Goal: Task Accomplishment & Management: Manage account settings

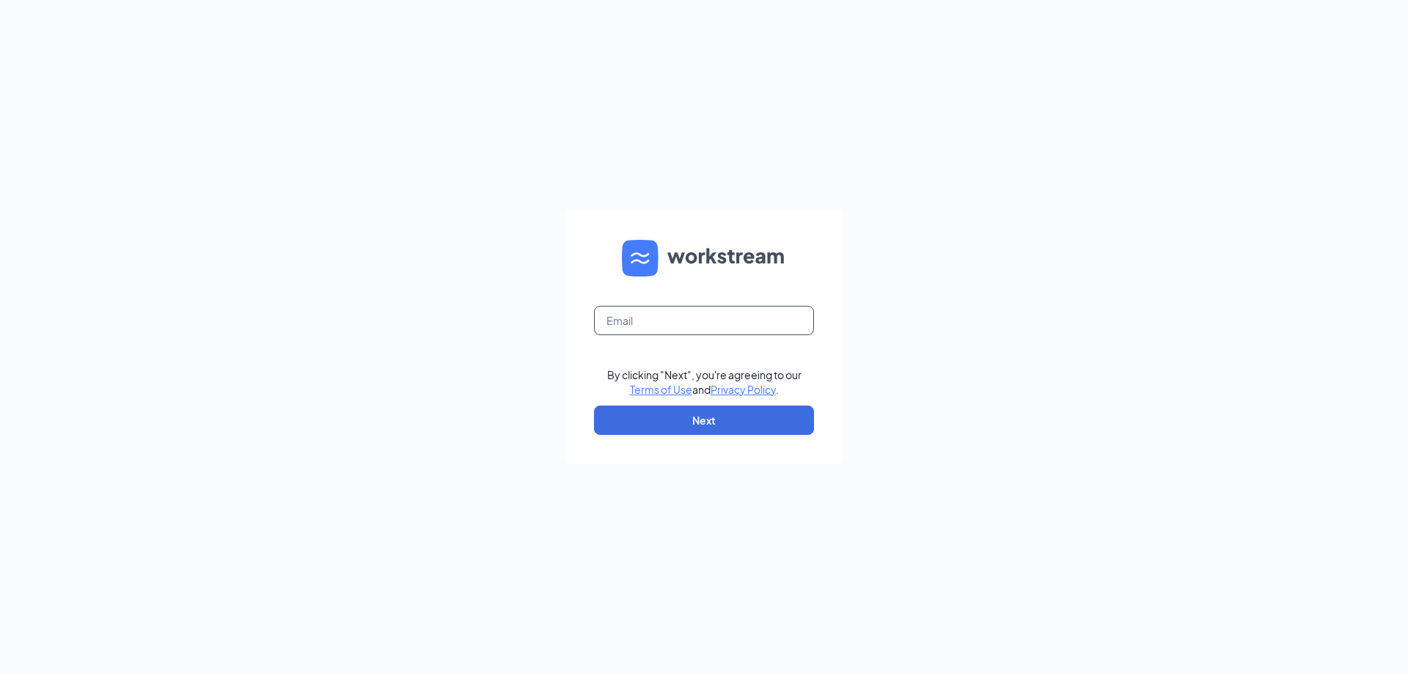
click at [675, 326] on input "text" at bounding box center [704, 320] width 220 height 29
type input "tejaxavier@gmail.com"
click at [705, 418] on button "Next" at bounding box center [704, 420] width 220 height 29
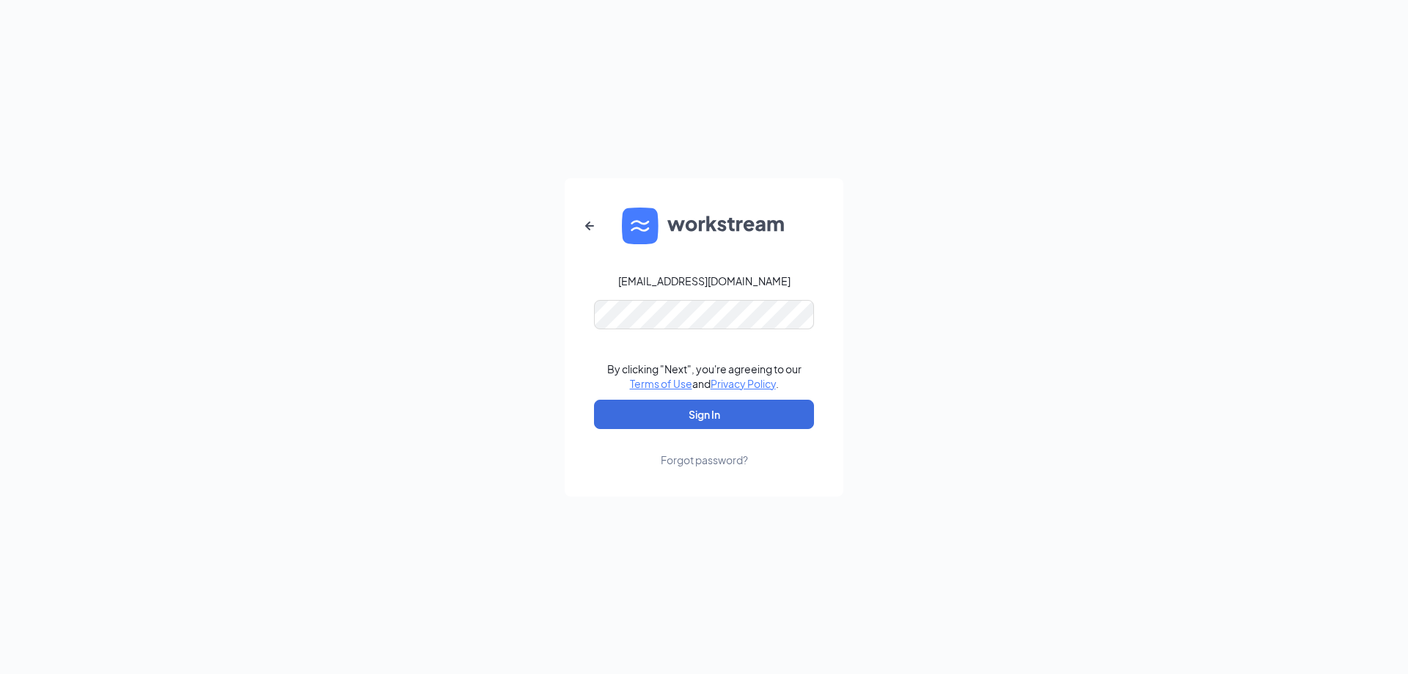
click at [732, 332] on form "tejaxavier@gmail.com By clicking "Next", you're agreeing to our Terms of Use an…" at bounding box center [704, 337] width 279 height 318
click at [711, 410] on button "Sign In" at bounding box center [704, 414] width 220 height 29
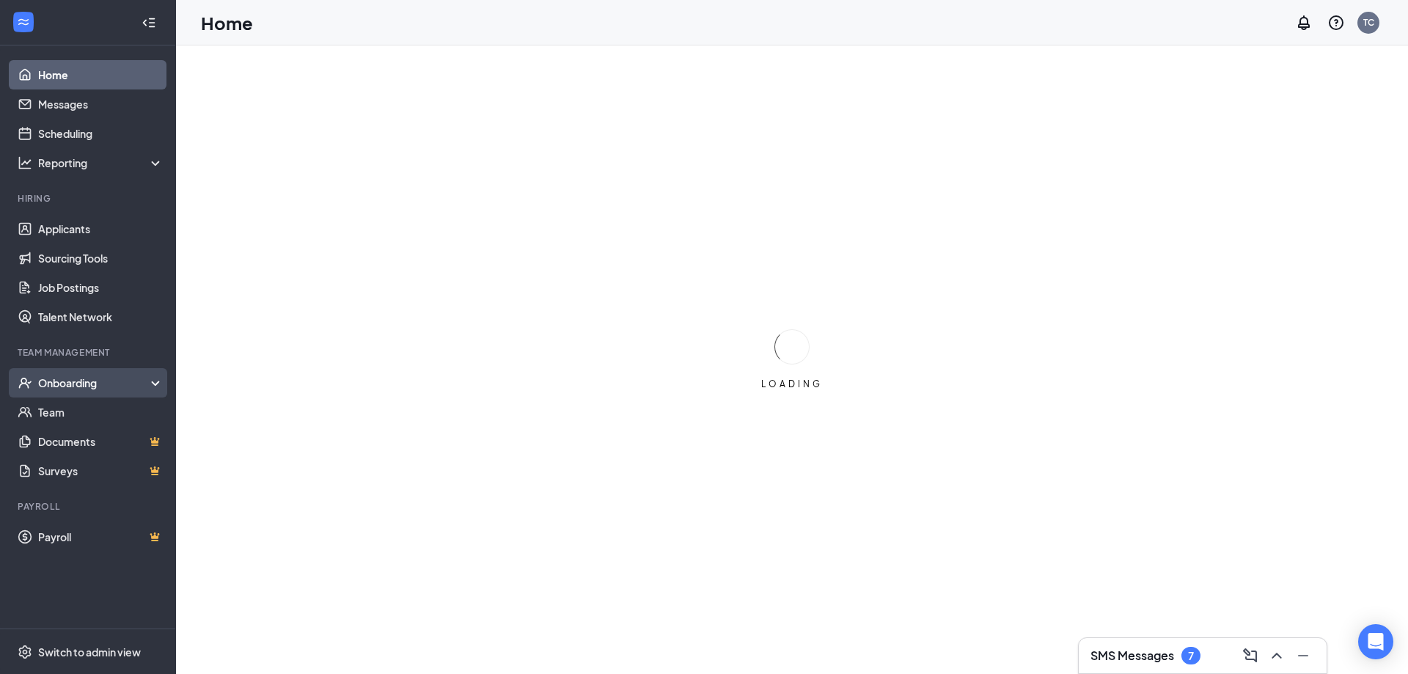
click at [76, 378] on div "Onboarding" at bounding box center [94, 383] width 113 height 15
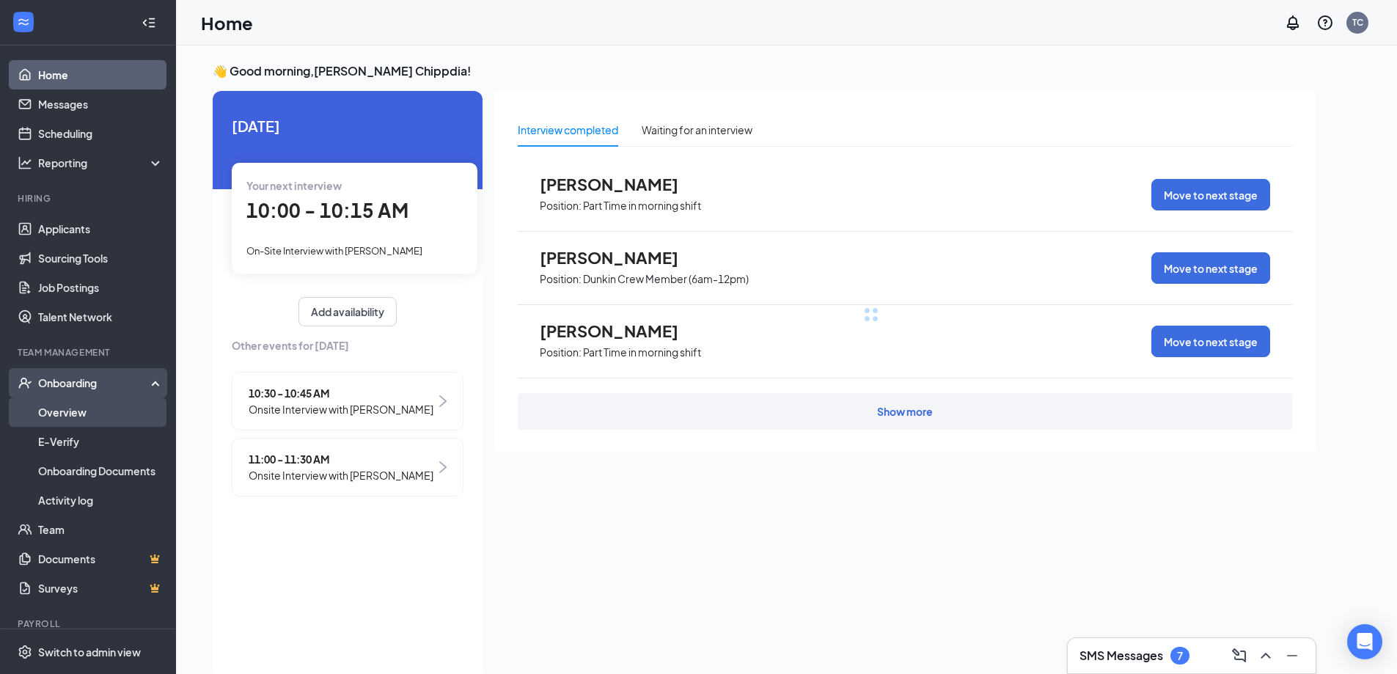
click at [56, 409] on link "Overview" at bounding box center [100, 412] width 125 height 29
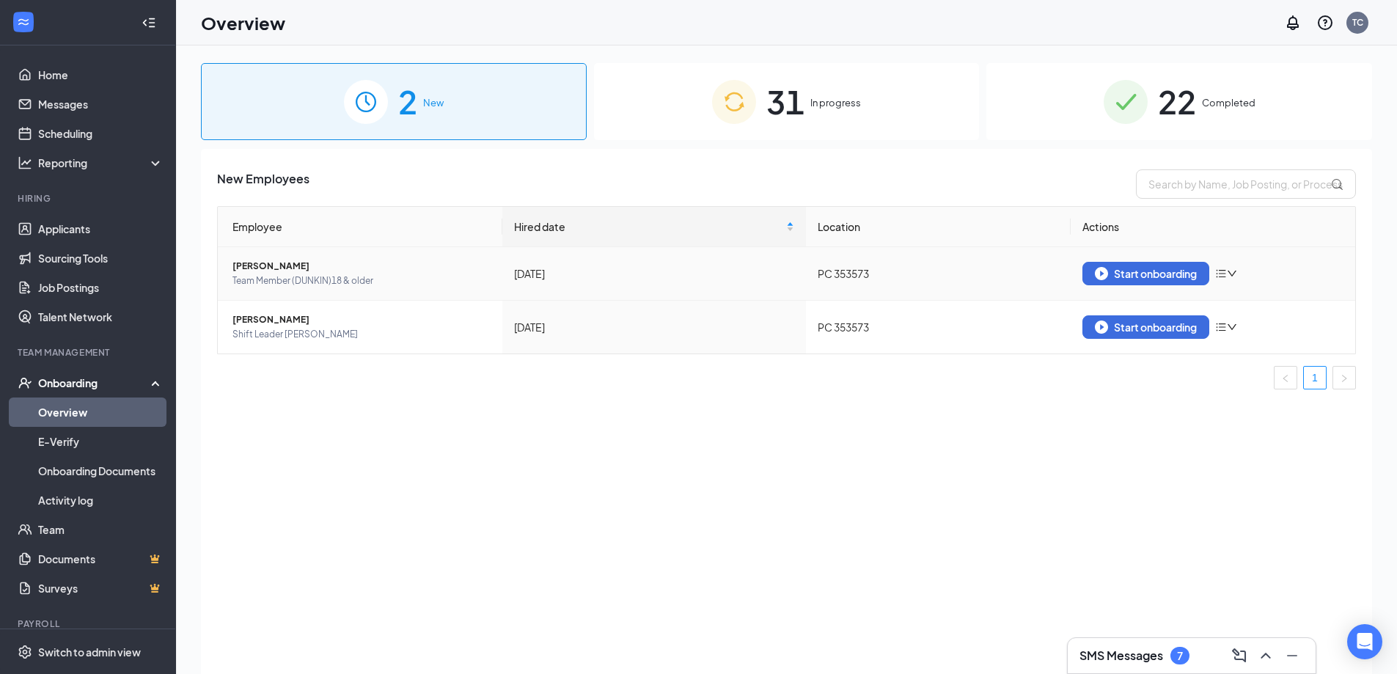
click at [1232, 275] on icon "down" at bounding box center [1232, 273] width 10 height 10
click at [1245, 300] on div "Remove from onboarding" at bounding box center [1305, 304] width 158 height 15
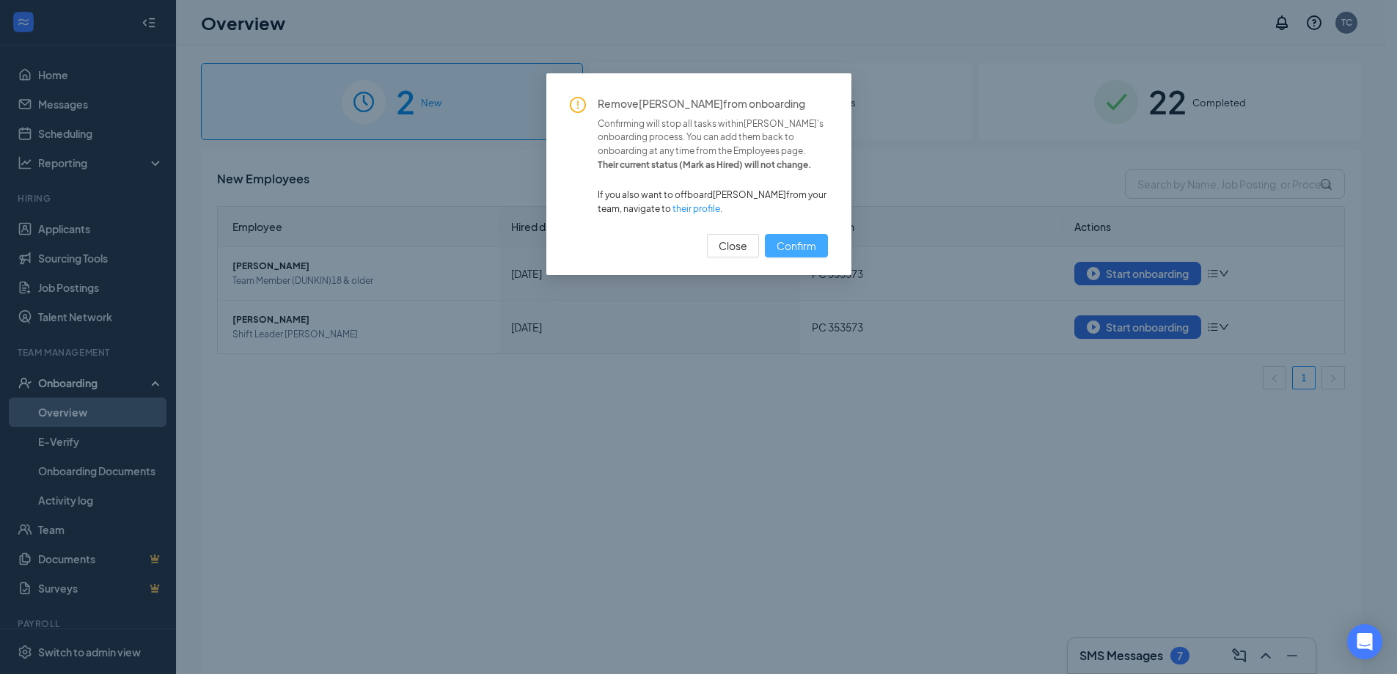
click at [802, 247] on span "Confirm" at bounding box center [797, 246] width 40 height 16
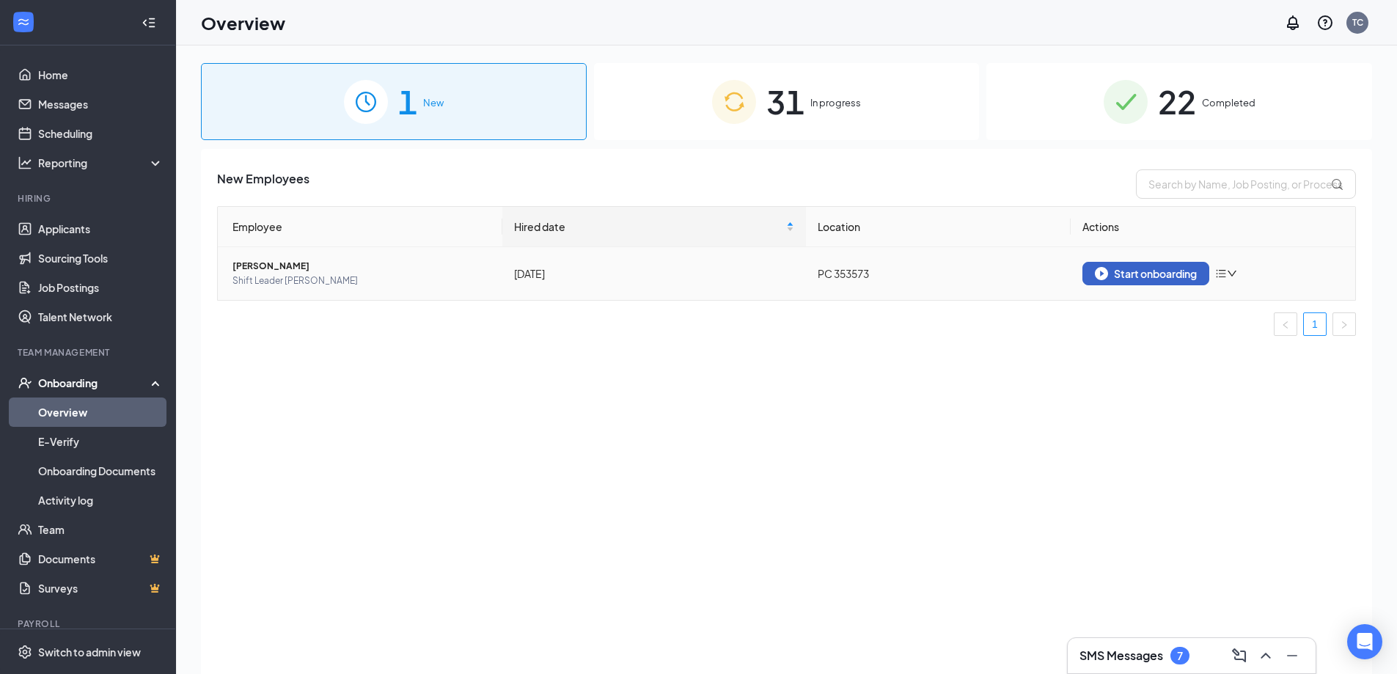
click at [1135, 266] on button "Start onboarding" at bounding box center [1146, 273] width 127 height 23
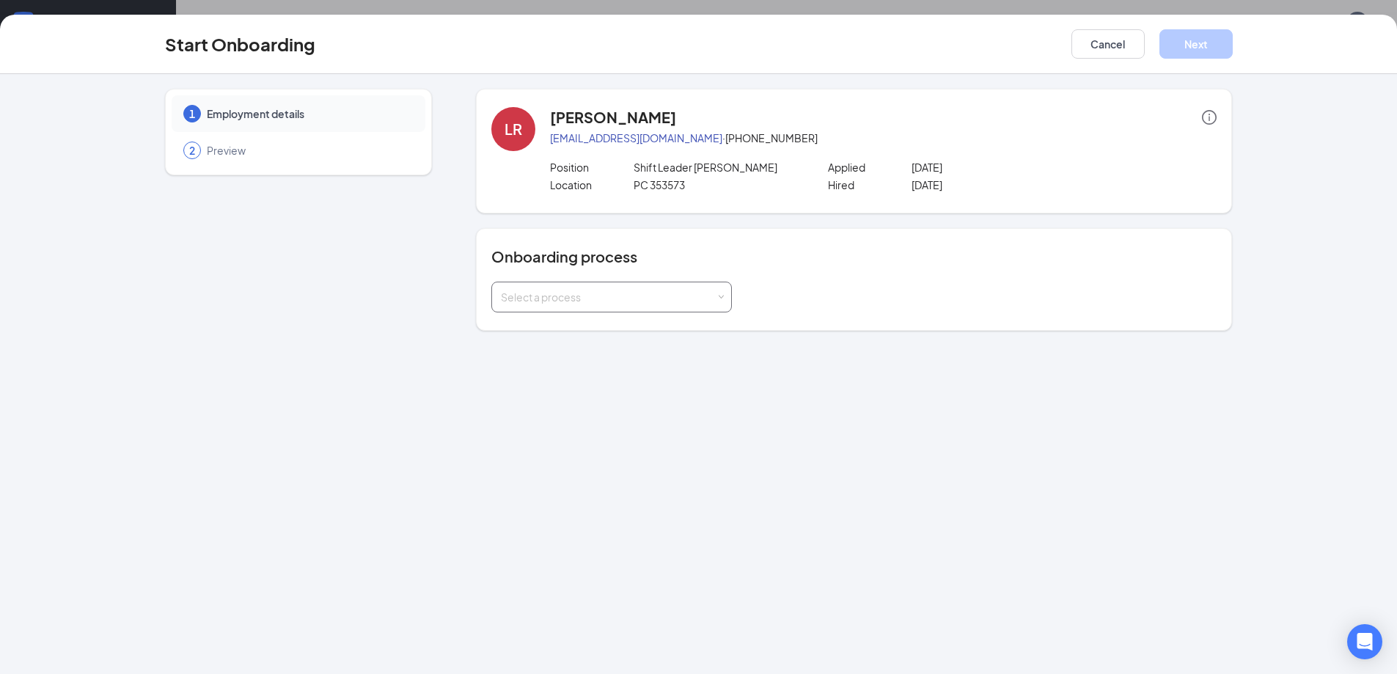
click at [645, 303] on div "Select a process" at bounding box center [608, 297] width 215 height 15
click at [580, 350] on li "Team Member" at bounding box center [611, 355] width 241 height 26
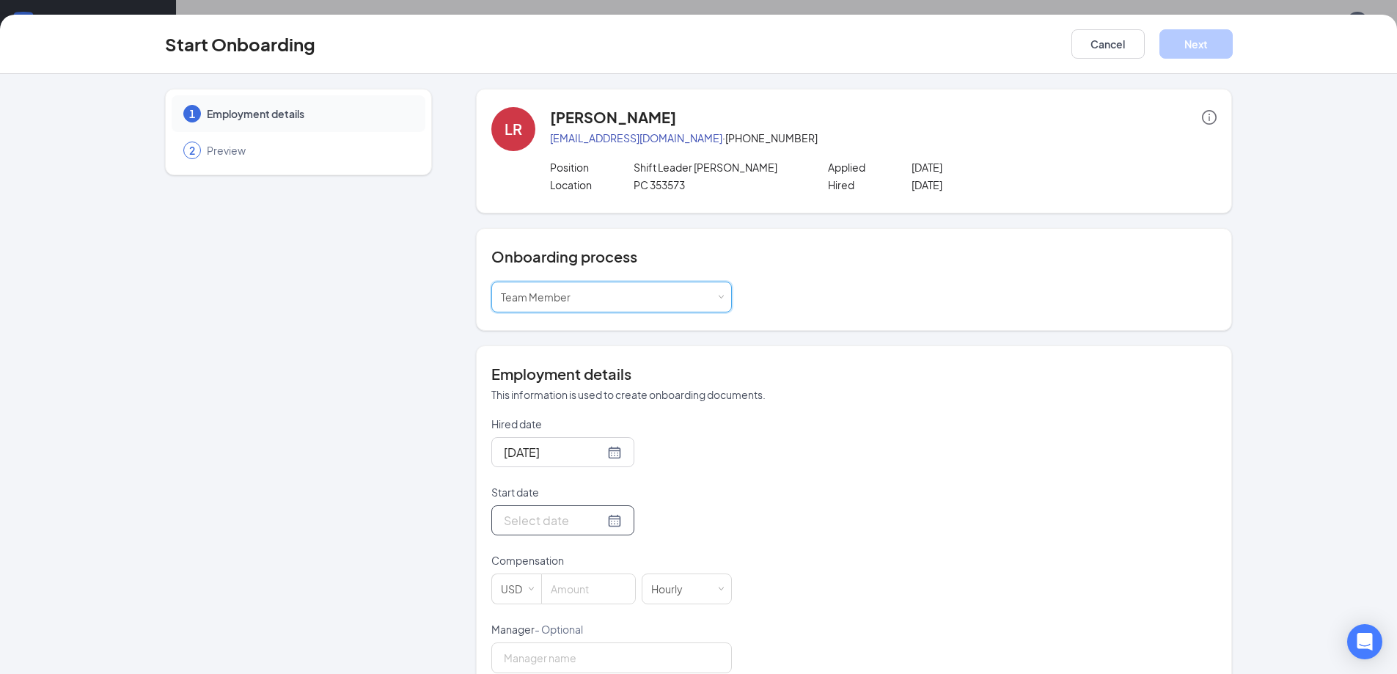
click at [601, 521] on div at bounding box center [563, 520] width 118 height 18
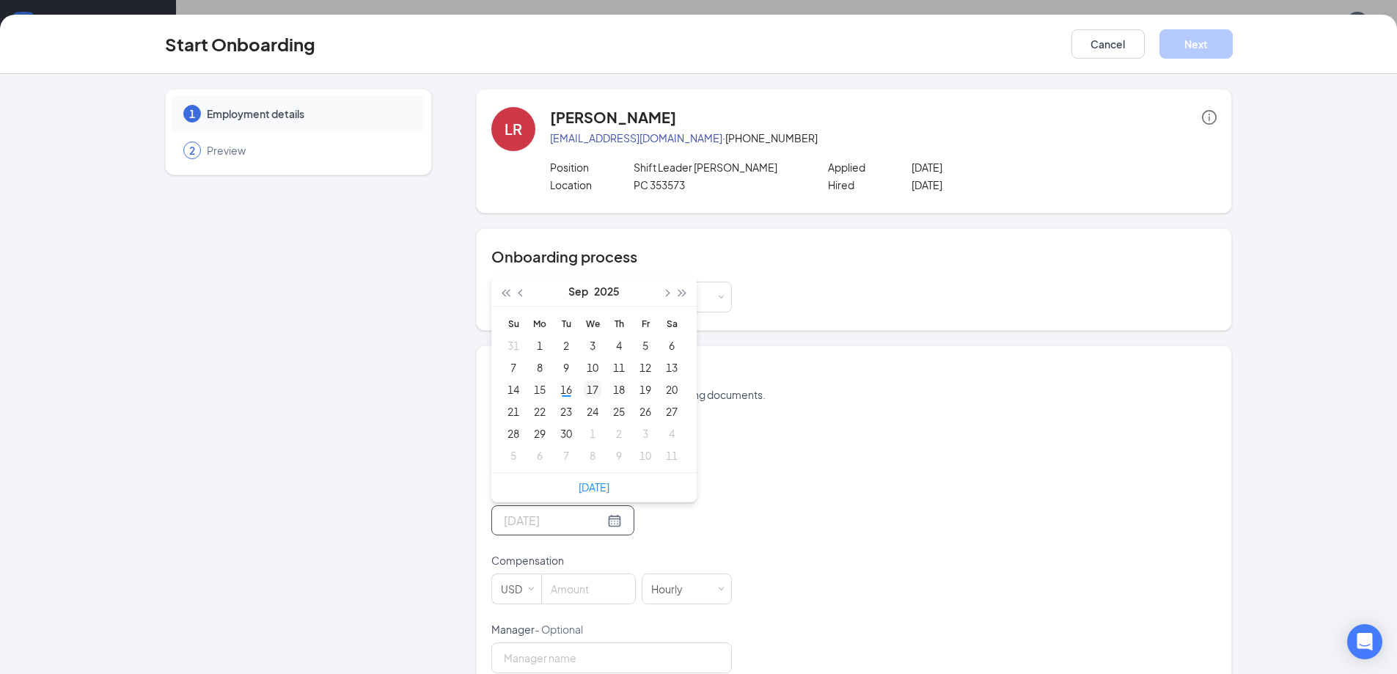
type input "Sep 17, 2025"
click at [585, 391] on div "17" at bounding box center [593, 390] width 18 height 18
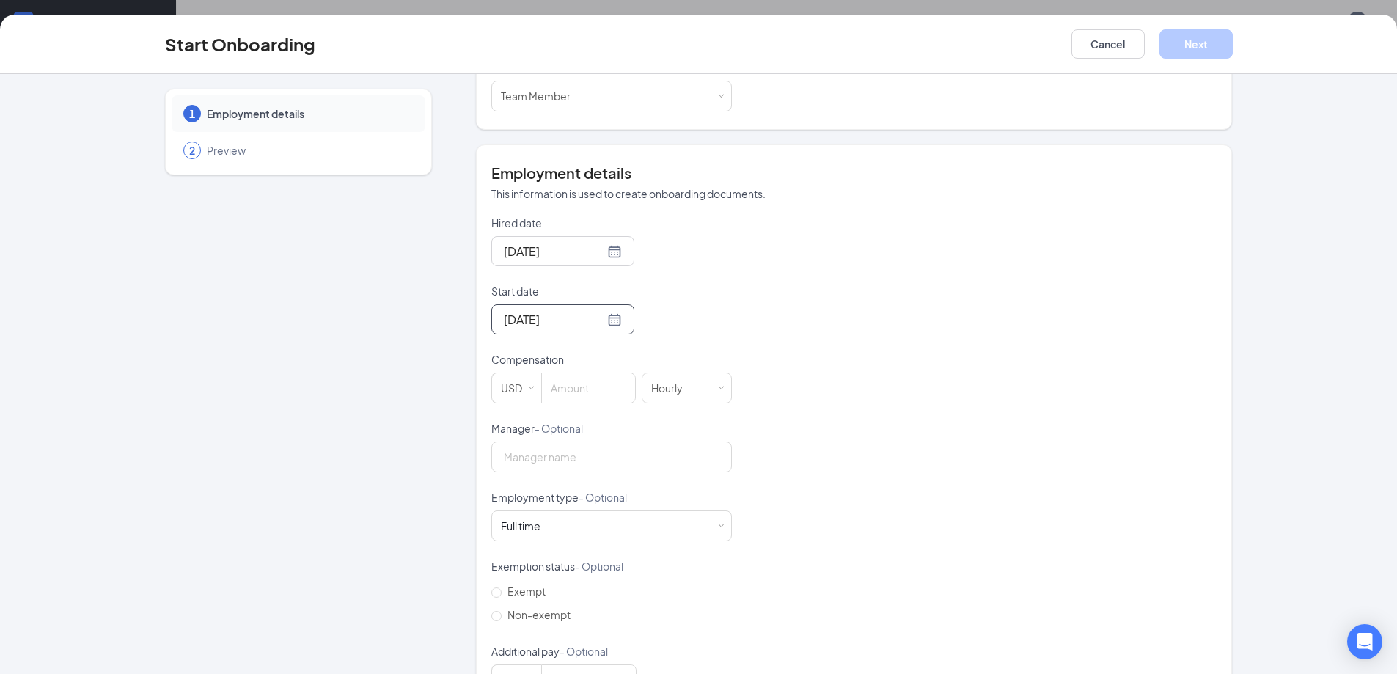
scroll to position [255, 0]
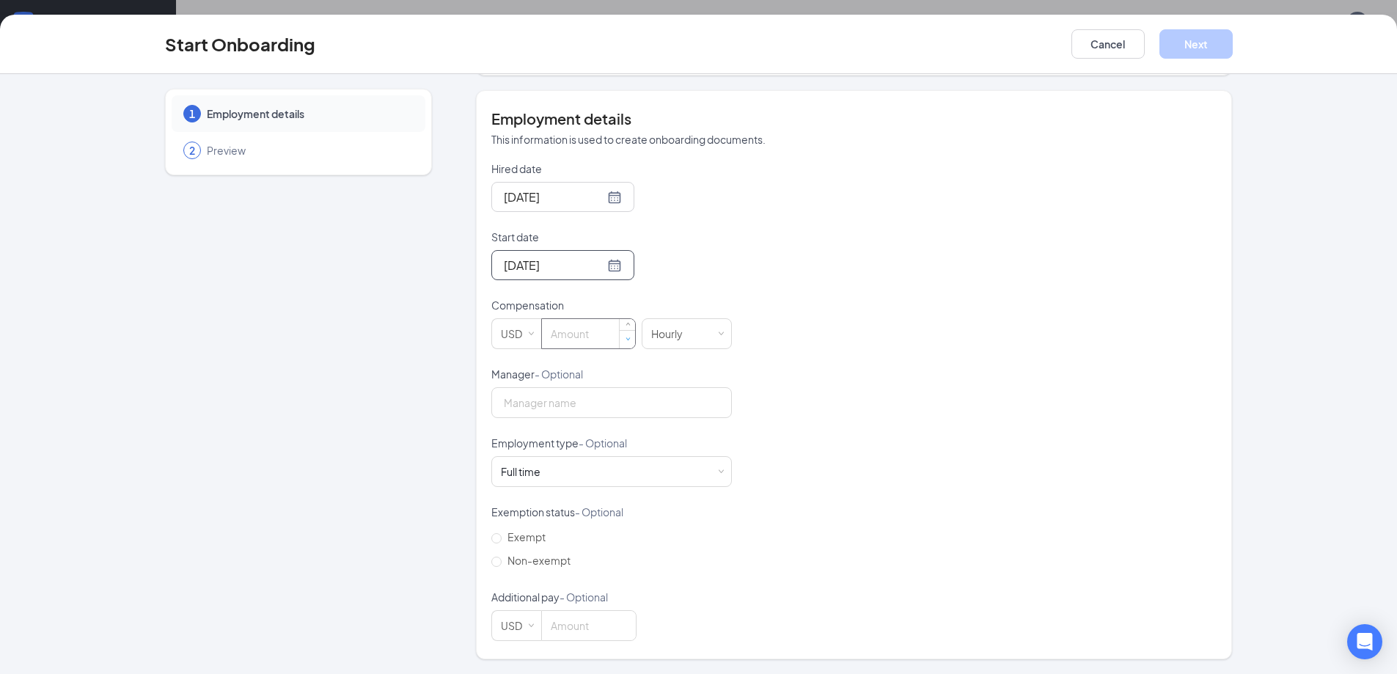
click at [620, 332] on span "Decrease Value" at bounding box center [627, 339] width 15 height 18
type input "0"
type input "12"
click at [684, 463] on div "Full time Works 30+ hours per week and is reasonably expected to work" at bounding box center [611, 471] width 221 height 29
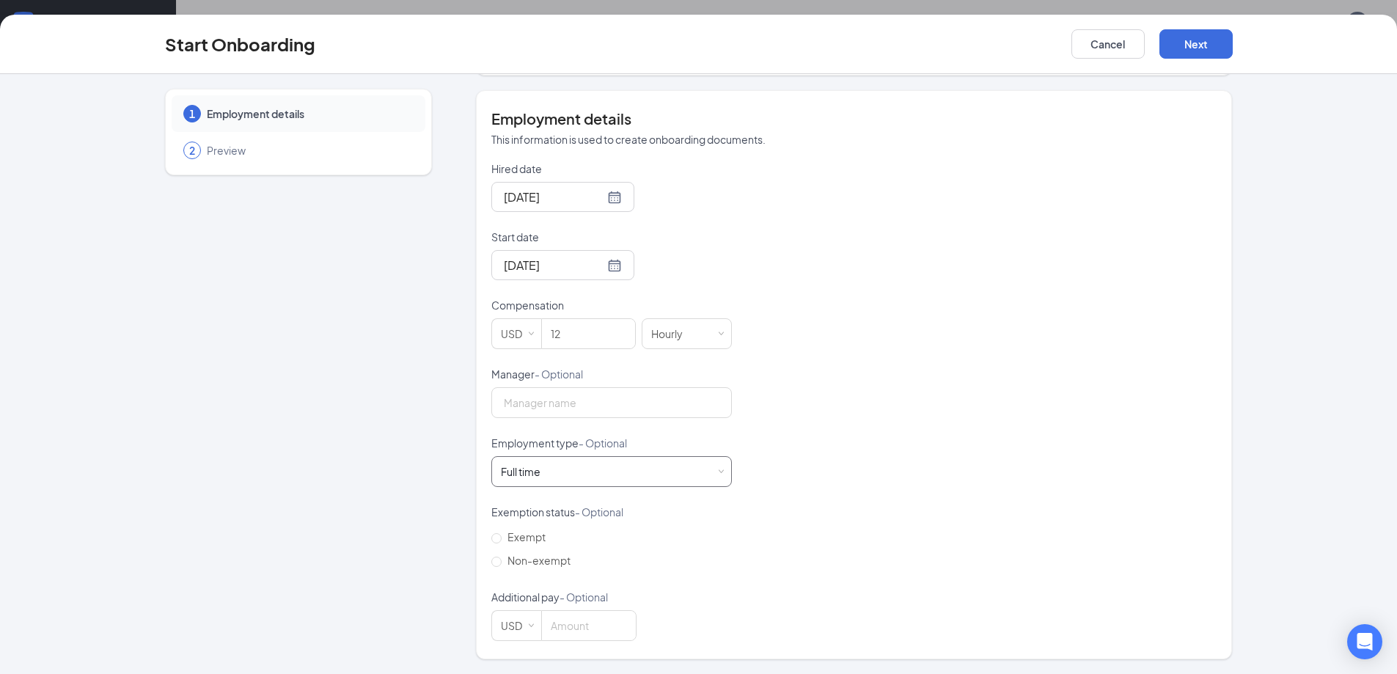
click at [684, 463] on div "Full time Works 30+ hours per week and is reasonably expected to work" at bounding box center [611, 471] width 221 height 29
click at [640, 479] on div "Full time Works 30+ hours per week and is reasonably expected to work" at bounding box center [611, 471] width 221 height 29
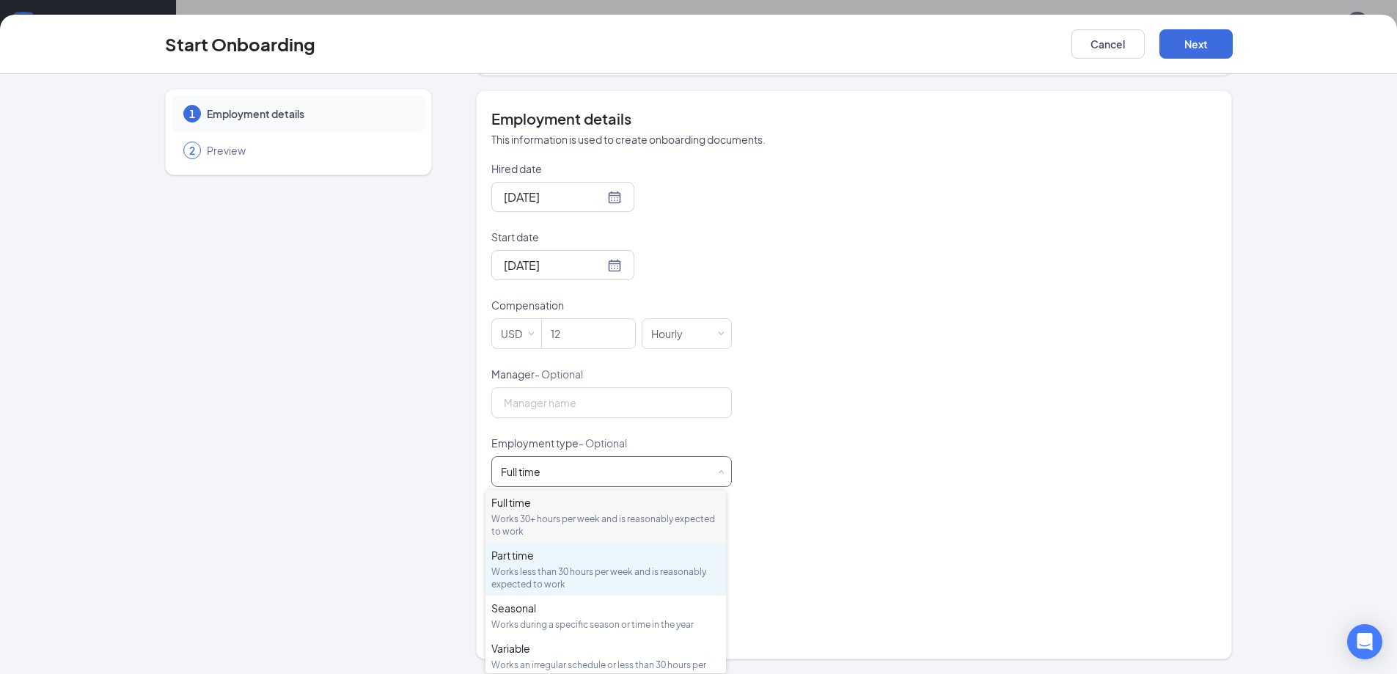
click at [577, 570] on div "Works less than 30 hours per week and is reasonably expected to work" at bounding box center [605, 577] width 229 height 25
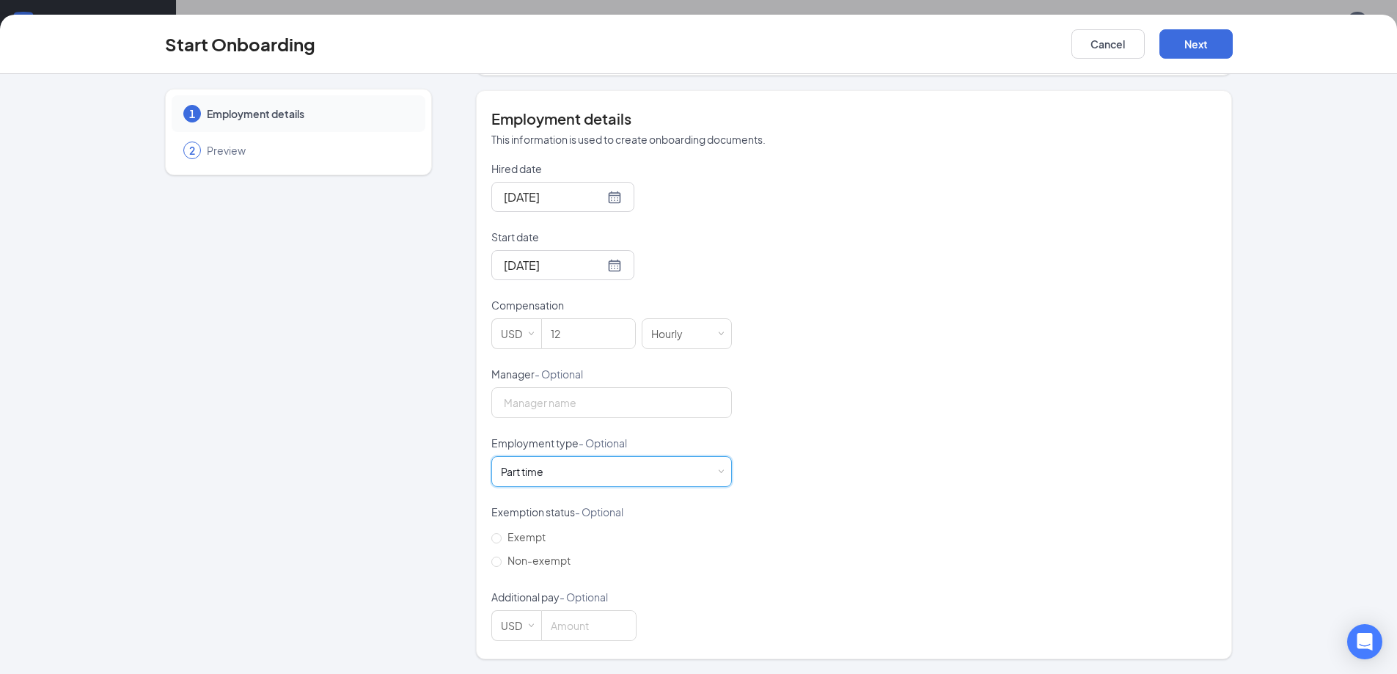
click at [1202, 27] on div "Start Onboarding Cancel Next" at bounding box center [698, 44] width 1397 height 59
click at [1194, 40] on button "Next" at bounding box center [1196, 43] width 73 height 29
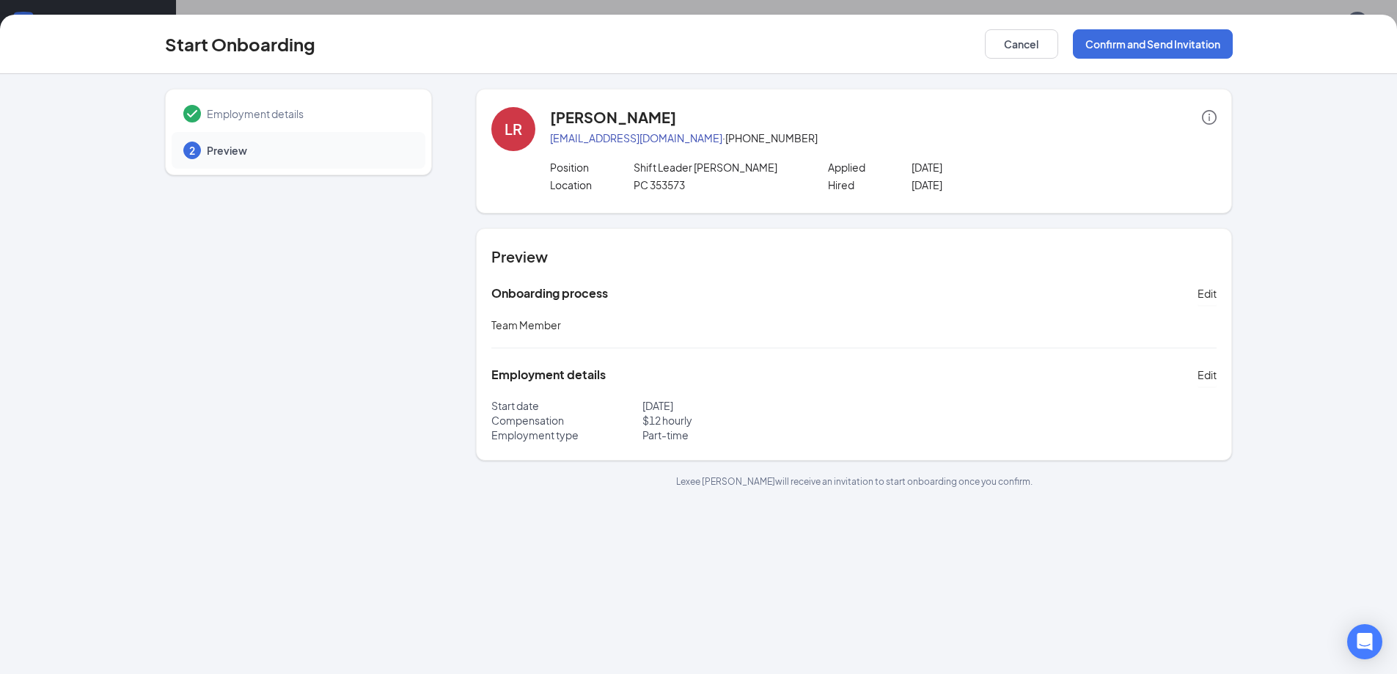
scroll to position [0, 0]
click at [1179, 37] on button "Confirm and Send Invitation" at bounding box center [1153, 43] width 160 height 29
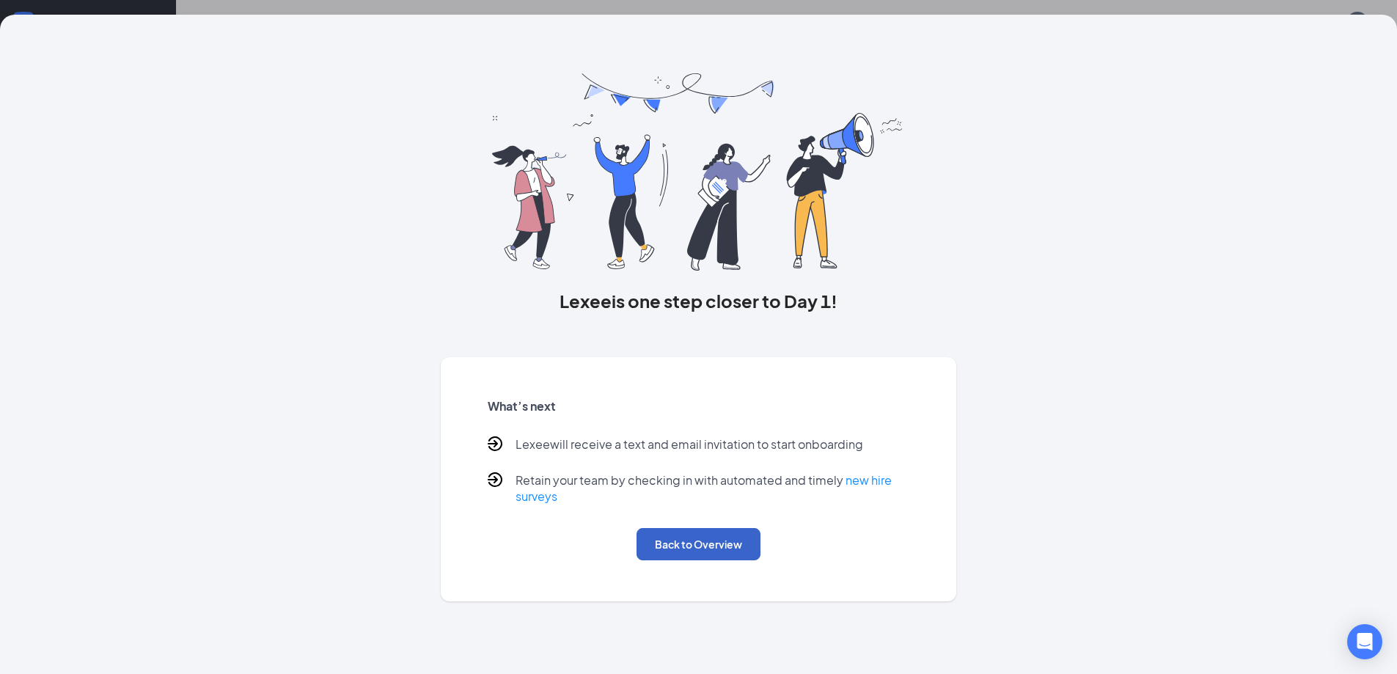
click at [694, 541] on button "Back to Overview" at bounding box center [699, 544] width 124 height 32
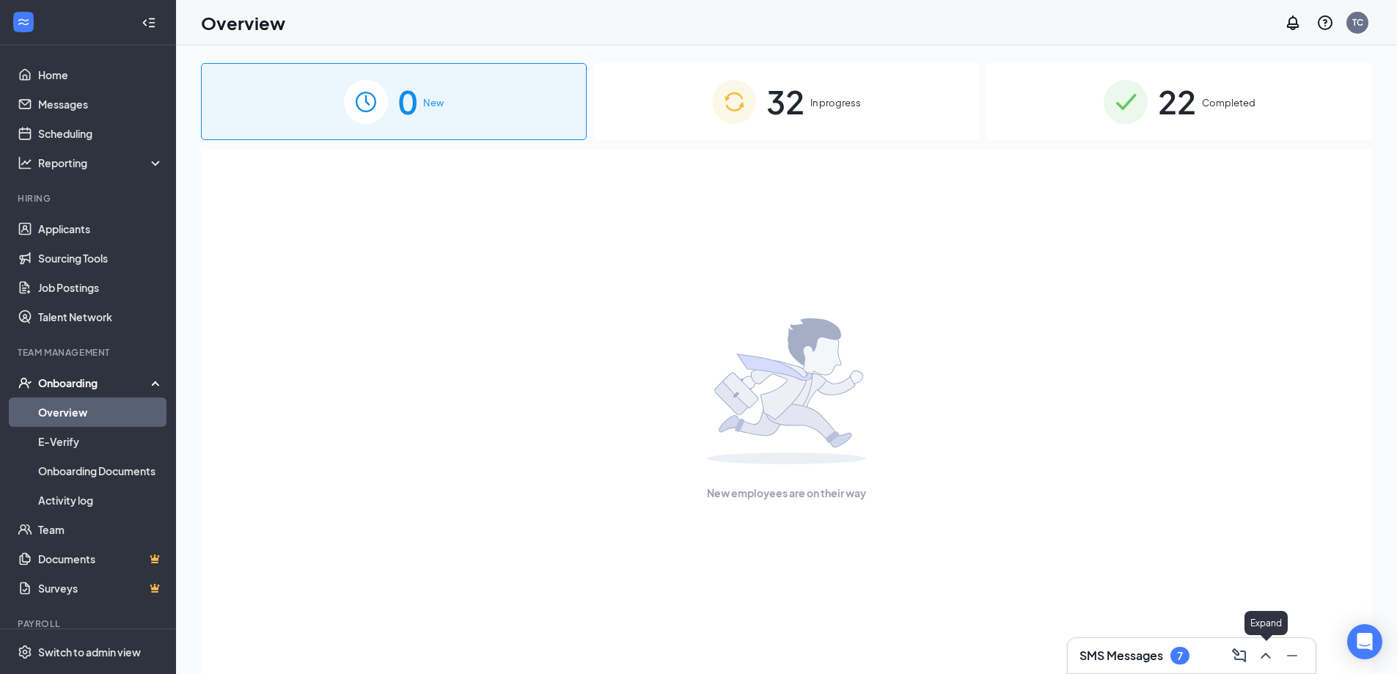
click at [1262, 654] on icon "ChevronUp" at bounding box center [1266, 656] width 18 height 18
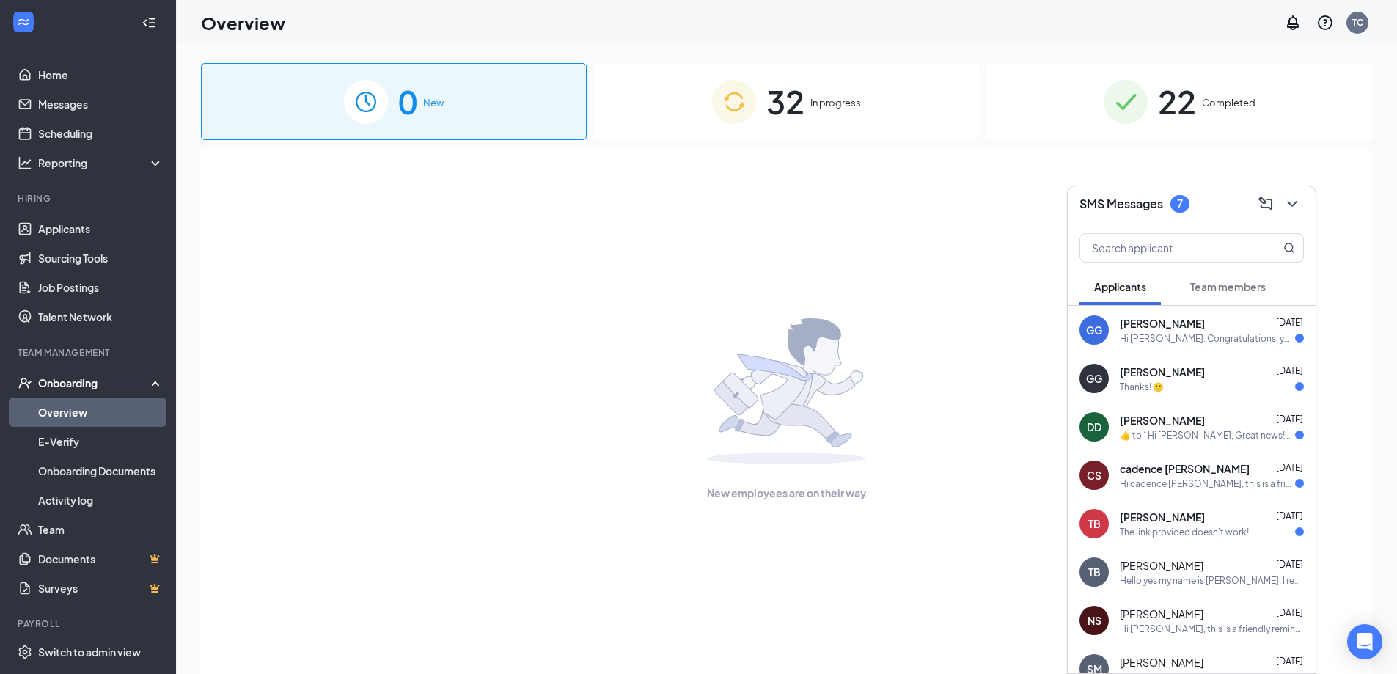
click at [1199, 334] on div "Hi Gregory Gore. Congratulations, your onsite interview with Dunkin' for Dunkin…" at bounding box center [1207, 338] width 175 height 12
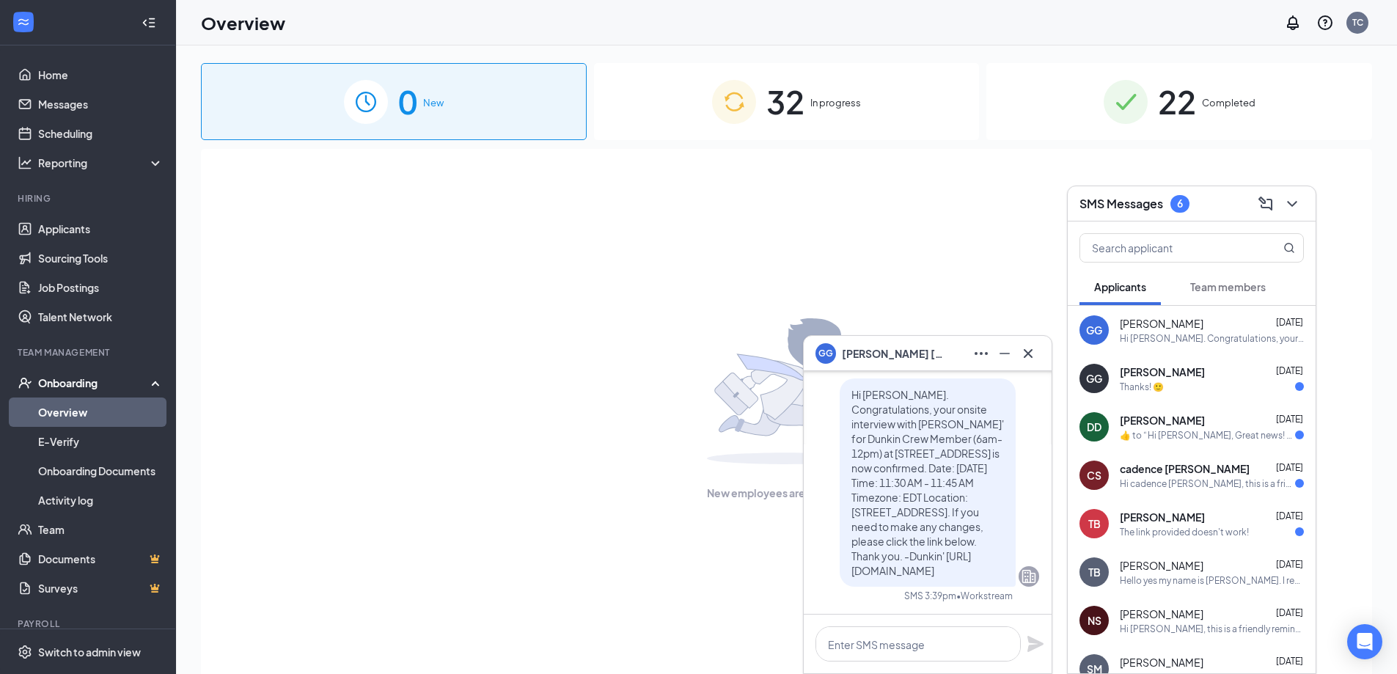
scroll to position [66, 0]
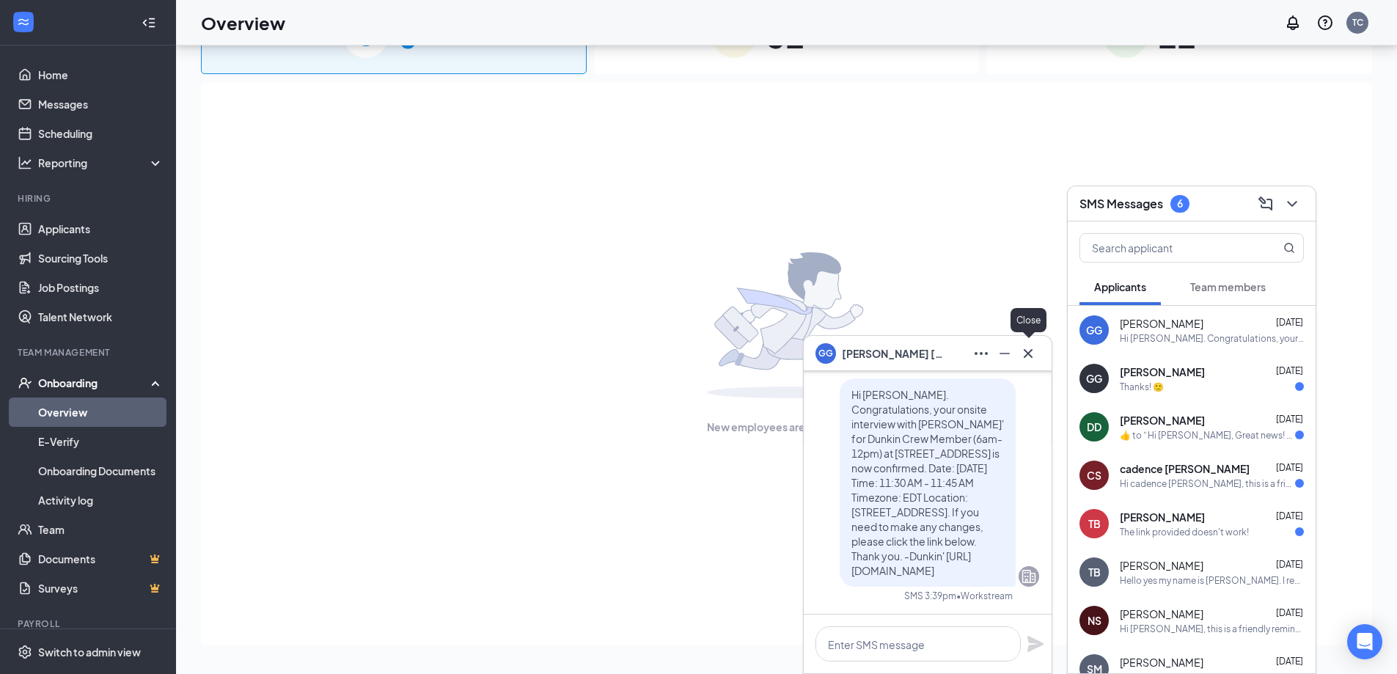
click at [1030, 356] on icon "Cross" at bounding box center [1028, 352] width 9 height 9
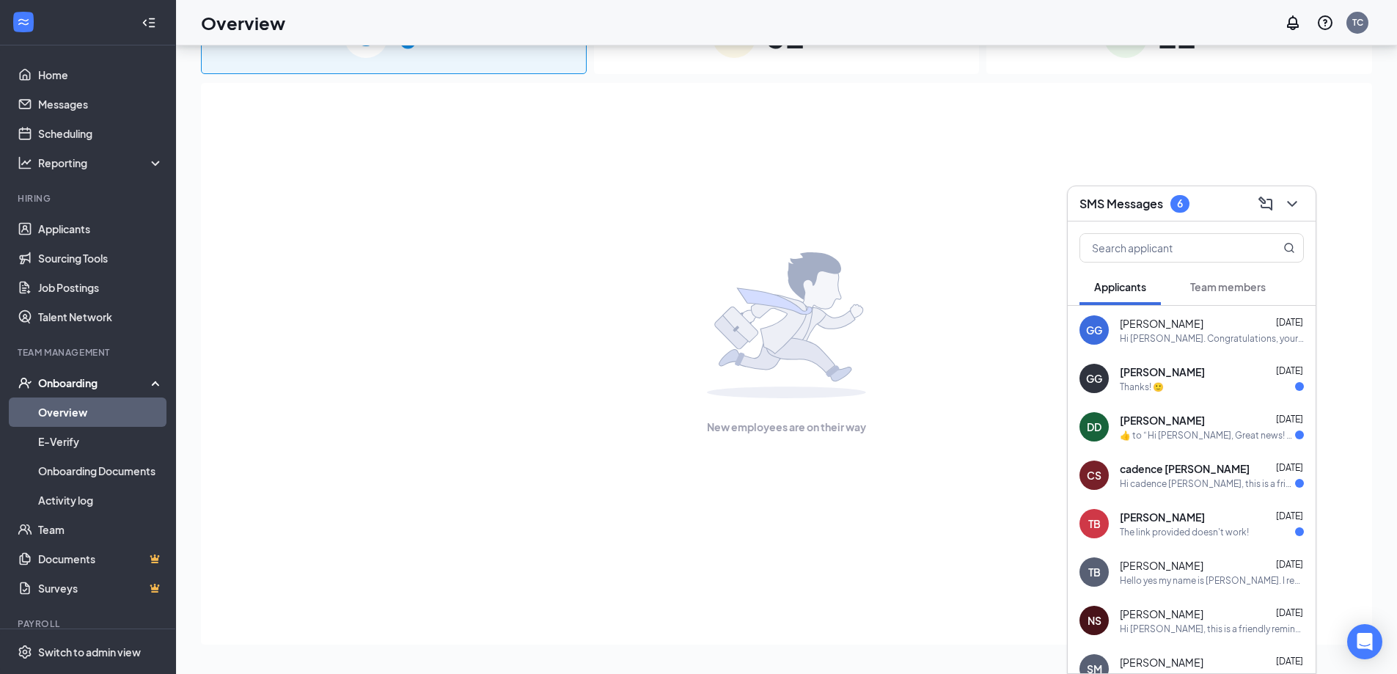
click at [1210, 393] on div "GG Gregory Gore Sep 12 Thanks! 🙂" at bounding box center [1192, 378] width 248 height 48
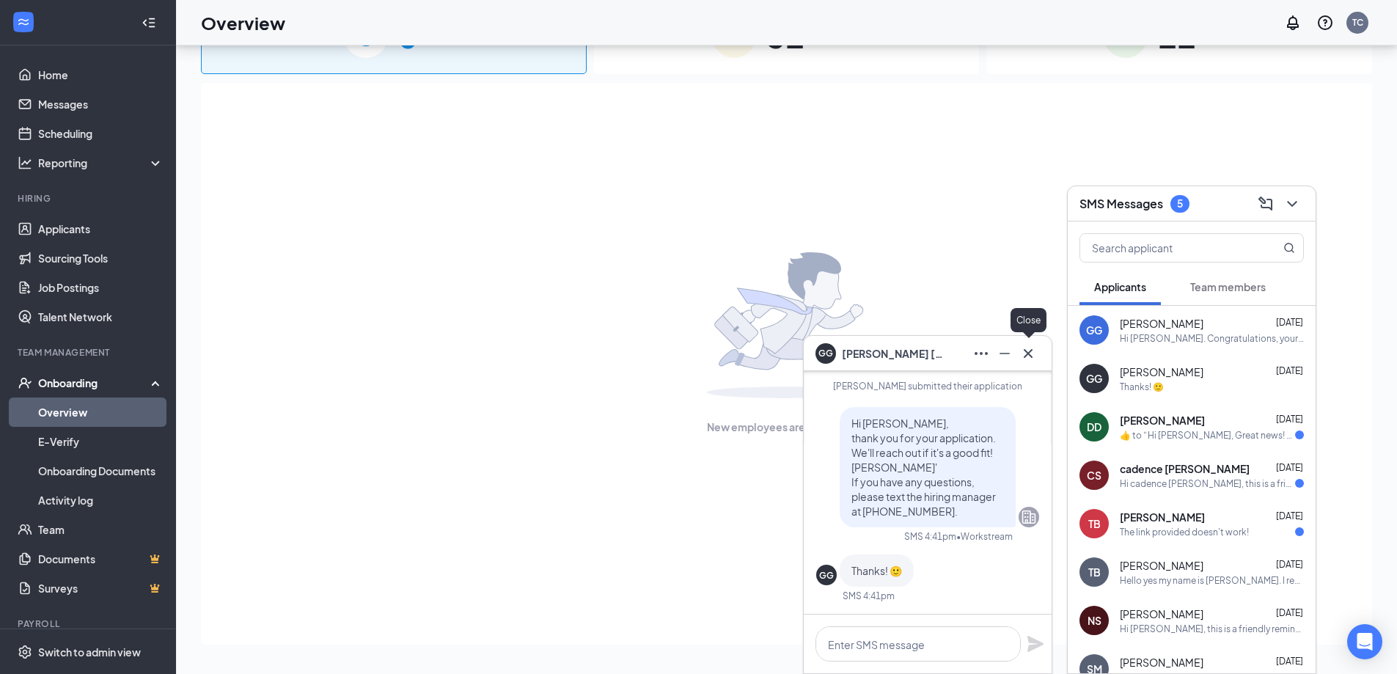
click at [1033, 359] on icon "Cross" at bounding box center [1028, 354] width 18 height 18
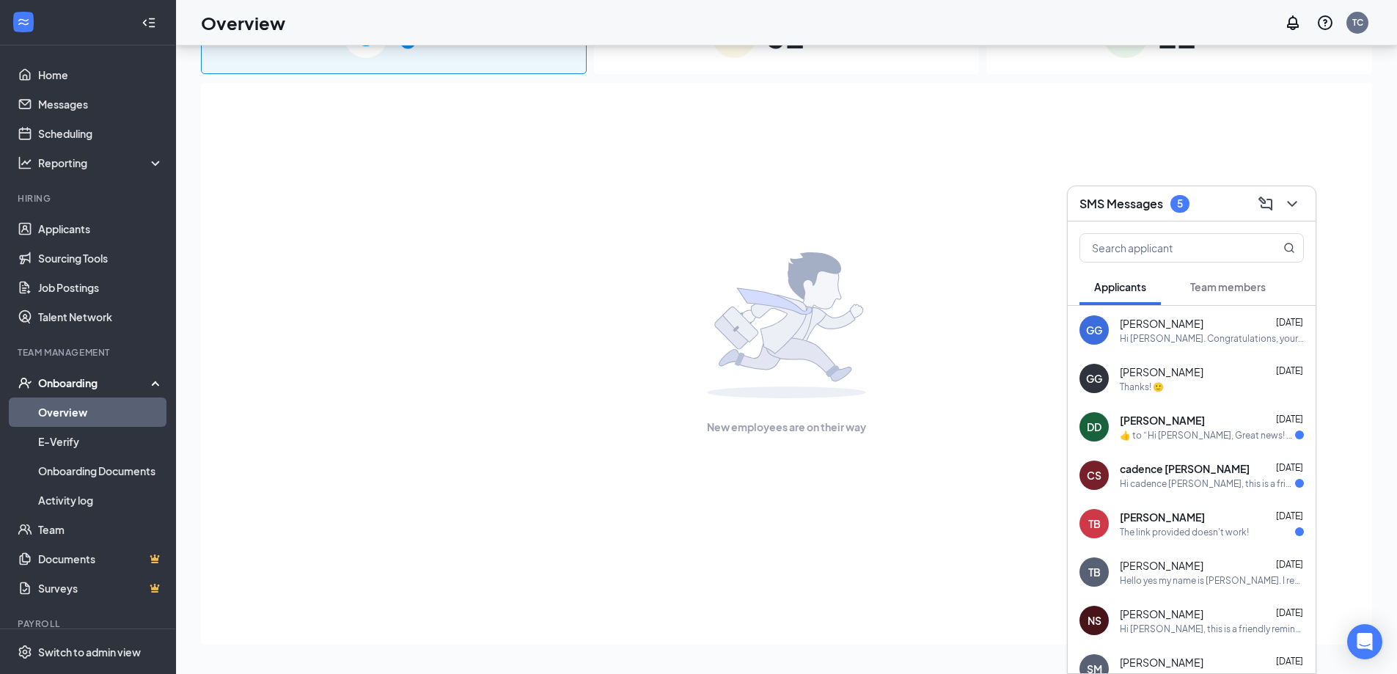
click at [1219, 433] on div "​👍​ to “ Hi DANIELLE, Great news! You've moved on to the next stage of the appl…" at bounding box center [1207, 435] width 175 height 12
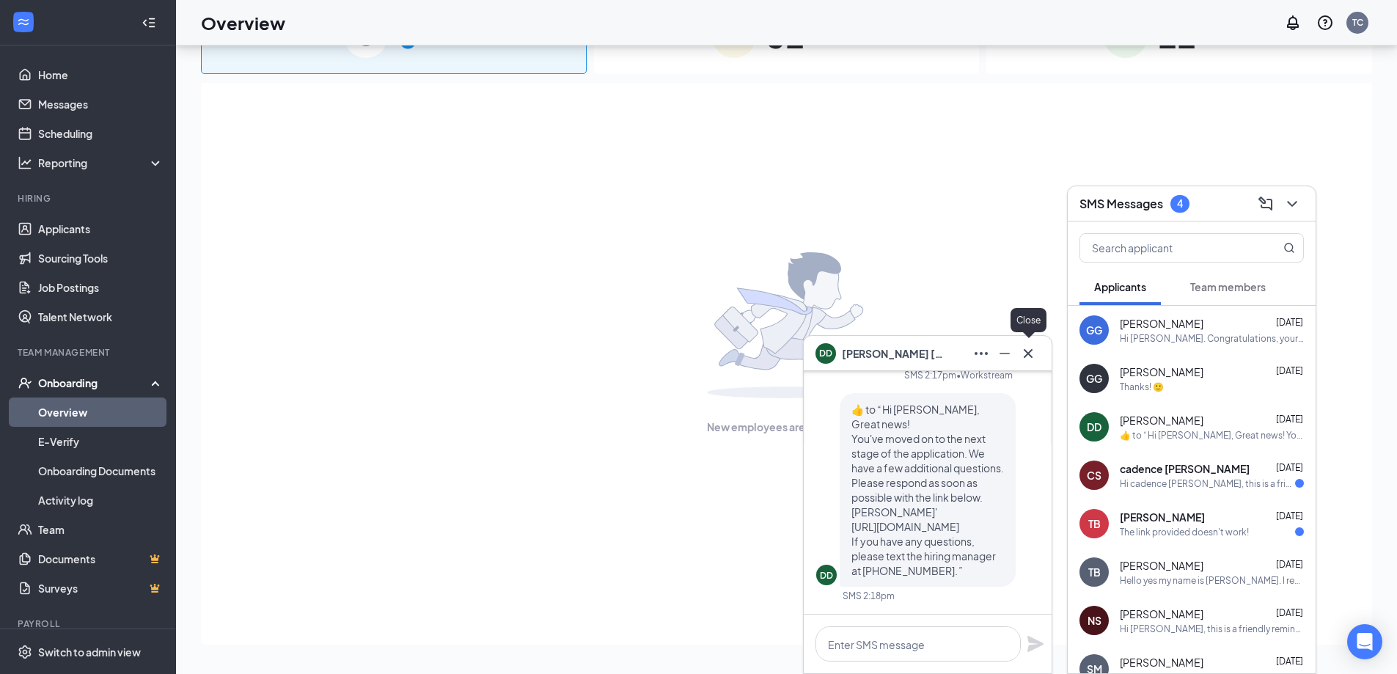
click at [1031, 364] on button at bounding box center [1028, 353] width 23 height 23
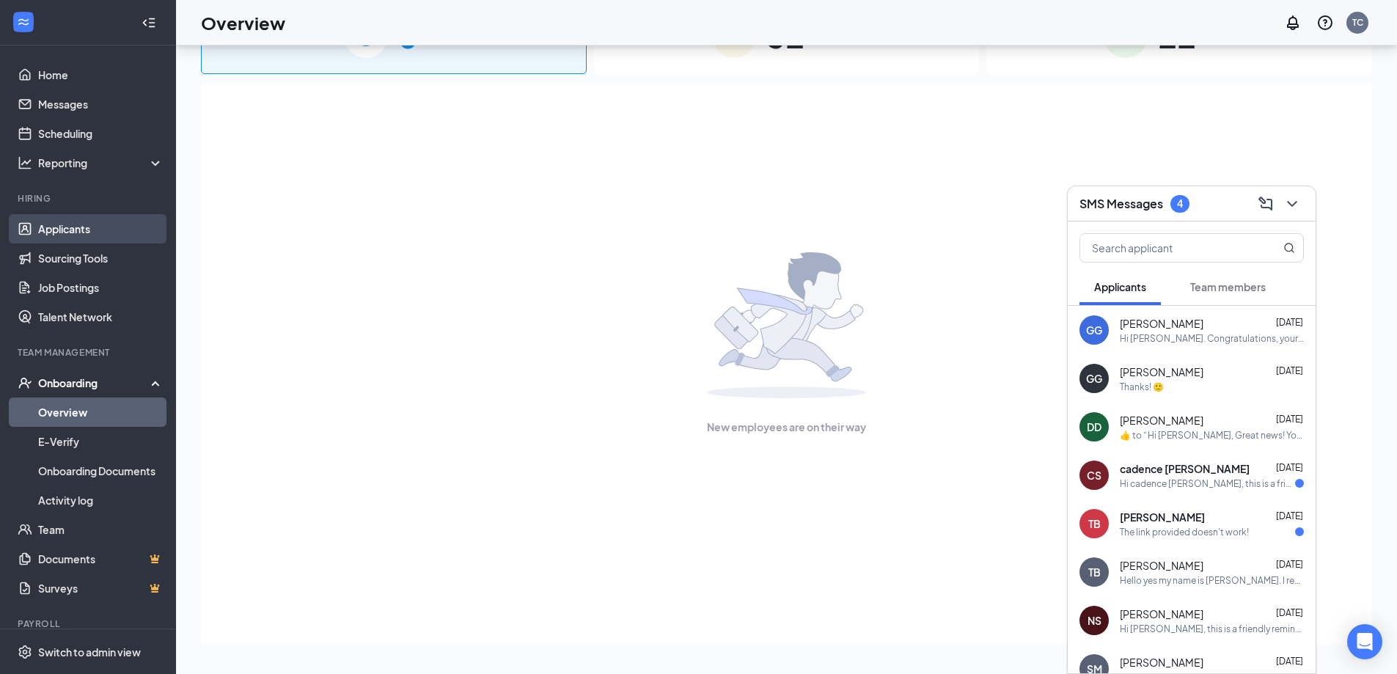
click at [117, 221] on link "Applicants" at bounding box center [100, 228] width 125 height 29
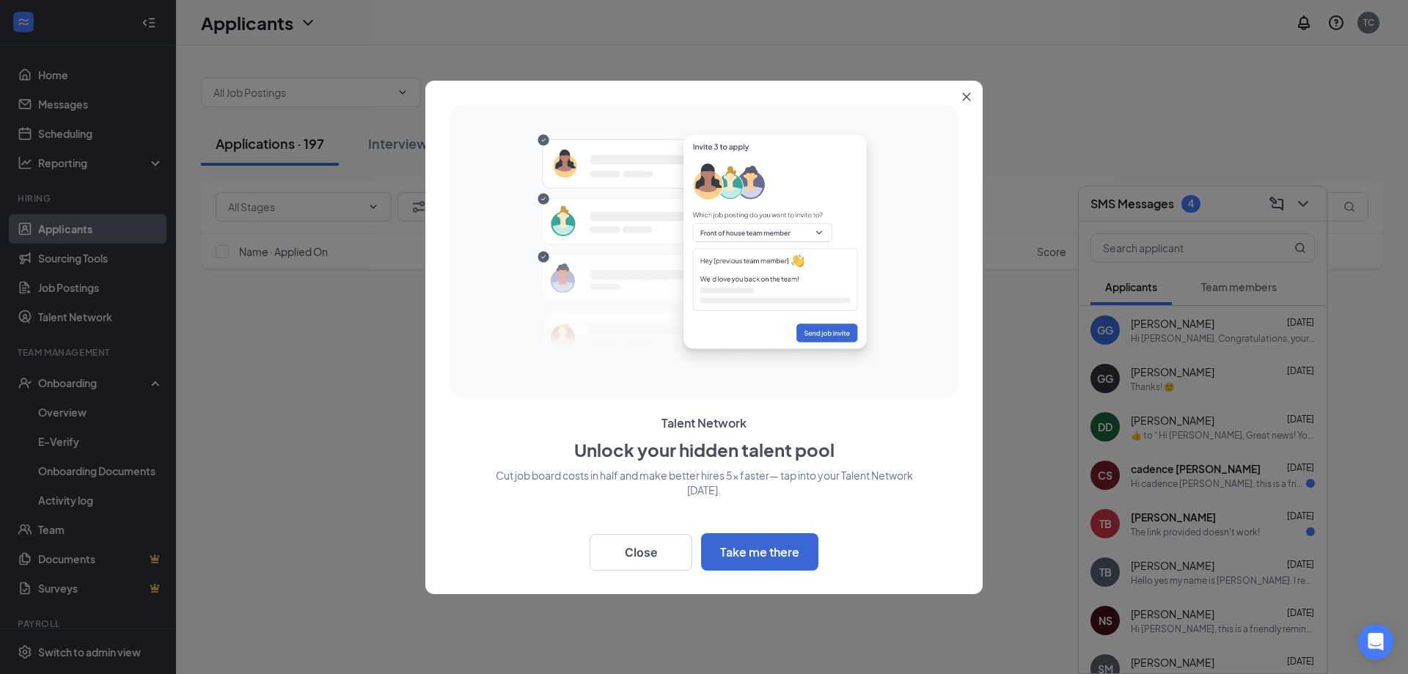
click at [962, 94] on icon "Close" at bounding box center [966, 96] width 9 height 9
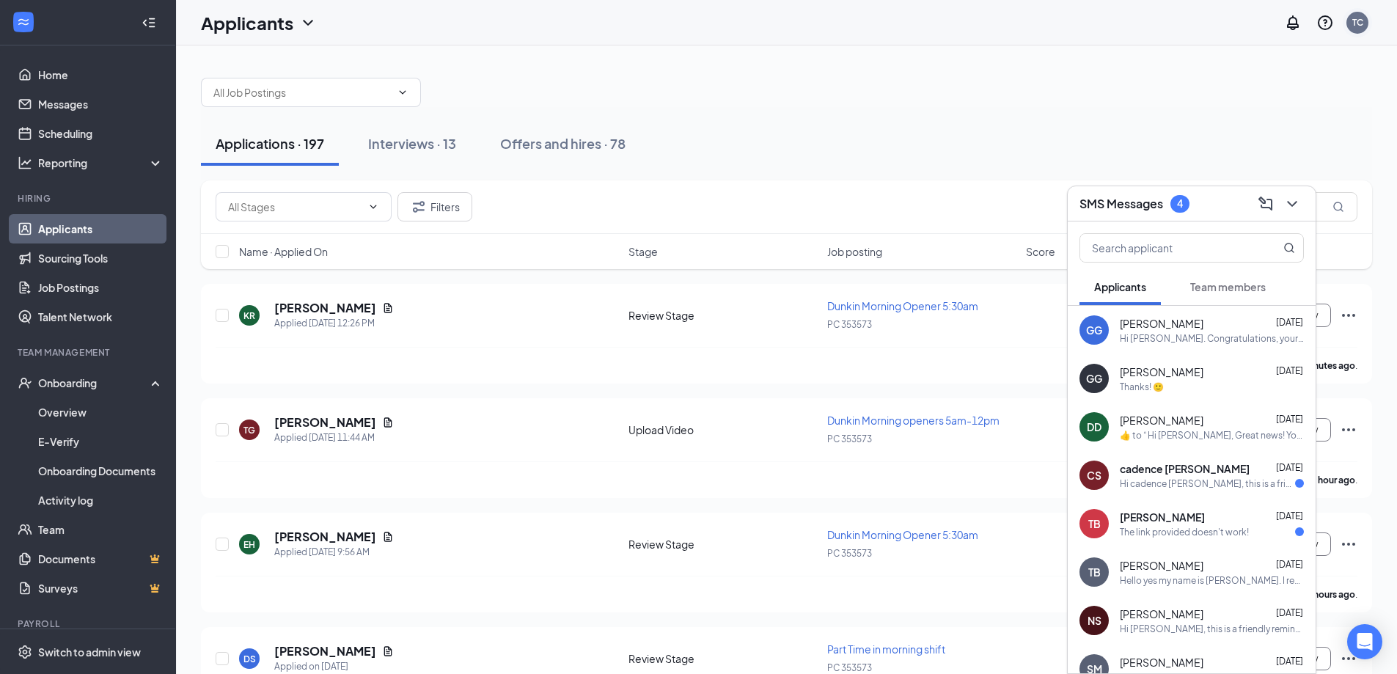
click at [1351, 29] on div "TC" at bounding box center [1358, 23] width 22 height 22
click at [216, 255] on input "checkbox" at bounding box center [222, 251] width 13 height 13
checkbox input "true"
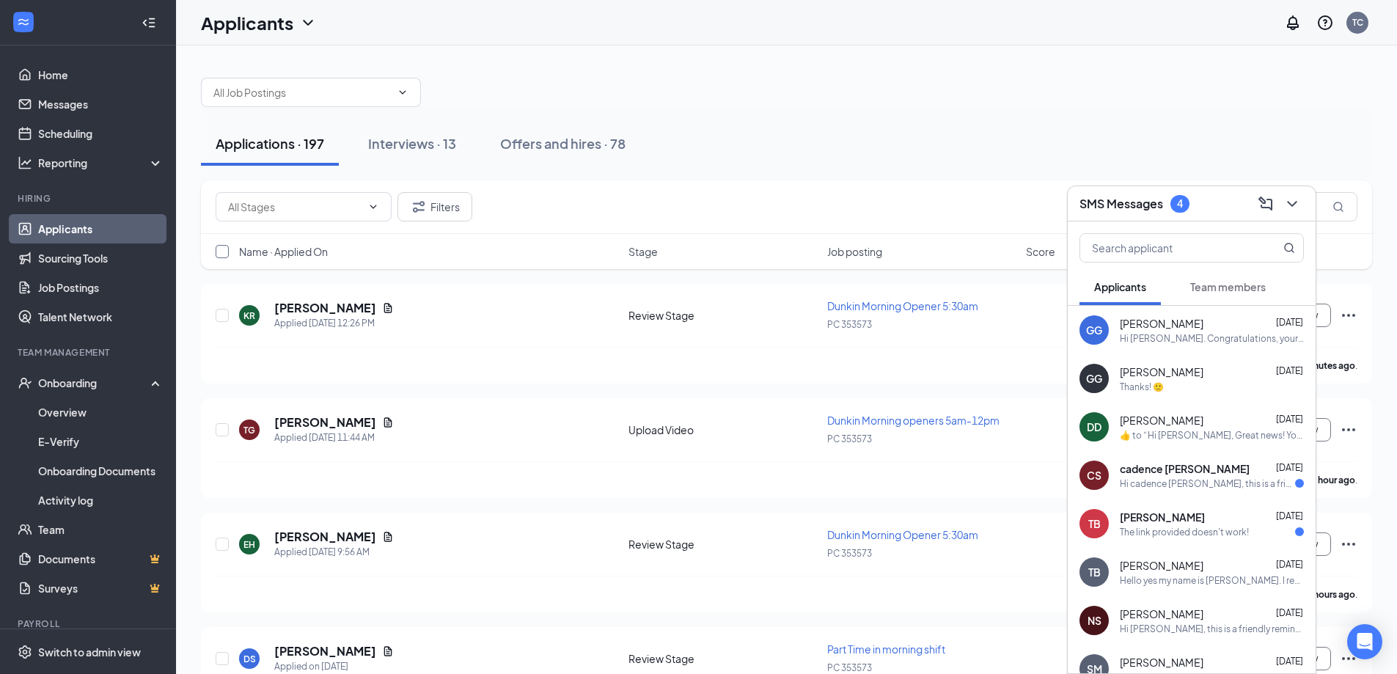
checkbox input "true"
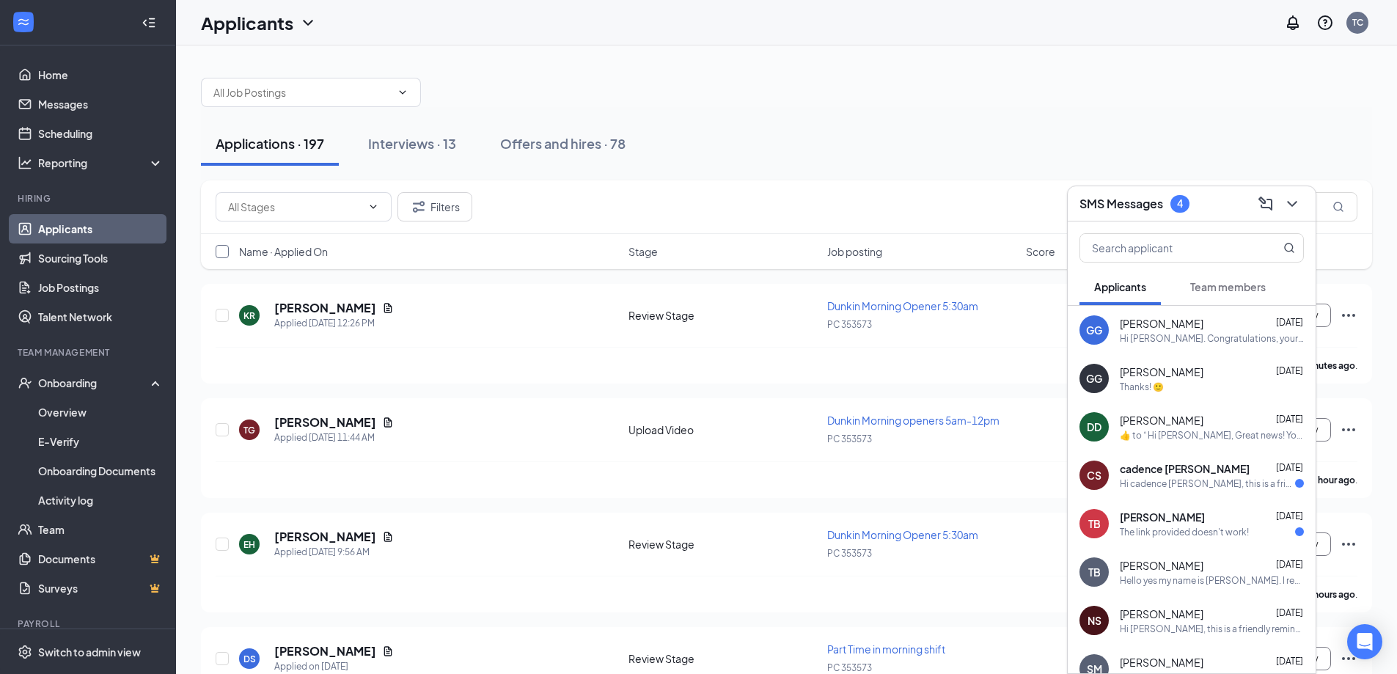
checkbox input "true"
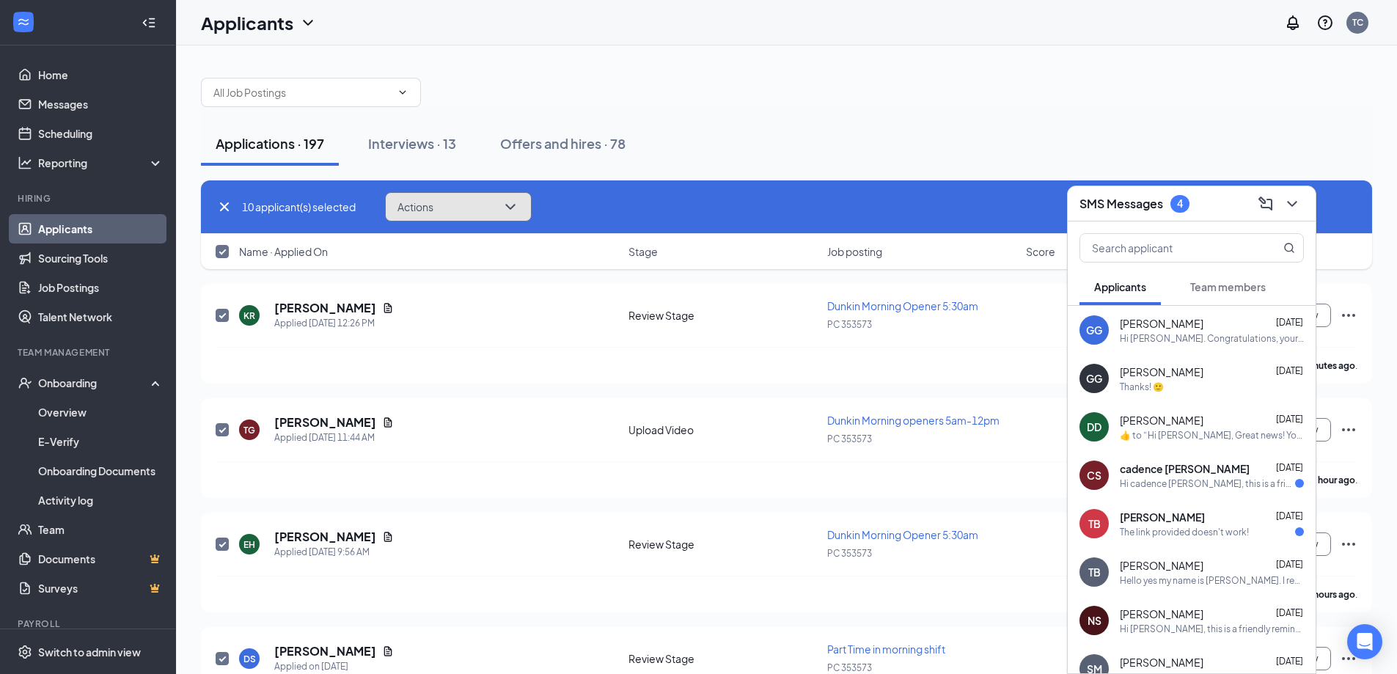
click at [412, 204] on span "Actions" at bounding box center [416, 207] width 36 height 10
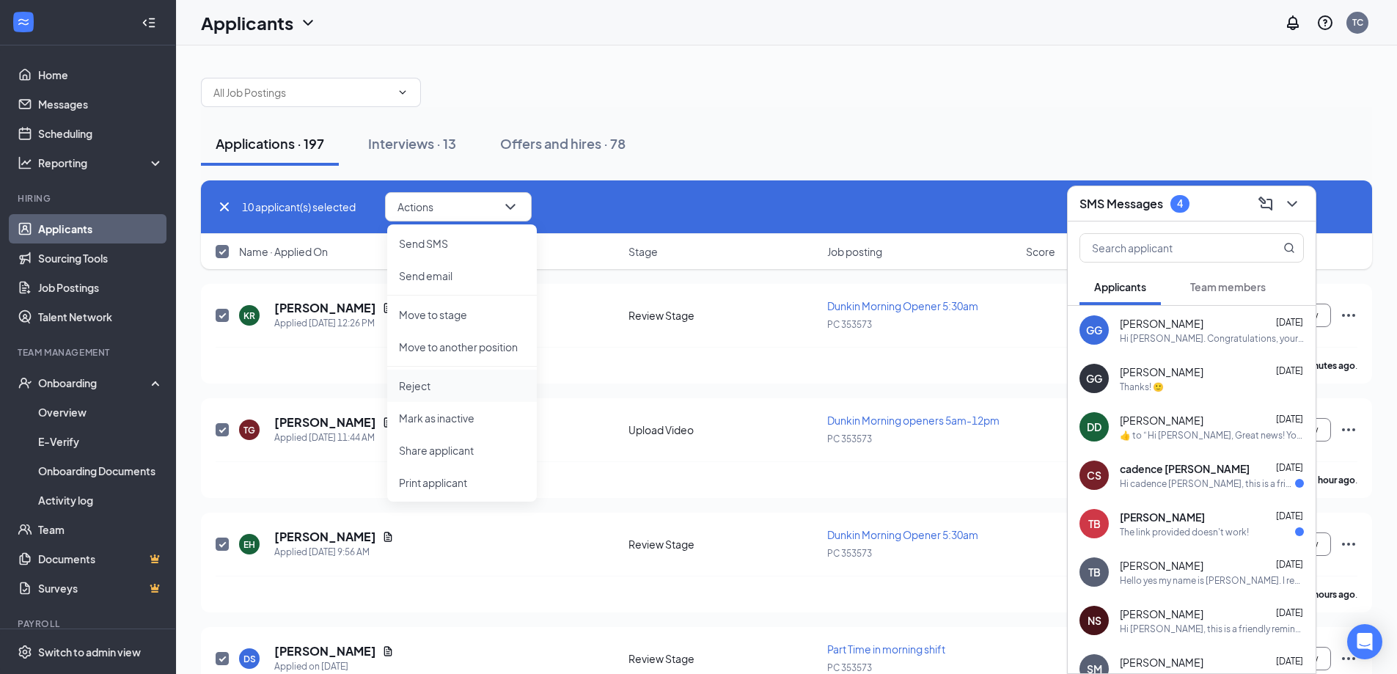
click at [444, 384] on p "Reject" at bounding box center [462, 385] width 126 height 15
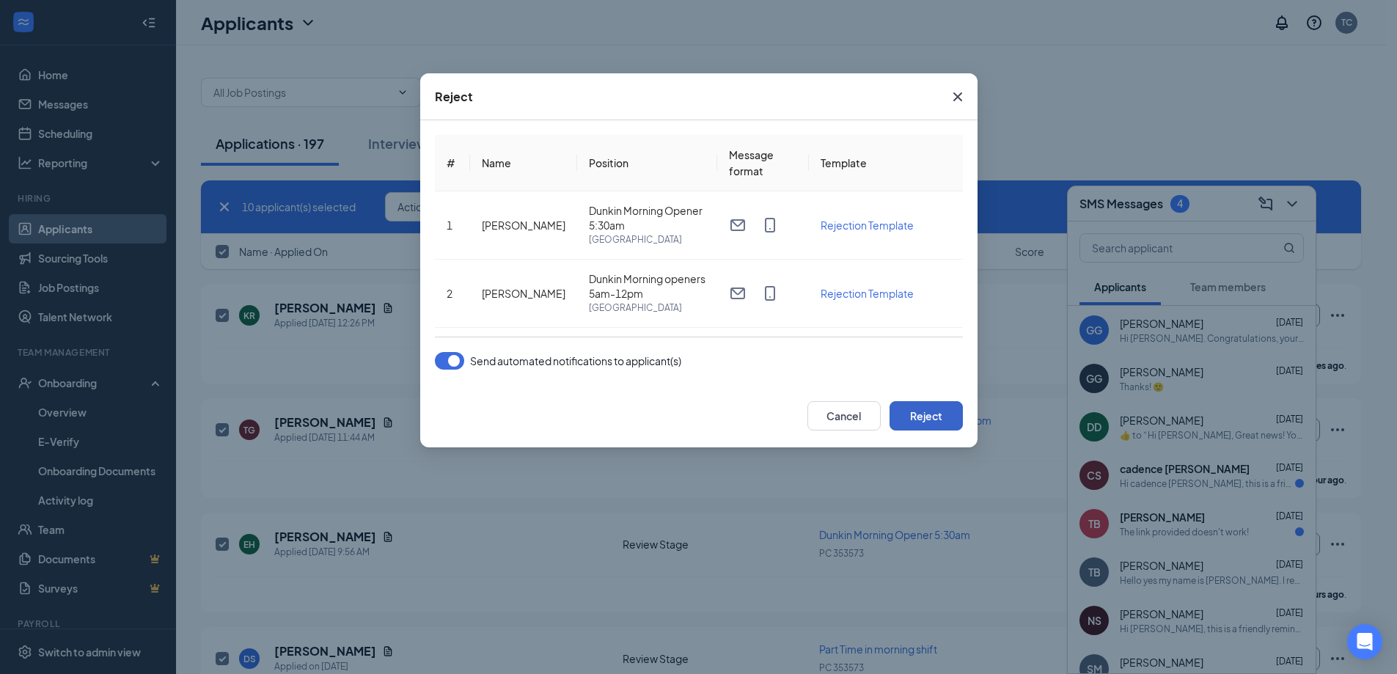
click at [932, 416] on button "Reject" at bounding box center [926, 415] width 73 height 29
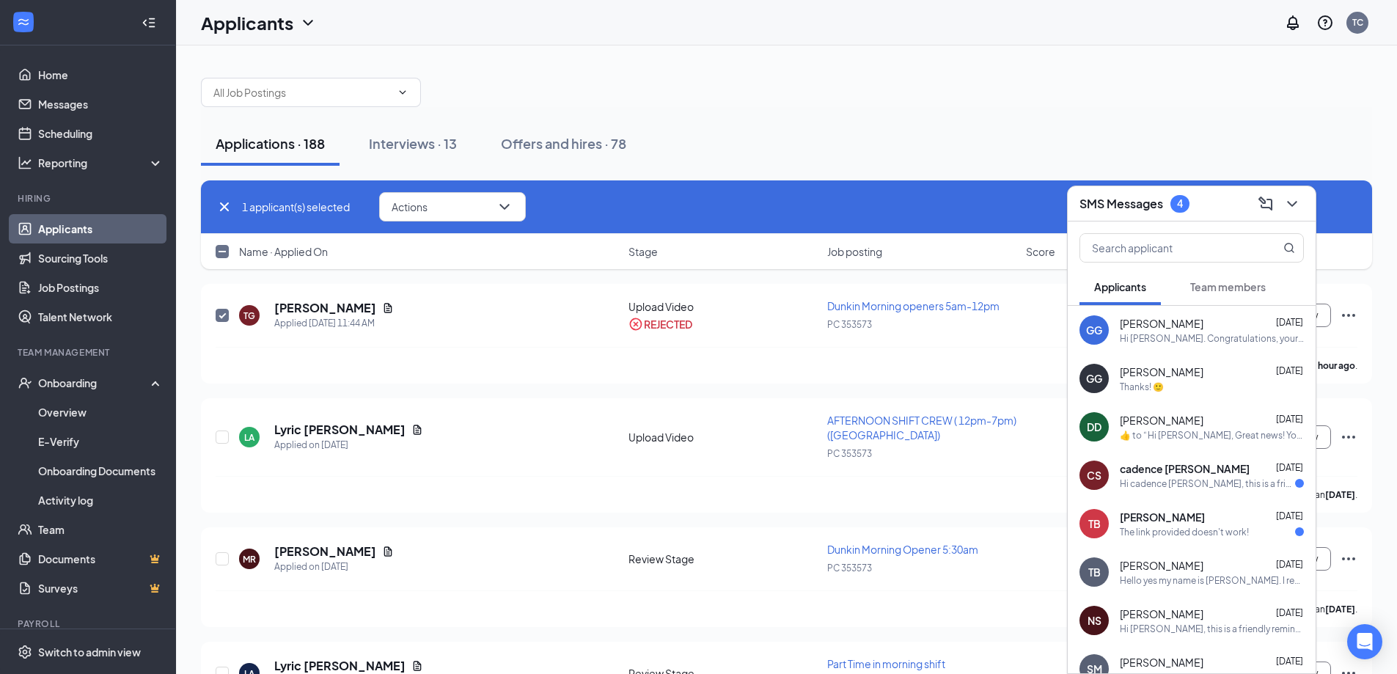
checkbox input "false"
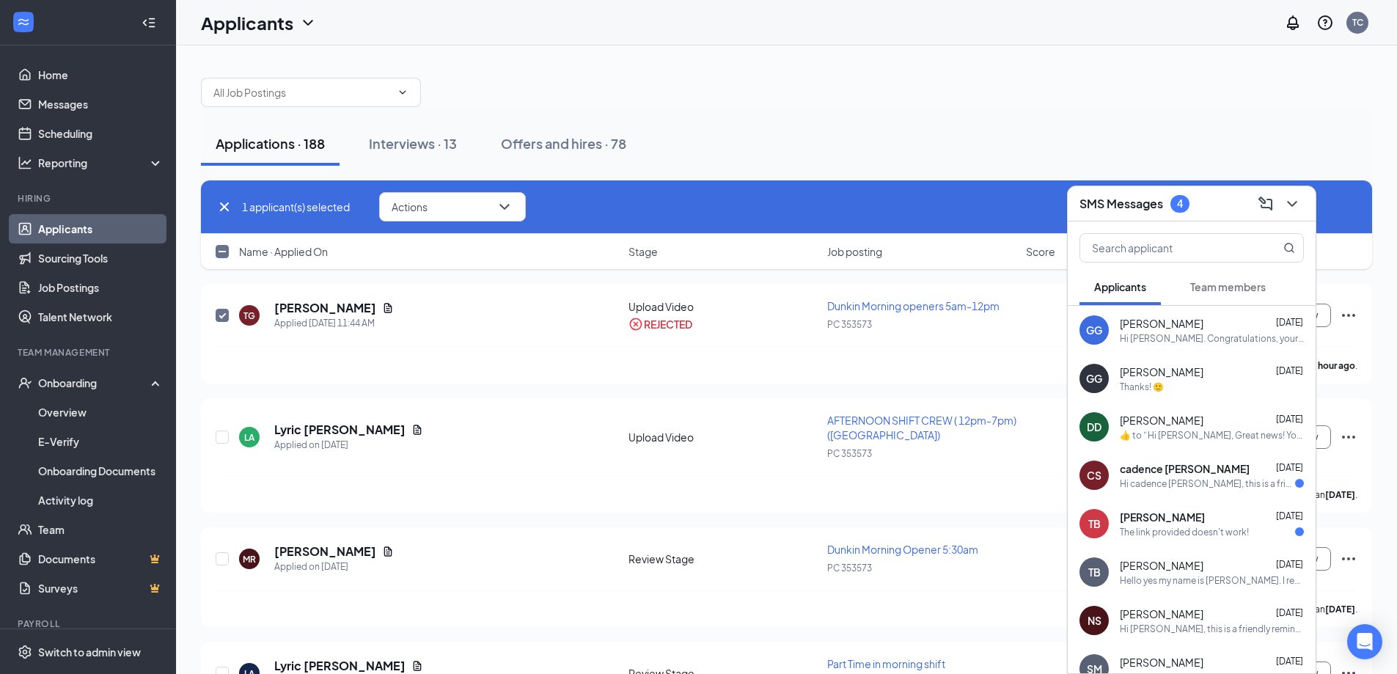
checkbox input "false"
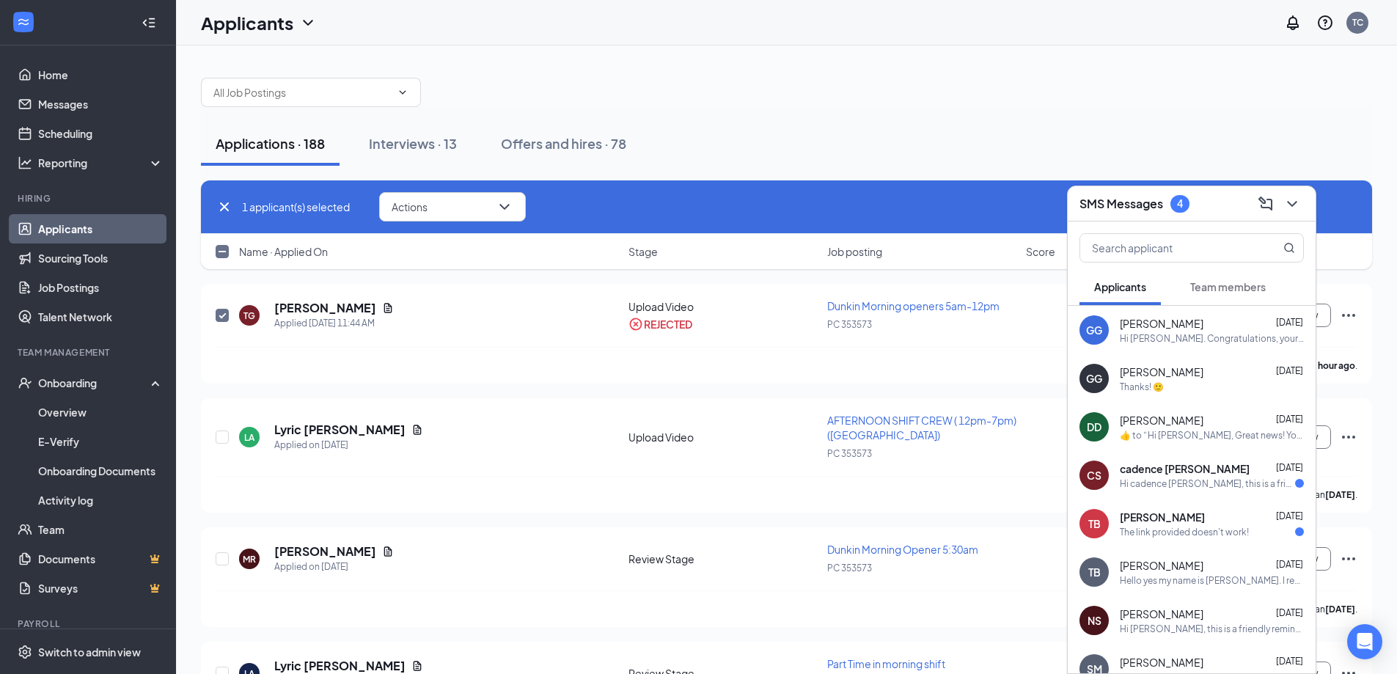
checkbox input "false"
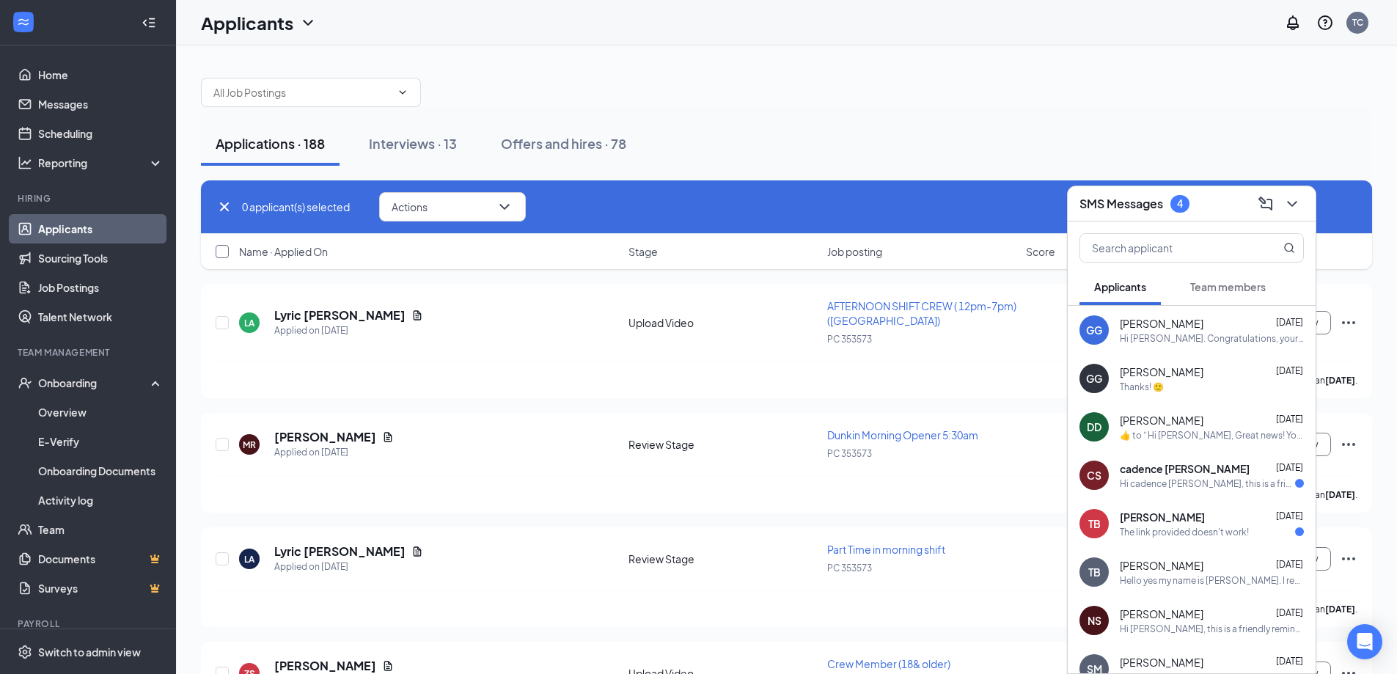
click at [225, 251] on input "checkbox" at bounding box center [222, 251] width 13 height 13
checkbox input "true"
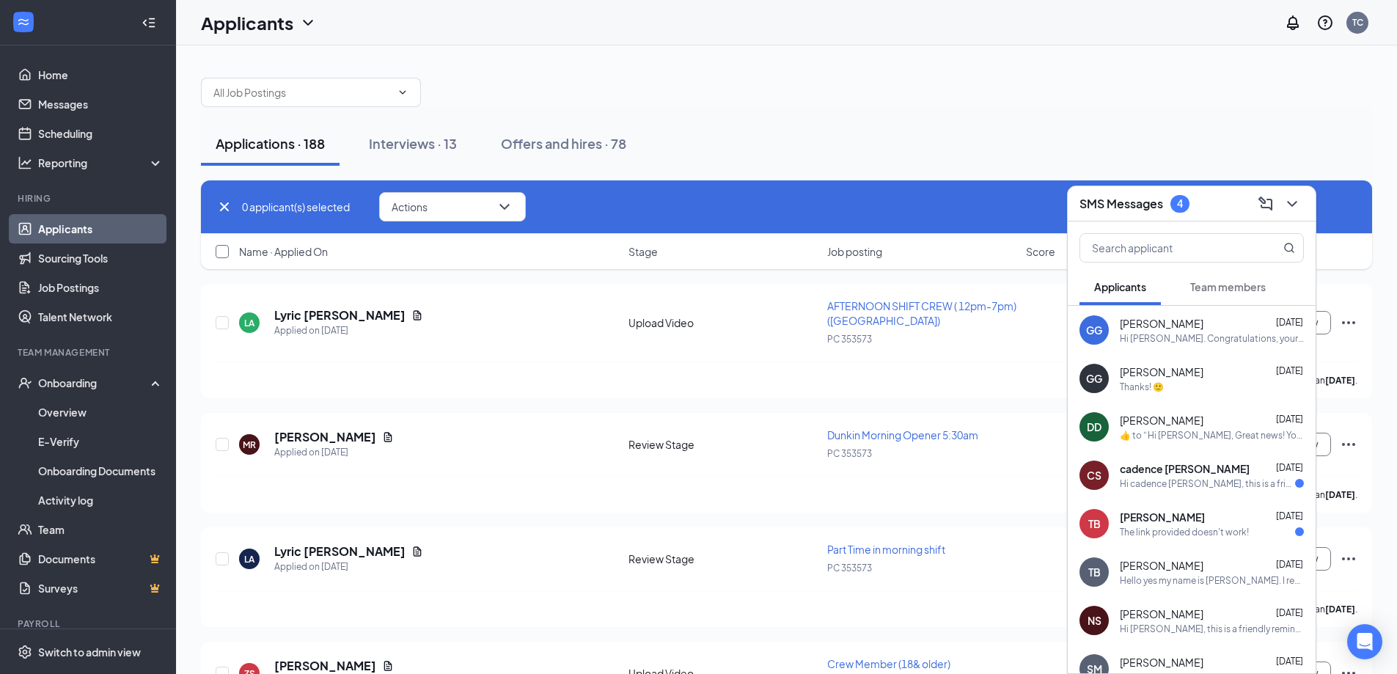
checkbox input "true"
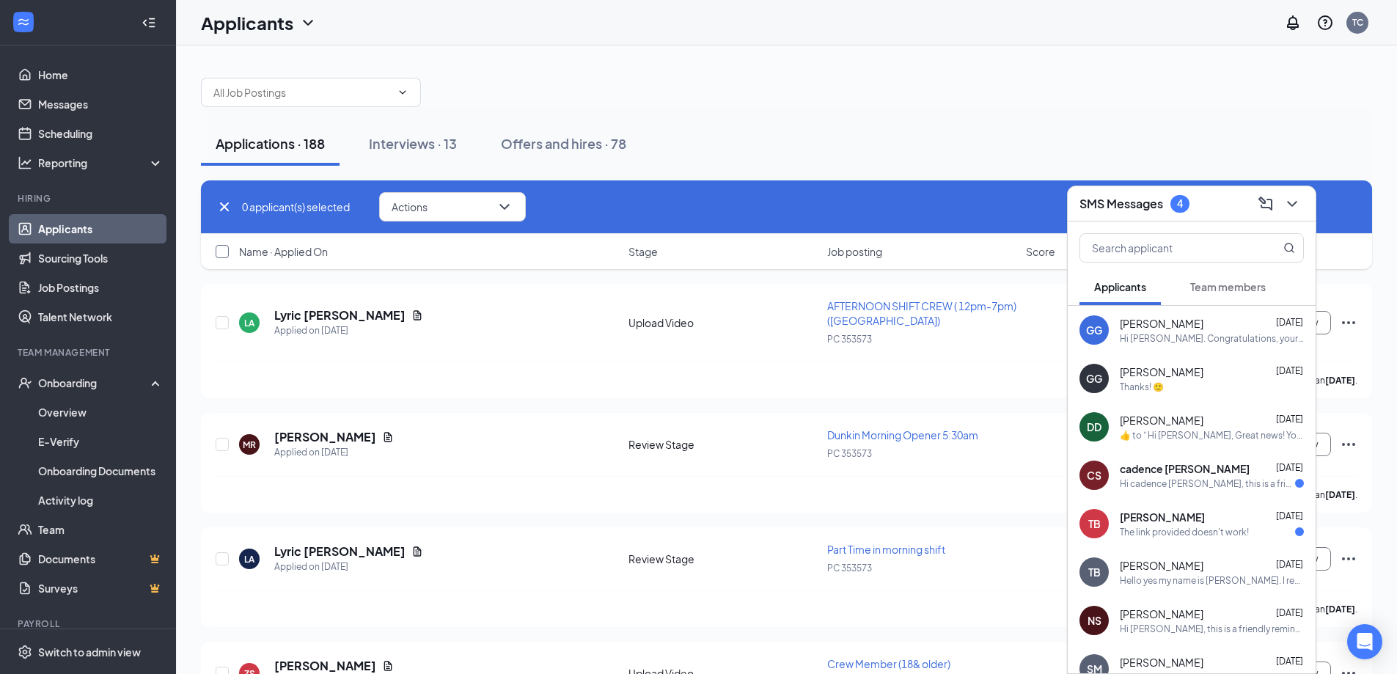
checkbox input "true"
click at [487, 214] on button "Actions" at bounding box center [458, 206] width 147 height 29
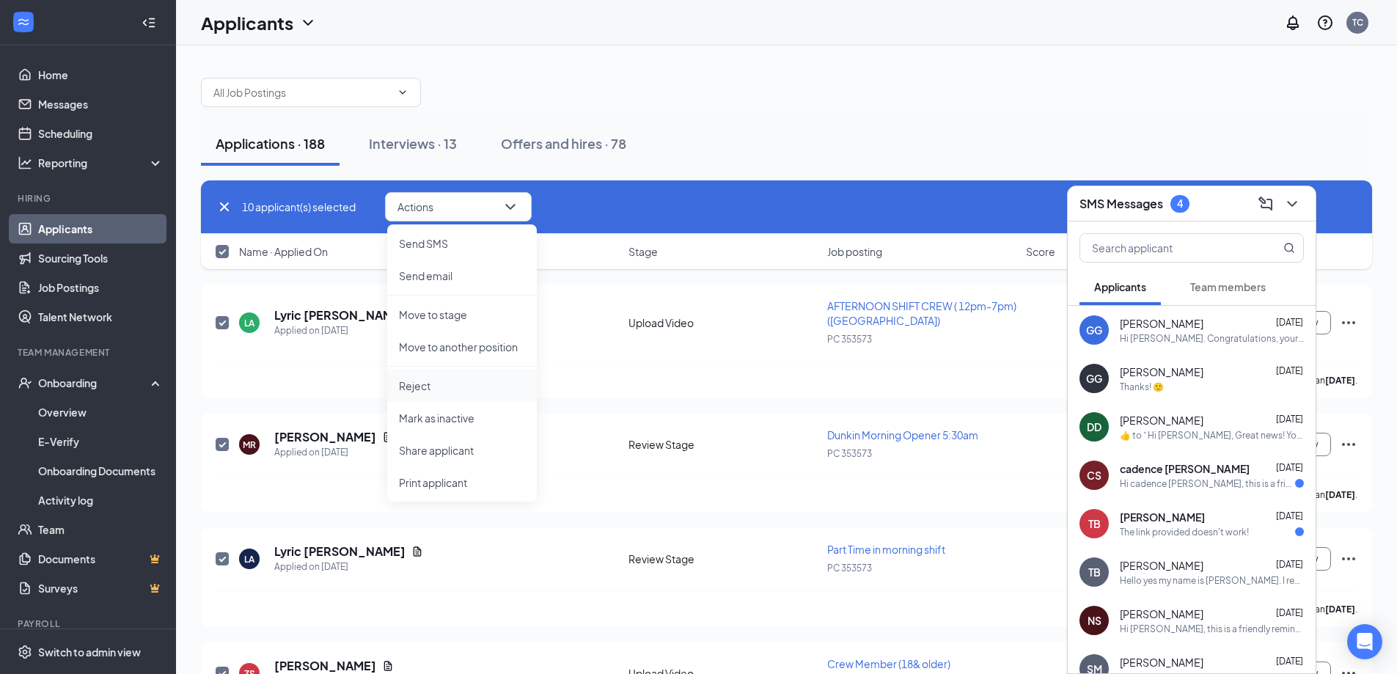
click at [443, 384] on p "Reject" at bounding box center [462, 385] width 126 height 15
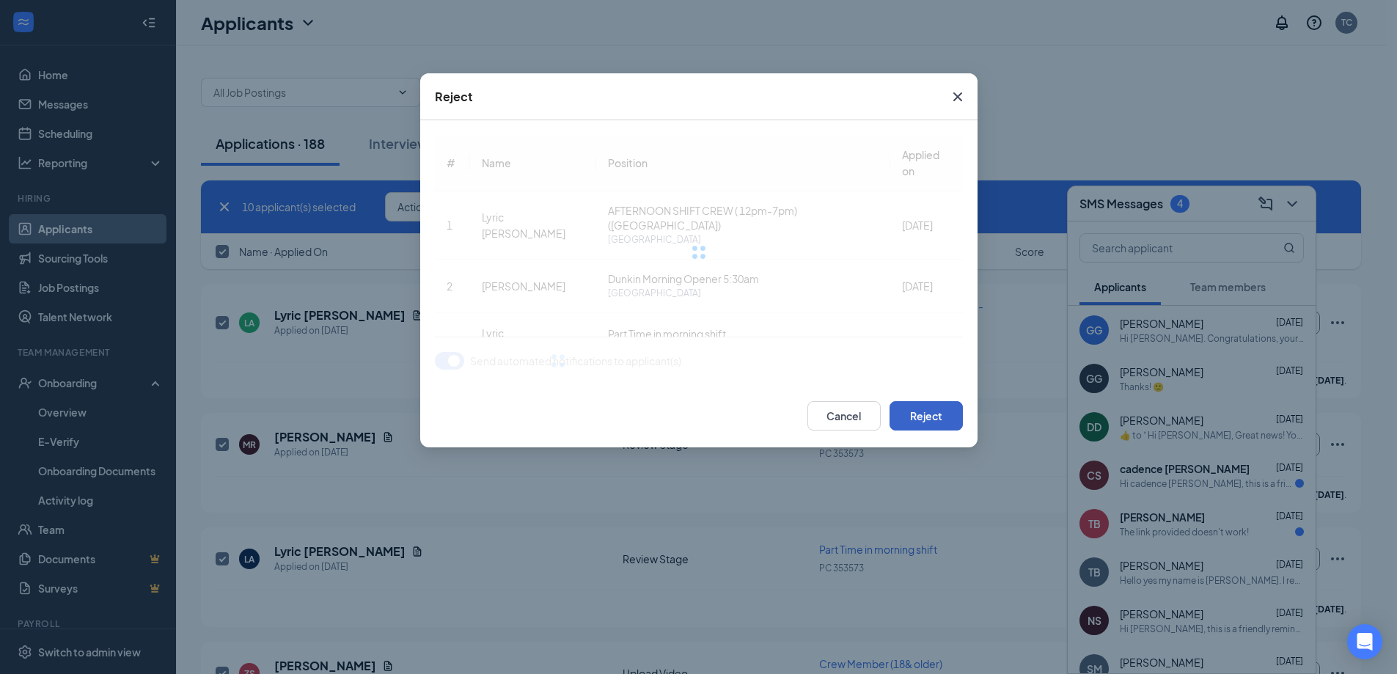
click at [913, 416] on button "Reject" at bounding box center [926, 415] width 73 height 29
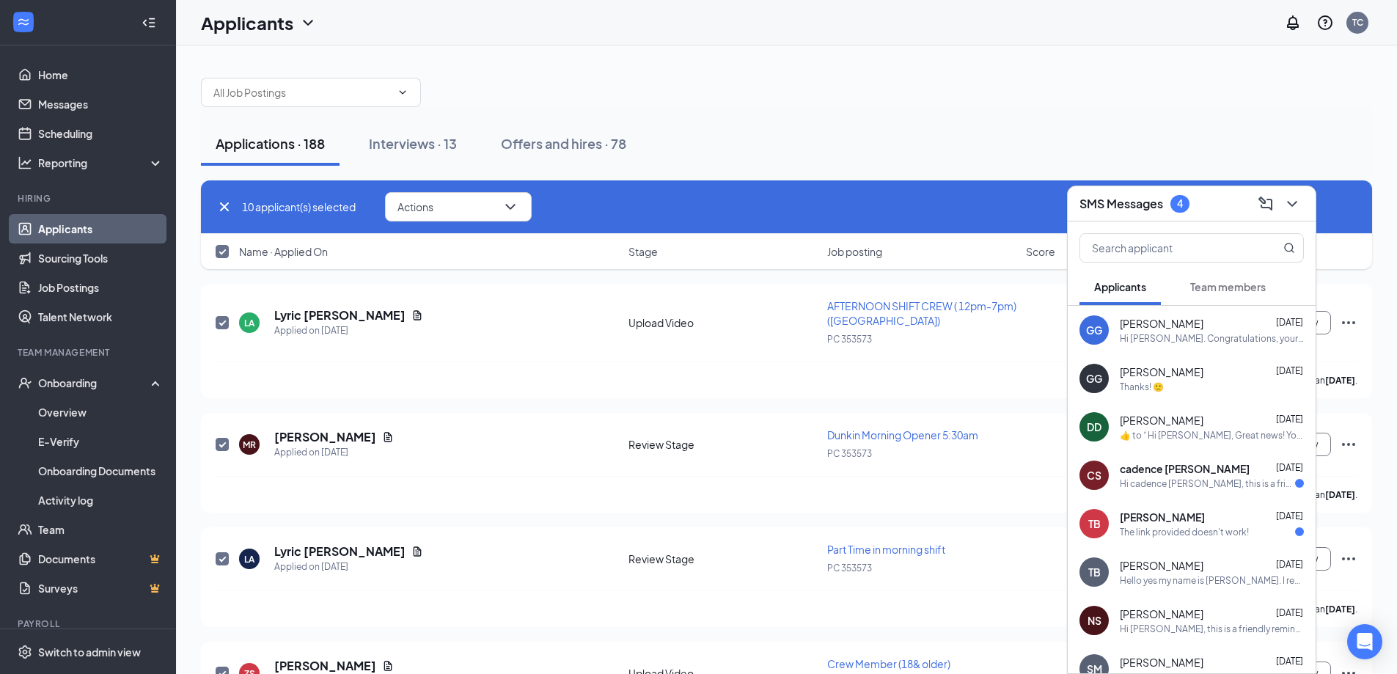
click at [1291, 203] on icon "ChevronDown" at bounding box center [1292, 204] width 10 height 6
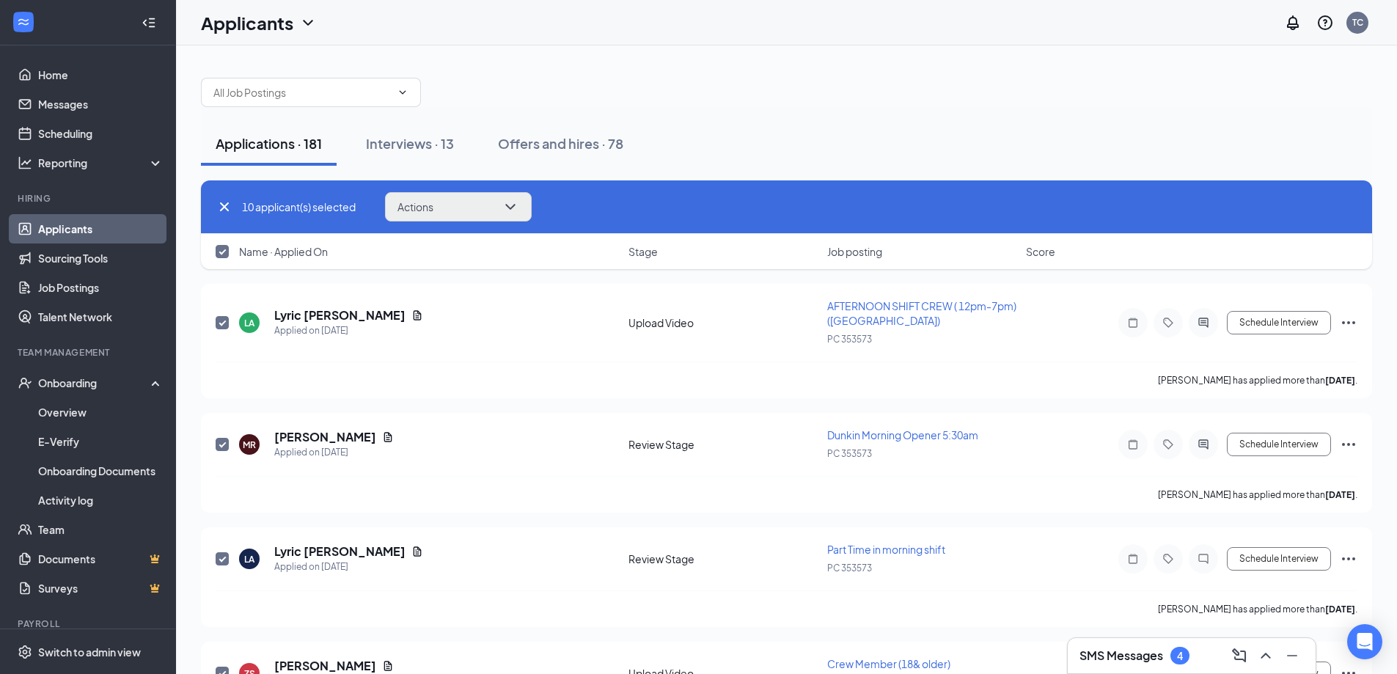
checkbox input "false"
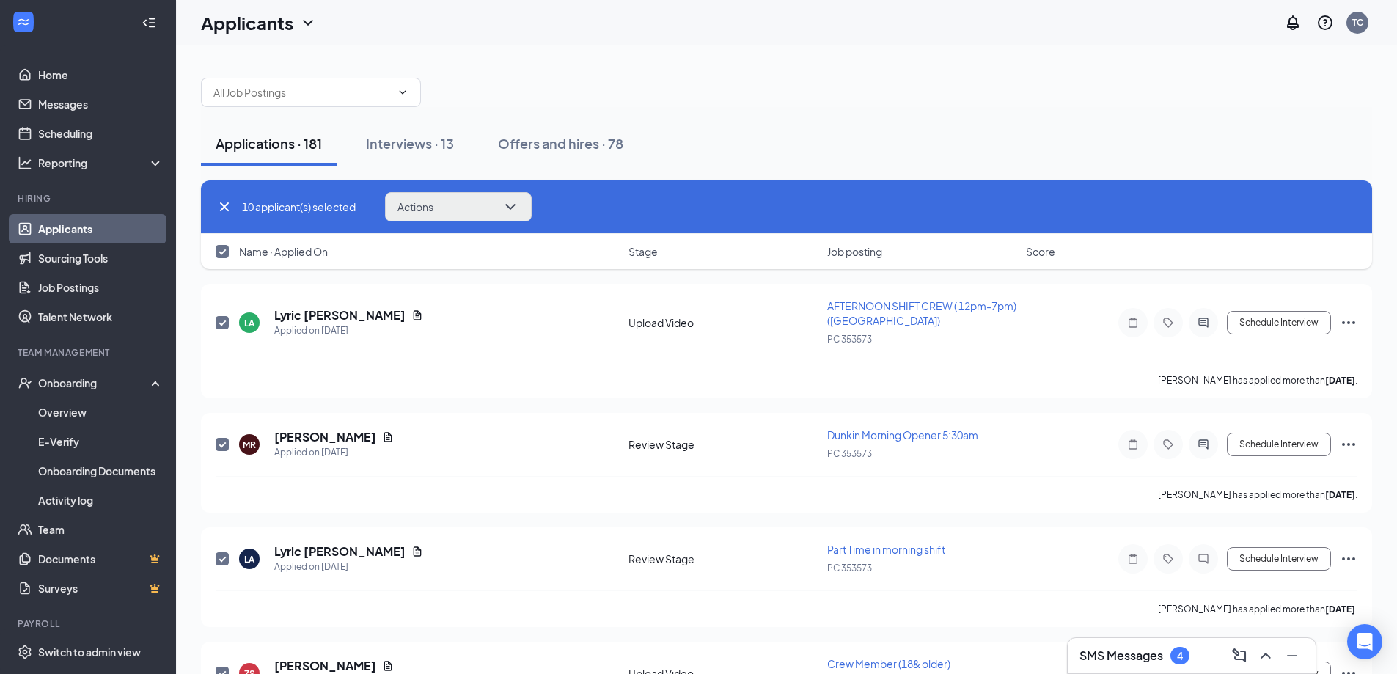
checkbox input "false"
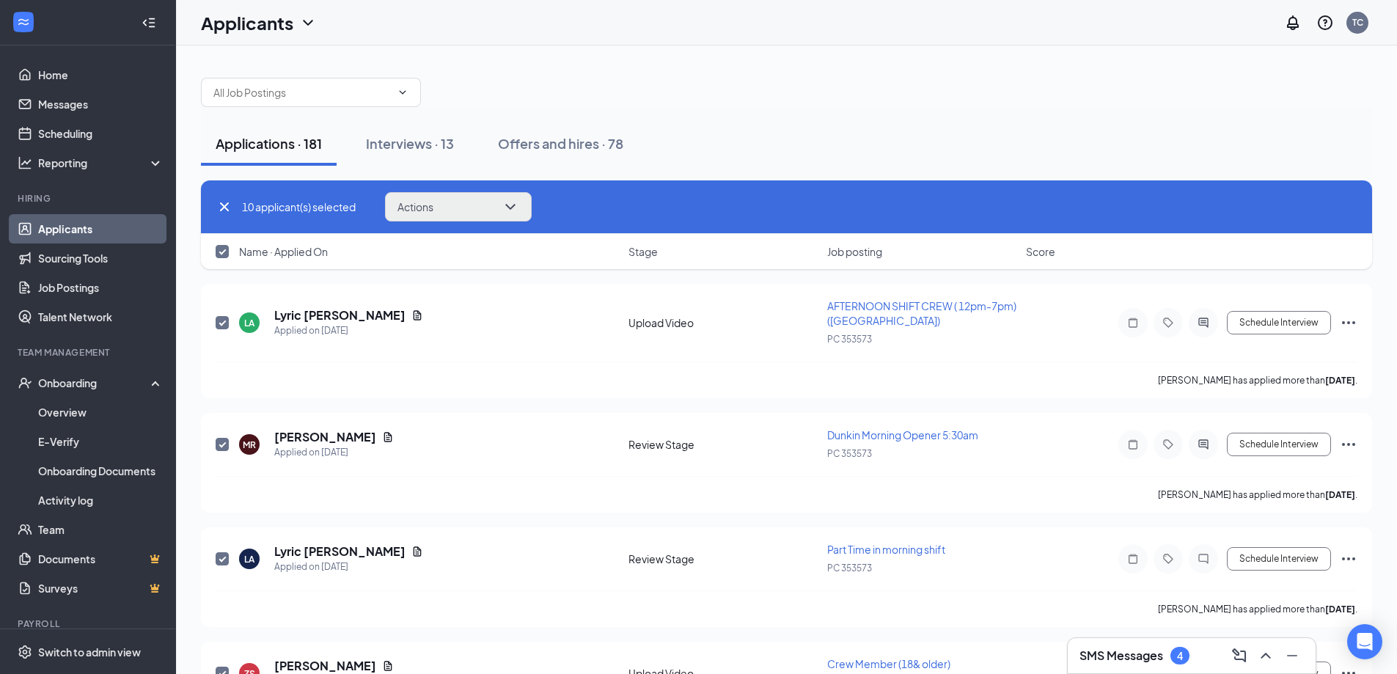
checkbox input "false"
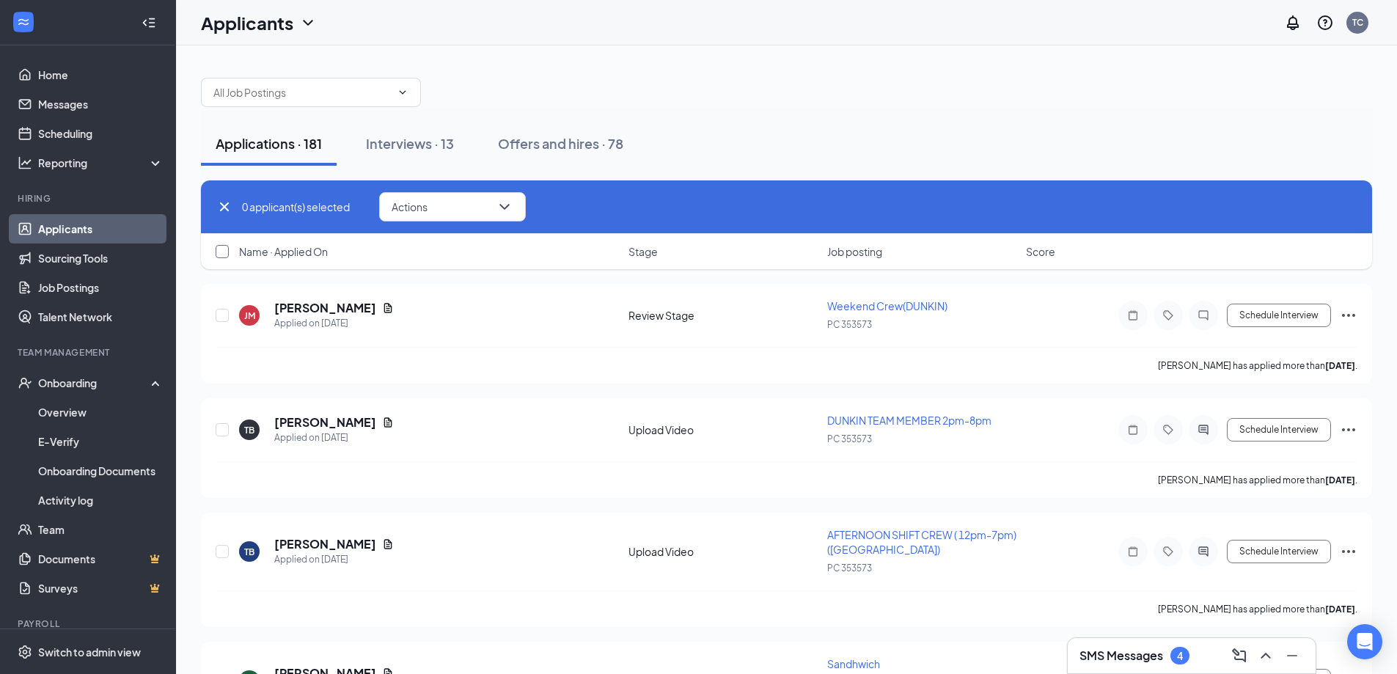
click at [221, 251] on input "checkbox" at bounding box center [222, 251] width 13 height 13
checkbox input "true"
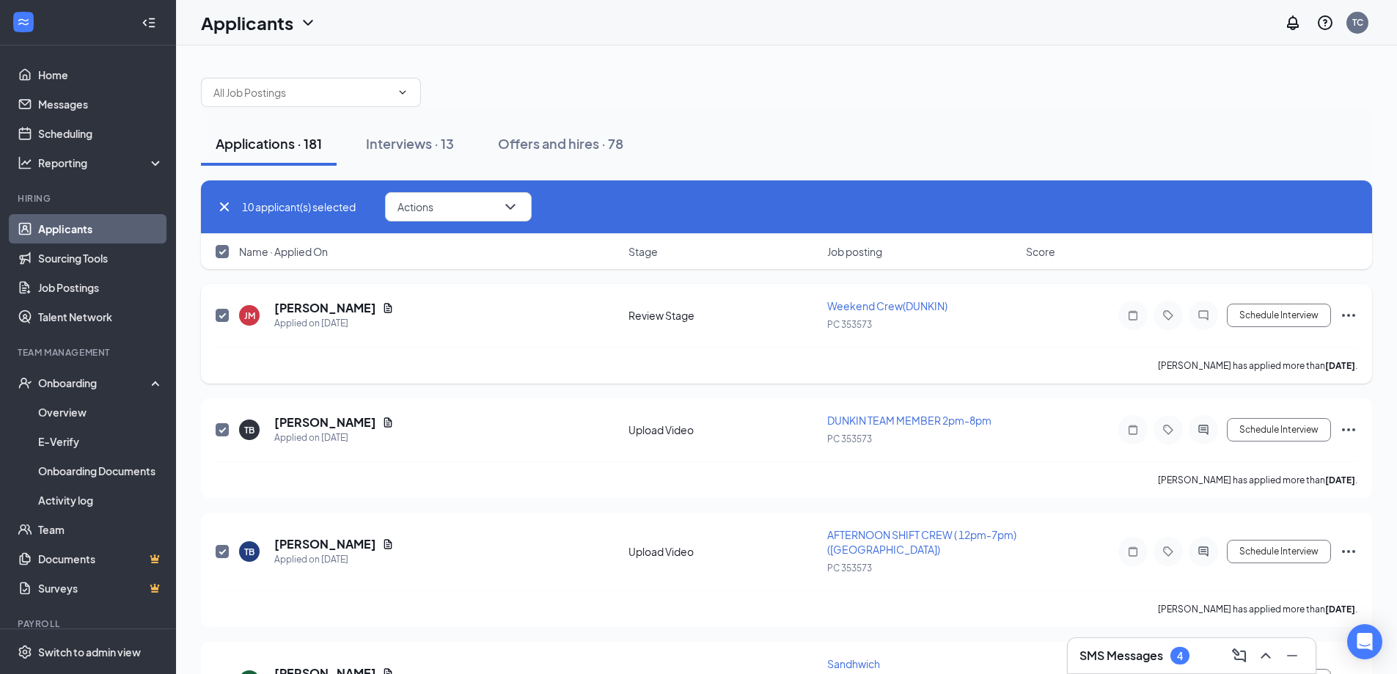
checkbox input "true"
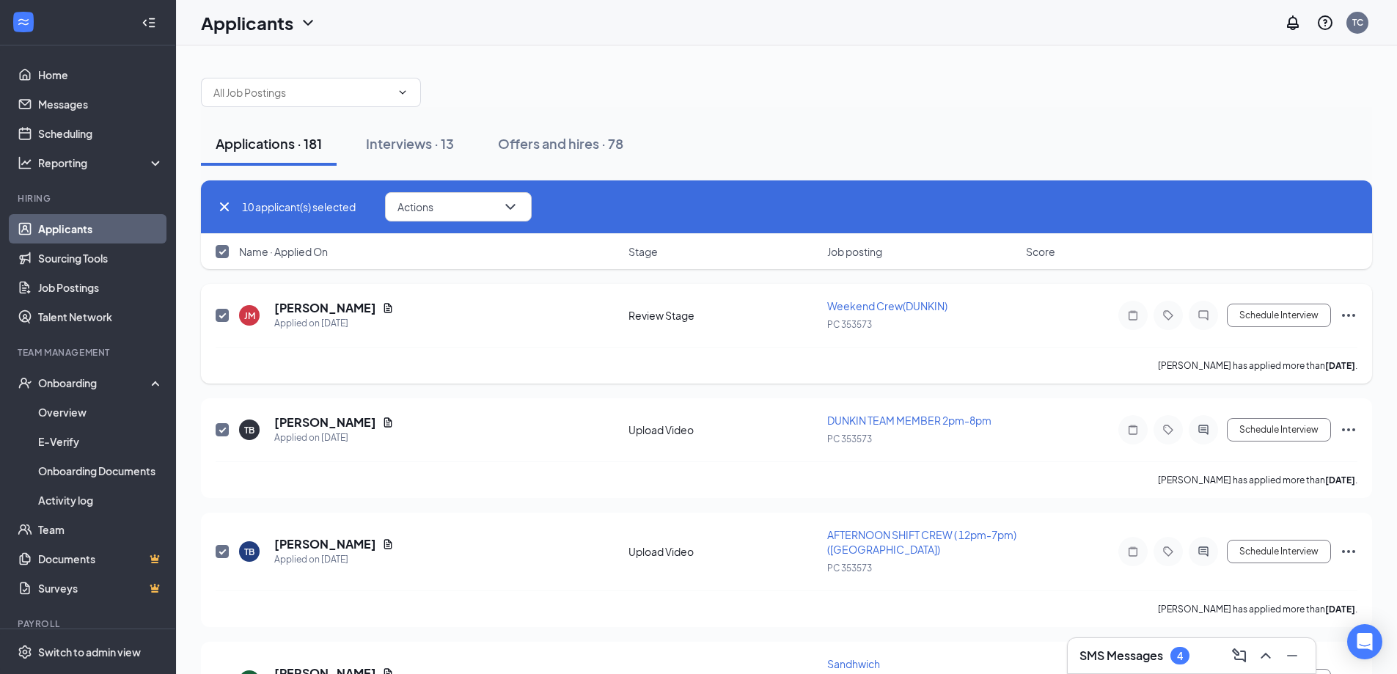
checkbox input "true"
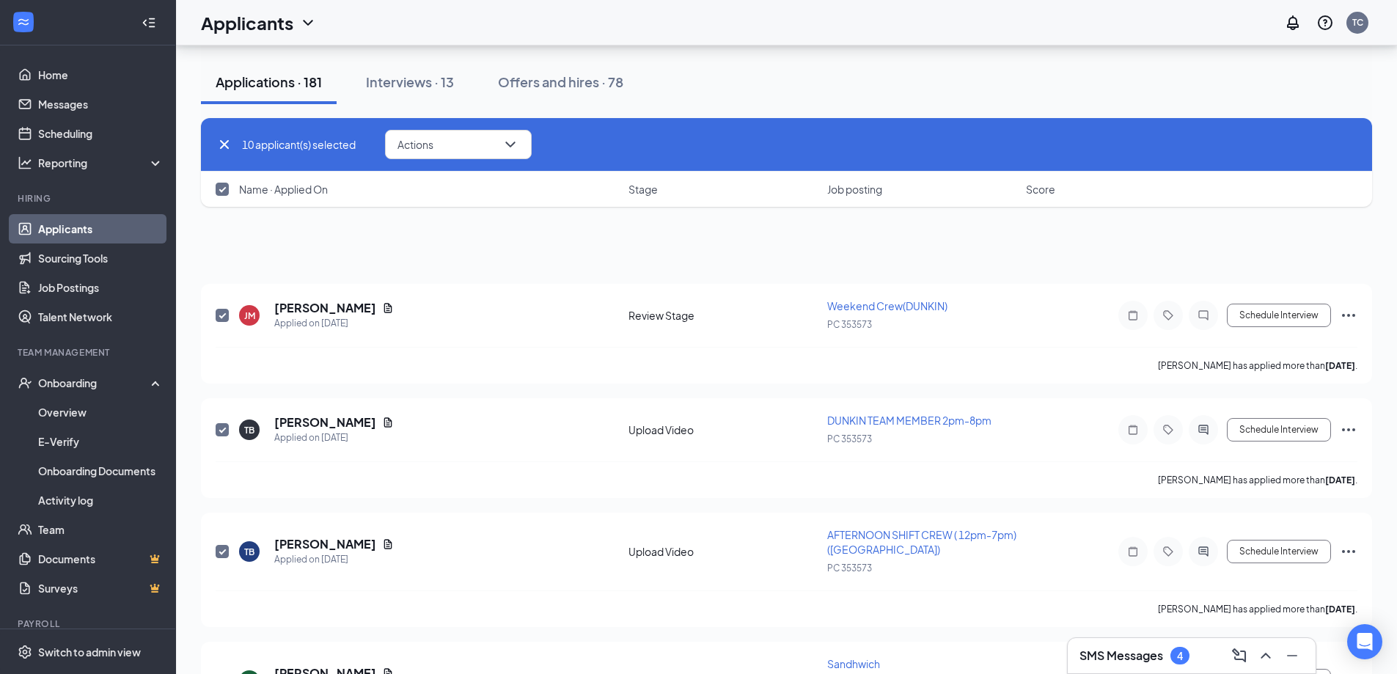
scroll to position [786, 0]
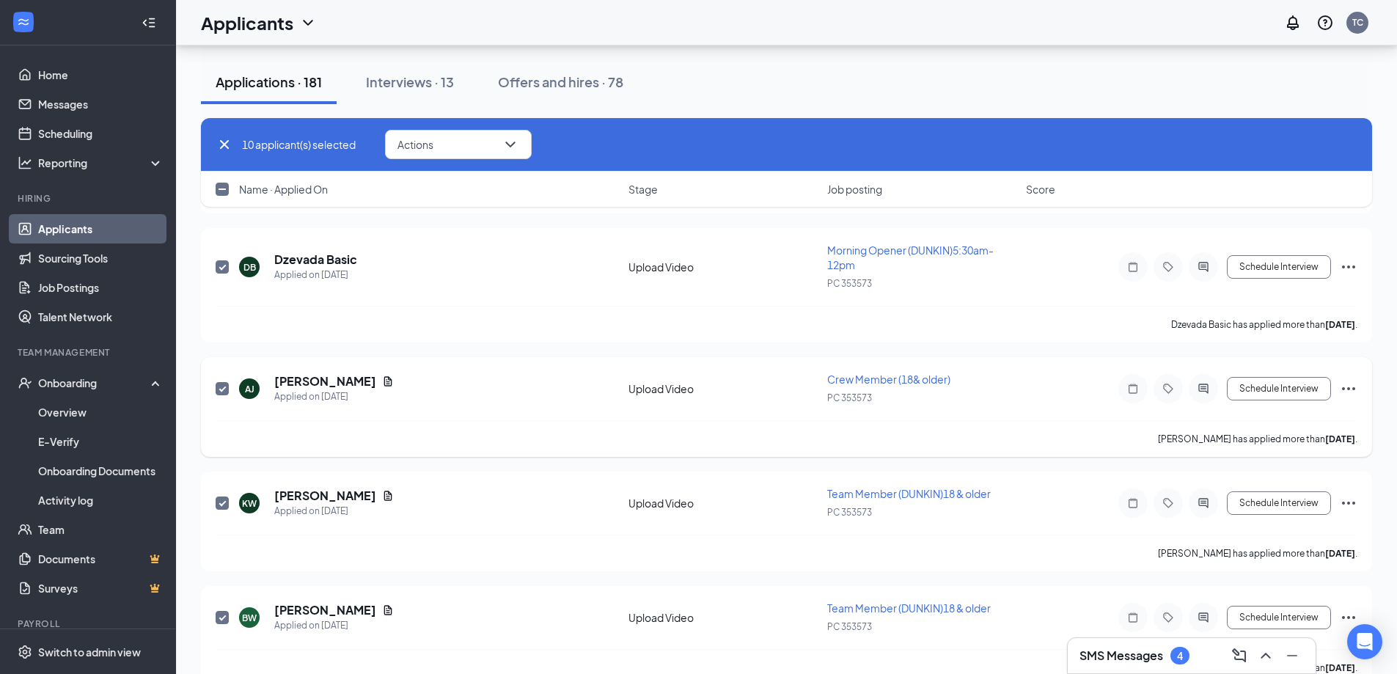
checkbox input "false"
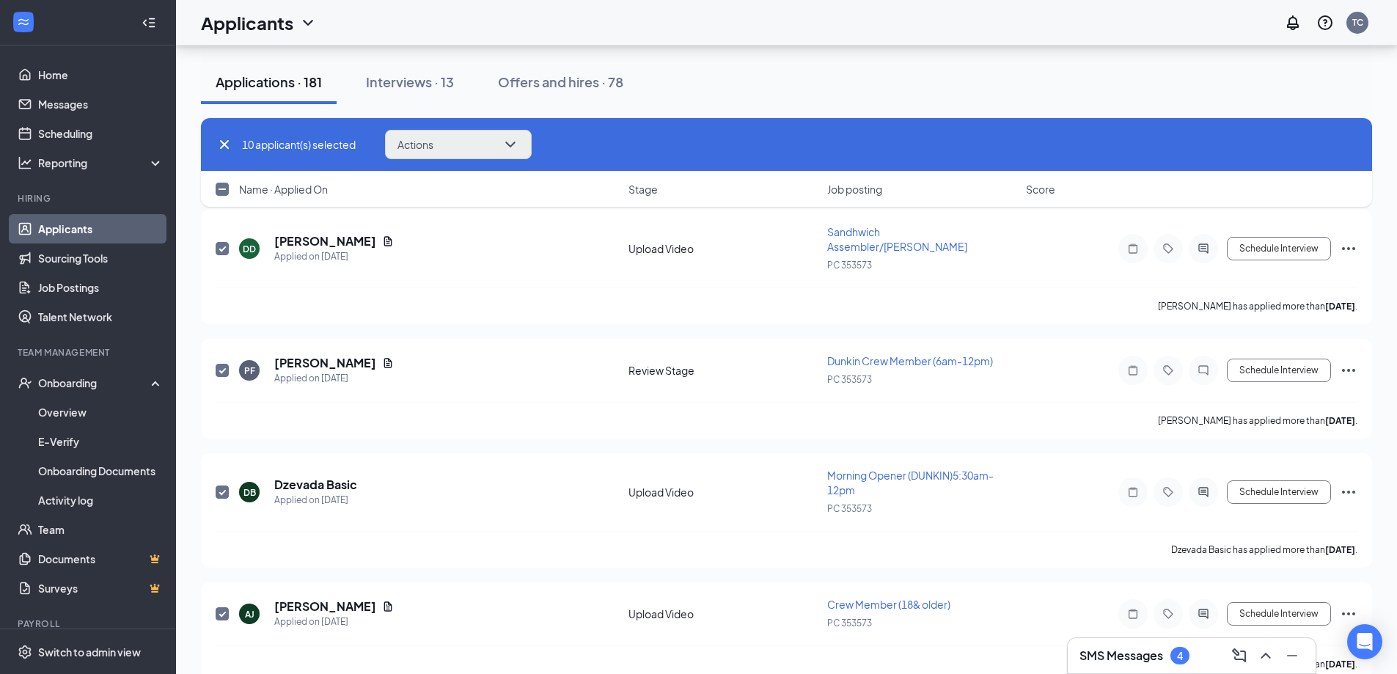
scroll to position [273, 0]
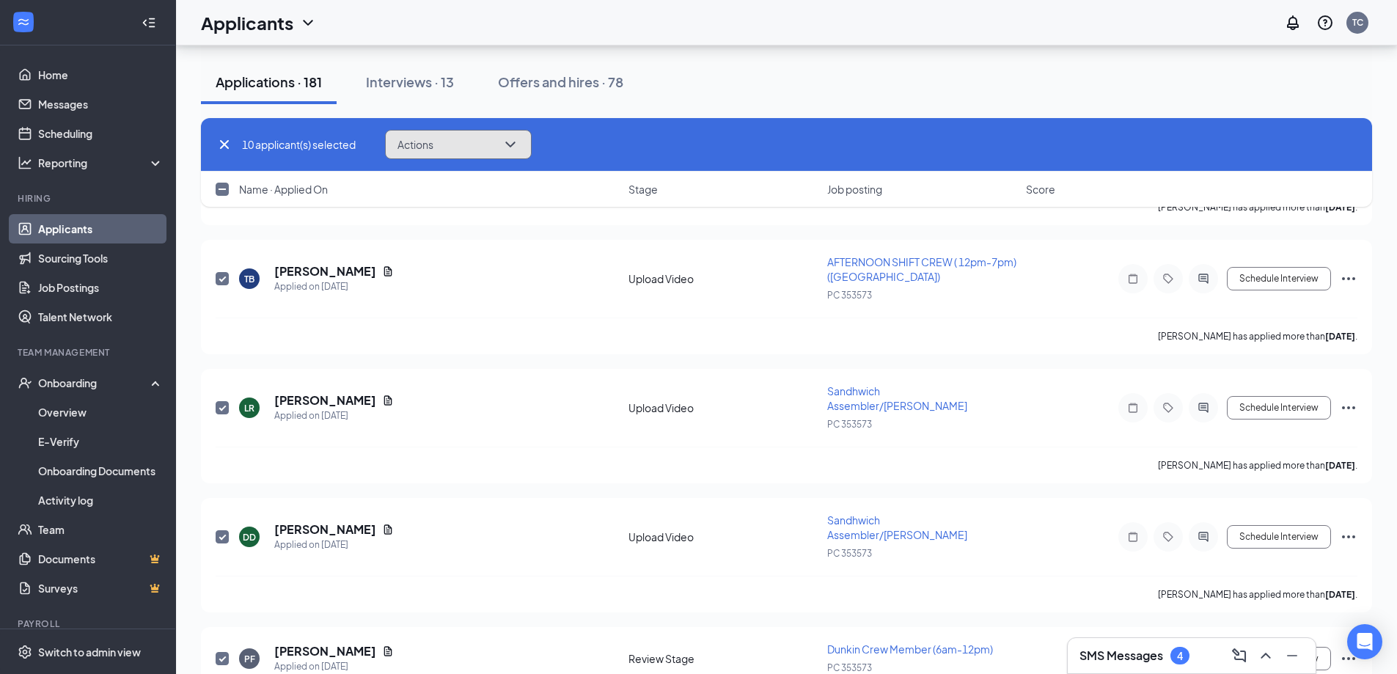
click at [468, 139] on button "Actions" at bounding box center [458, 144] width 147 height 29
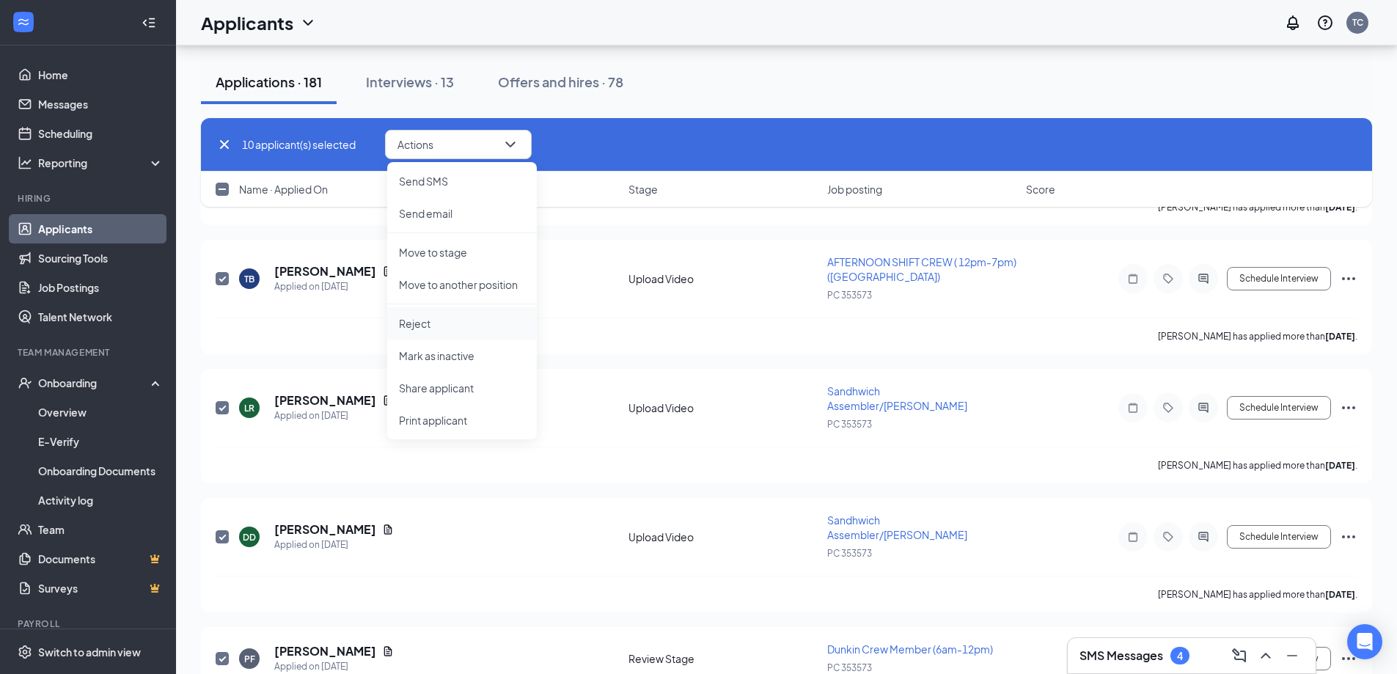
click at [448, 325] on p "Reject" at bounding box center [462, 323] width 126 height 15
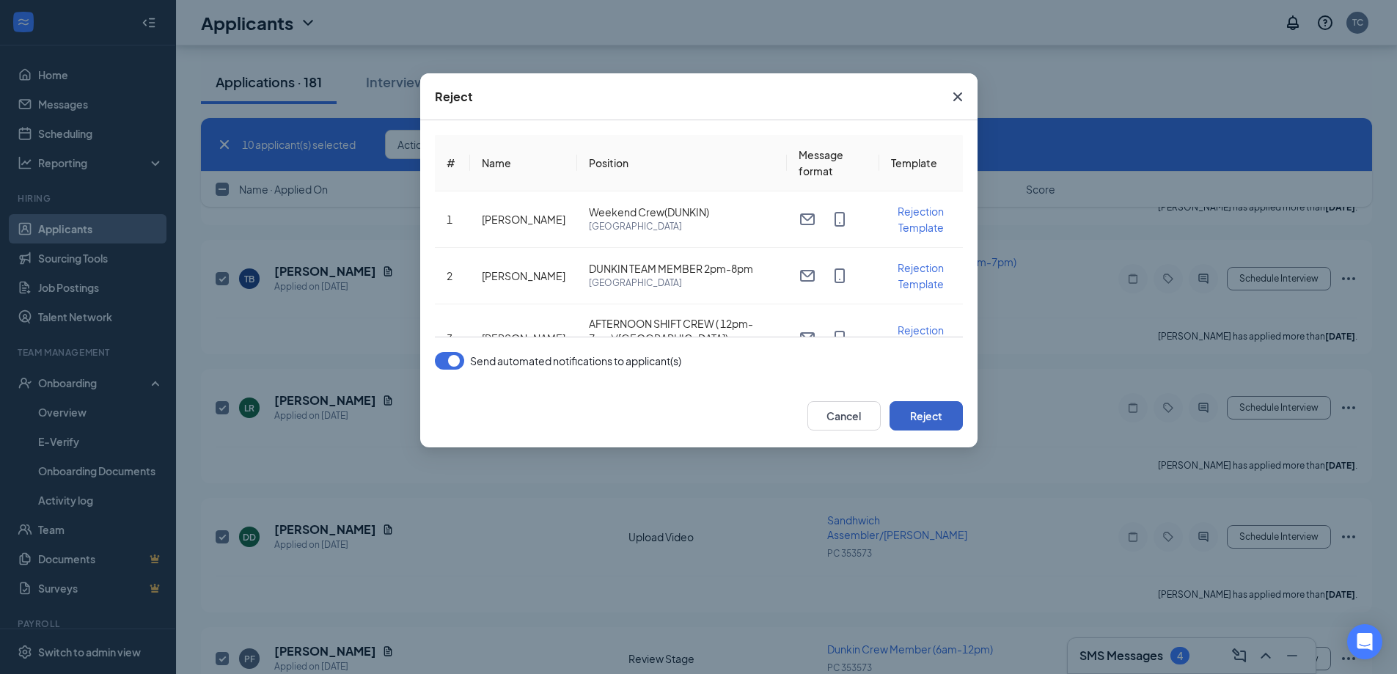
click at [942, 412] on button "Reject" at bounding box center [926, 415] width 73 height 29
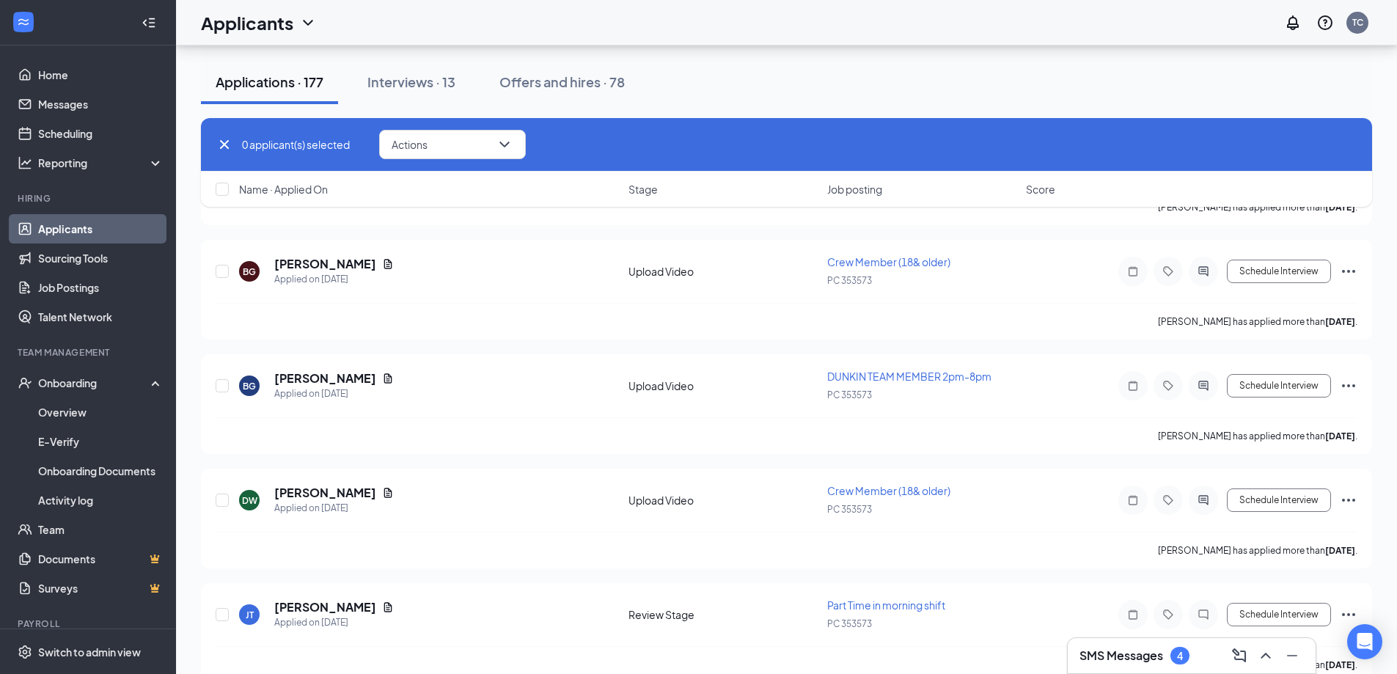
checkbox input "false"
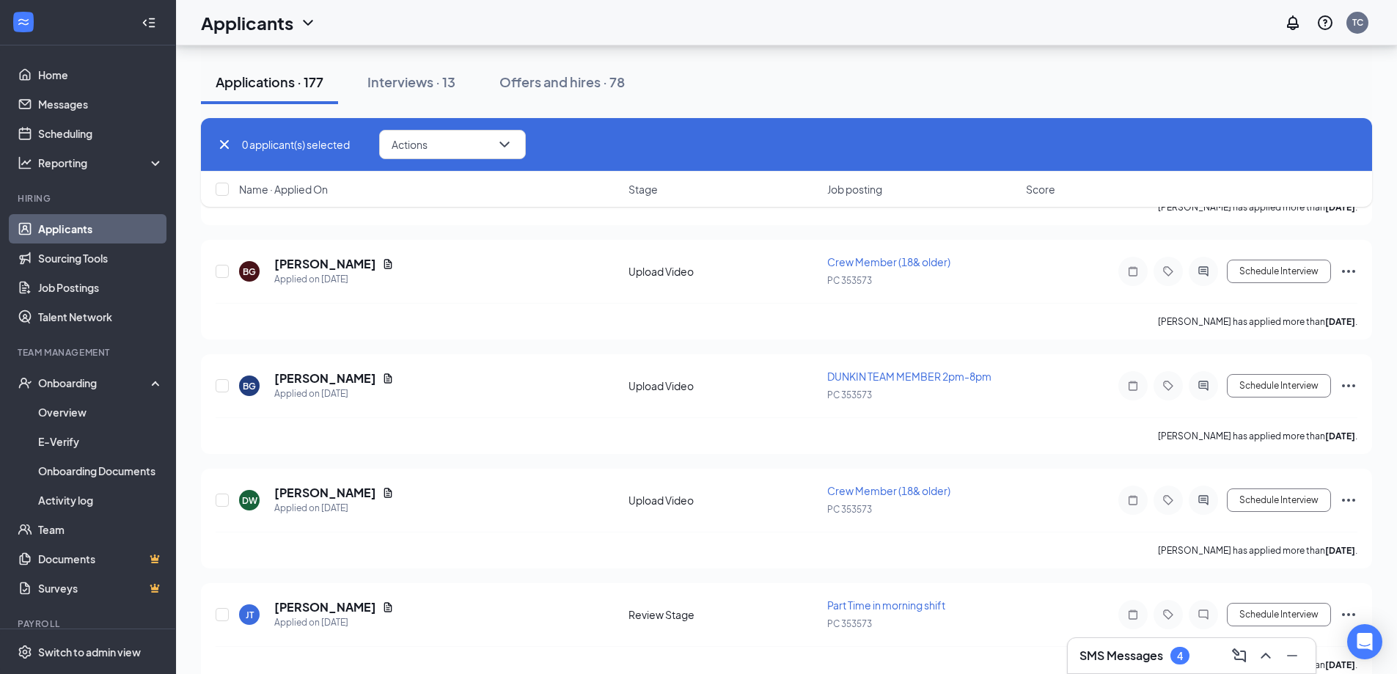
checkbox input "false"
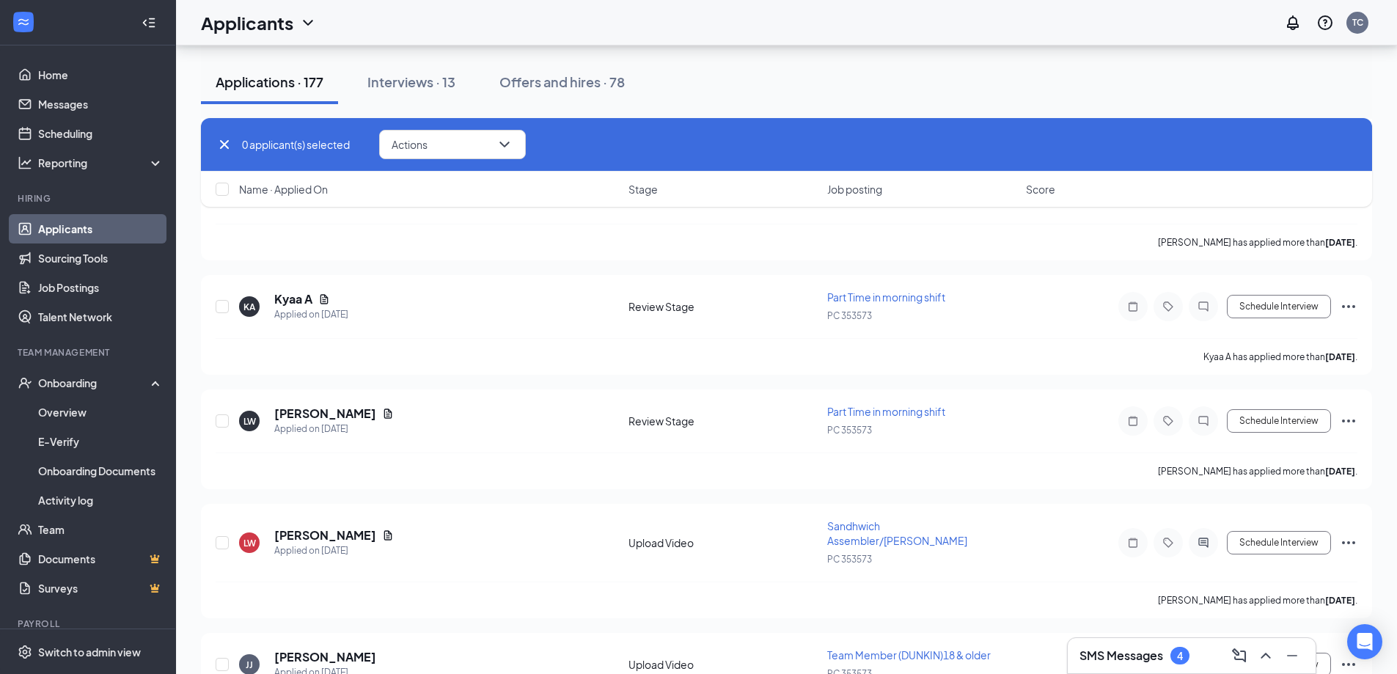
scroll to position [1916, 0]
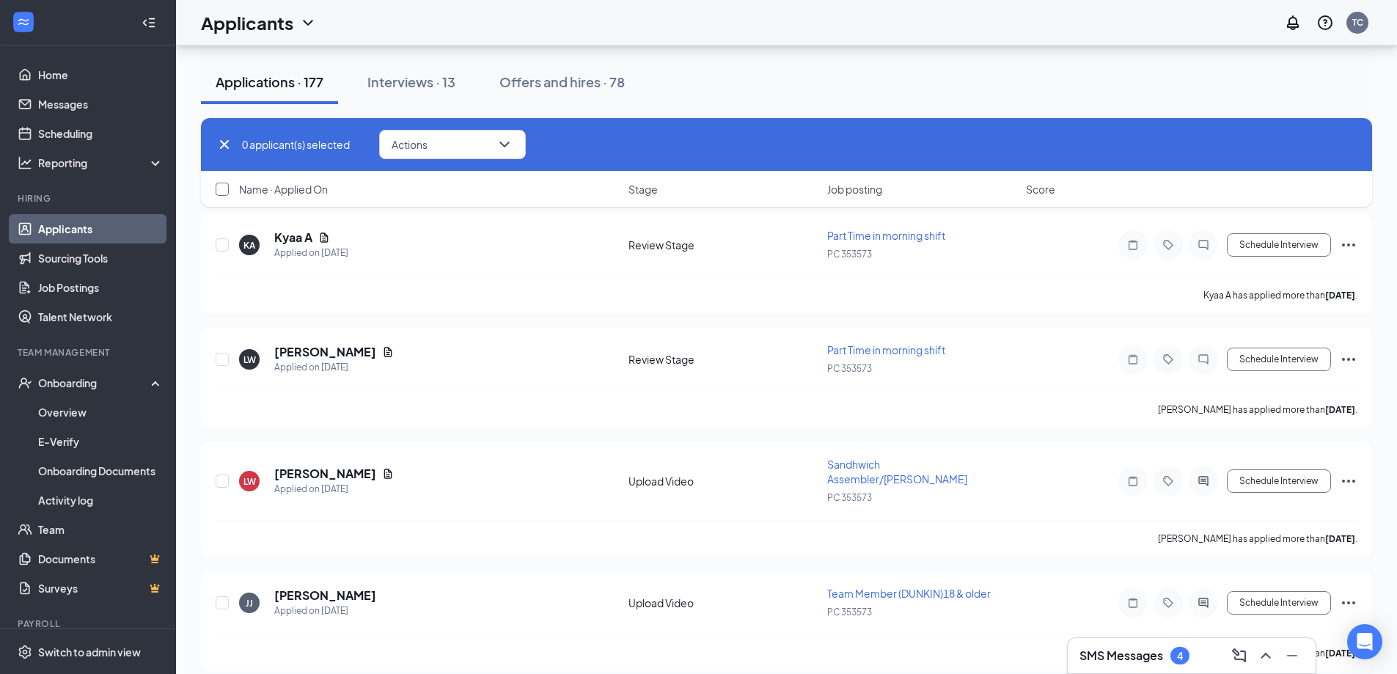
click at [225, 188] on input "checkbox" at bounding box center [222, 189] width 13 height 13
checkbox input "false"
checkbox input "true"
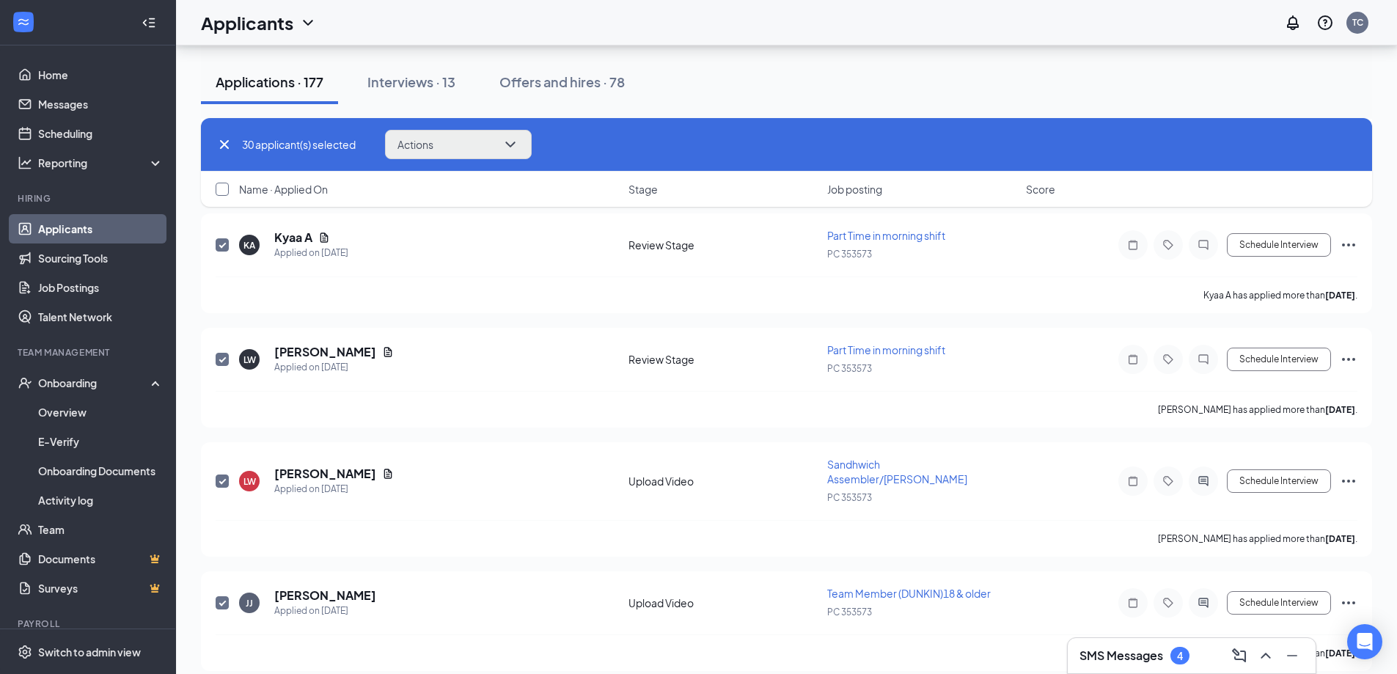
checkbox input "true"
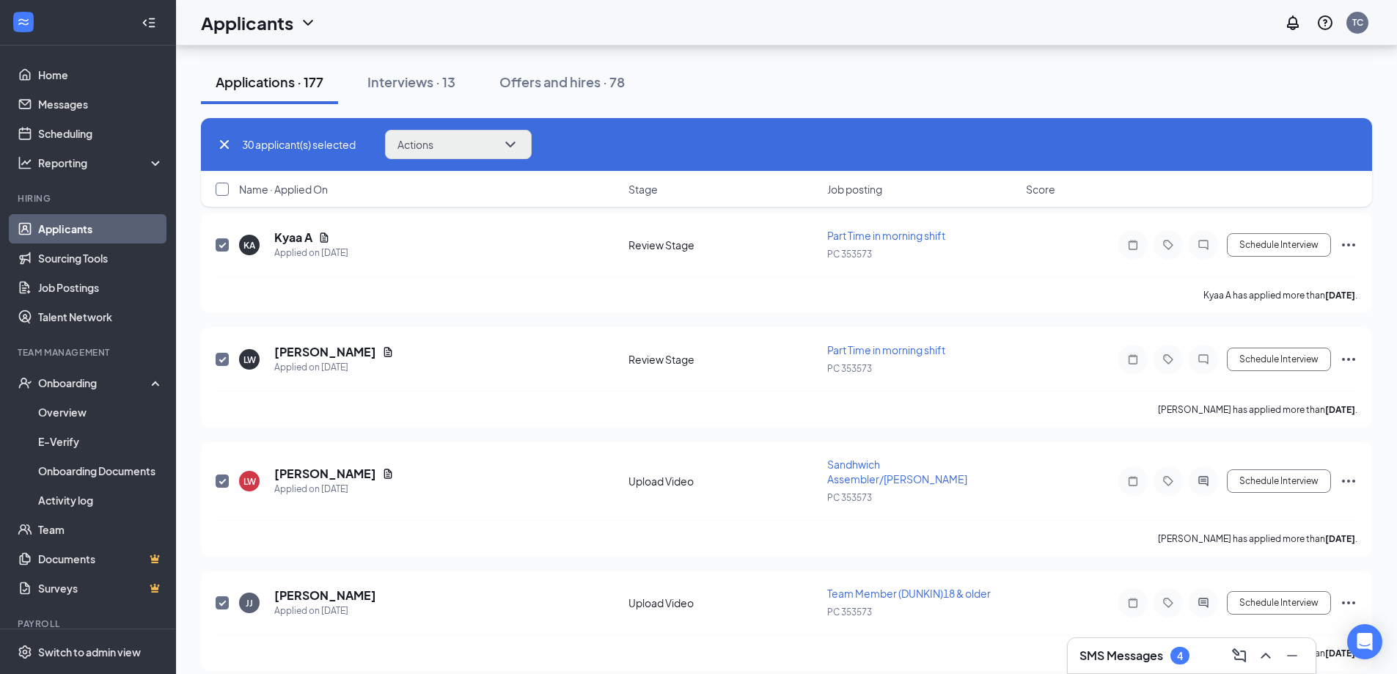
checkbox input "true"
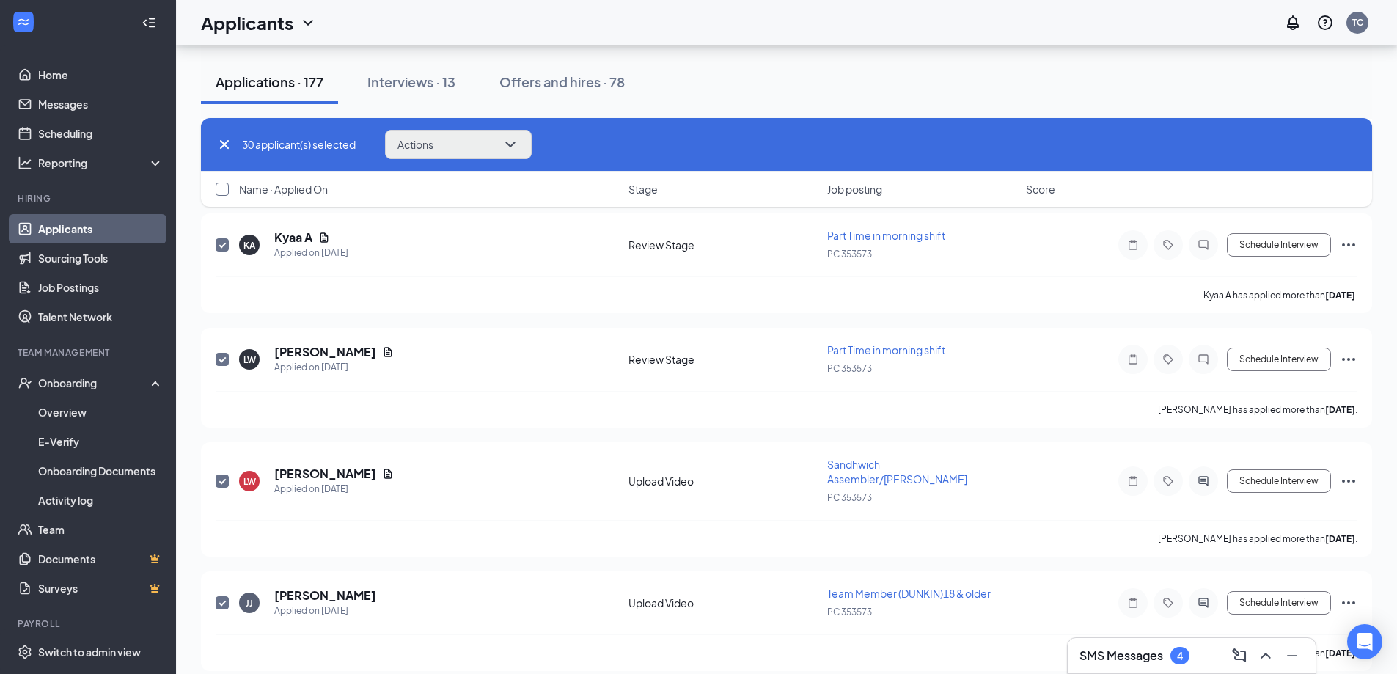
checkbox input "true"
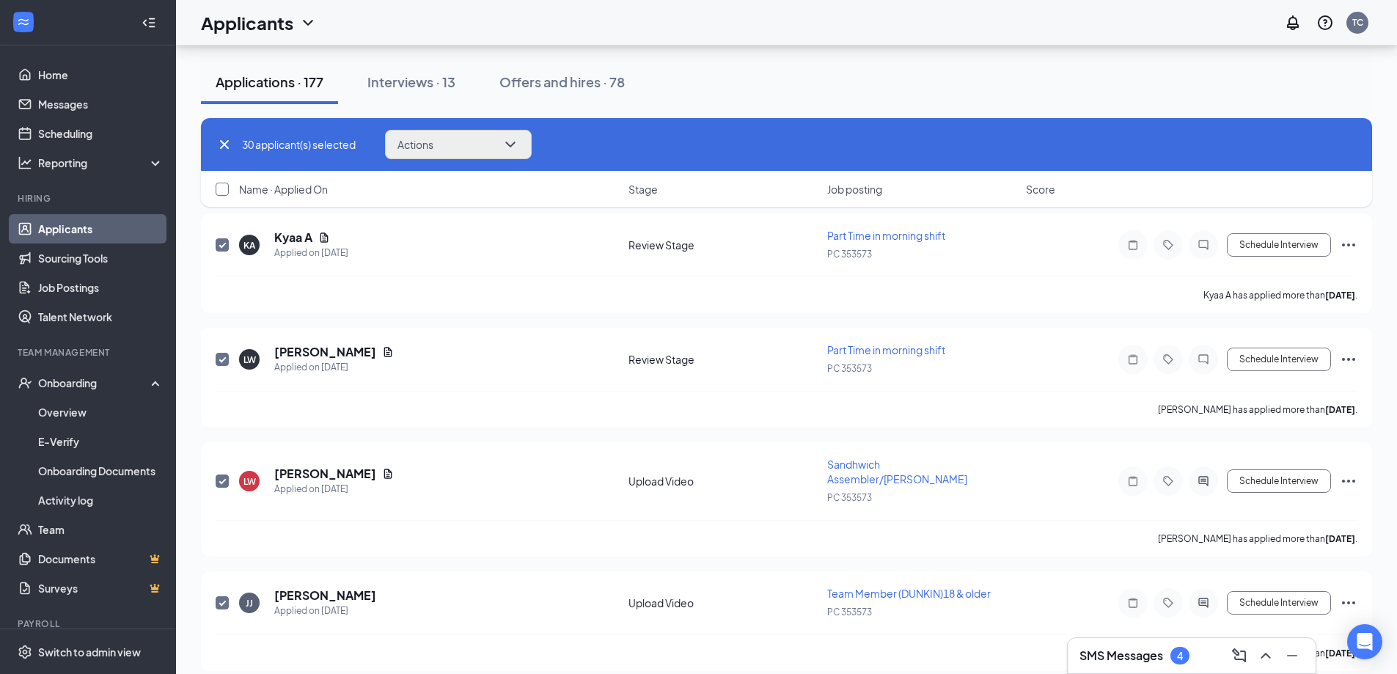
checkbox input "true"
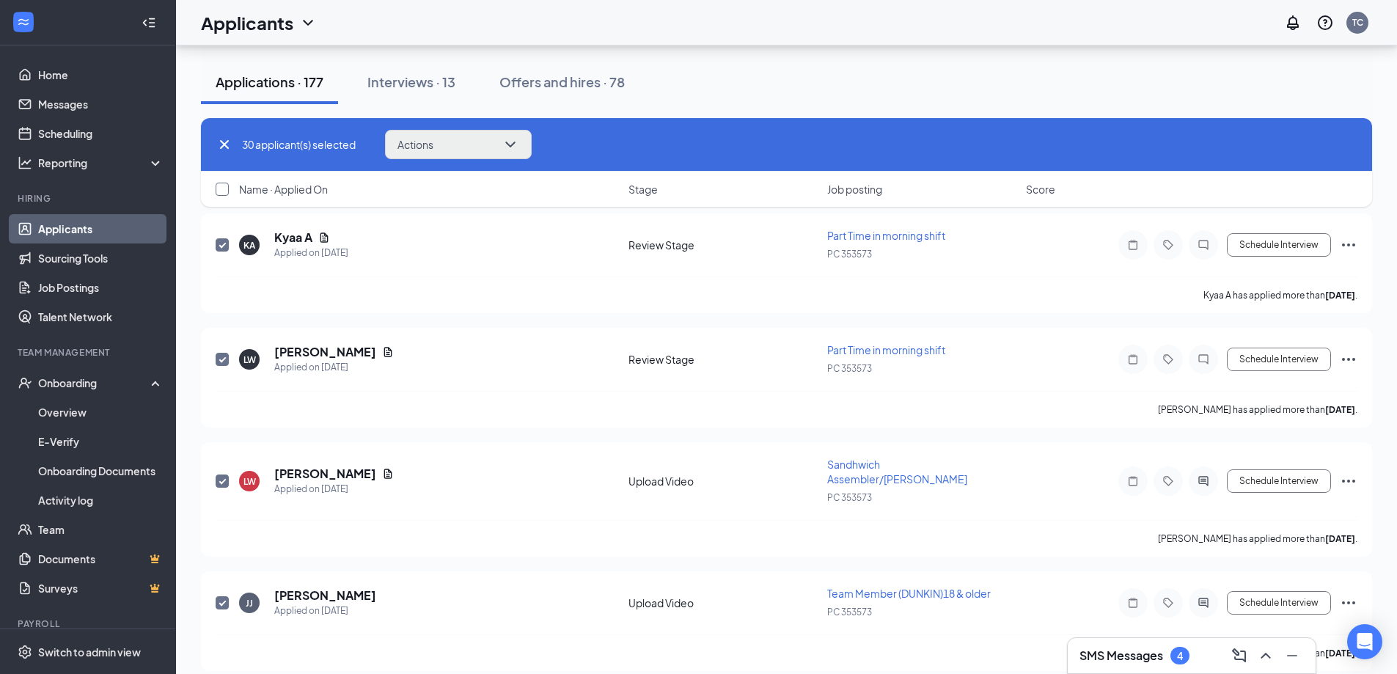
checkbox input "true"
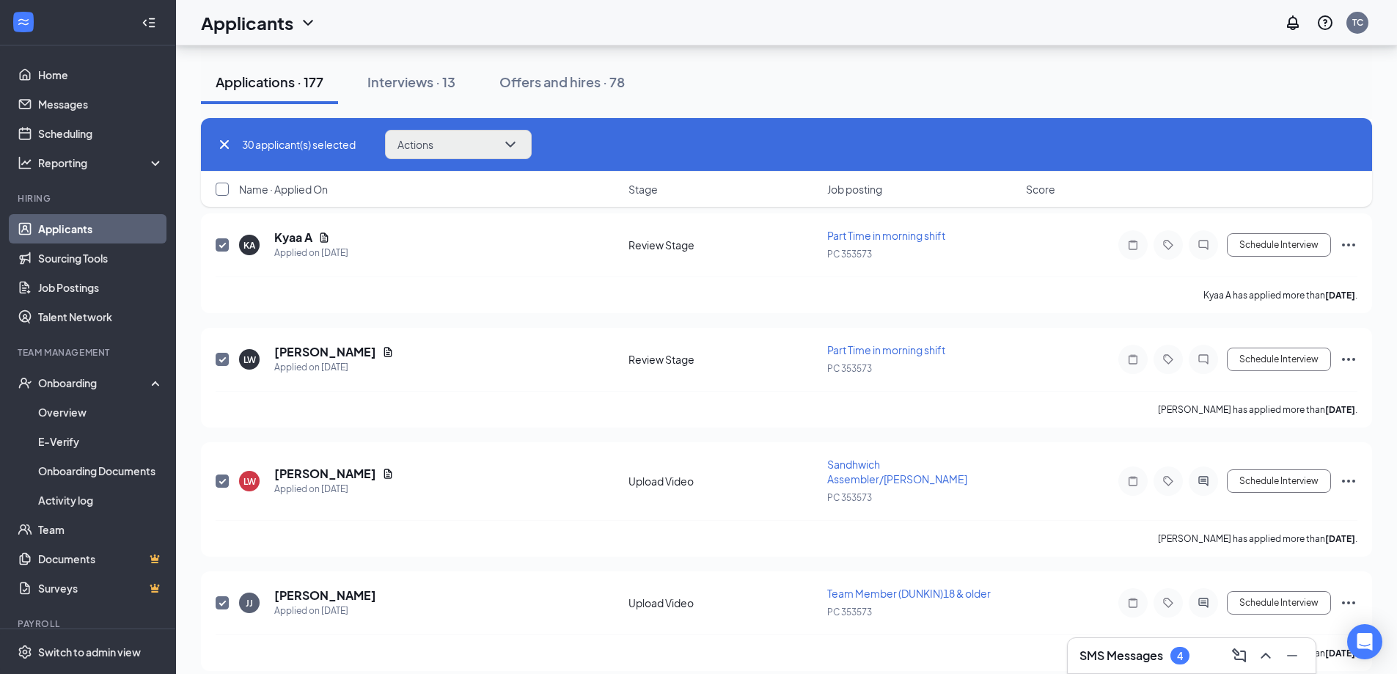
checkbox input "true"
click at [221, 193] on input "checkbox" at bounding box center [222, 189] width 13 height 13
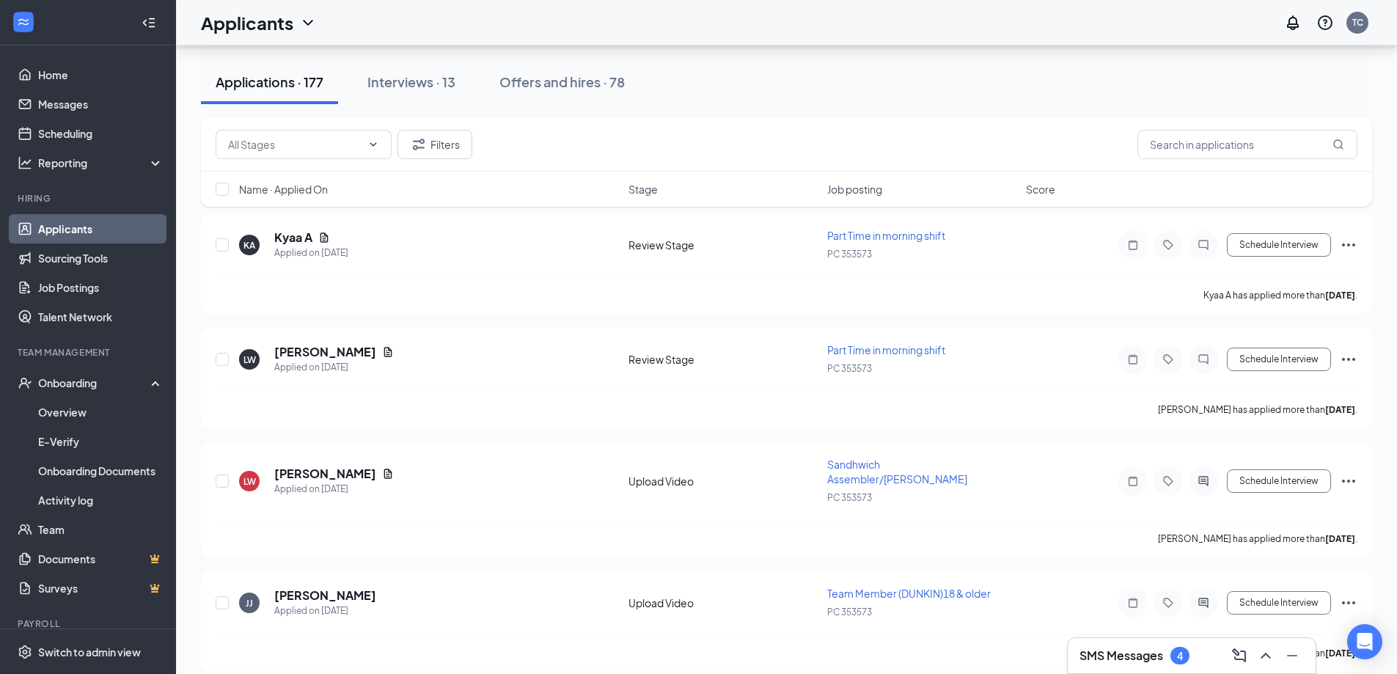
checkbox input "false"
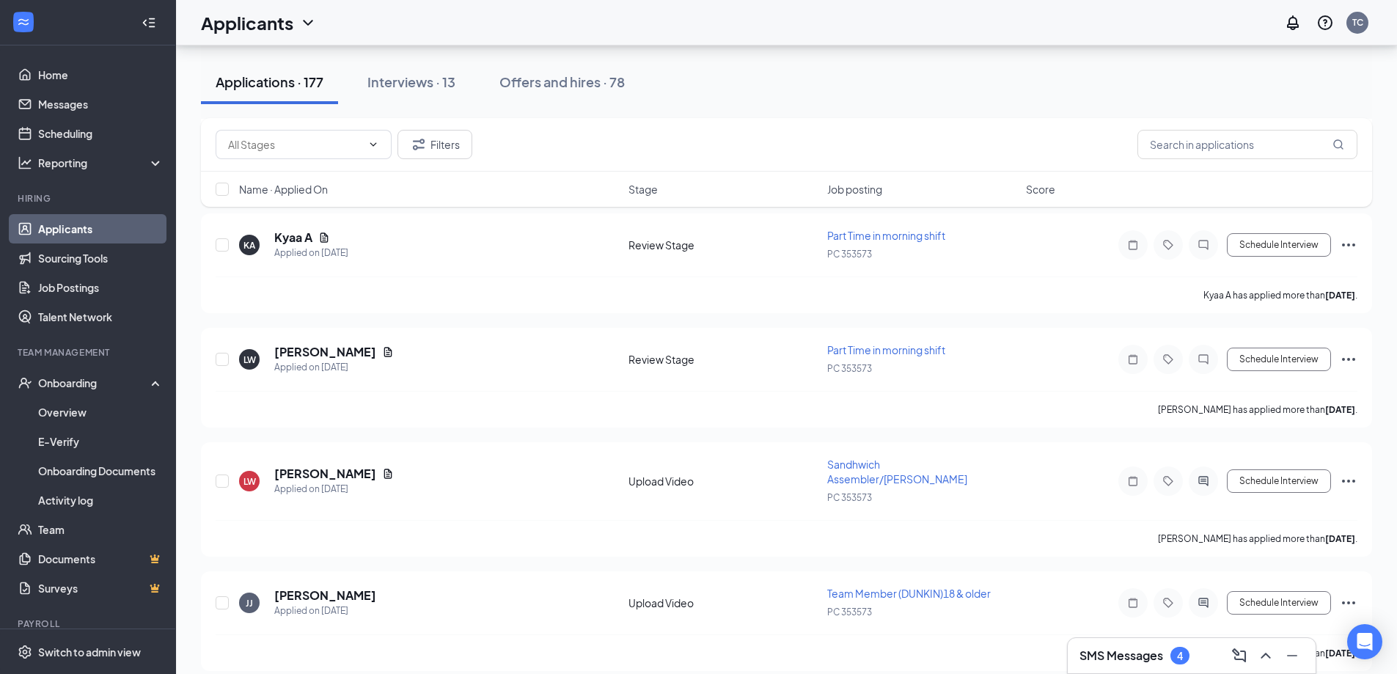
checkbox input "false"
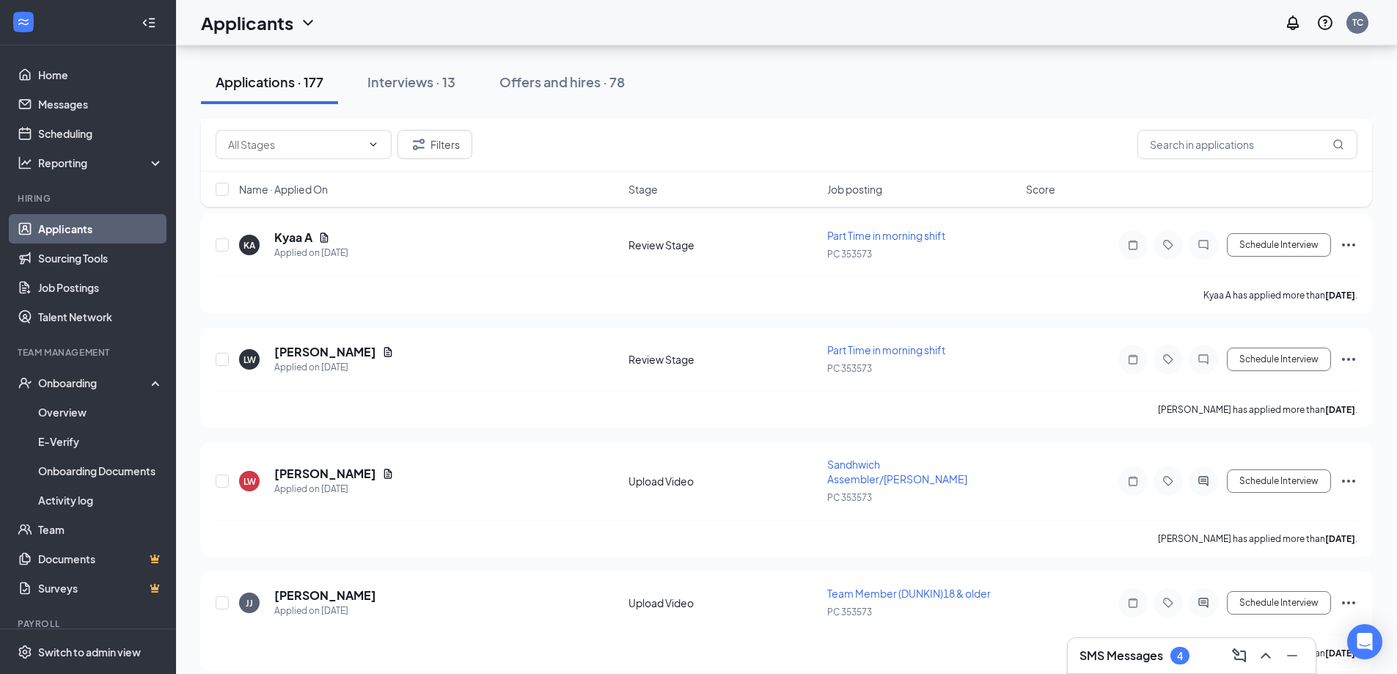
checkbox input "false"
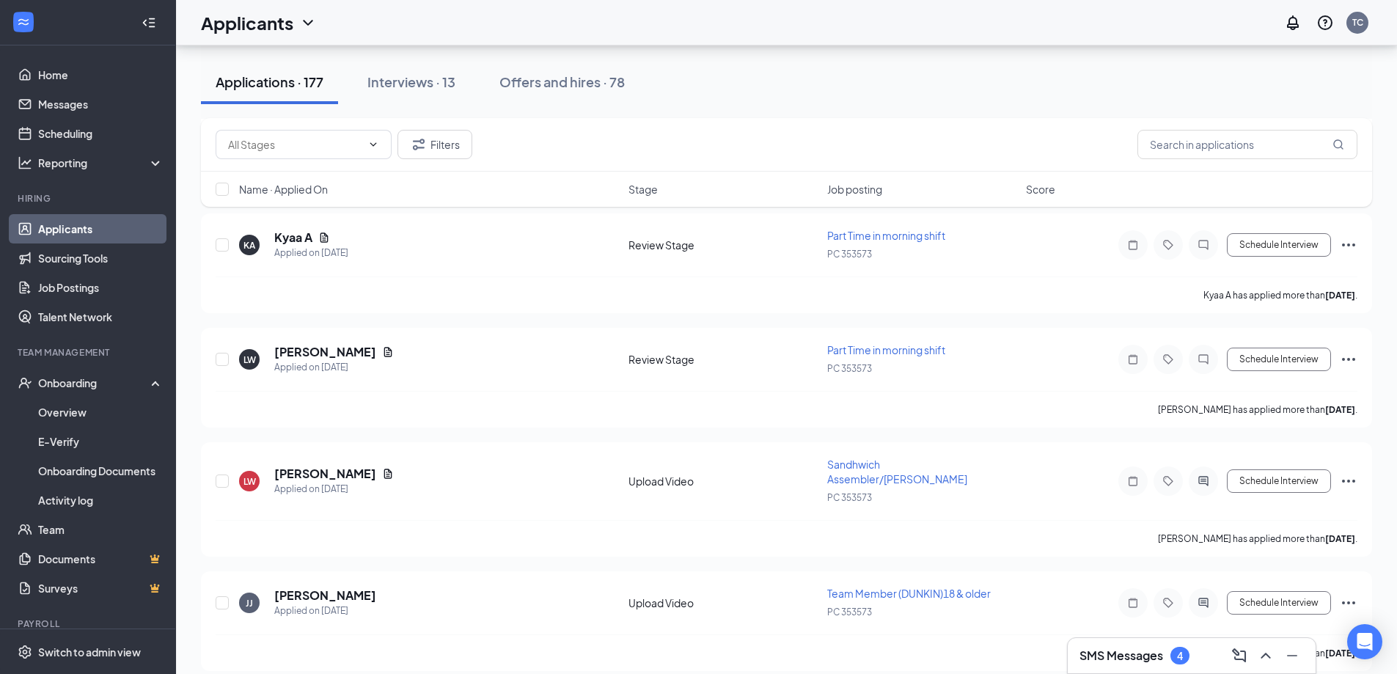
checkbox input "false"
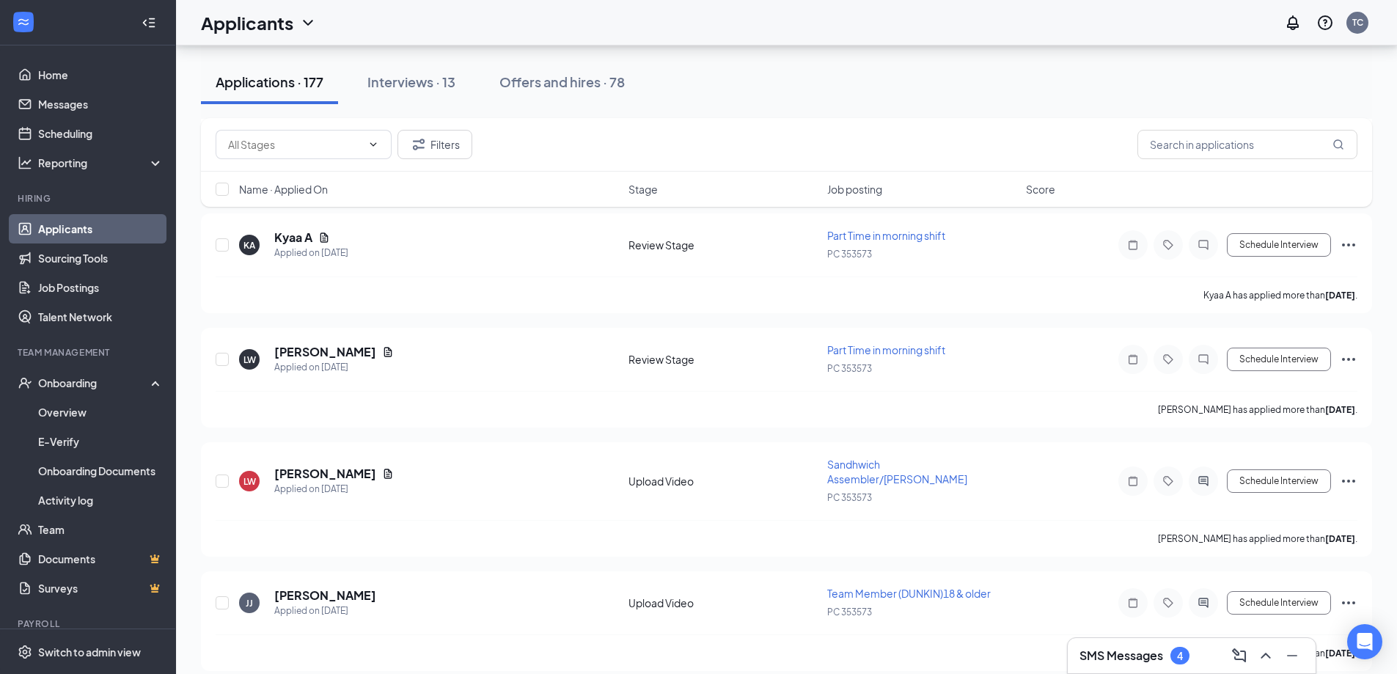
checkbox input "false"
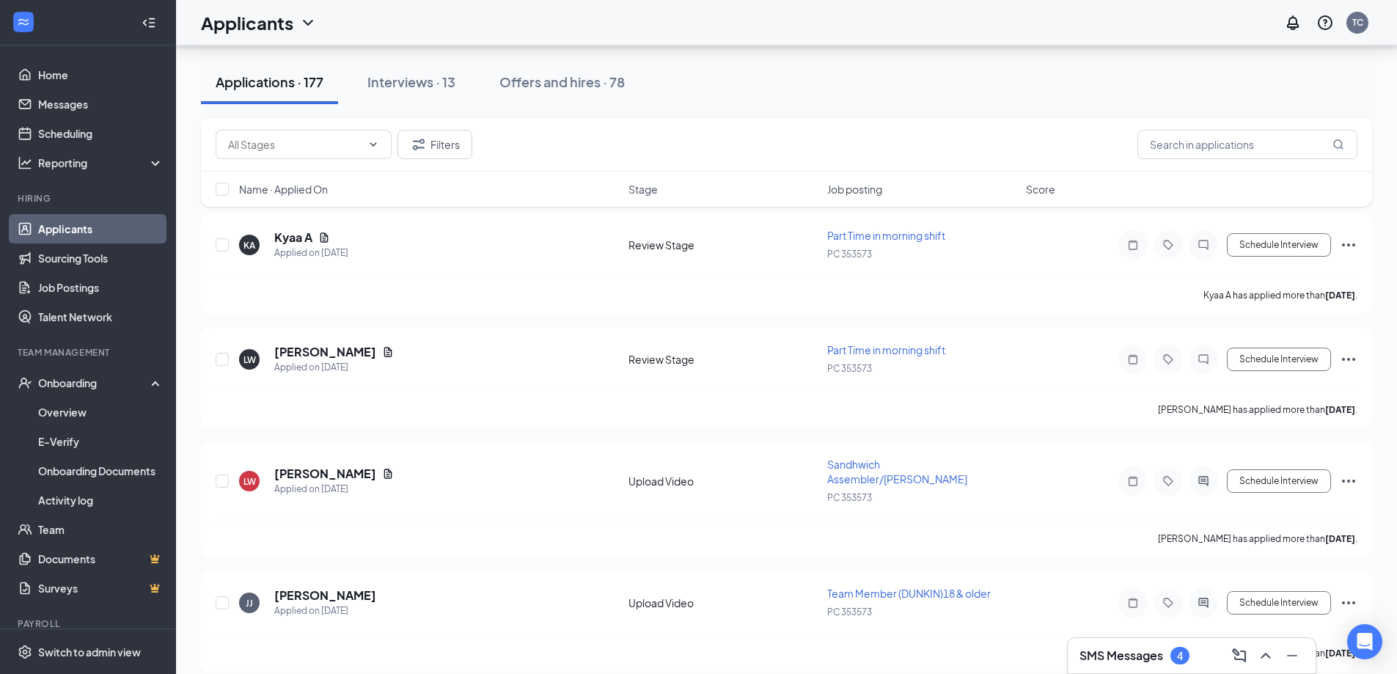
checkbox input "false"
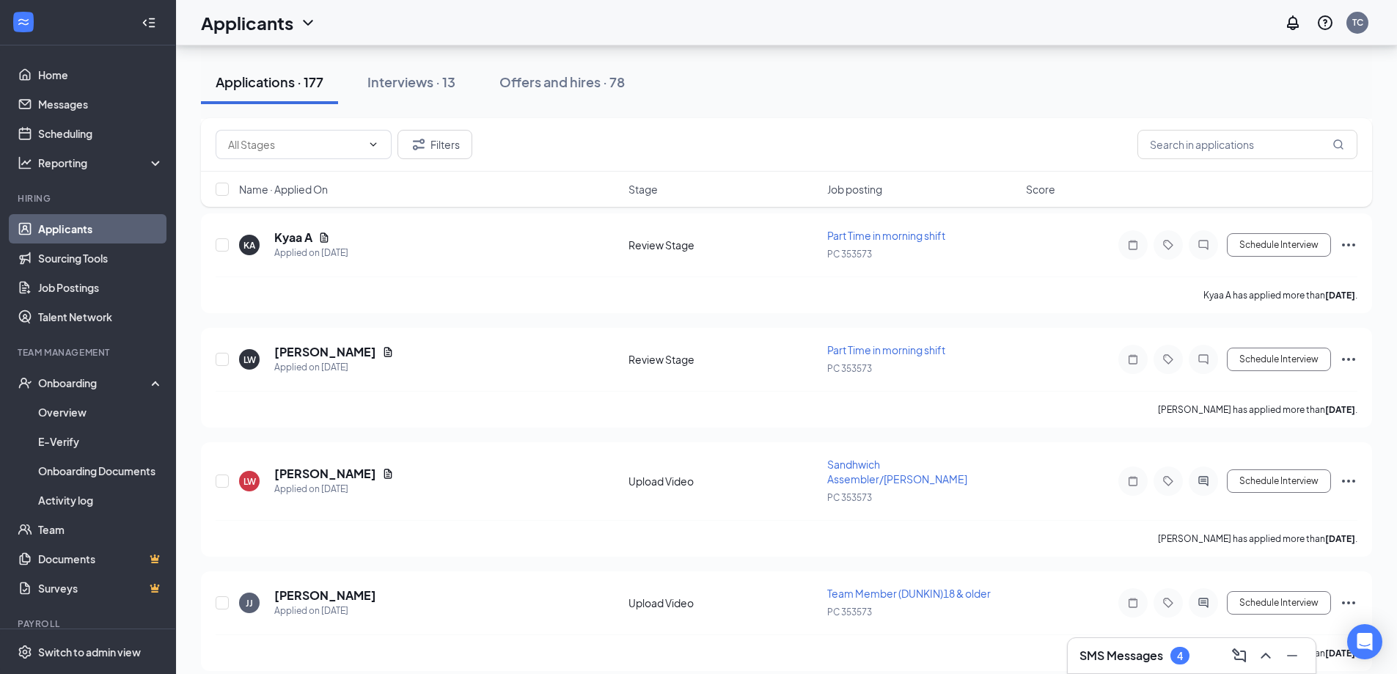
checkbox input "false"
click at [224, 195] on input "checkbox" at bounding box center [222, 189] width 13 height 13
checkbox input "true"
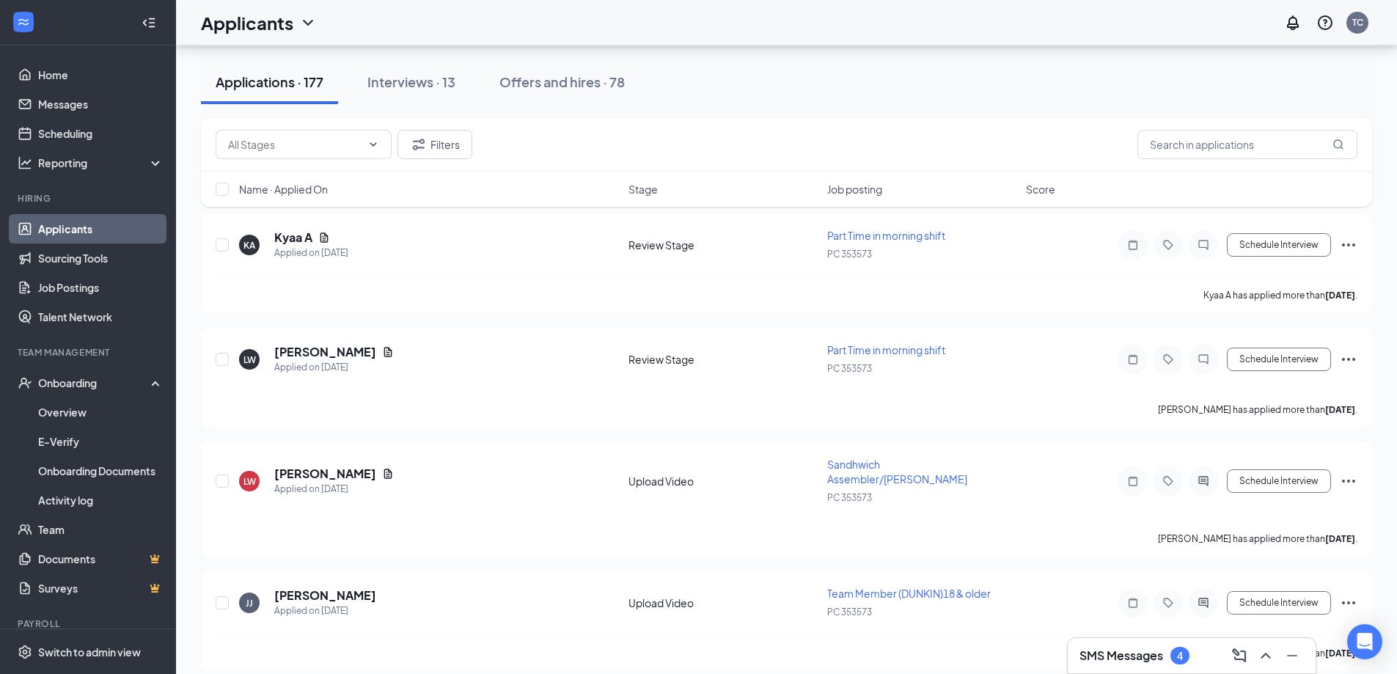
checkbox input "true"
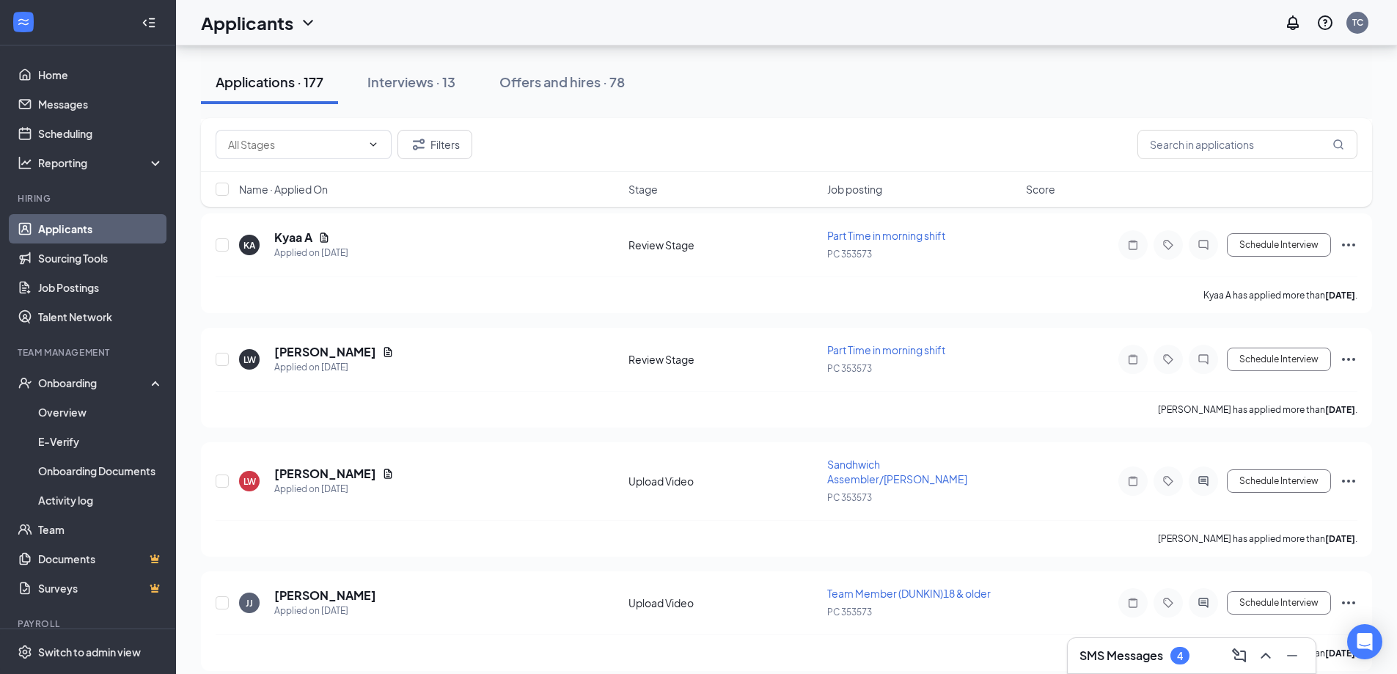
checkbox input "true"
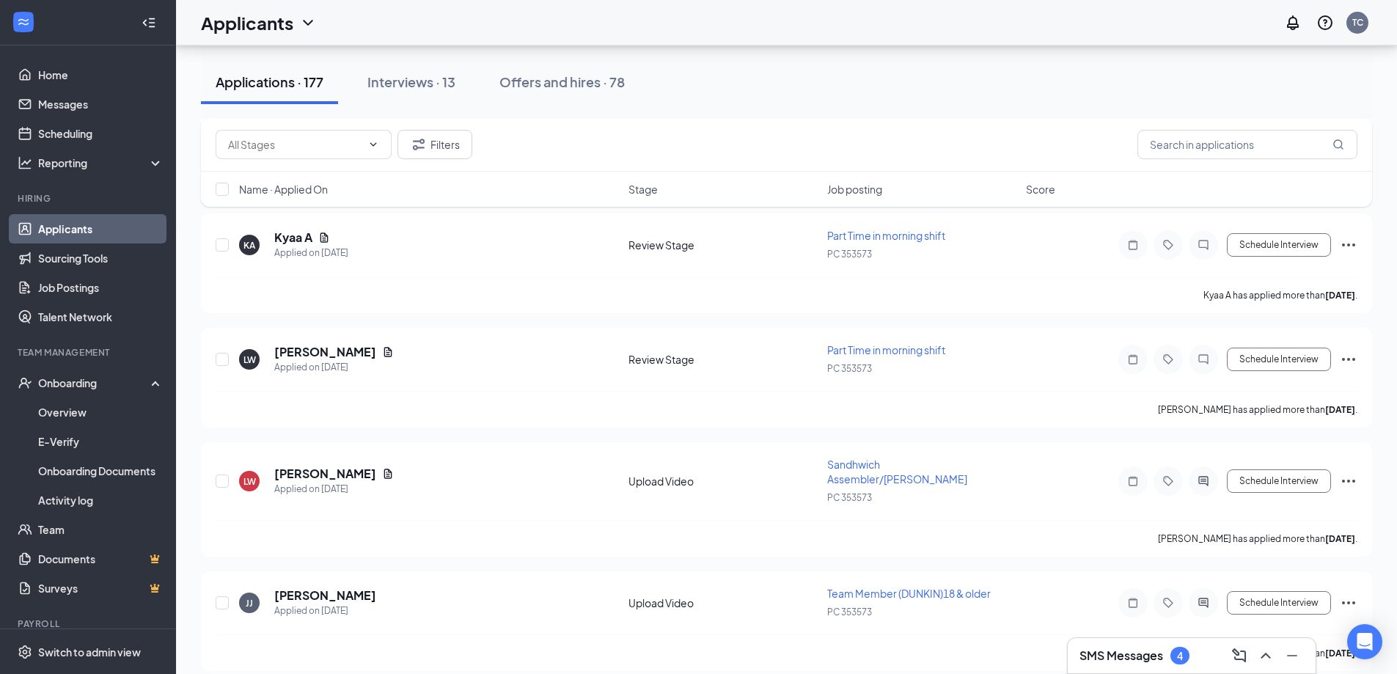
checkbox input "true"
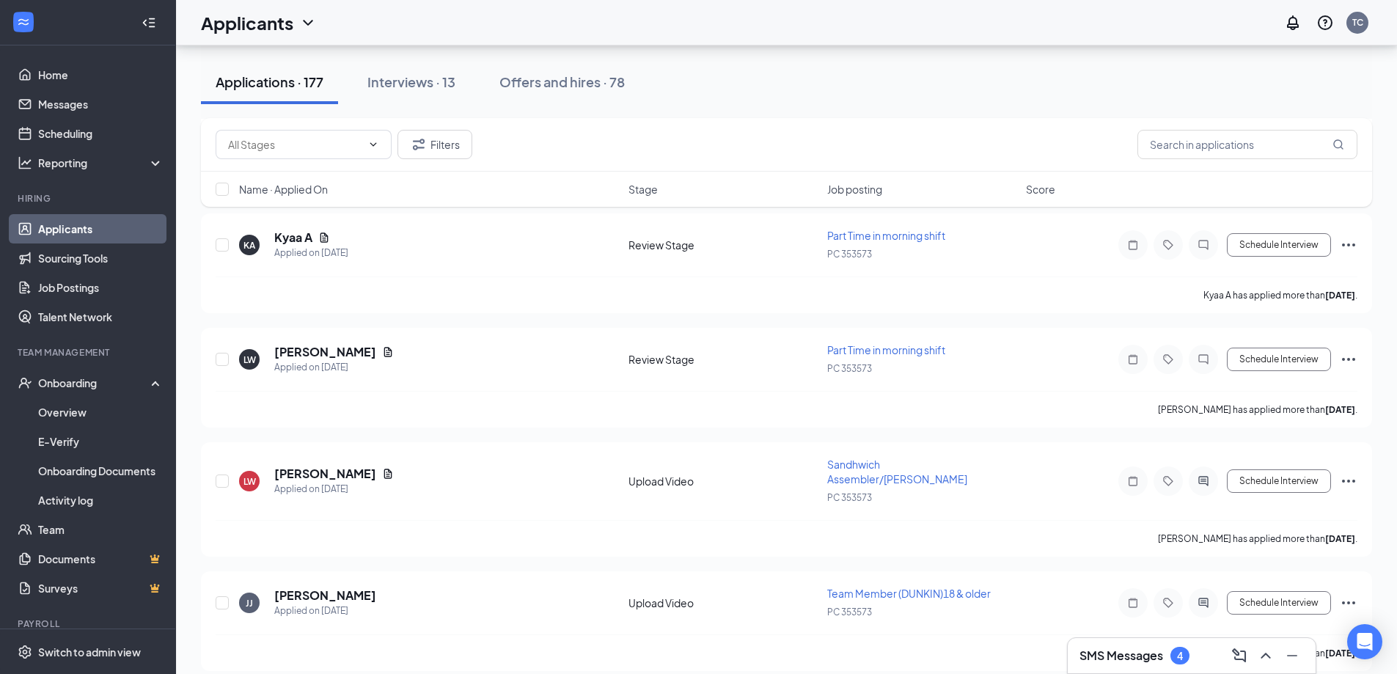
checkbox input "true"
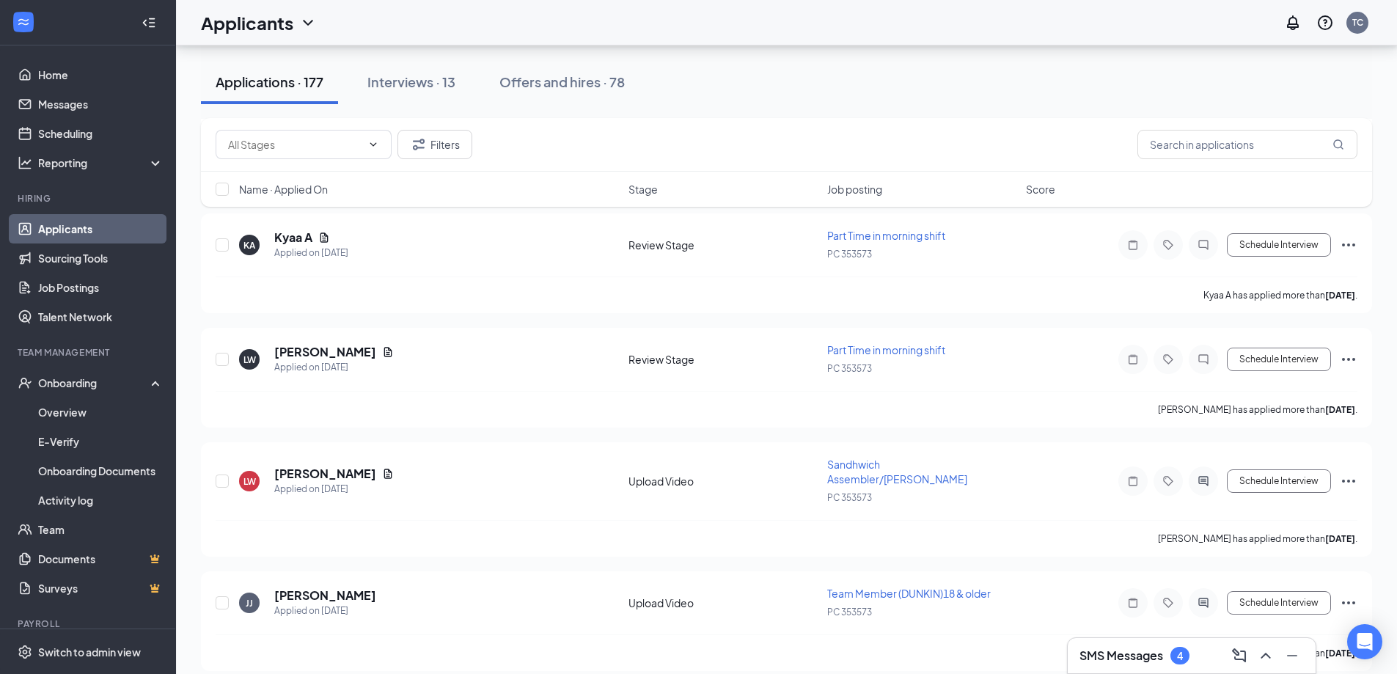
checkbox input "true"
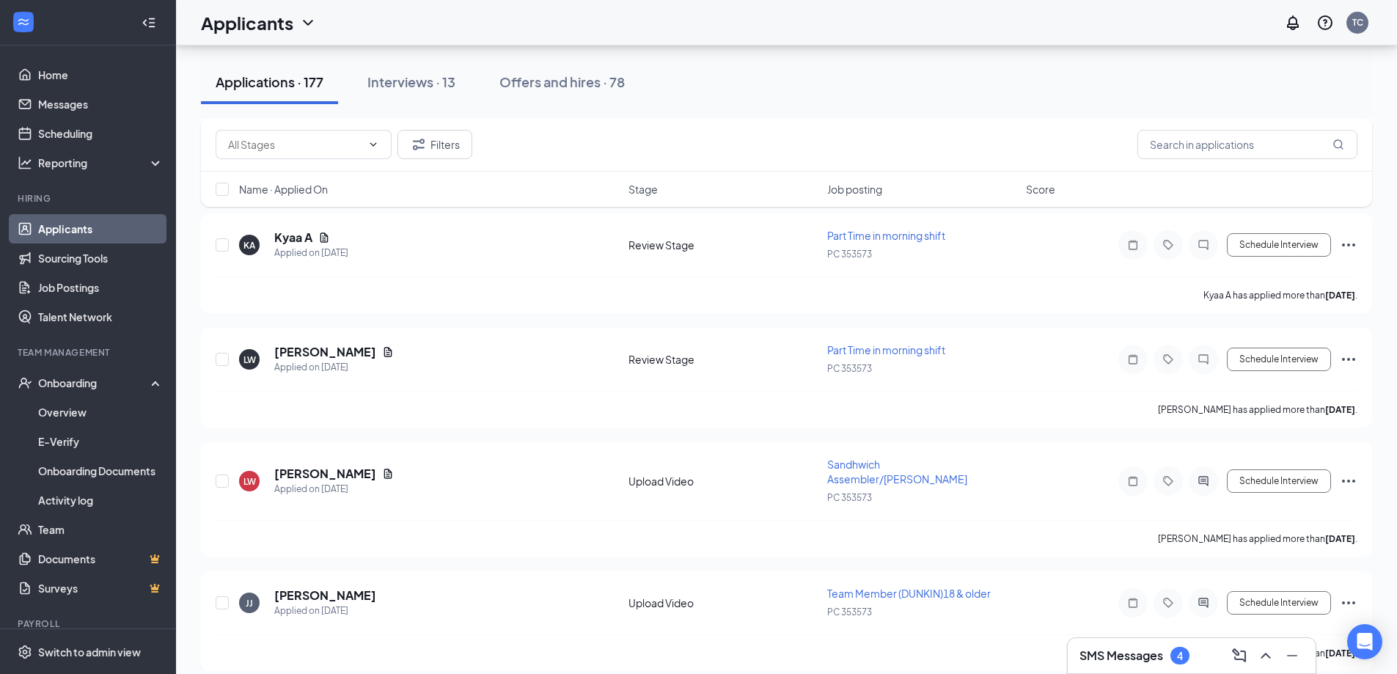
checkbox input "true"
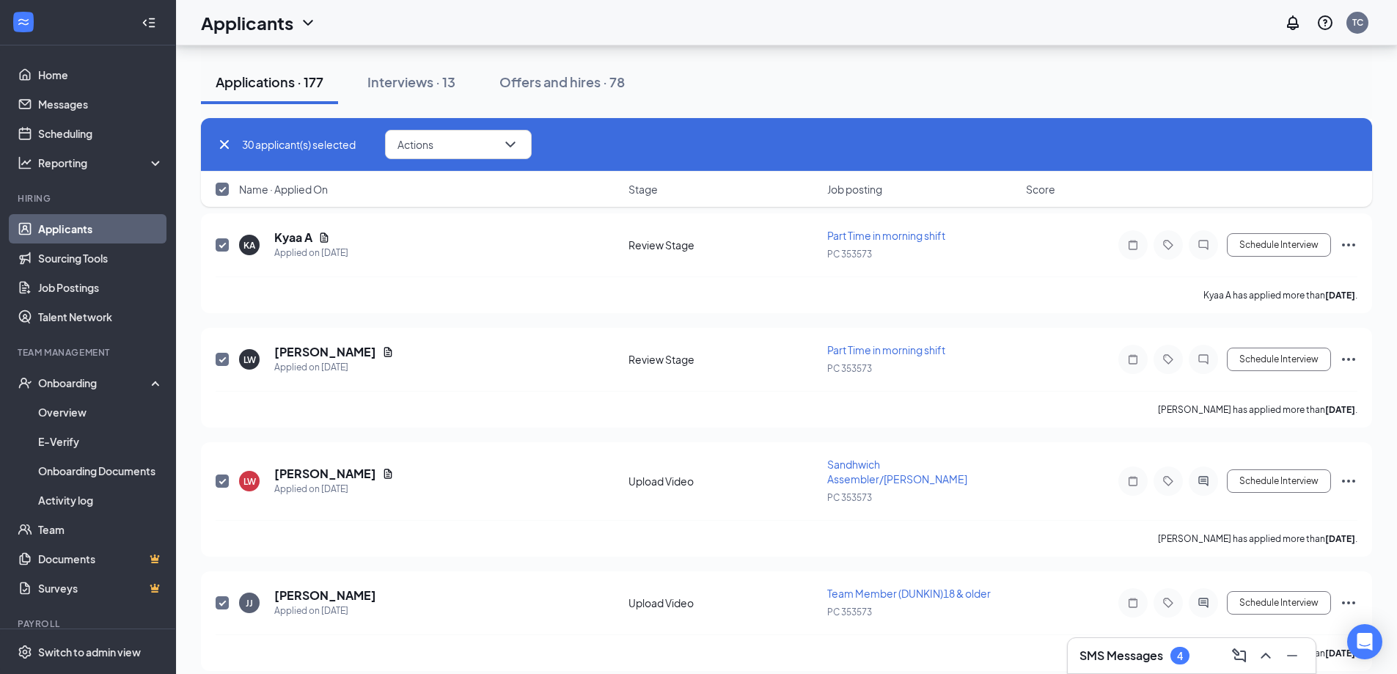
click at [447, 145] on button "Actions" at bounding box center [458, 144] width 147 height 29
click at [442, 319] on p "Reject" at bounding box center [462, 323] width 126 height 15
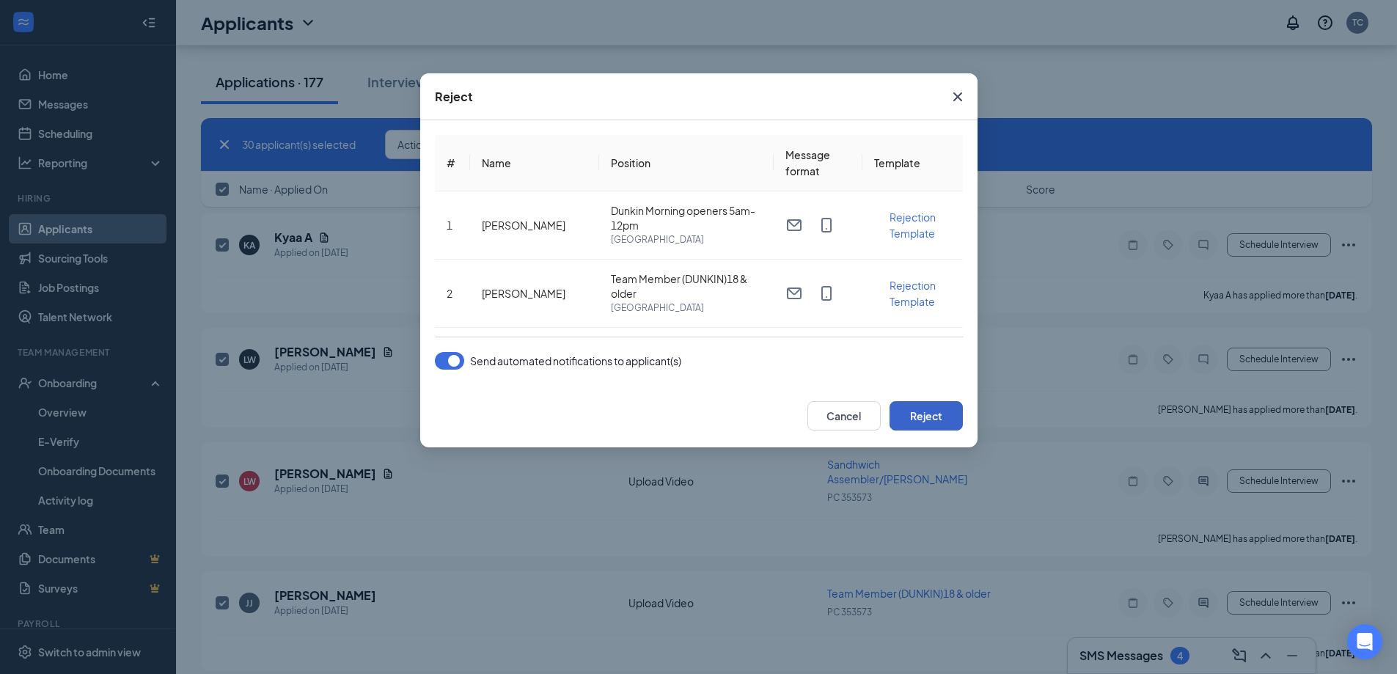
click at [918, 421] on button "Reject" at bounding box center [926, 415] width 73 height 29
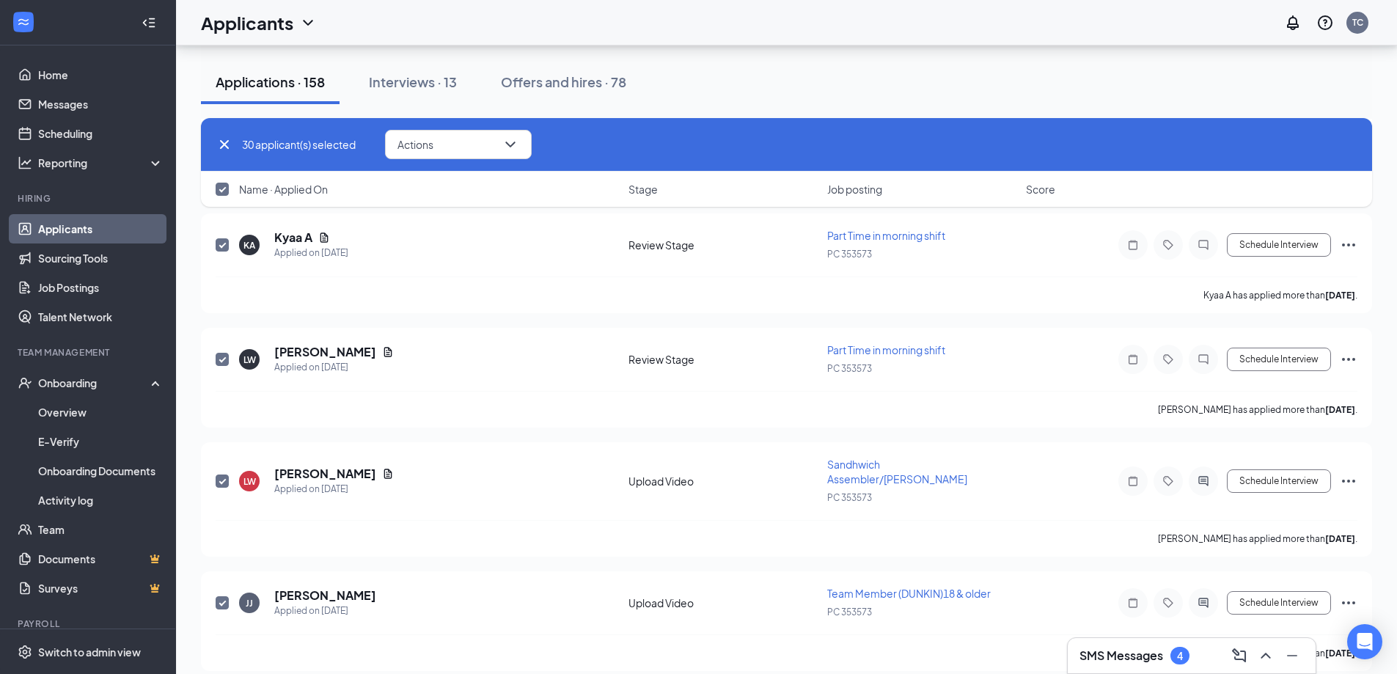
checkbox input "false"
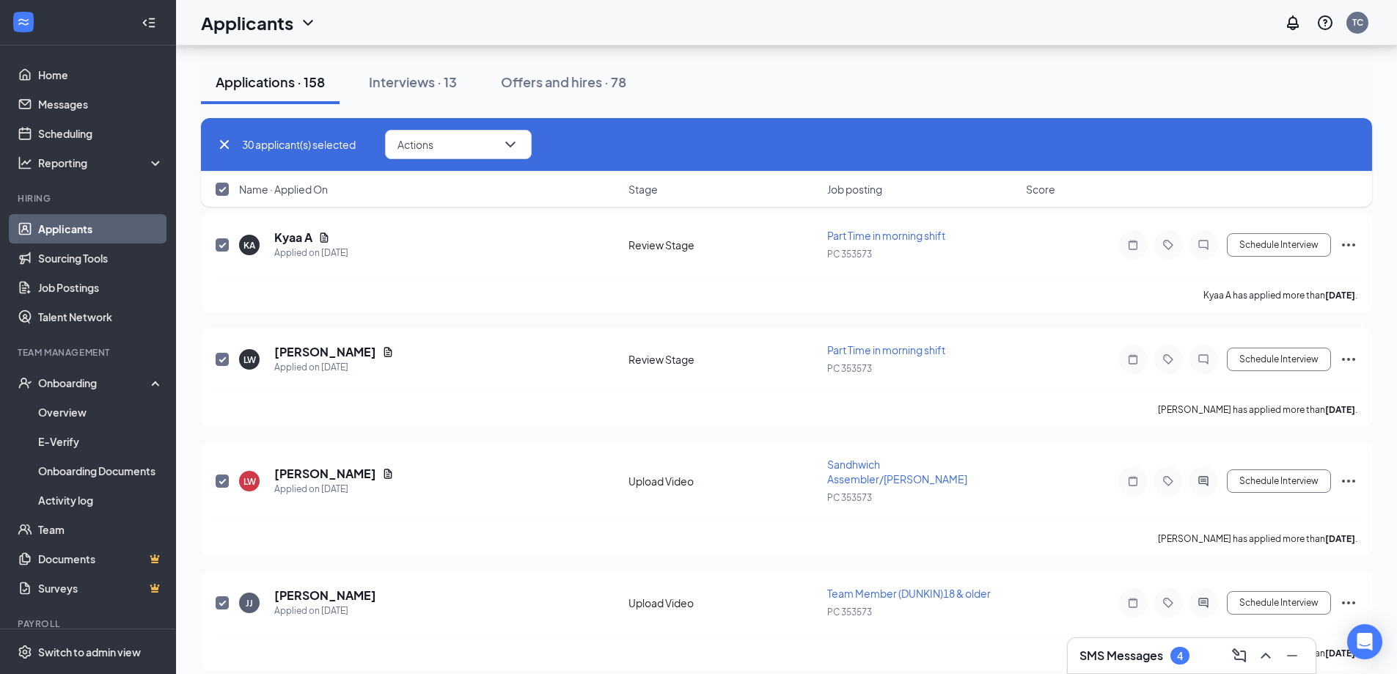
checkbox input "false"
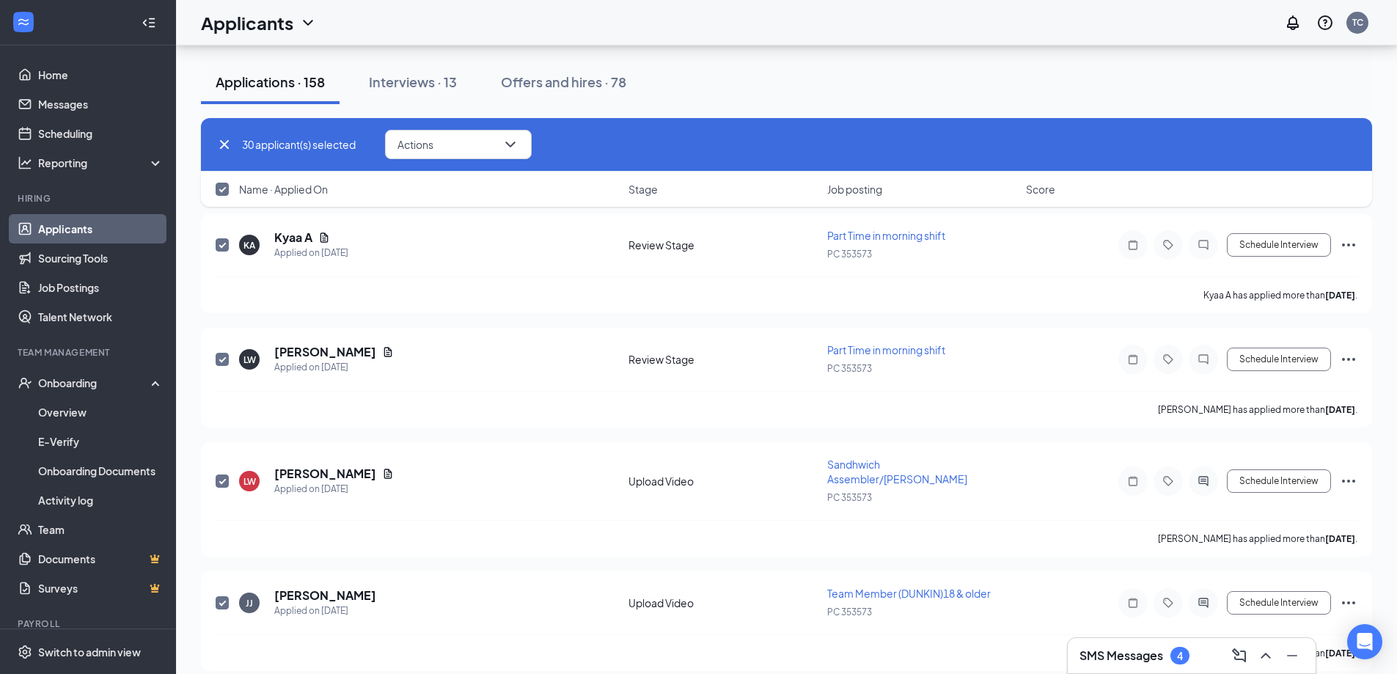
checkbox input "false"
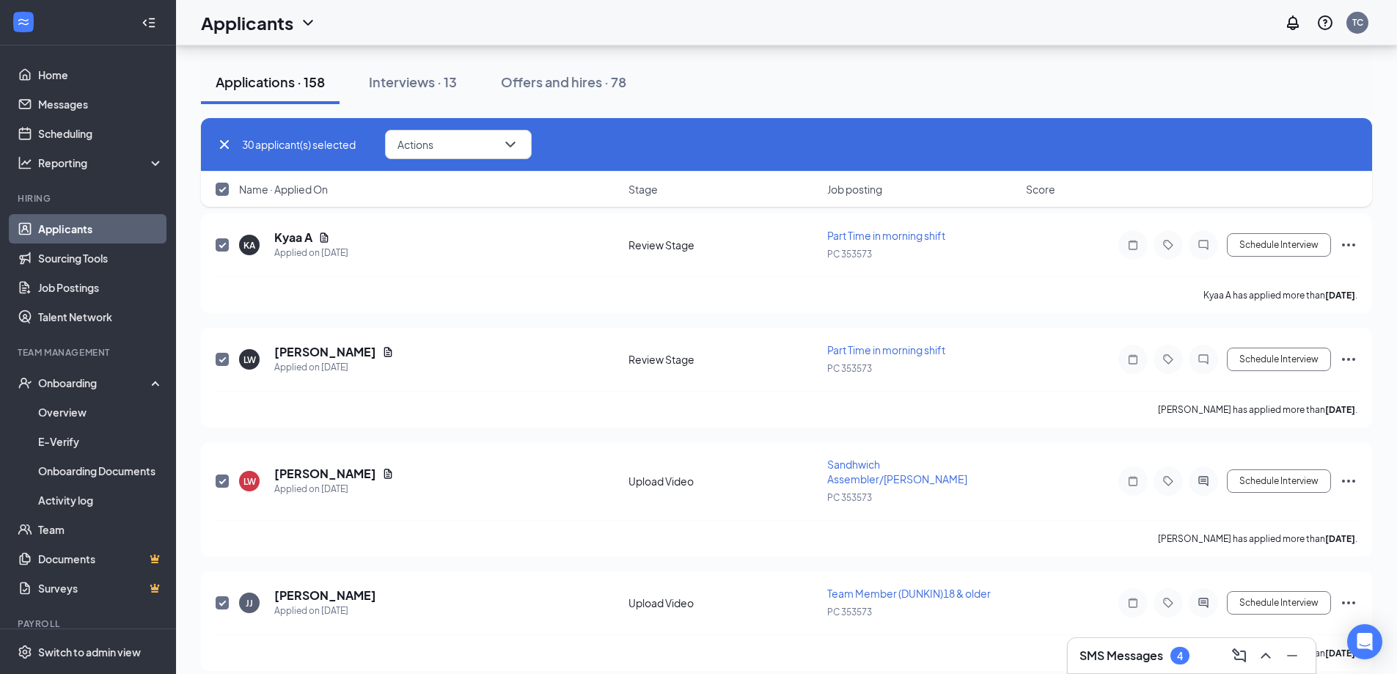
checkbox input "false"
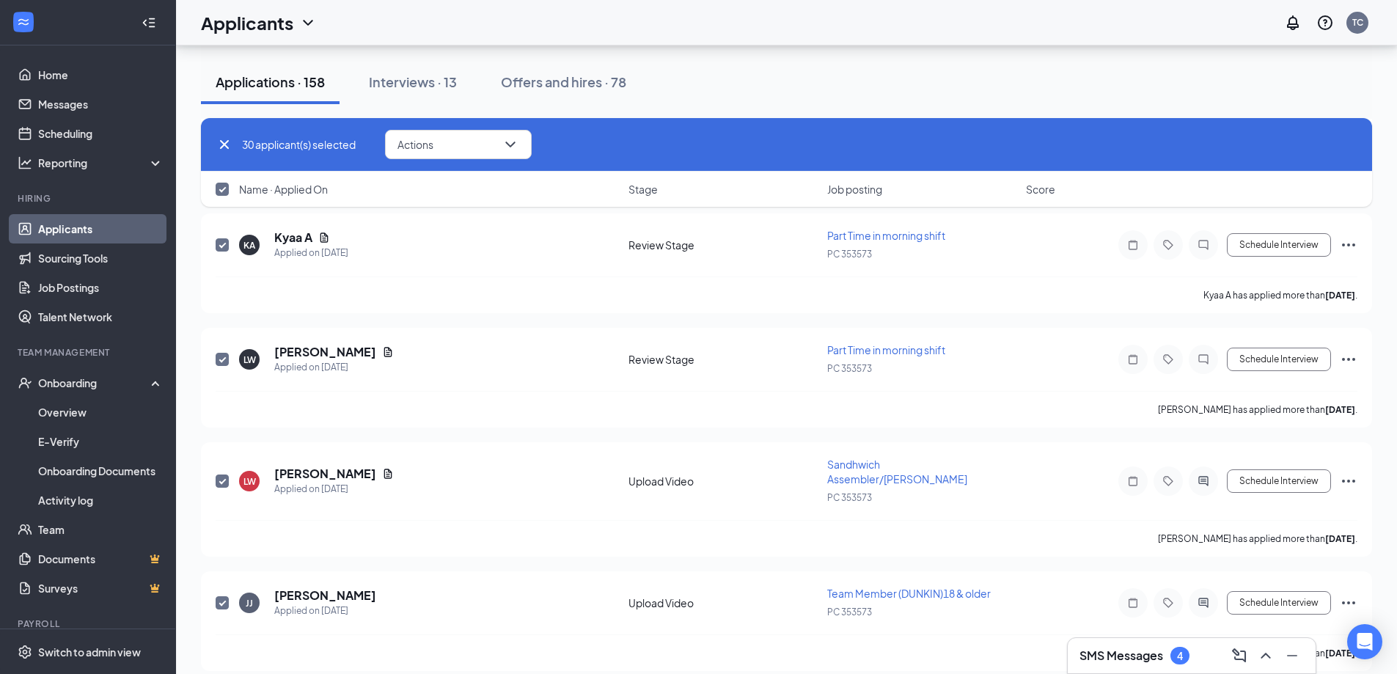
checkbox input "false"
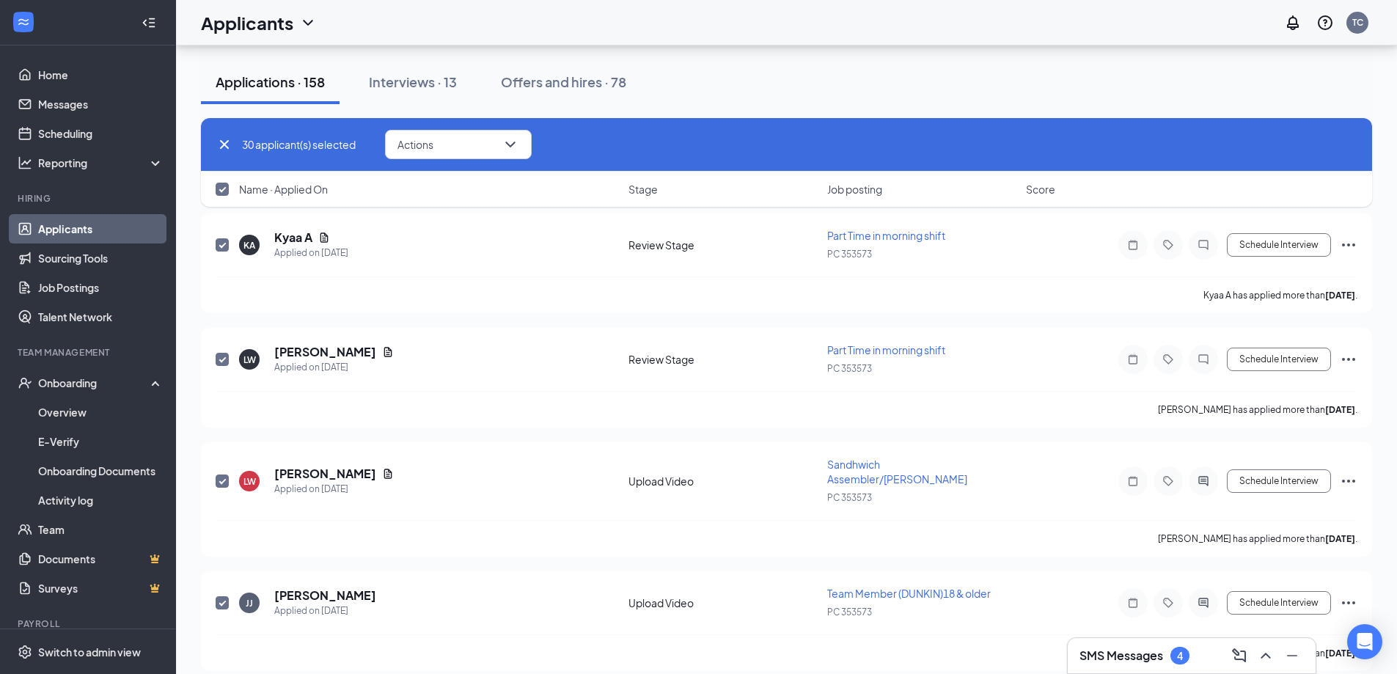
checkbox input "false"
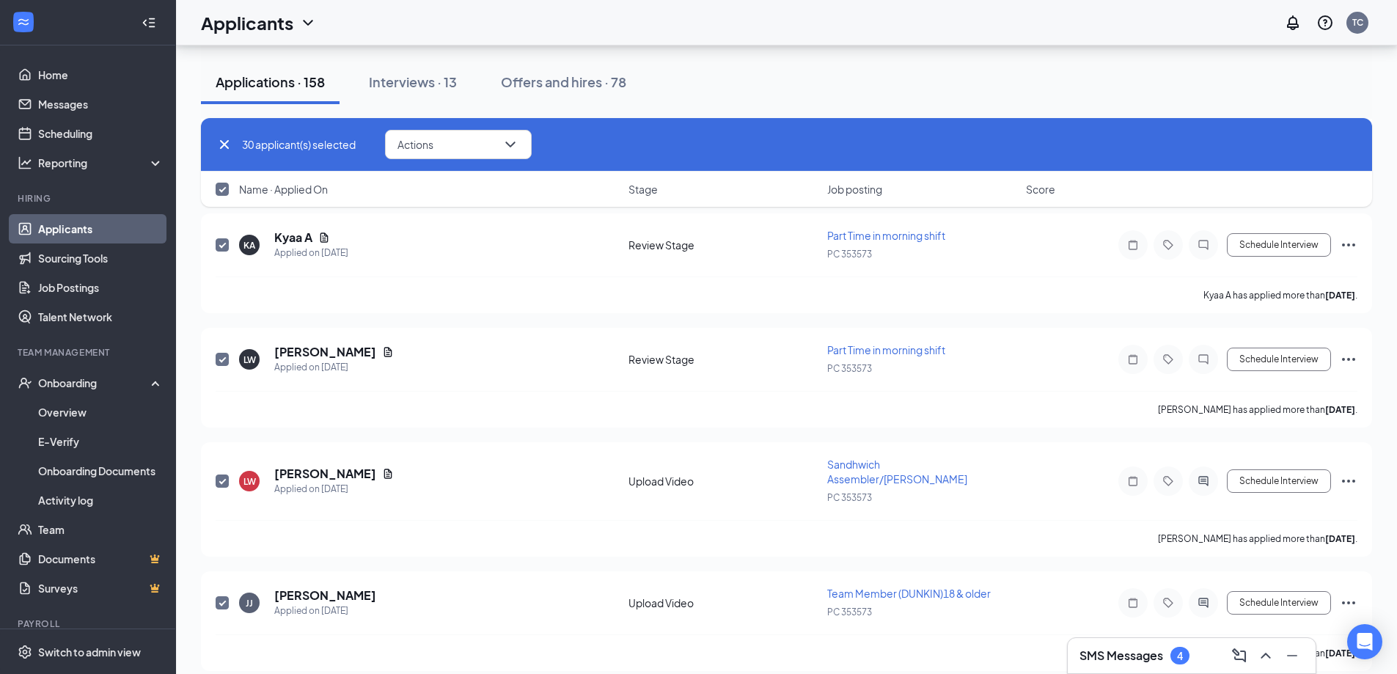
checkbox input "false"
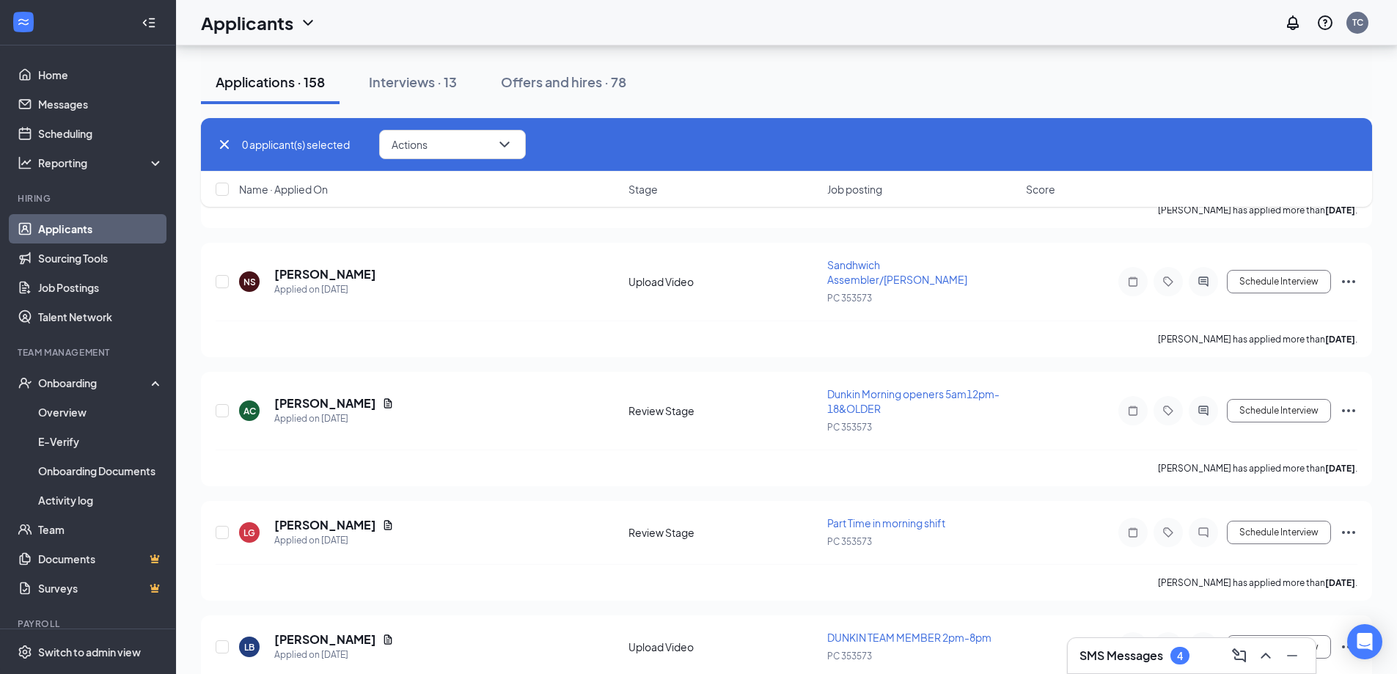
scroll to position [3119, 0]
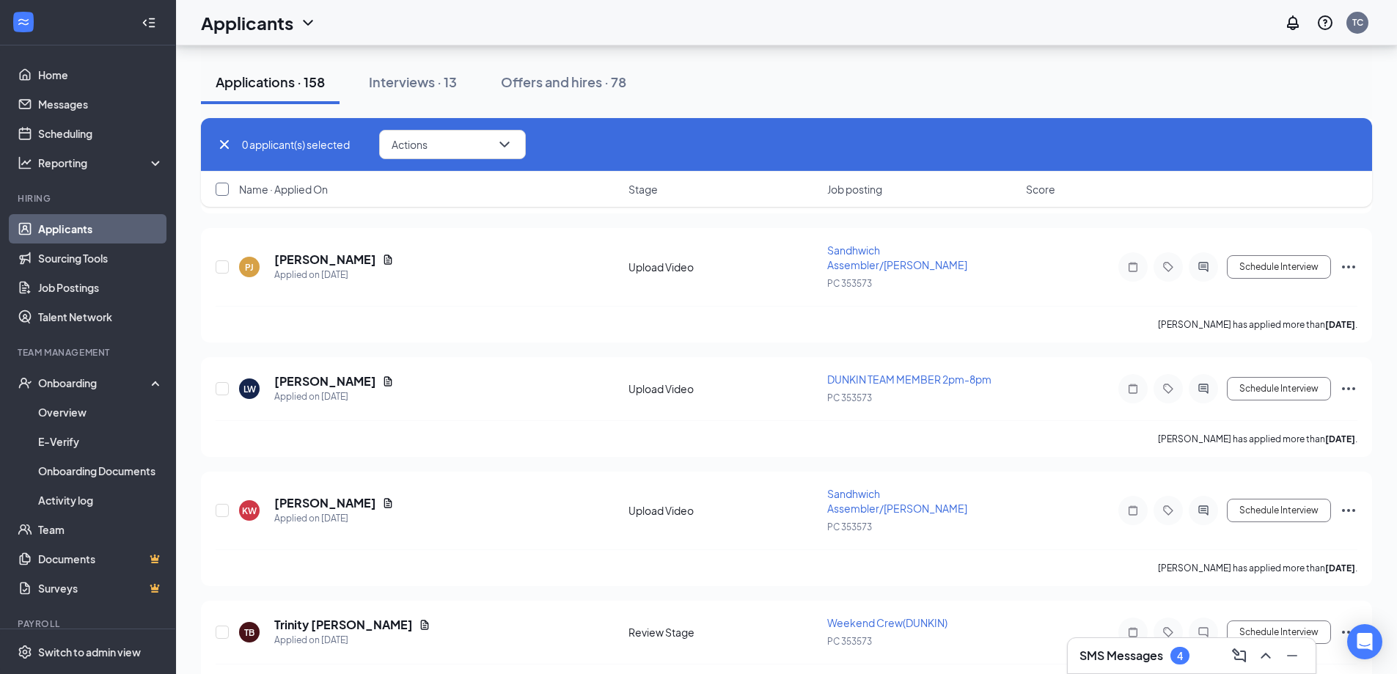
click at [224, 188] on input "checkbox" at bounding box center [222, 189] width 13 height 13
checkbox input "true"
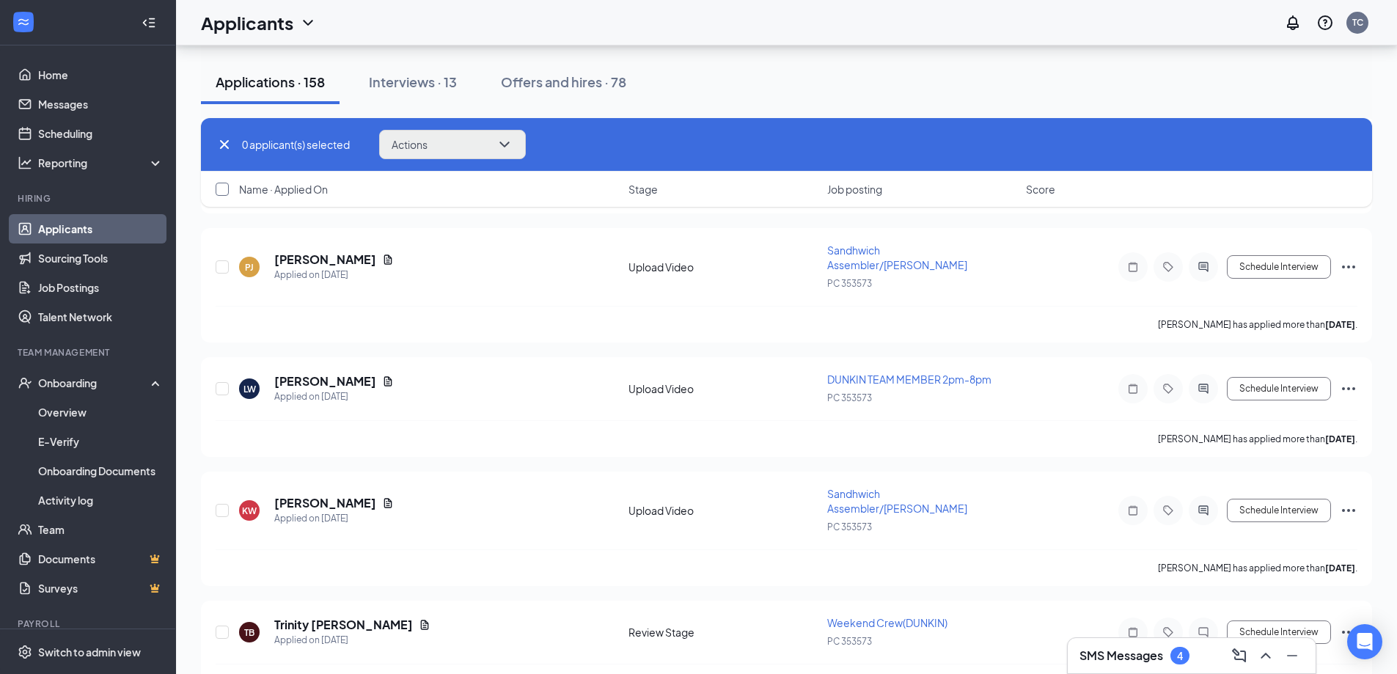
checkbox input "true"
click at [475, 144] on button "Actions" at bounding box center [458, 144] width 147 height 29
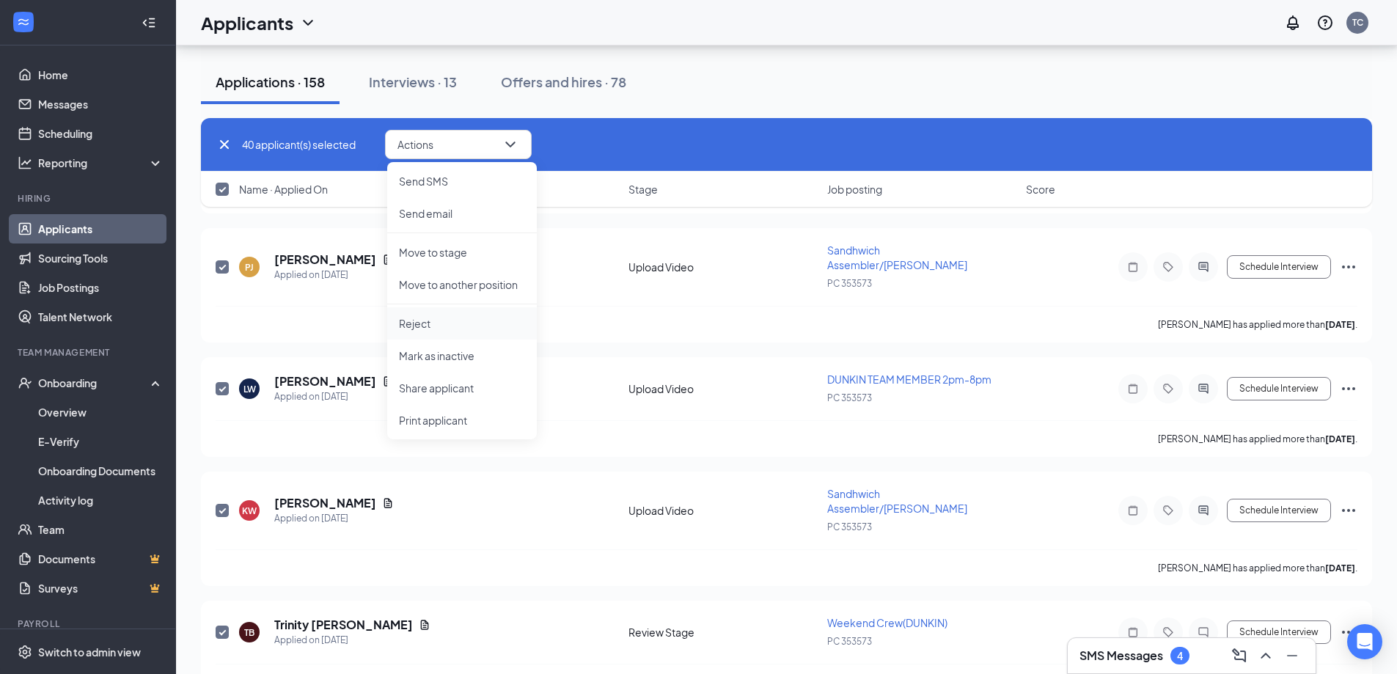
click at [452, 327] on p "Reject" at bounding box center [462, 323] width 126 height 15
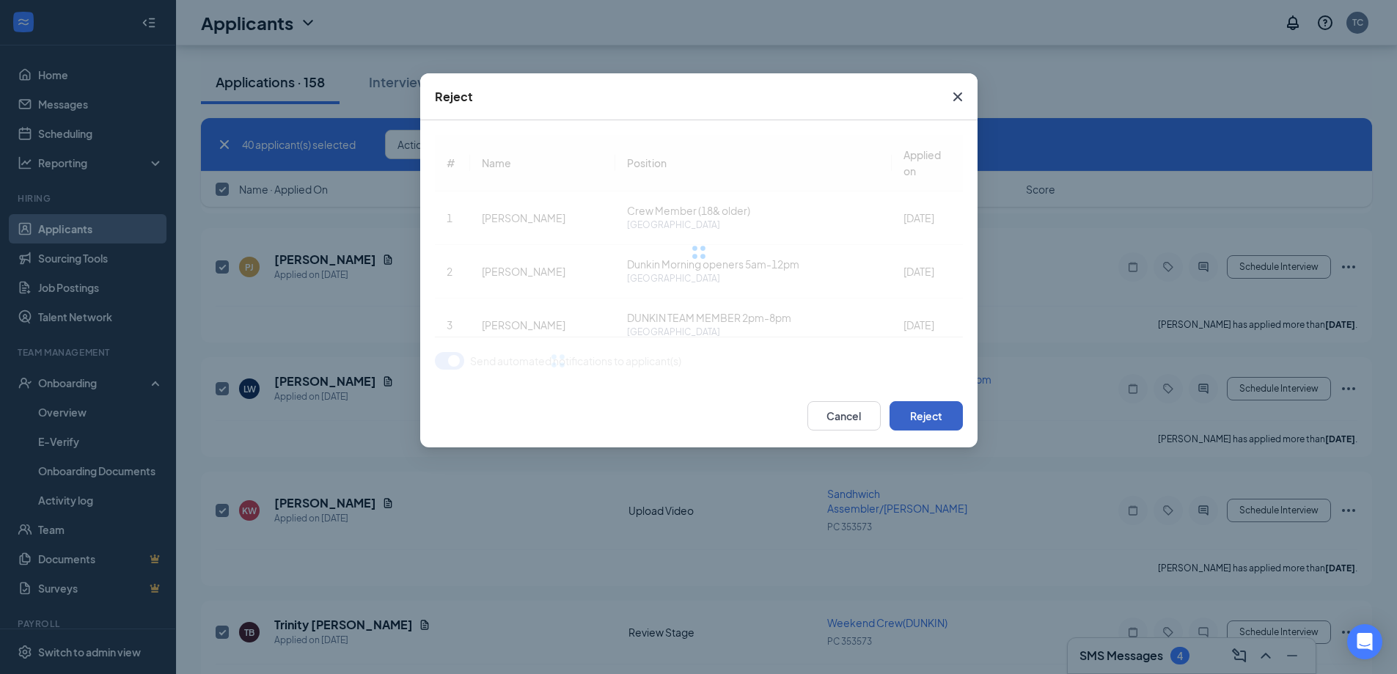
click at [915, 410] on button "Reject" at bounding box center [926, 415] width 73 height 29
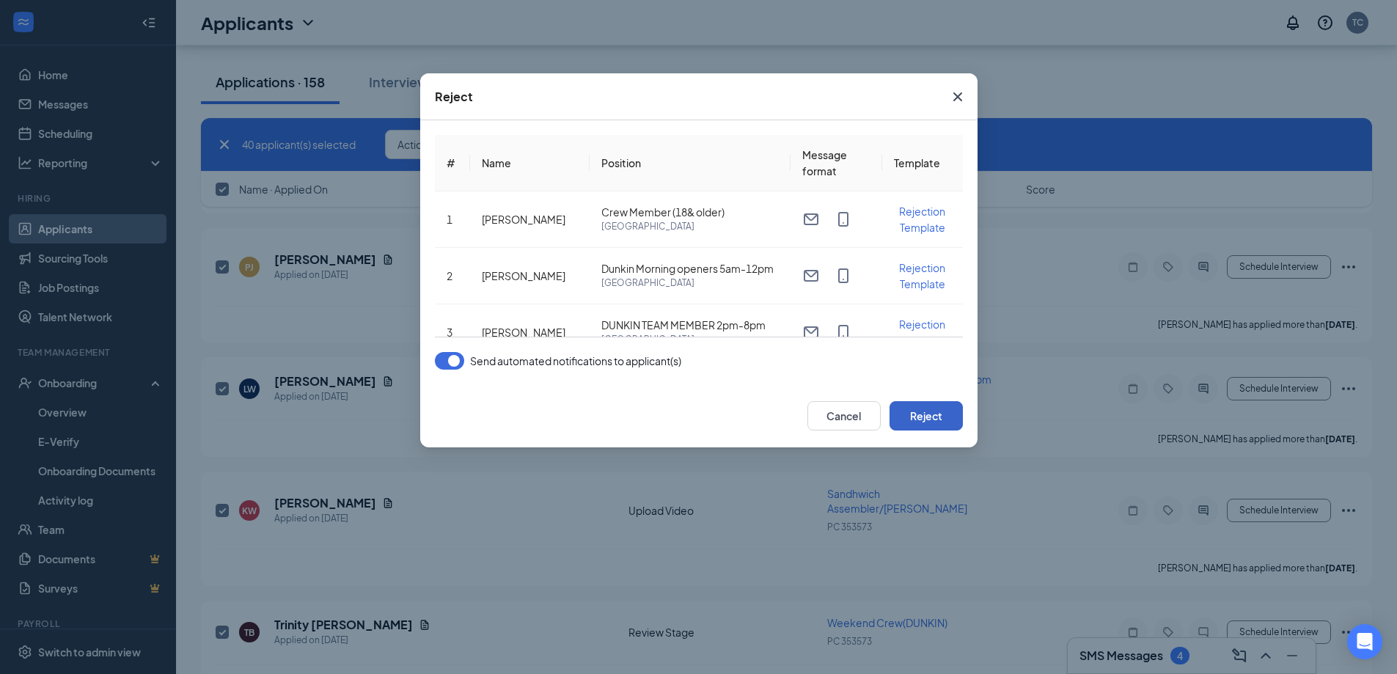
click at [933, 420] on button "Reject" at bounding box center [926, 415] width 73 height 29
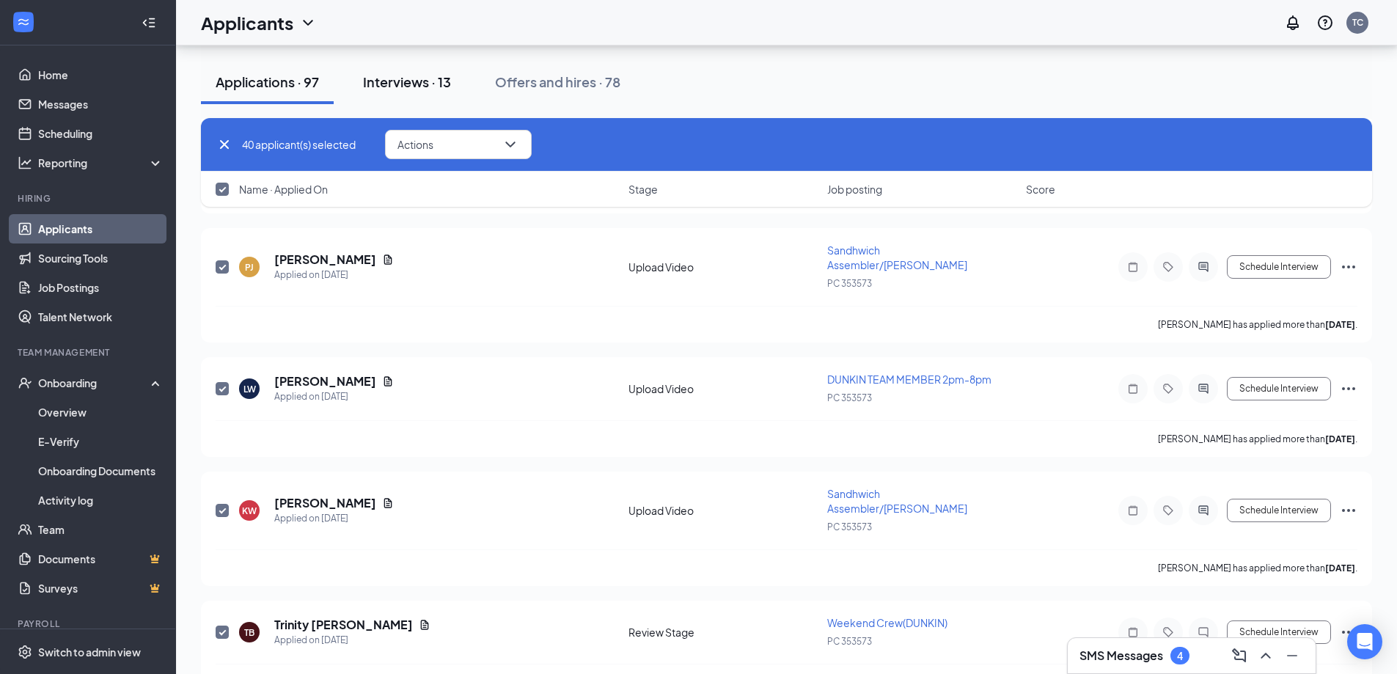
click at [438, 83] on div "Interviews · 13" at bounding box center [407, 82] width 88 height 18
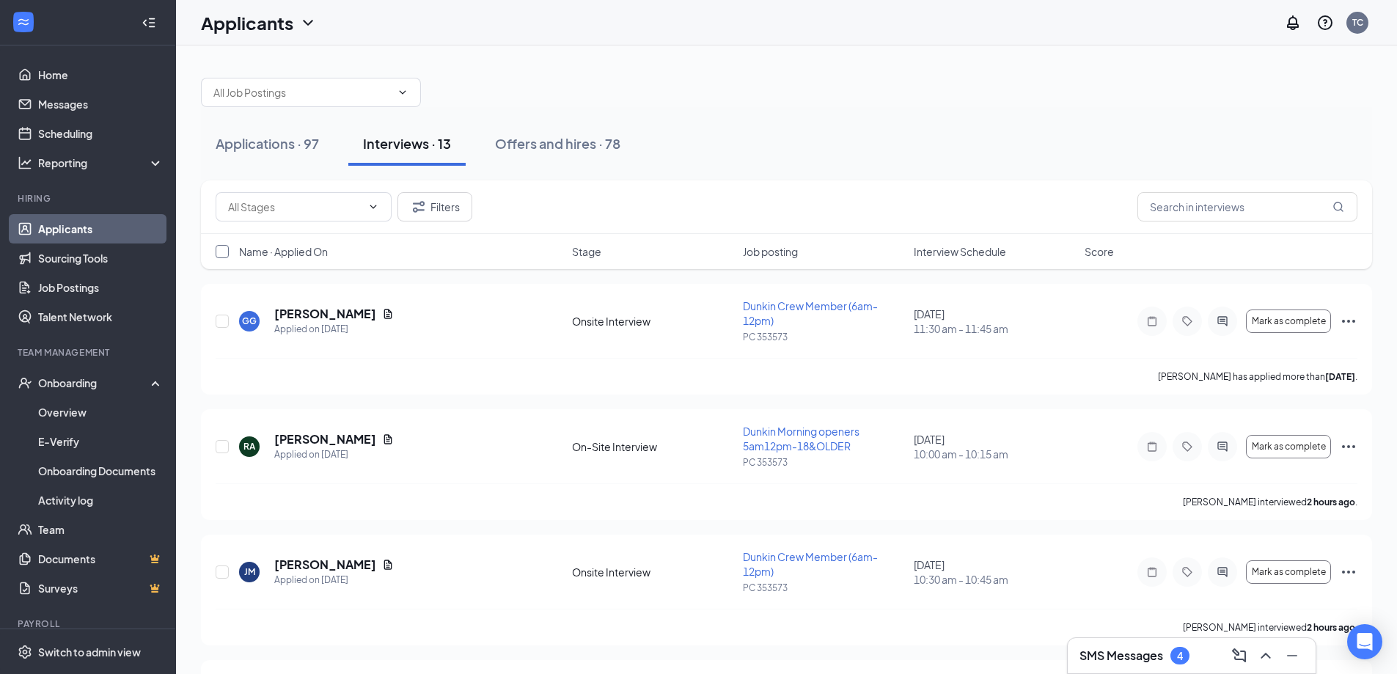
click at [224, 254] on input "checkbox" at bounding box center [222, 251] width 13 height 13
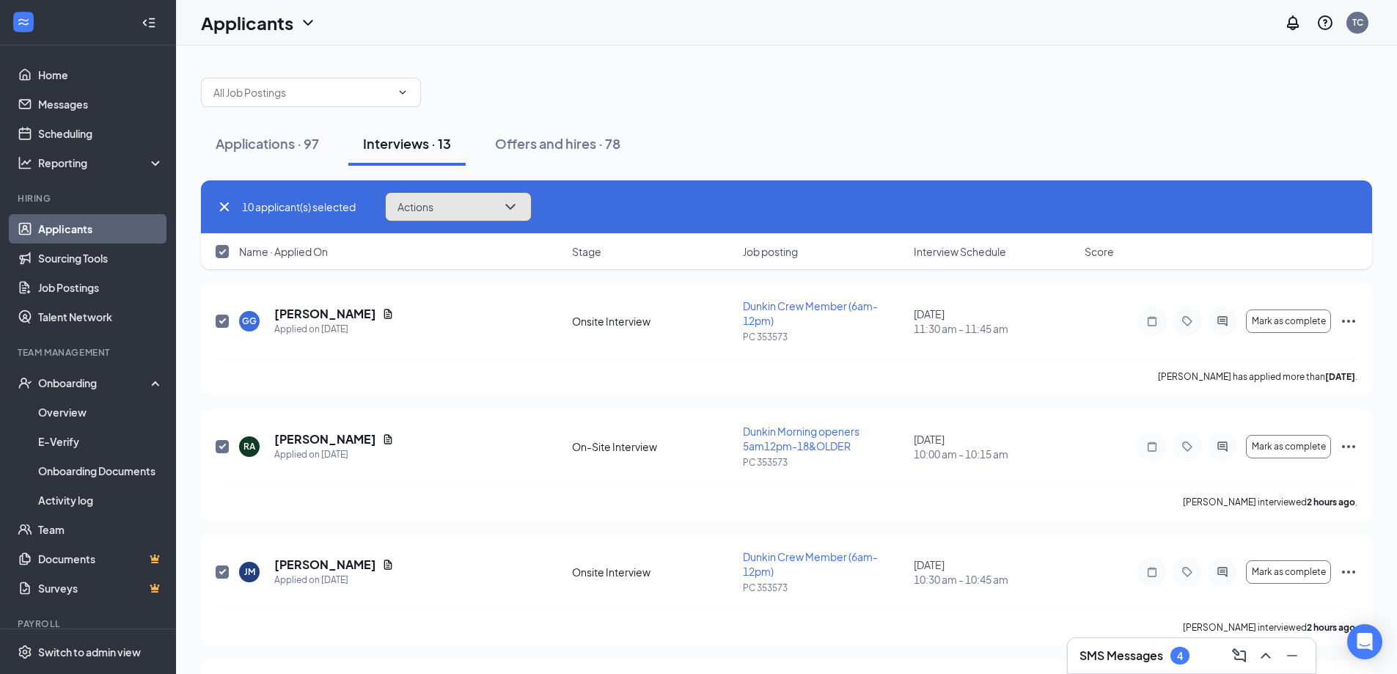
click at [445, 212] on button "Actions" at bounding box center [458, 206] width 147 height 29
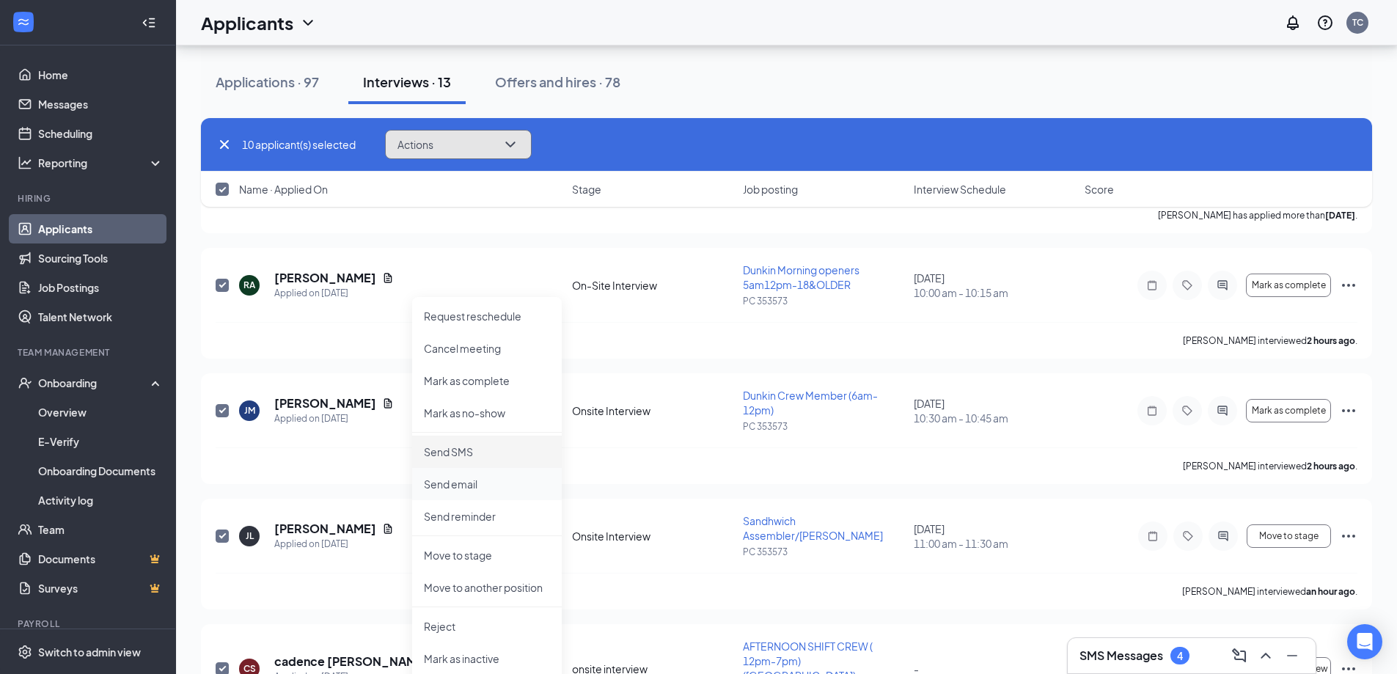
scroll to position [220, 0]
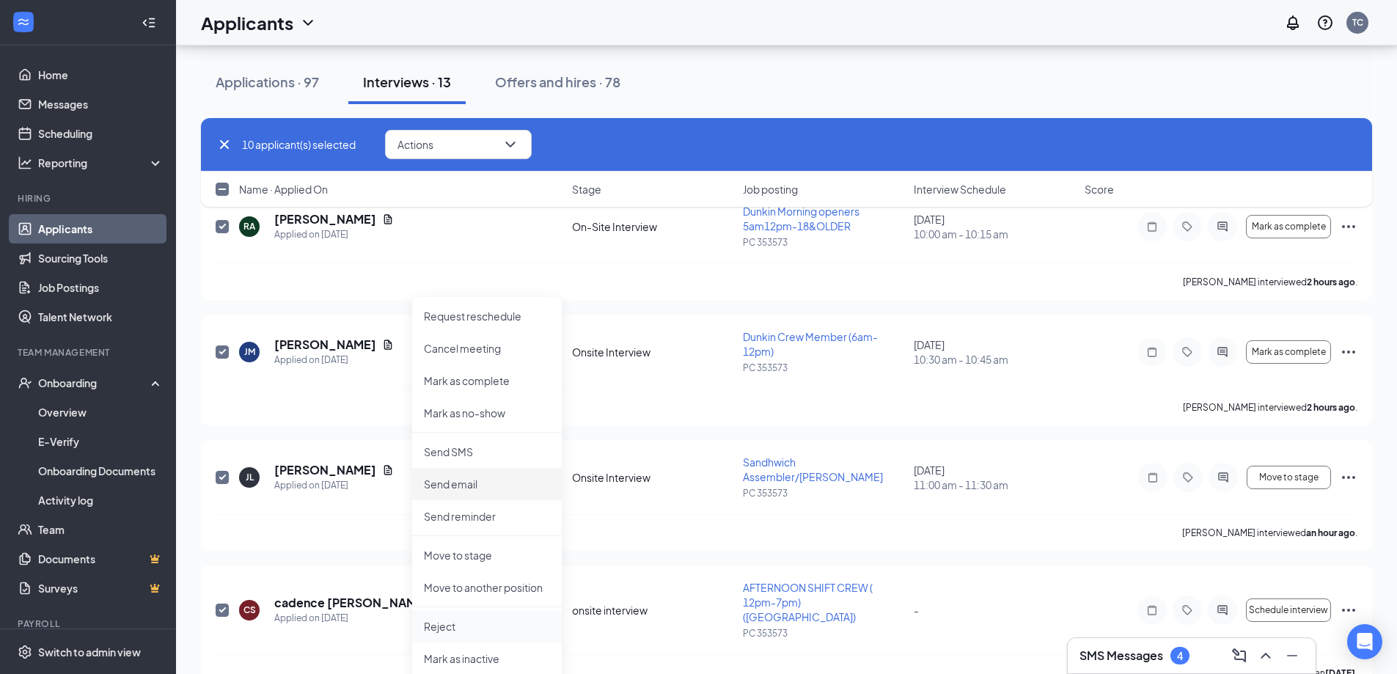
click at [450, 630] on p "Reject" at bounding box center [487, 626] width 126 height 15
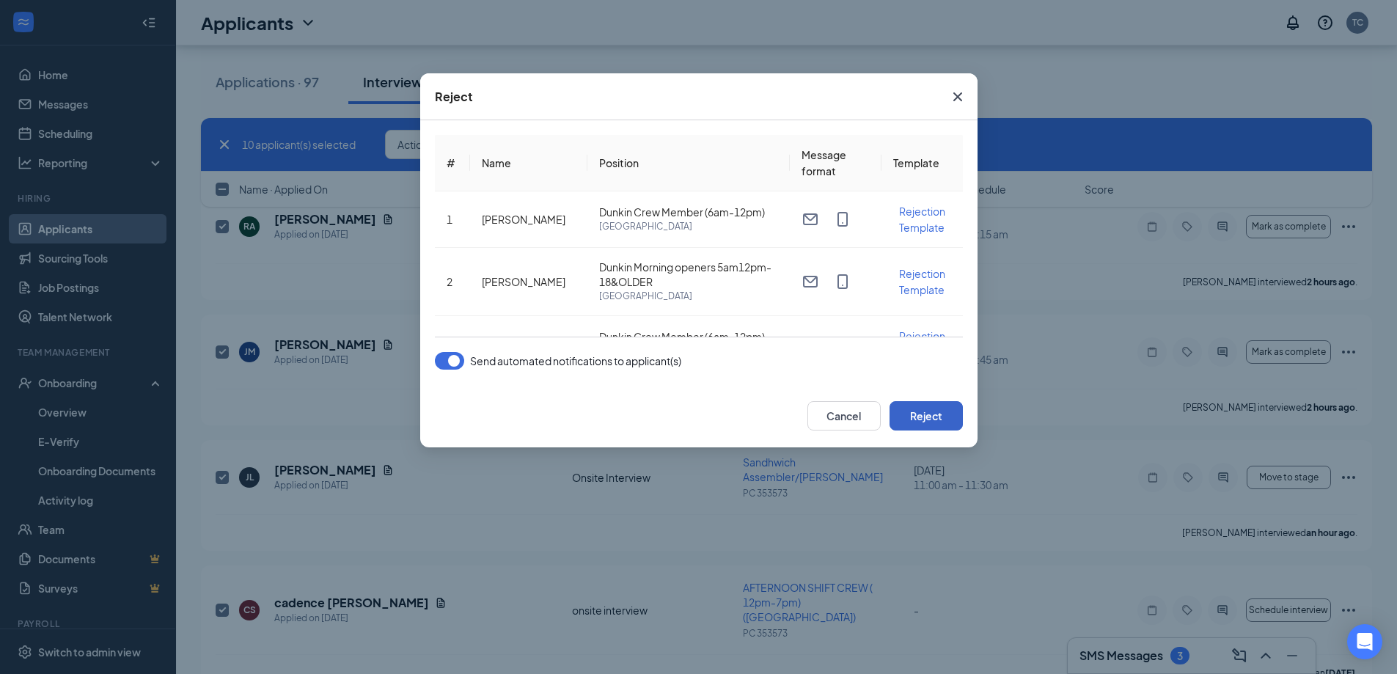
click at [921, 421] on button "Reject" at bounding box center [926, 415] width 73 height 29
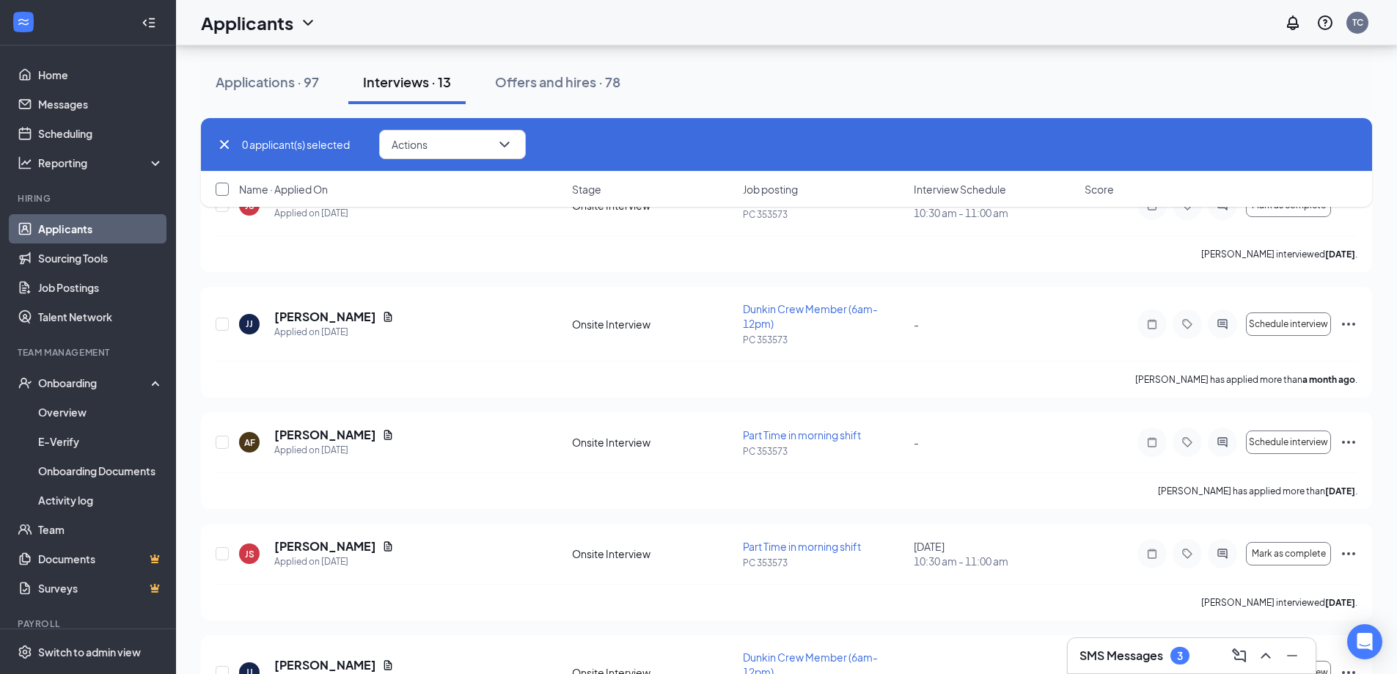
click at [222, 184] on input "checkbox" at bounding box center [222, 189] width 13 height 13
click at [508, 155] on button "Actions" at bounding box center [452, 144] width 147 height 29
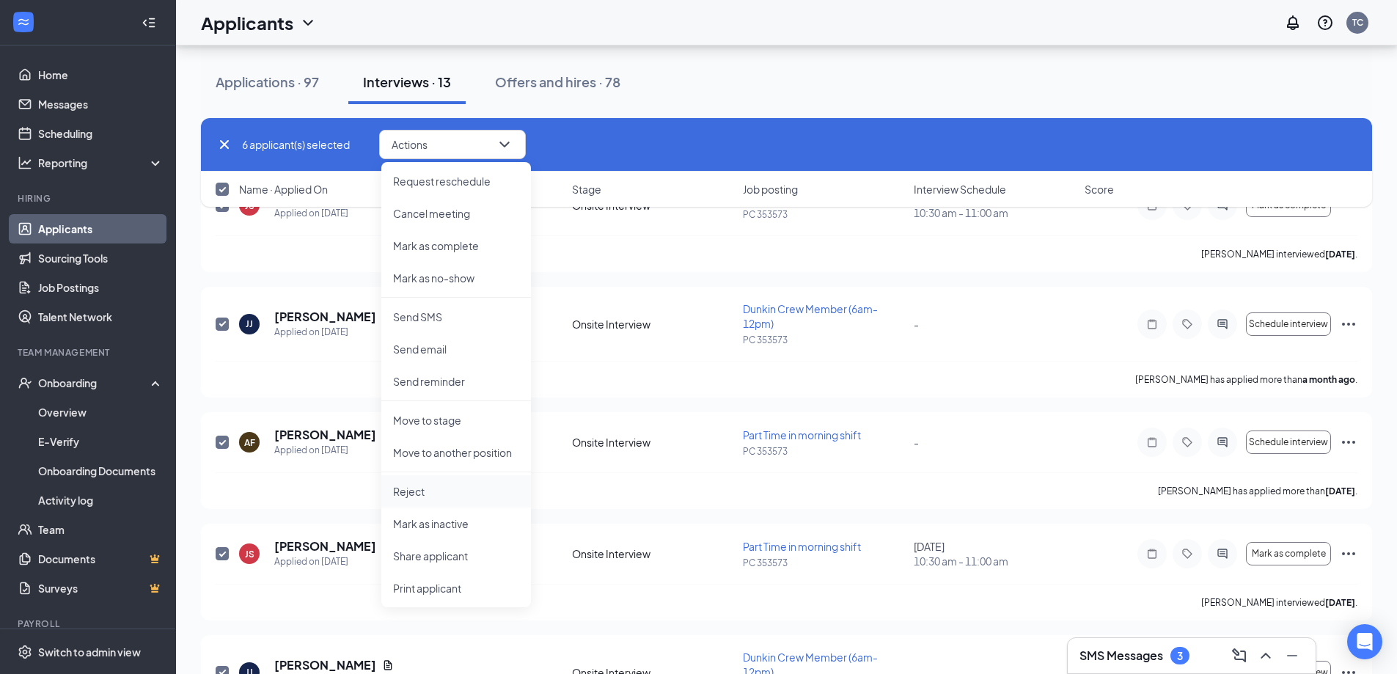
click at [415, 489] on p "Reject" at bounding box center [456, 491] width 126 height 15
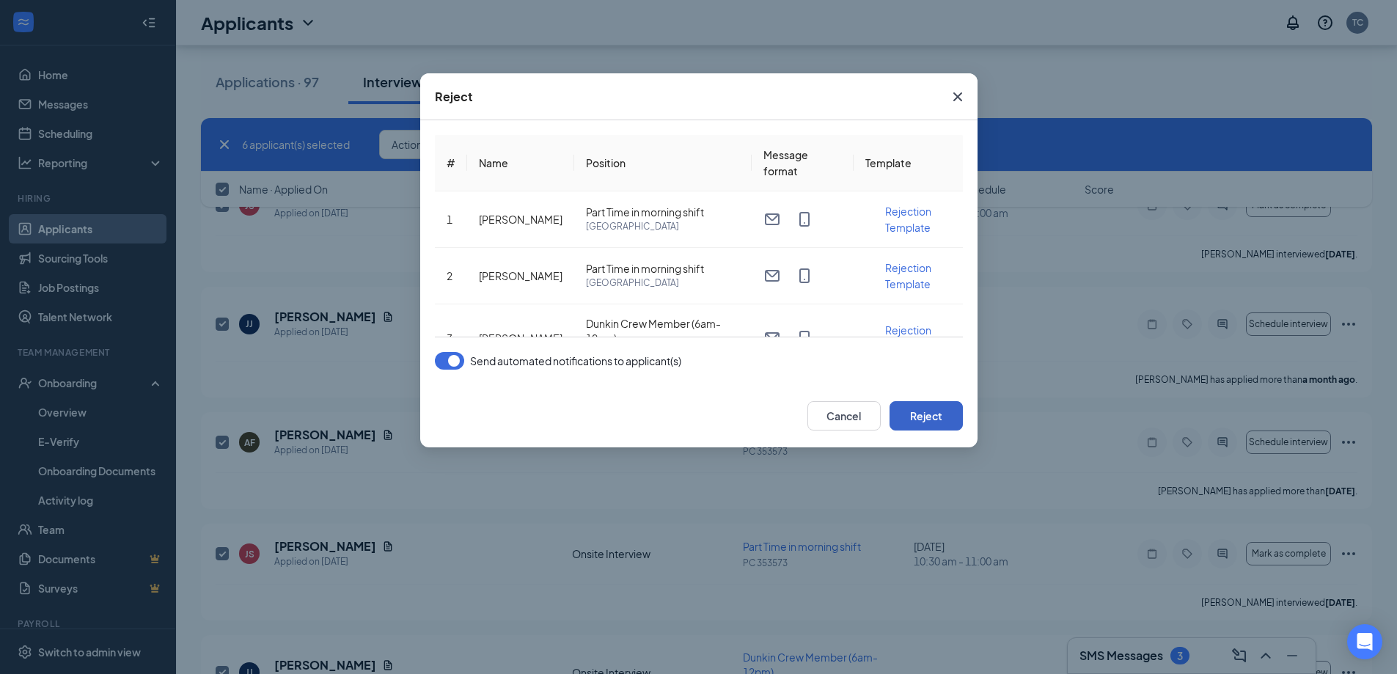
click at [932, 417] on button "Reject" at bounding box center [926, 415] width 73 height 29
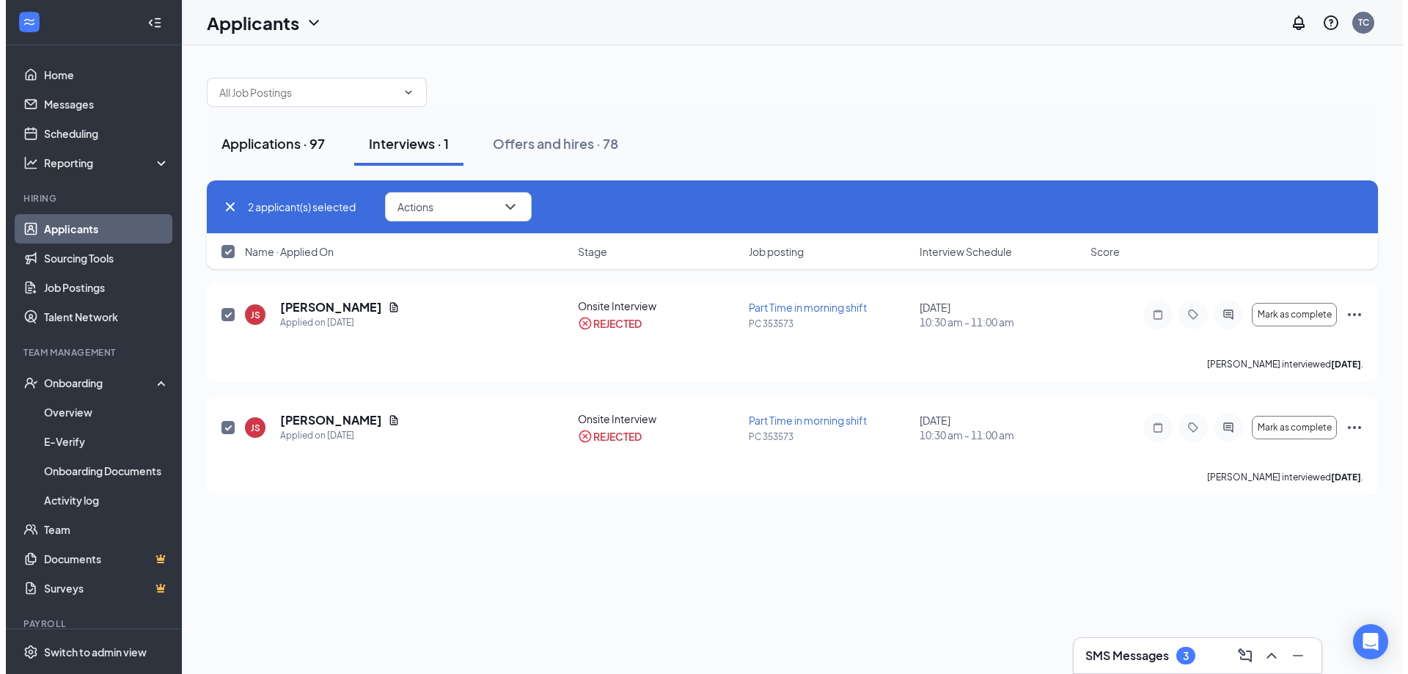
scroll to position [0, 0]
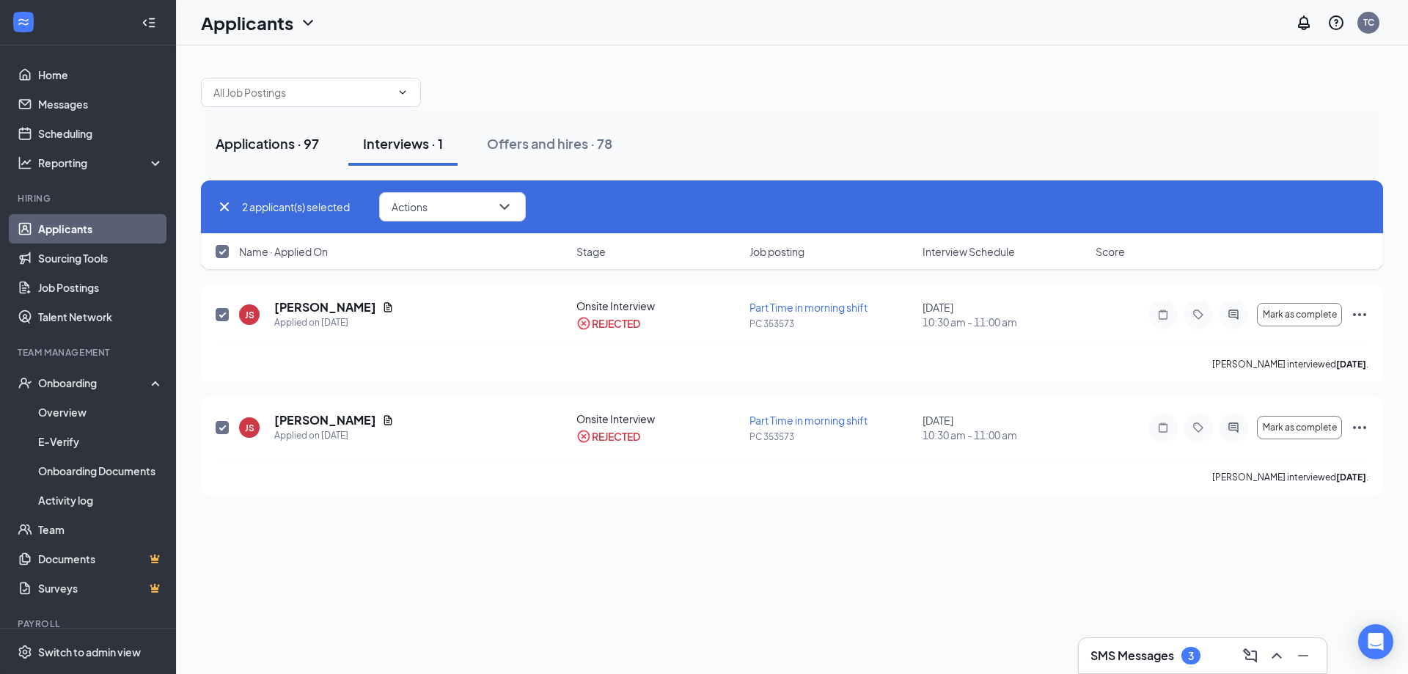
click at [312, 140] on div "Applications · 97" at bounding box center [267, 143] width 103 height 18
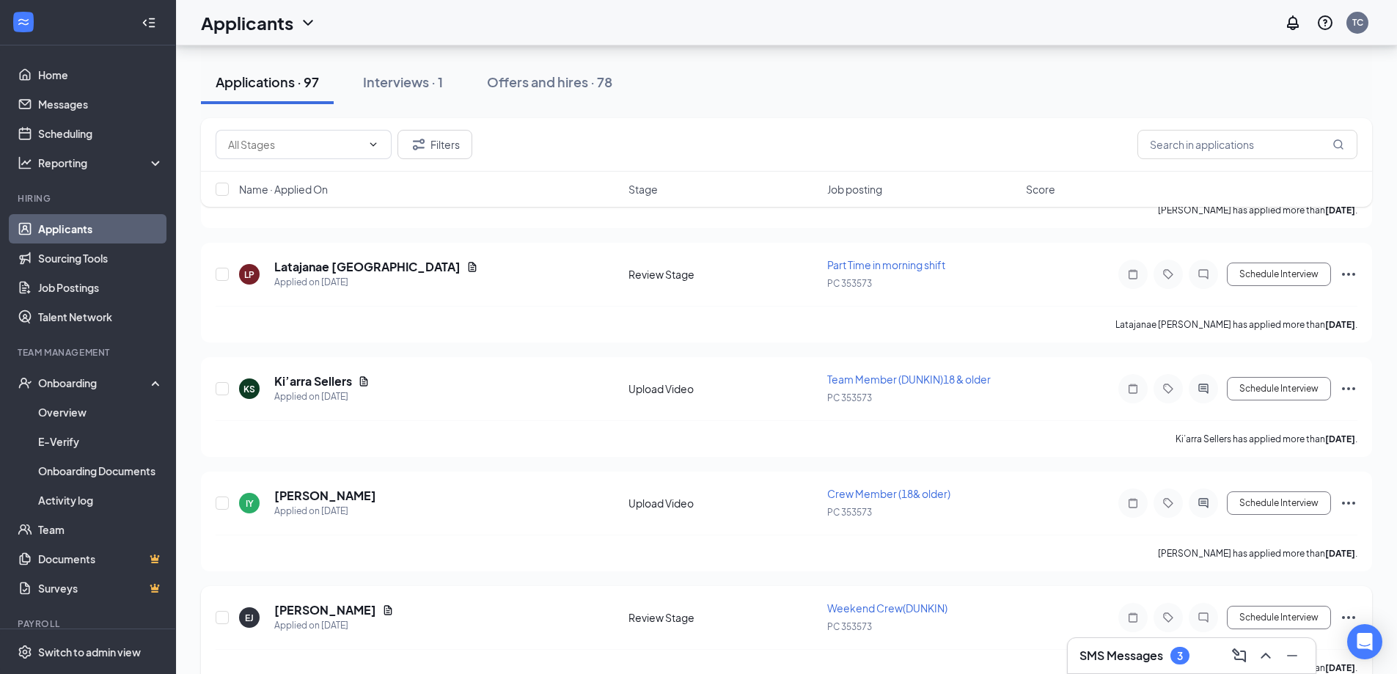
scroll to position [772, 0]
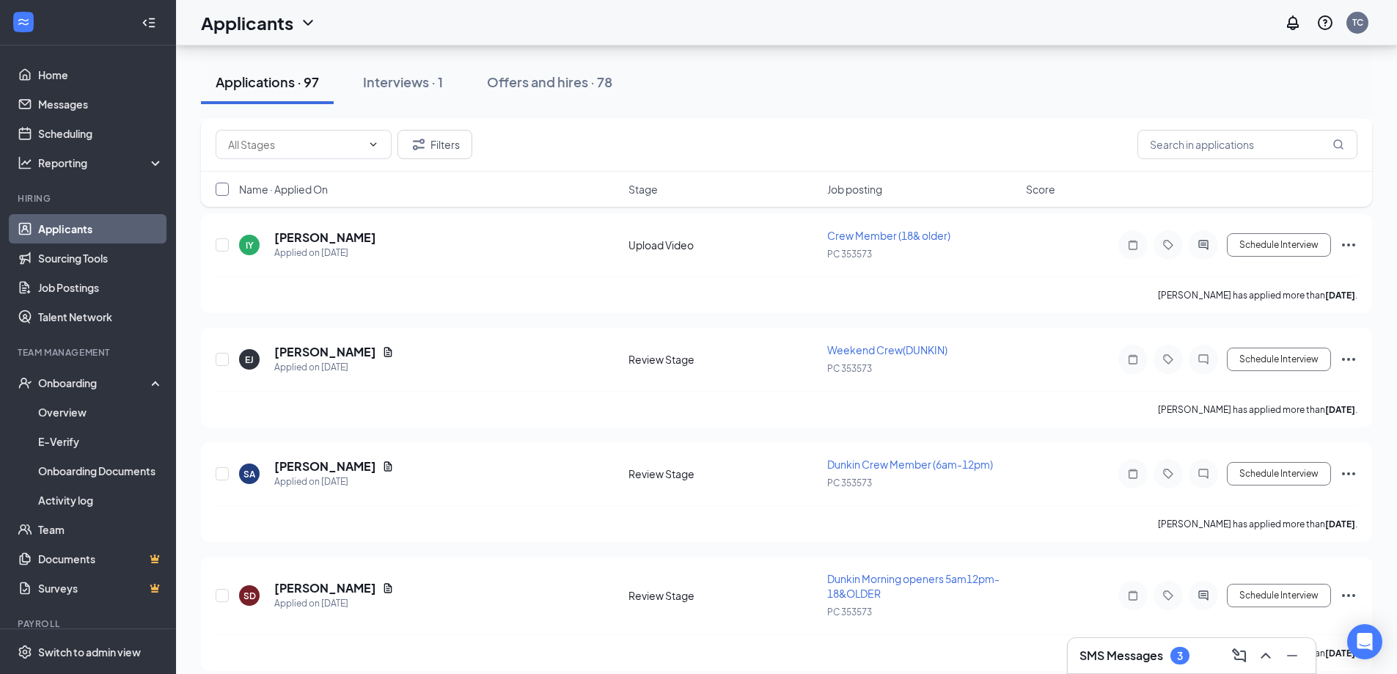
click at [216, 191] on input "checkbox" at bounding box center [222, 189] width 13 height 13
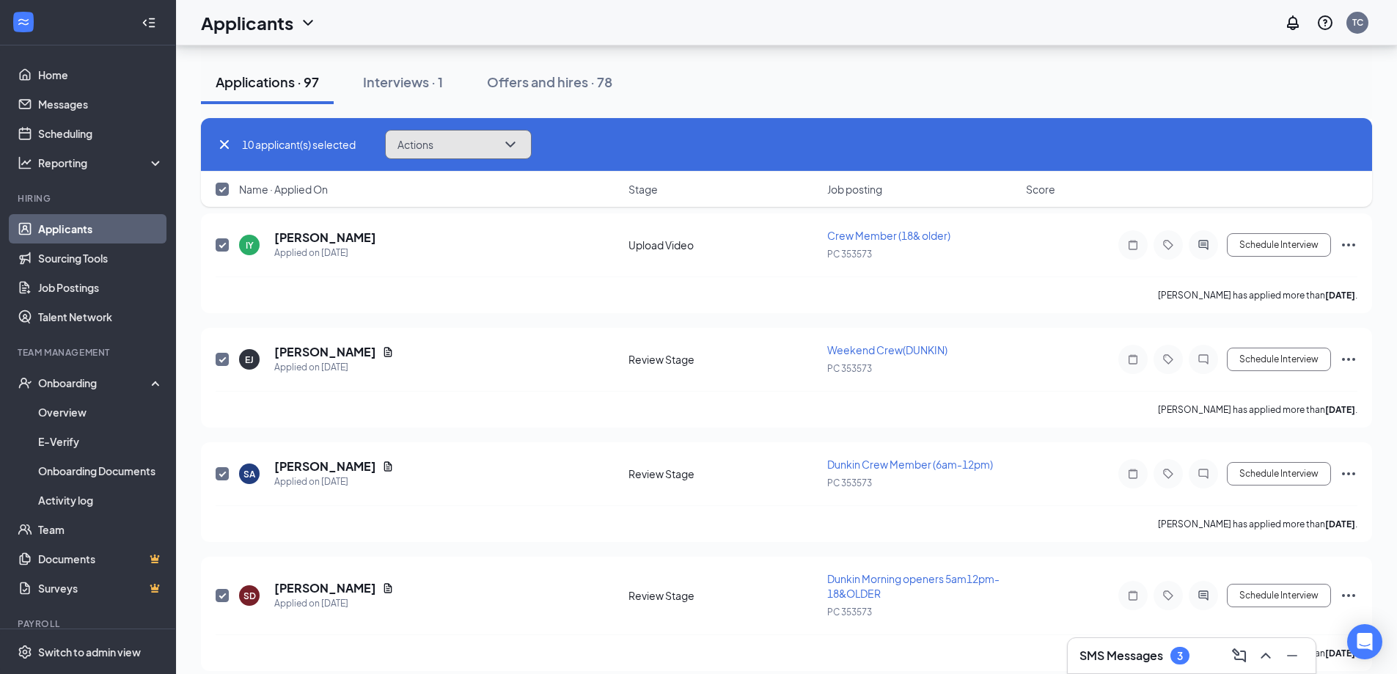
click at [464, 153] on button "Actions" at bounding box center [458, 144] width 147 height 29
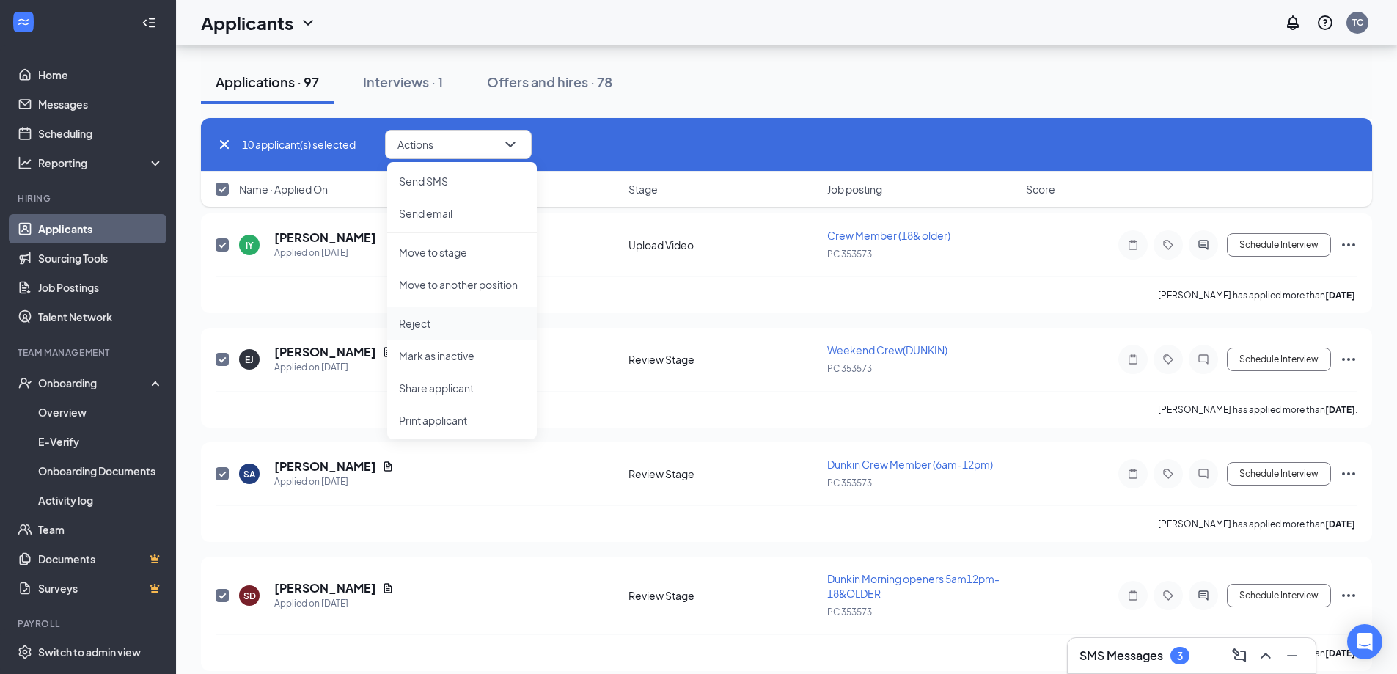
click at [442, 327] on p "Reject" at bounding box center [462, 323] width 126 height 15
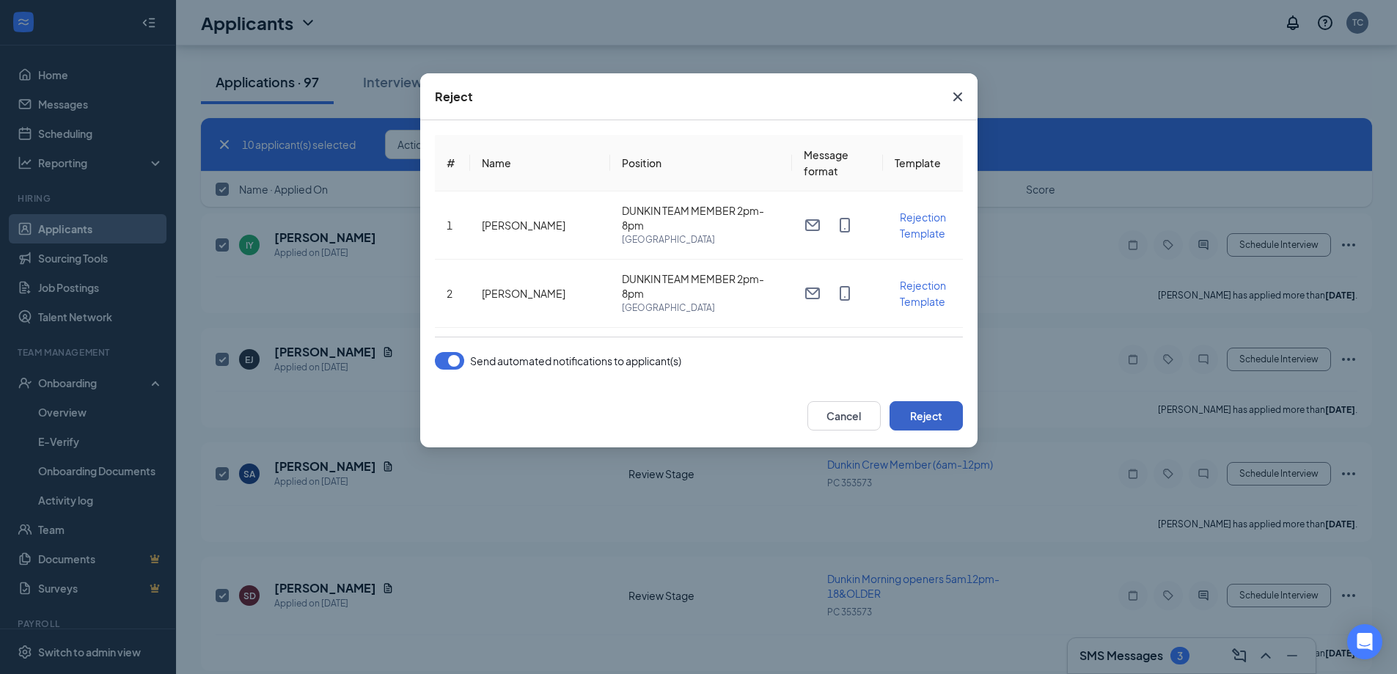
click at [934, 409] on button "Reject" at bounding box center [926, 415] width 73 height 29
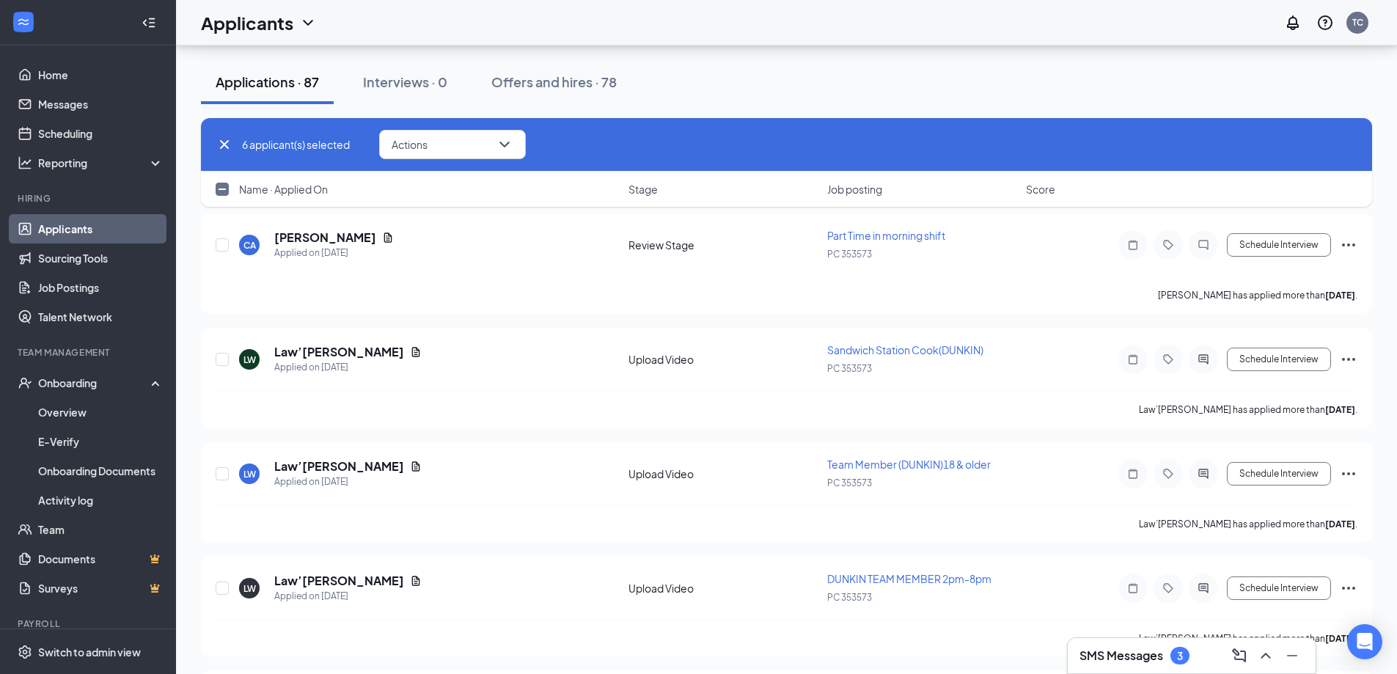
click at [219, 188] on input "checkbox" at bounding box center [222, 189] width 13 height 13
click at [429, 155] on button "Actions" at bounding box center [458, 144] width 147 height 29
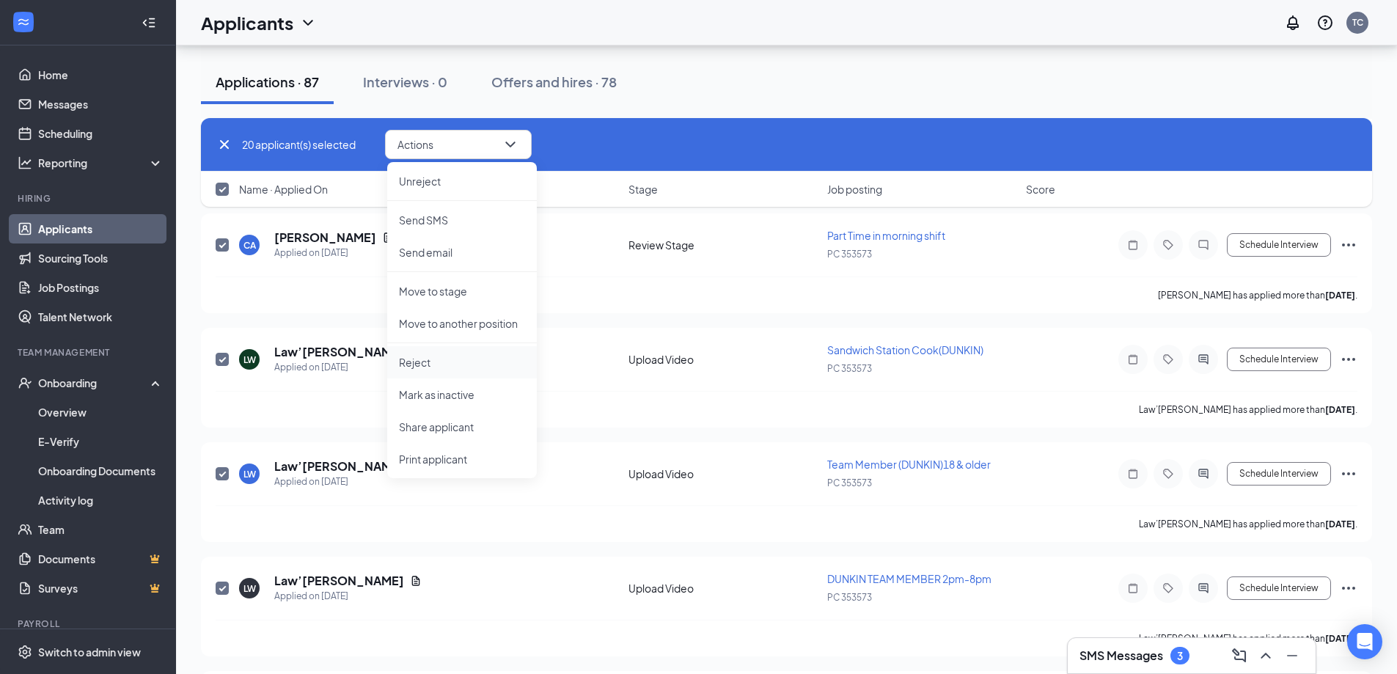
click at [417, 365] on p "Reject" at bounding box center [462, 362] width 126 height 15
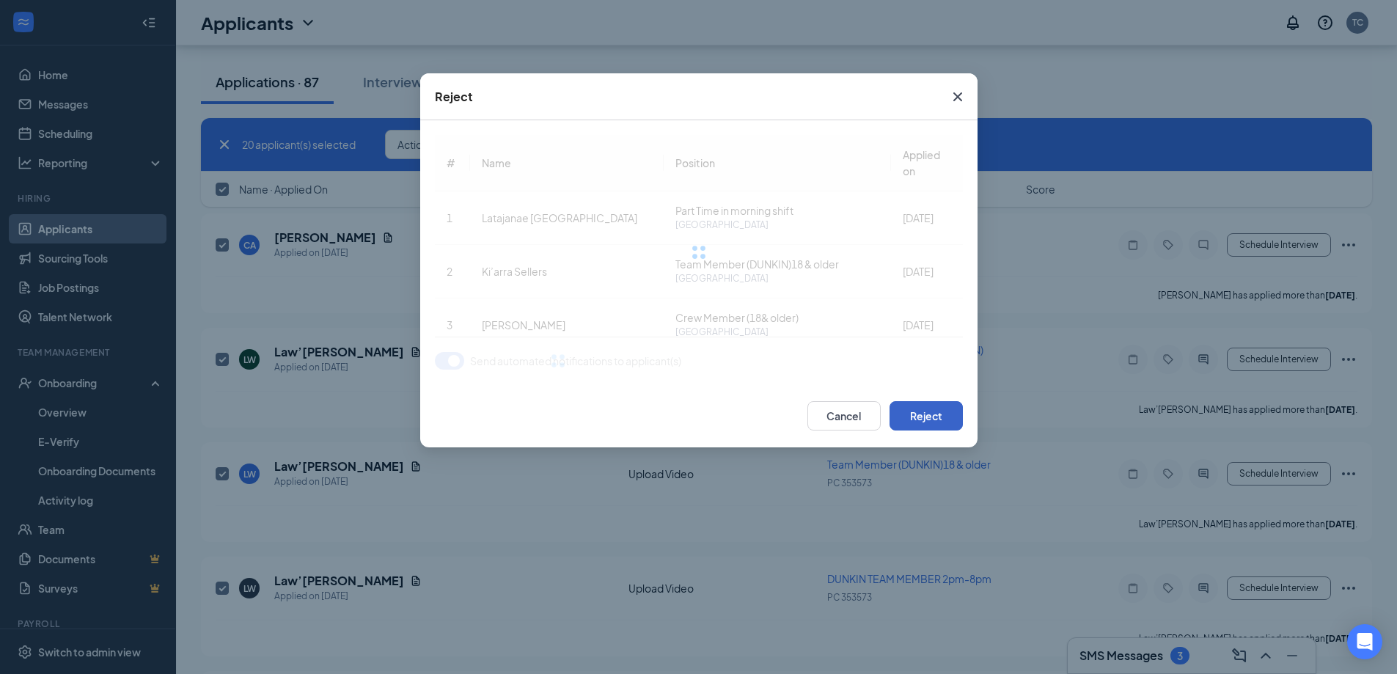
click at [930, 417] on button "Reject" at bounding box center [926, 415] width 73 height 29
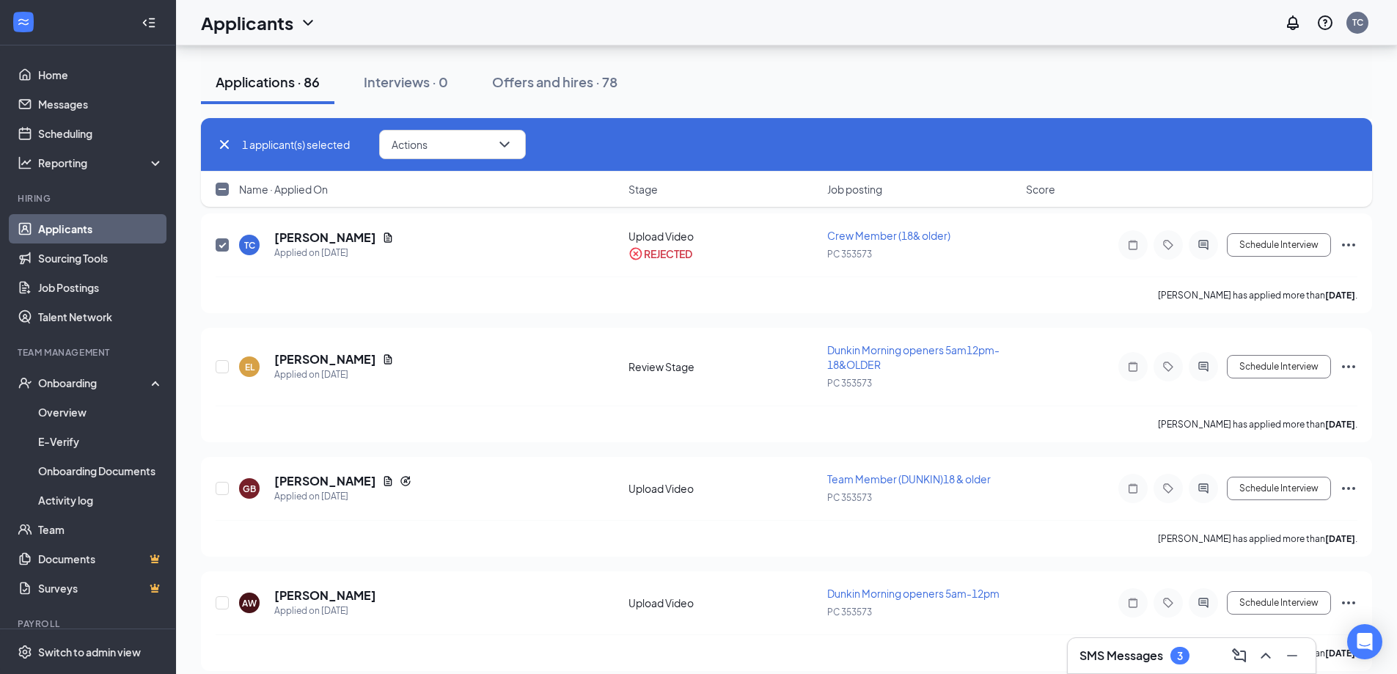
scroll to position [786, 0]
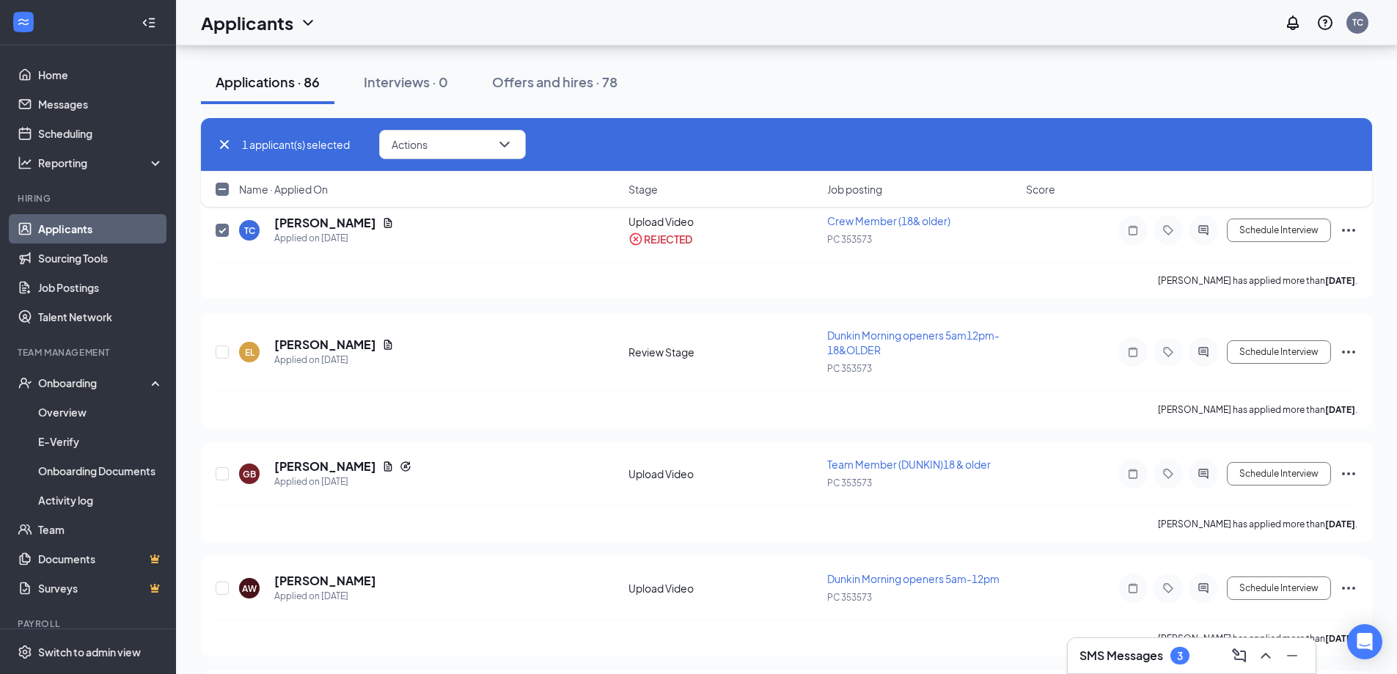
click at [219, 192] on input "checkbox" at bounding box center [222, 189] width 13 height 13
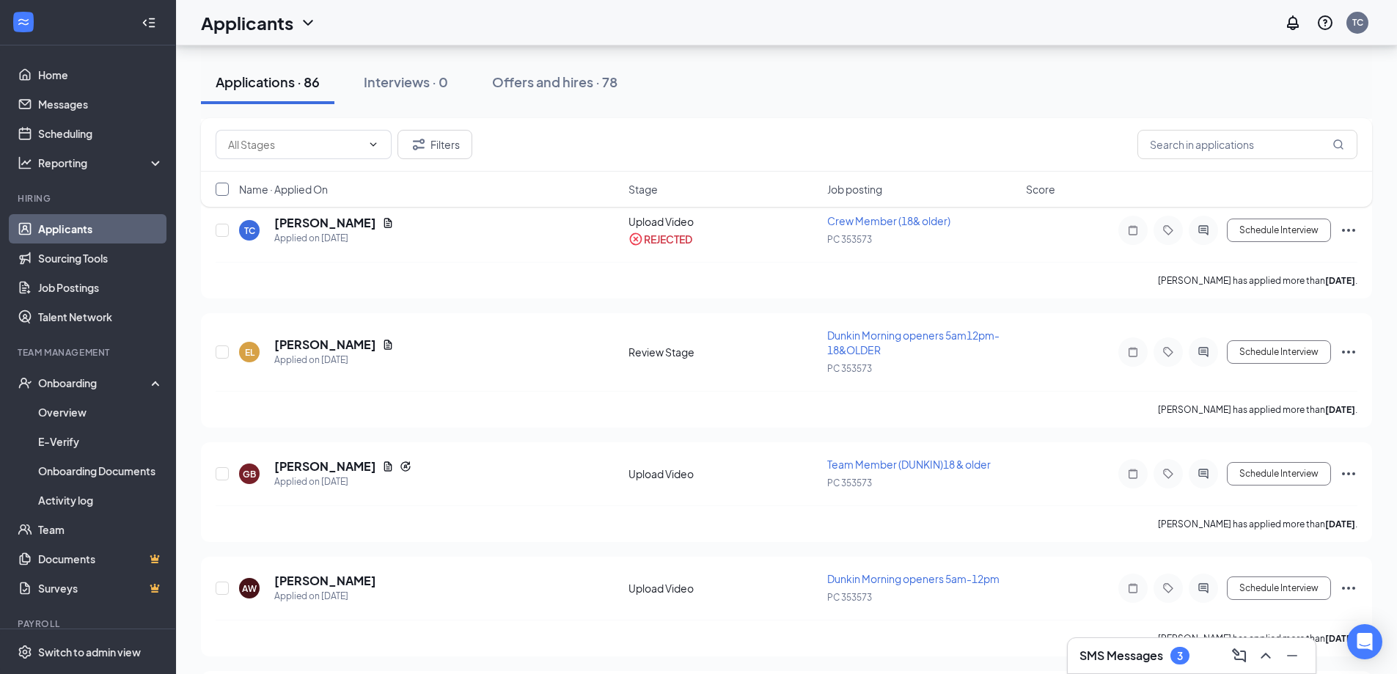
click at [219, 192] on input "checkbox" at bounding box center [222, 189] width 13 height 13
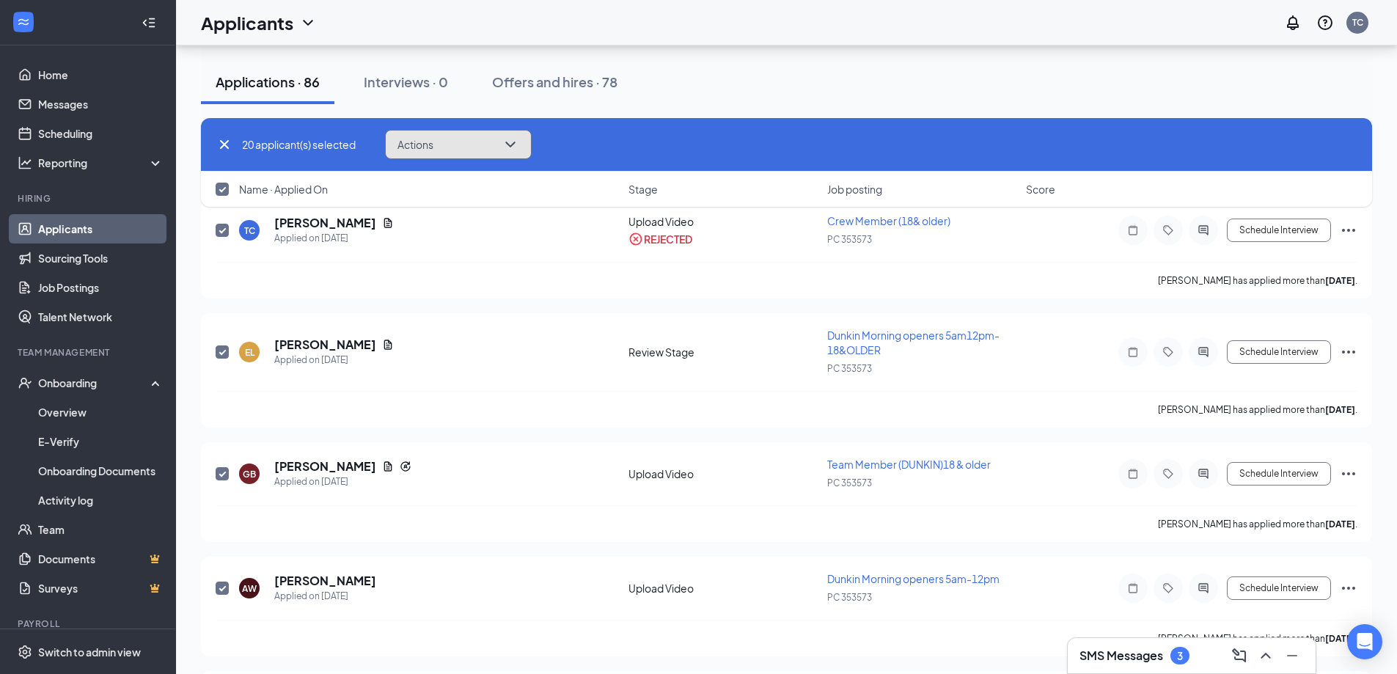
click at [479, 148] on button "Actions" at bounding box center [458, 144] width 147 height 29
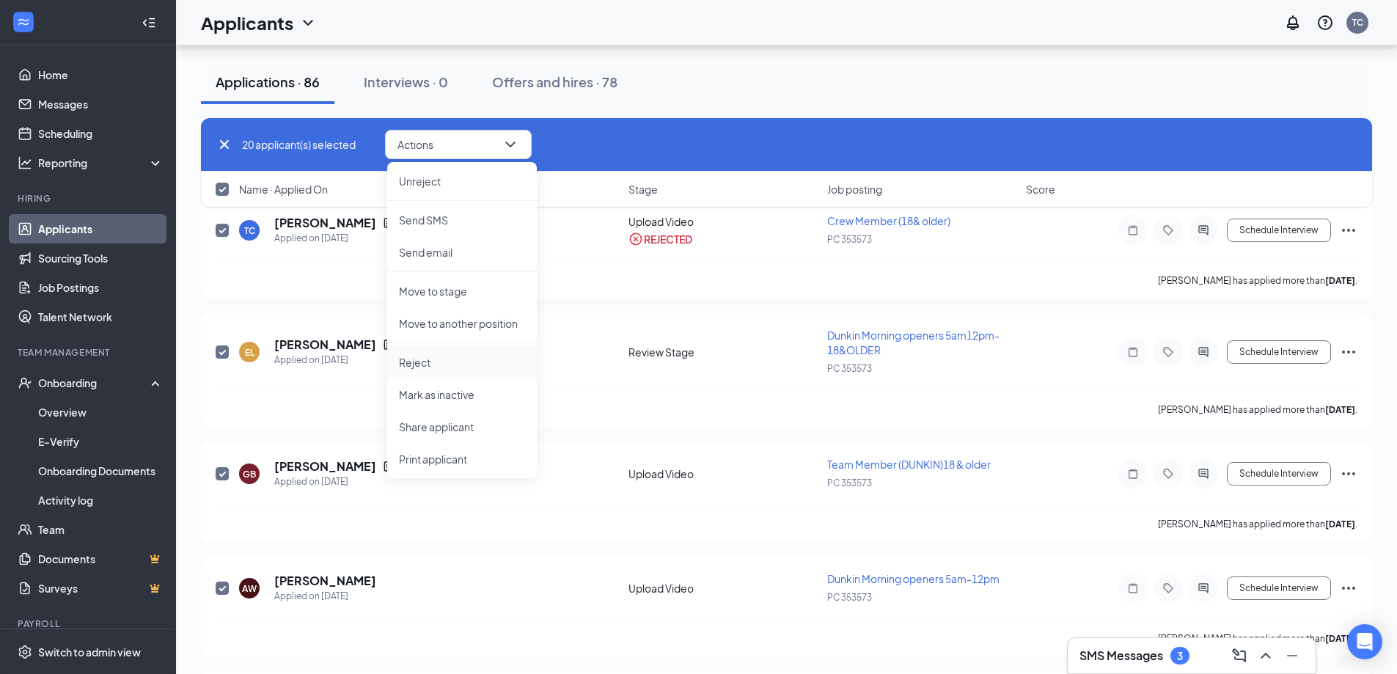
click at [425, 365] on p "Reject" at bounding box center [462, 362] width 126 height 15
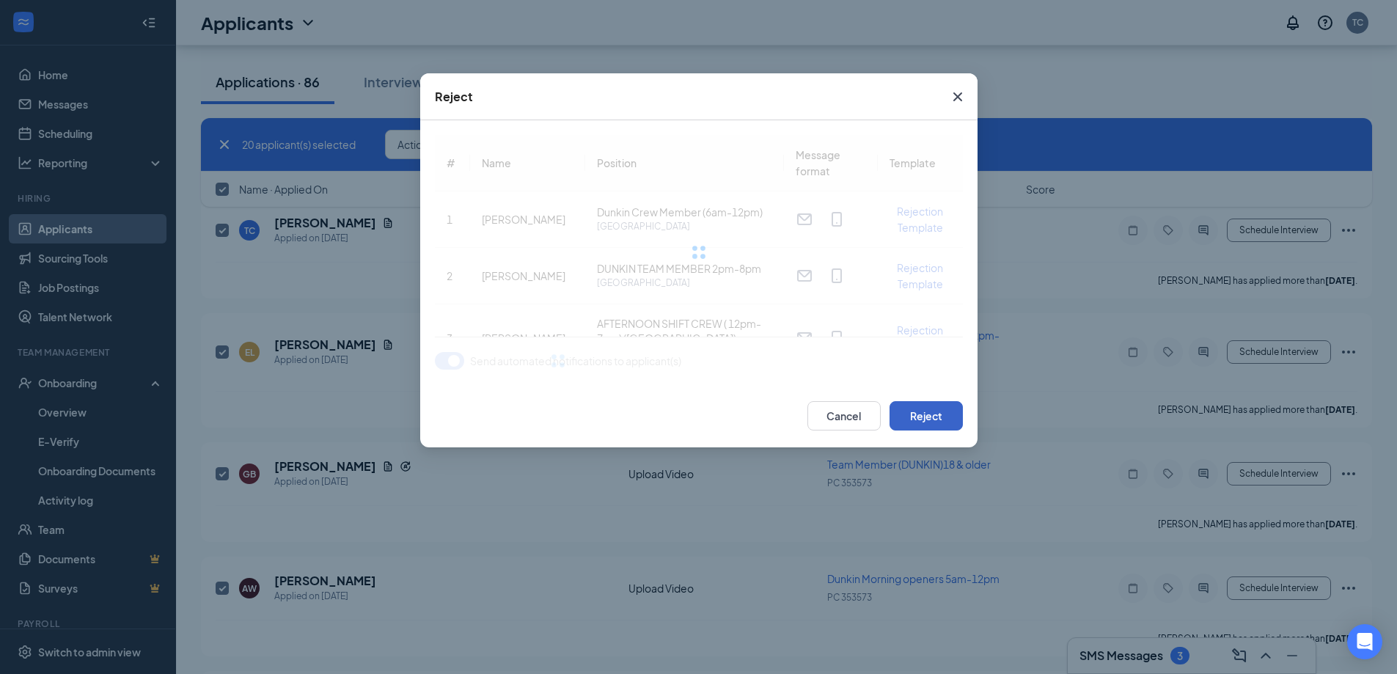
click at [937, 403] on button "Reject" at bounding box center [926, 415] width 73 height 29
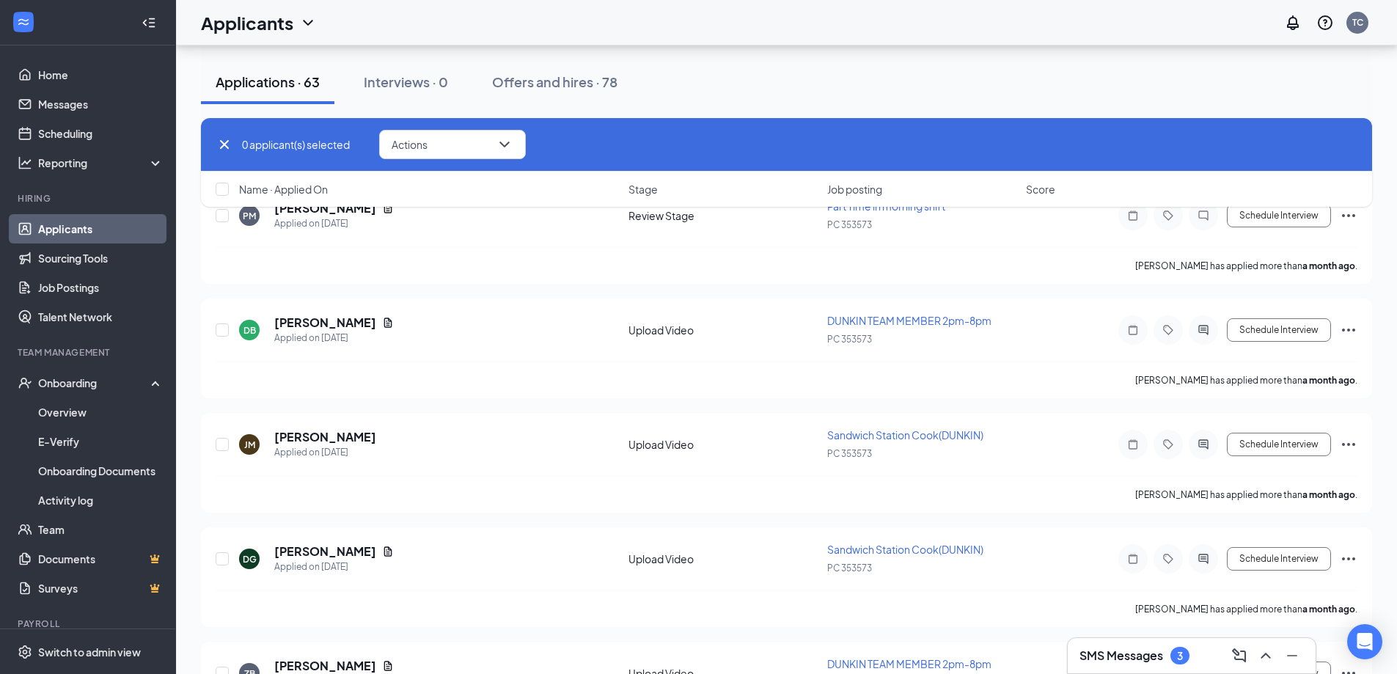
scroll to position [772, 0]
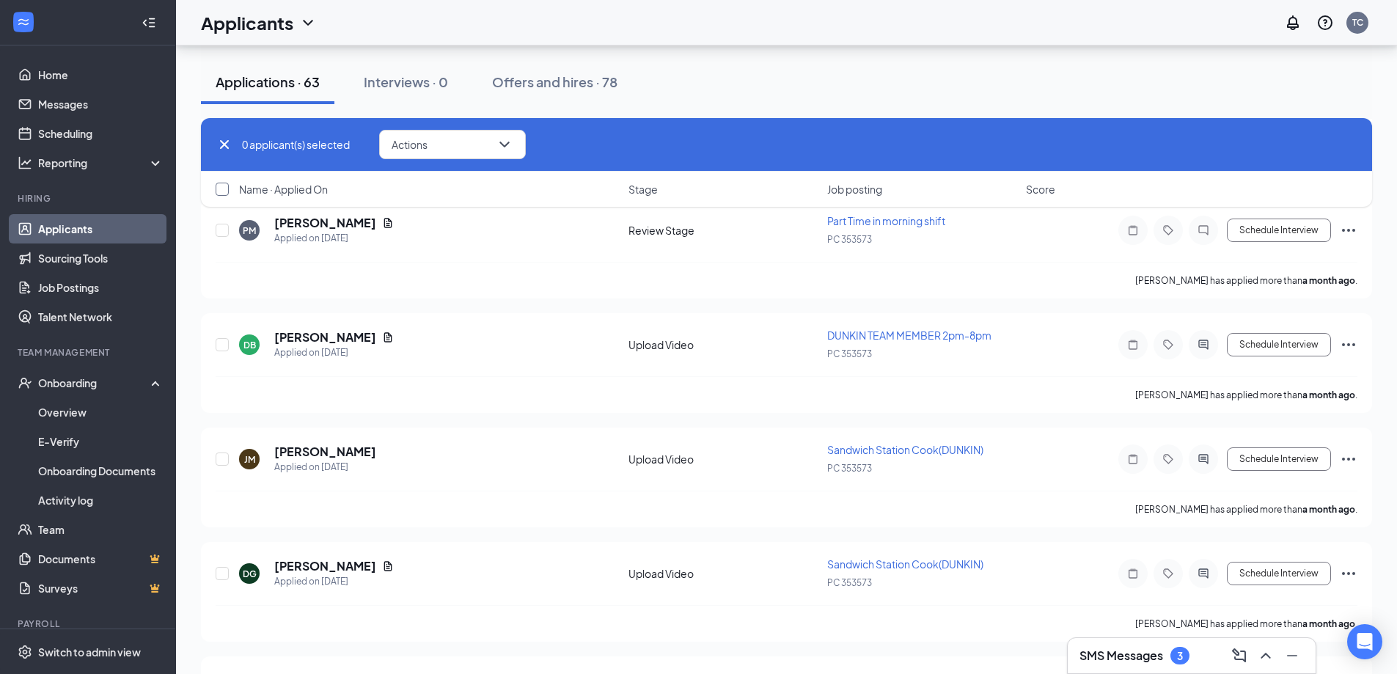
click at [221, 192] on input "checkbox" at bounding box center [222, 189] width 13 height 13
click at [476, 150] on button "Actions" at bounding box center [452, 144] width 147 height 29
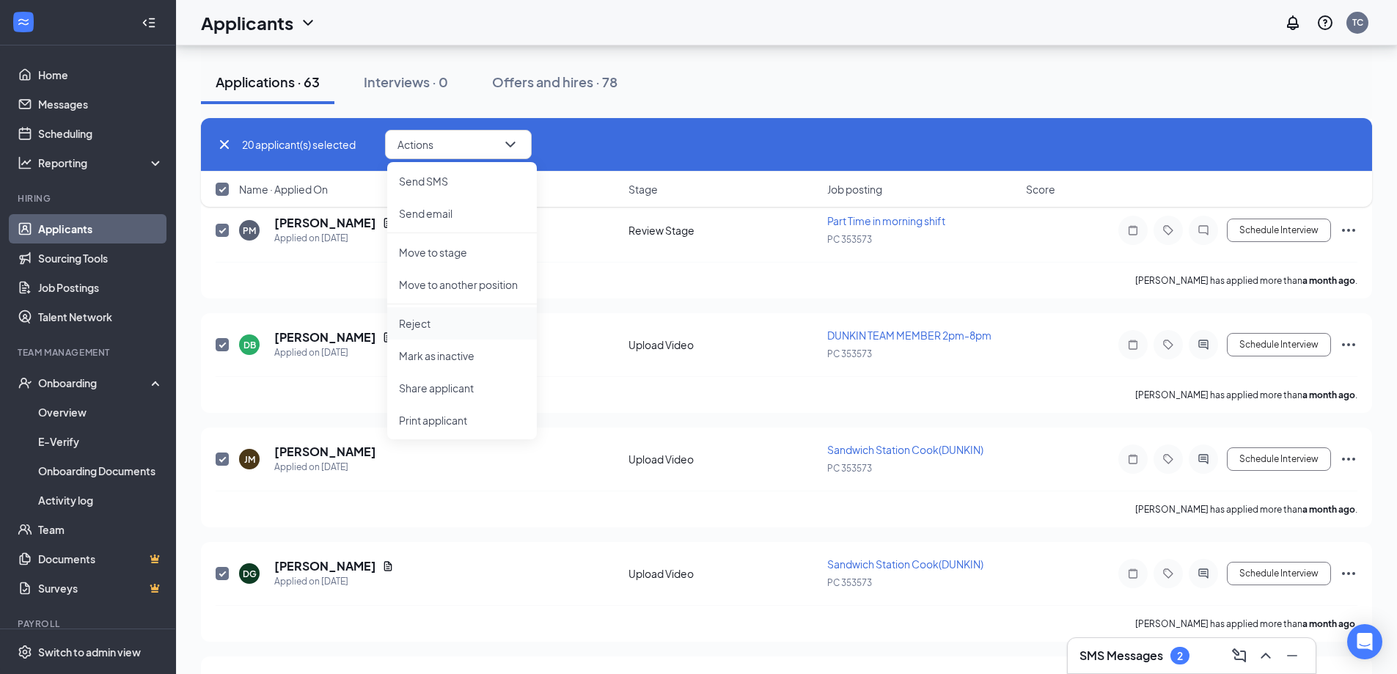
click at [427, 321] on p "Reject" at bounding box center [462, 323] width 126 height 15
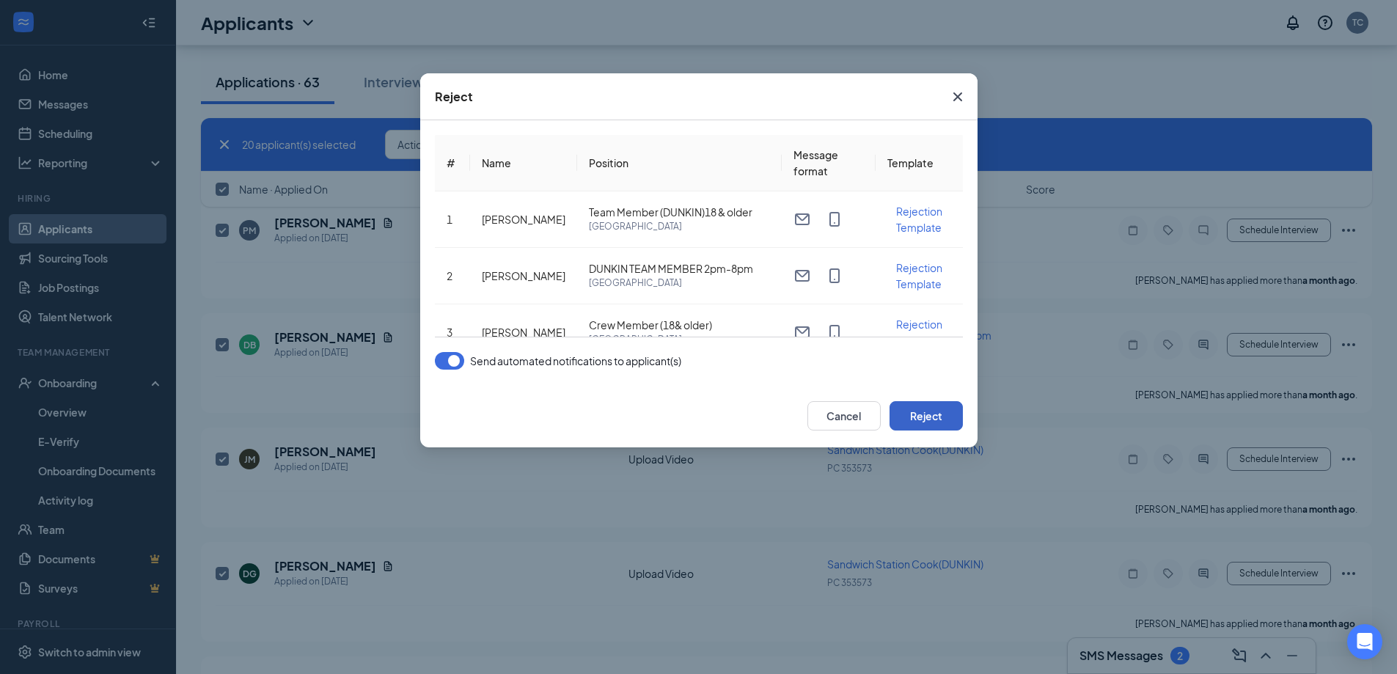
click at [923, 414] on button "Reject" at bounding box center [926, 415] width 73 height 29
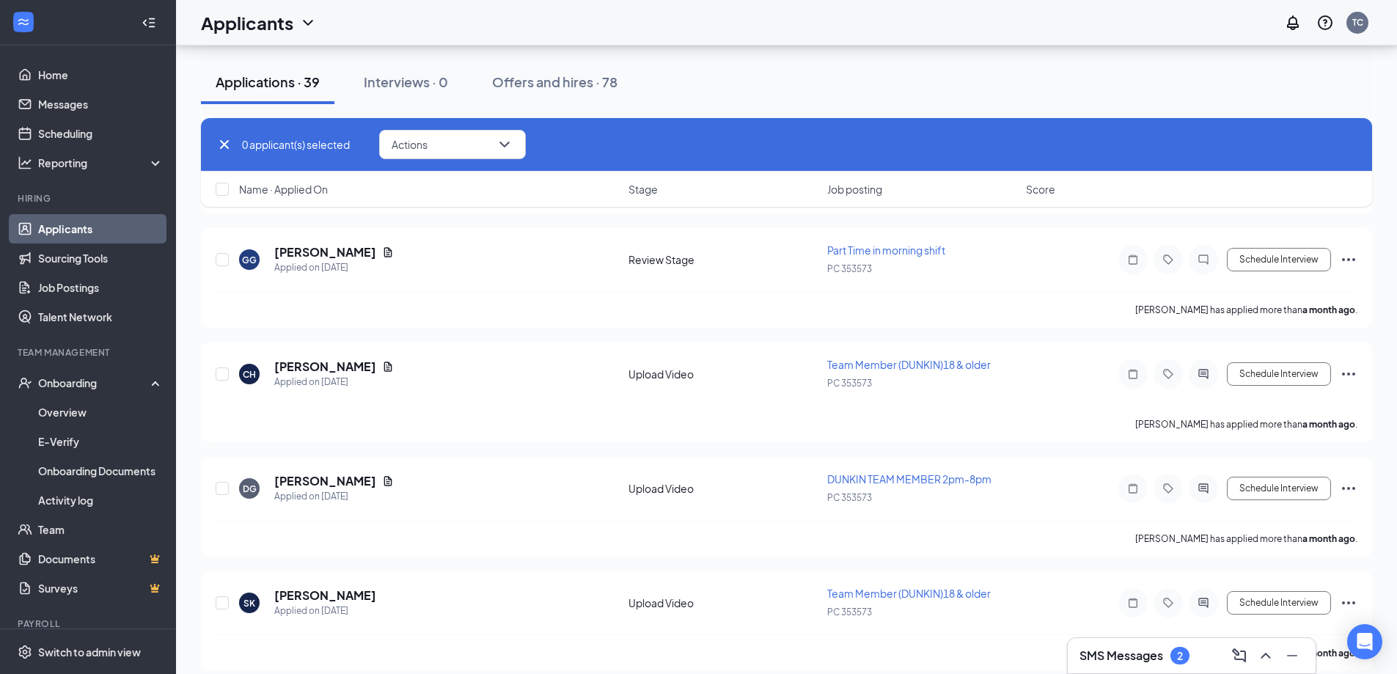
scroll to position [786, 0]
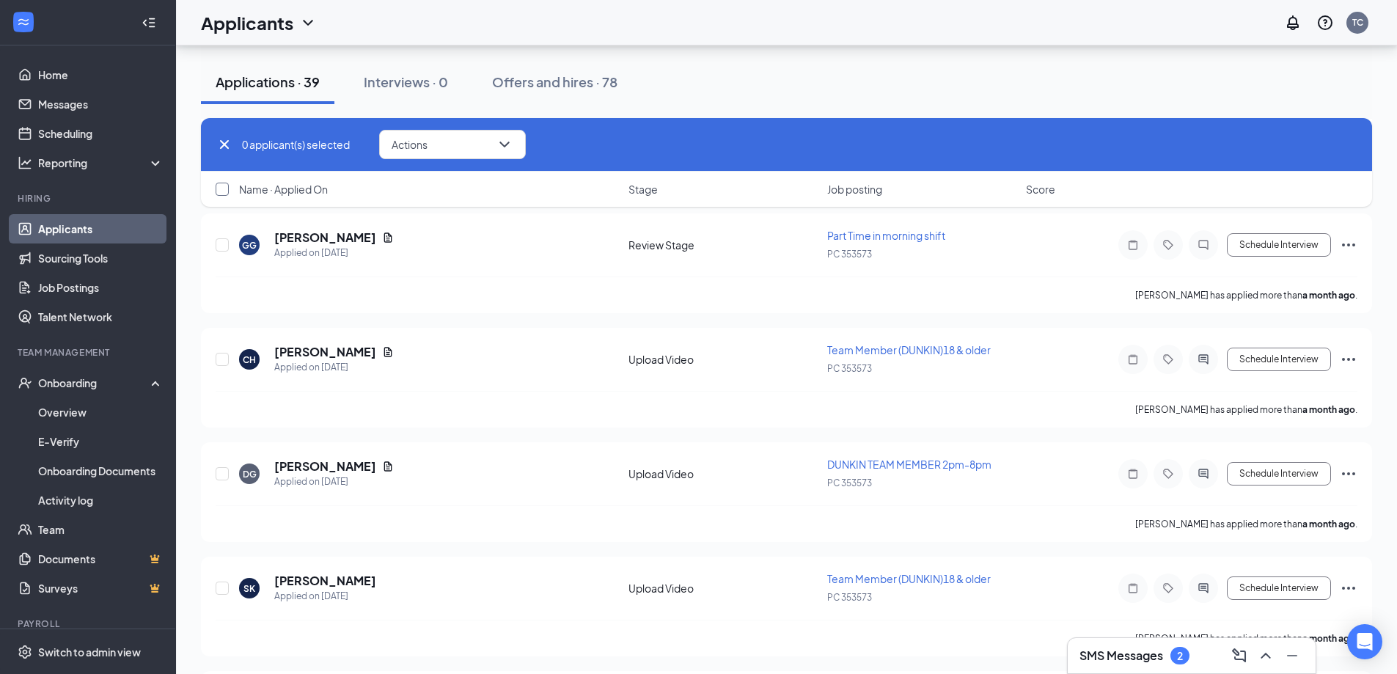
click at [219, 188] on input "checkbox" at bounding box center [222, 189] width 13 height 13
click at [469, 147] on button "Actions" at bounding box center [458, 144] width 147 height 29
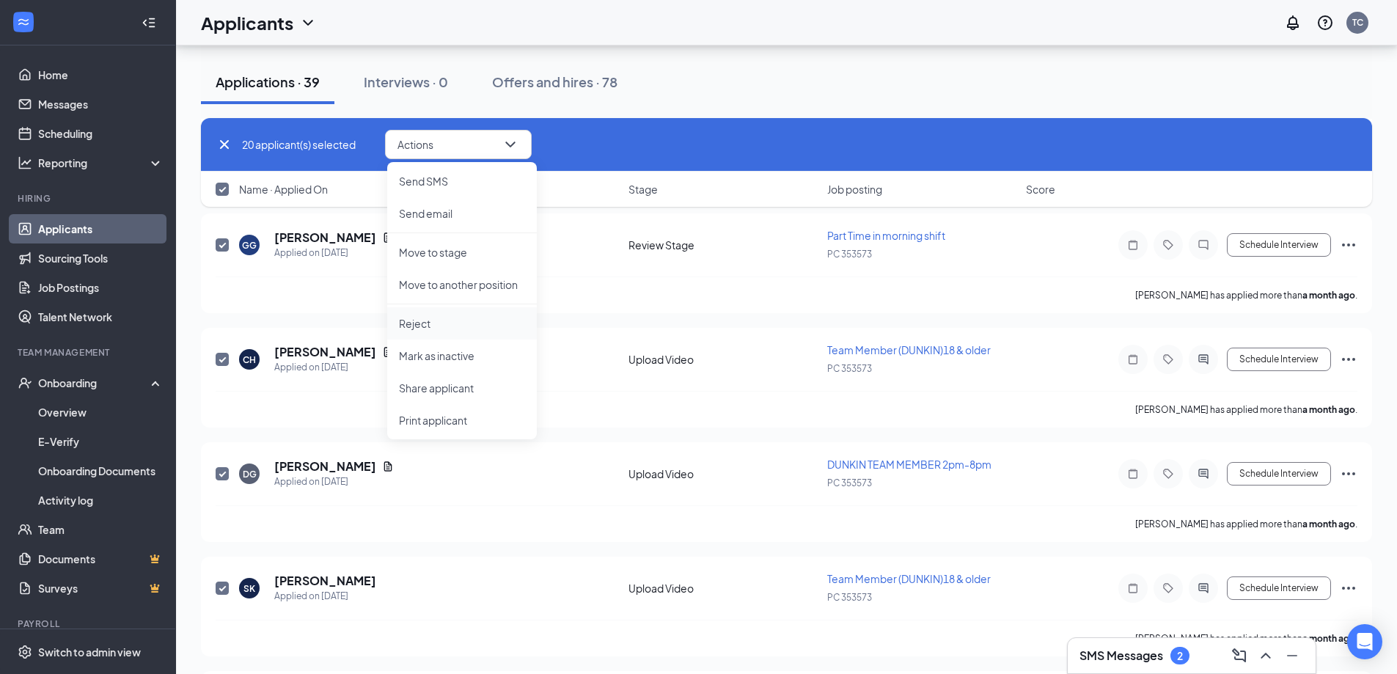
click at [428, 325] on p "Reject" at bounding box center [462, 323] width 126 height 15
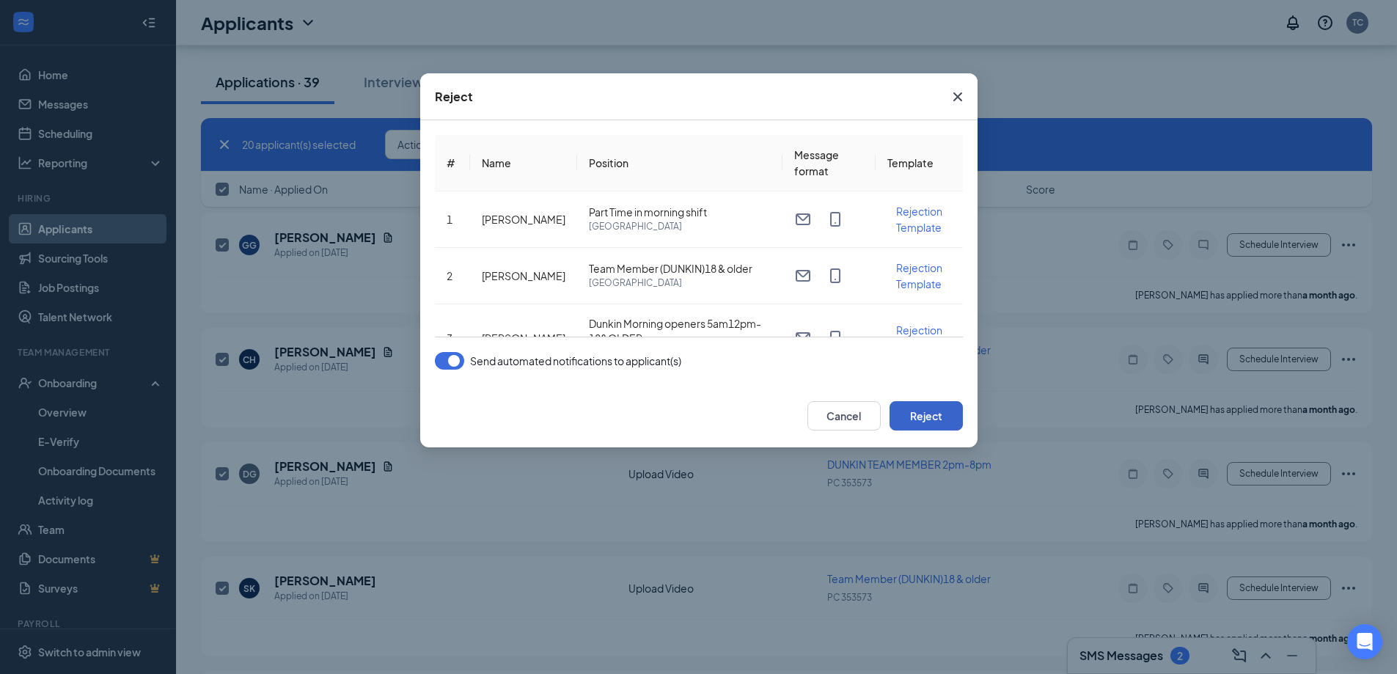
click at [917, 422] on button "Reject" at bounding box center [926, 415] width 73 height 29
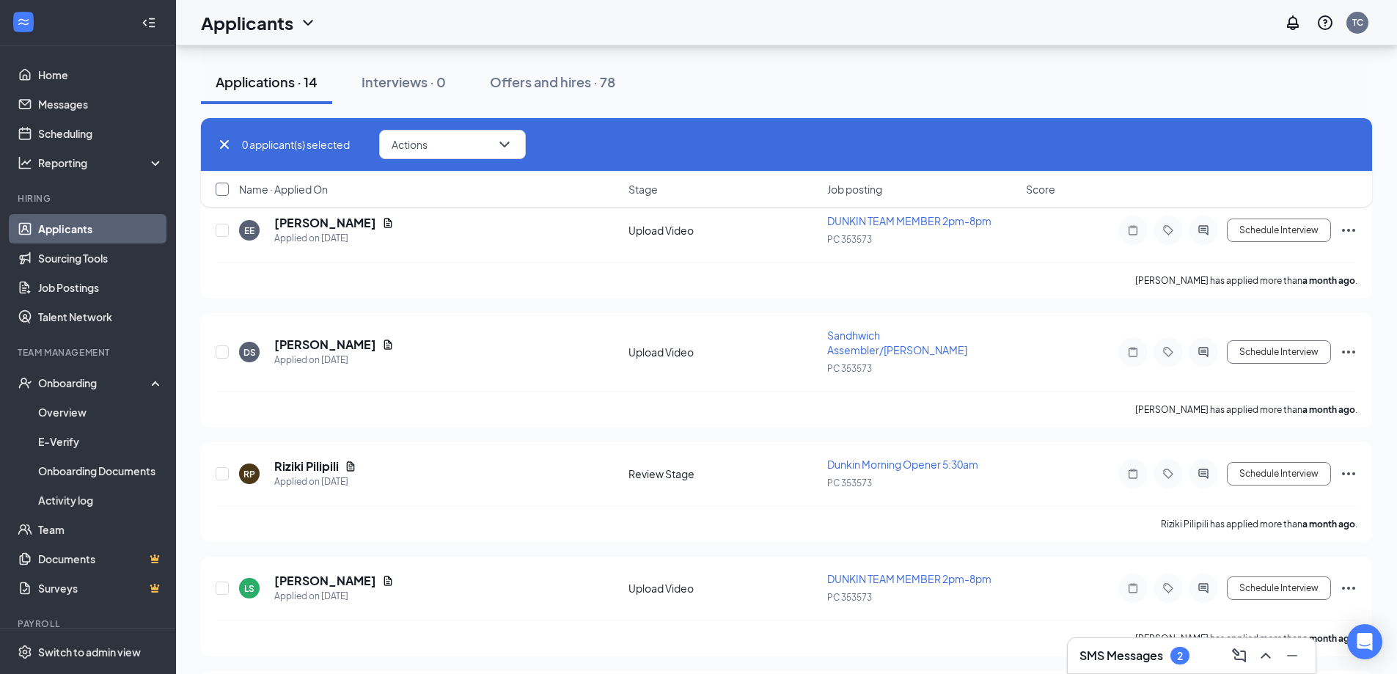
click at [224, 187] on input "checkbox" at bounding box center [222, 189] width 13 height 13
click at [490, 144] on button "Actions" at bounding box center [458, 144] width 147 height 29
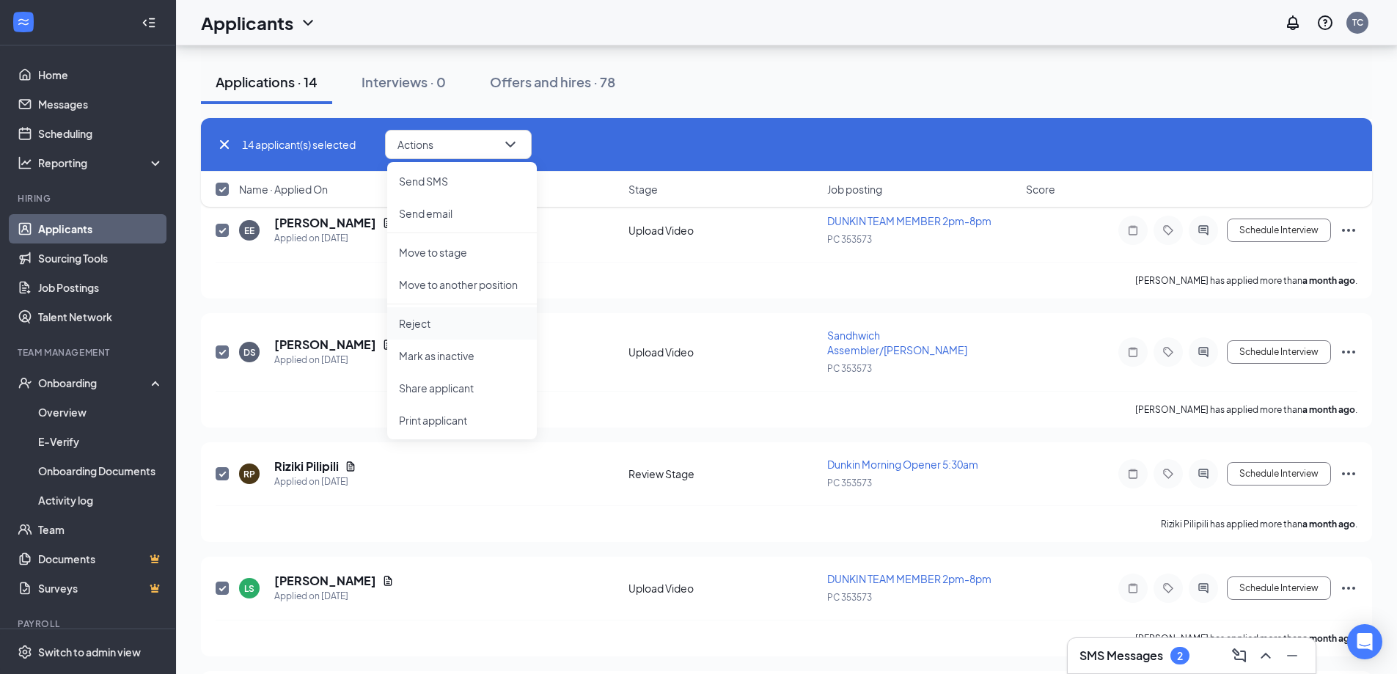
click at [431, 329] on p "Reject" at bounding box center [462, 323] width 126 height 15
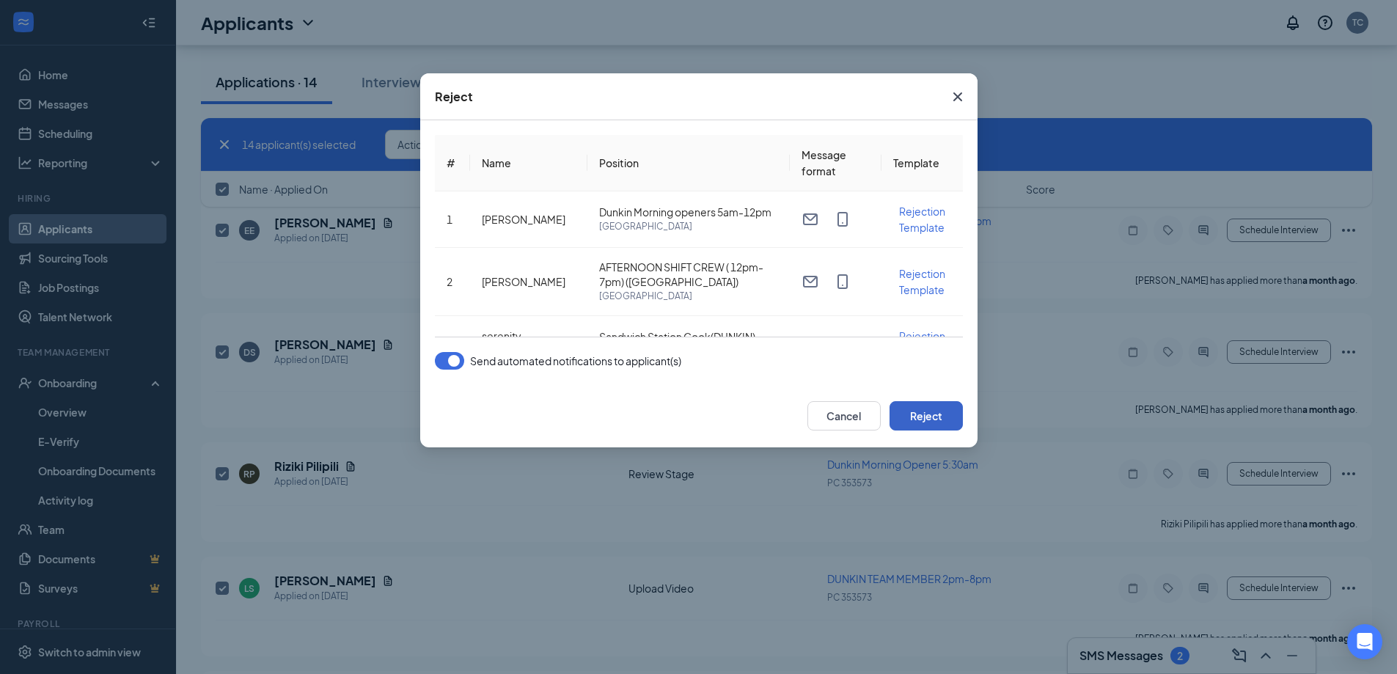
click at [933, 419] on button "Reject" at bounding box center [926, 415] width 73 height 29
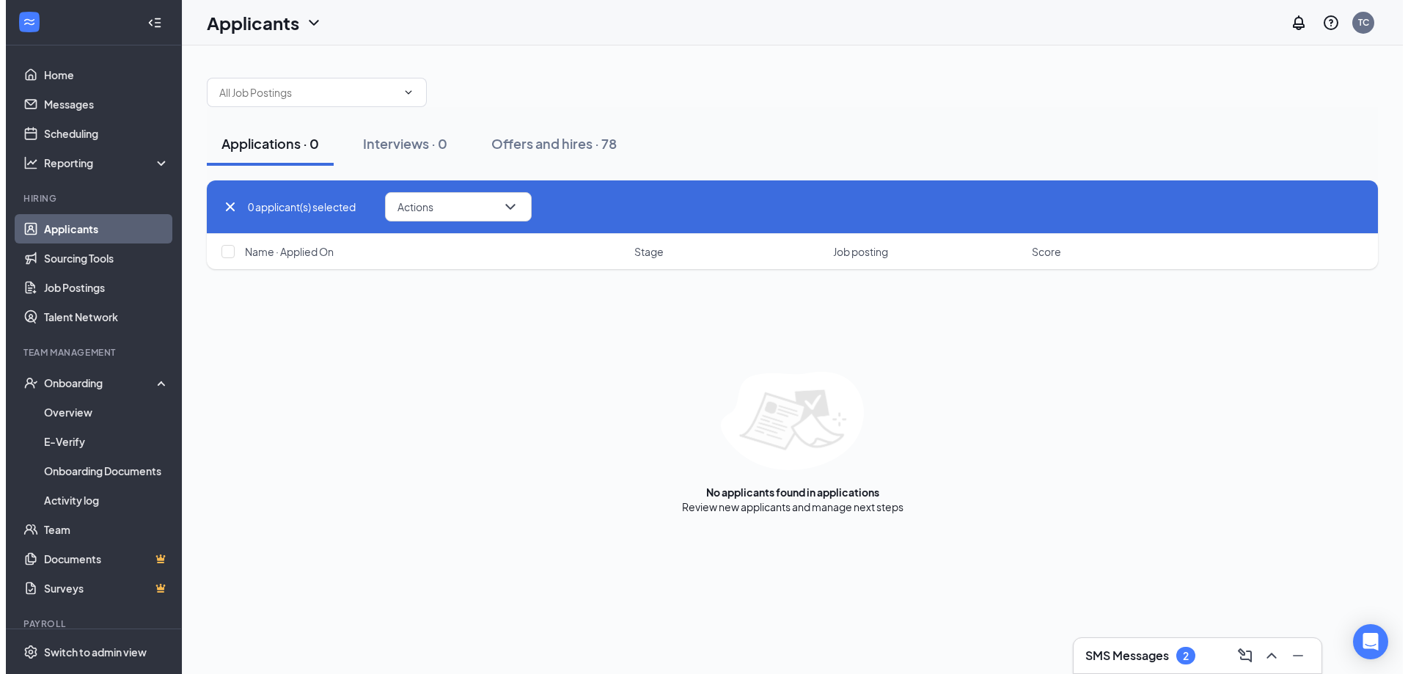
scroll to position [0, 0]
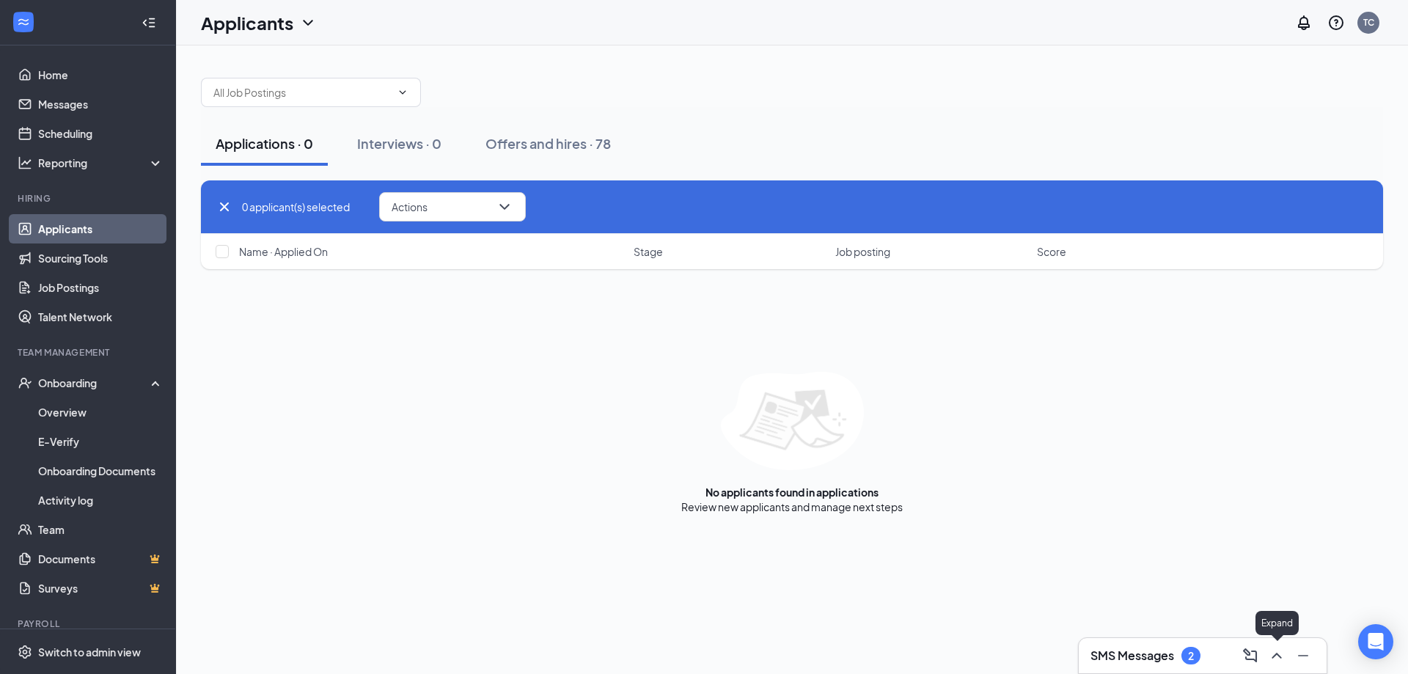
click at [1281, 651] on icon "ChevronUp" at bounding box center [1277, 656] width 18 height 18
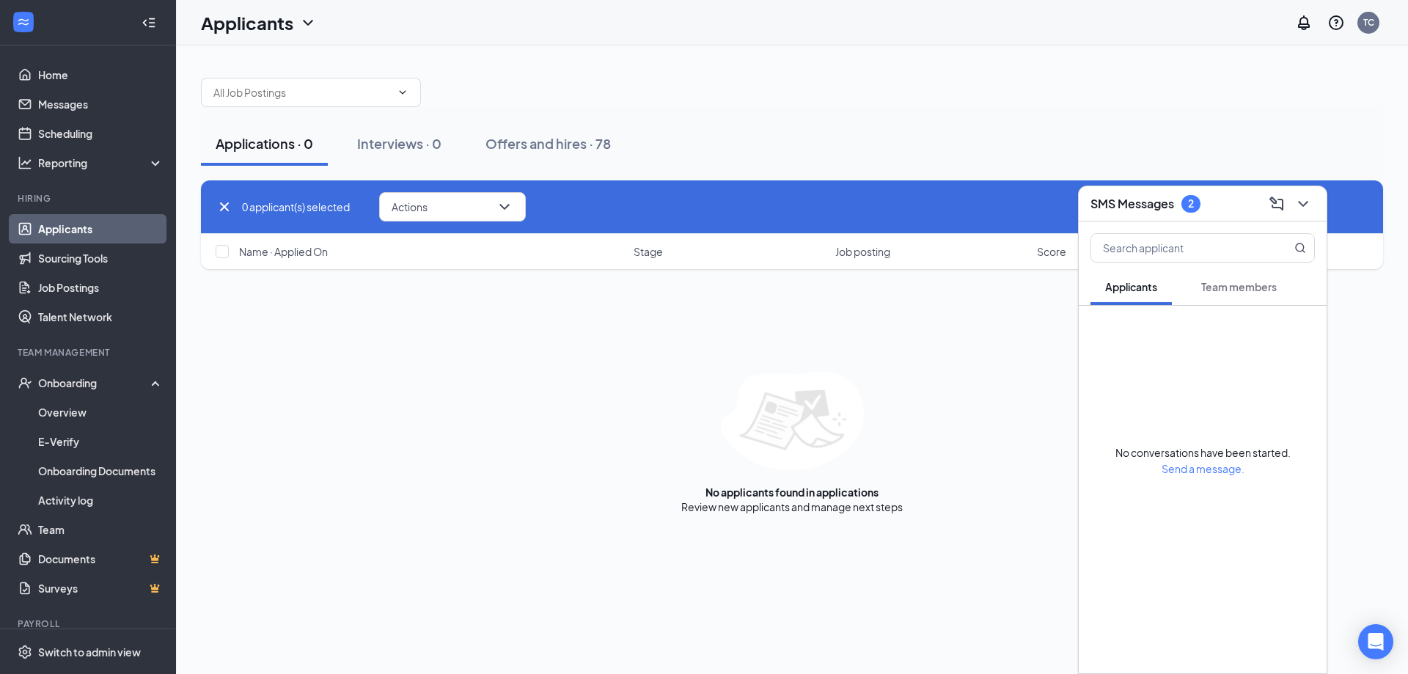
click at [1236, 292] on span "Team members" at bounding box center [1239, 286] width 76 height 13
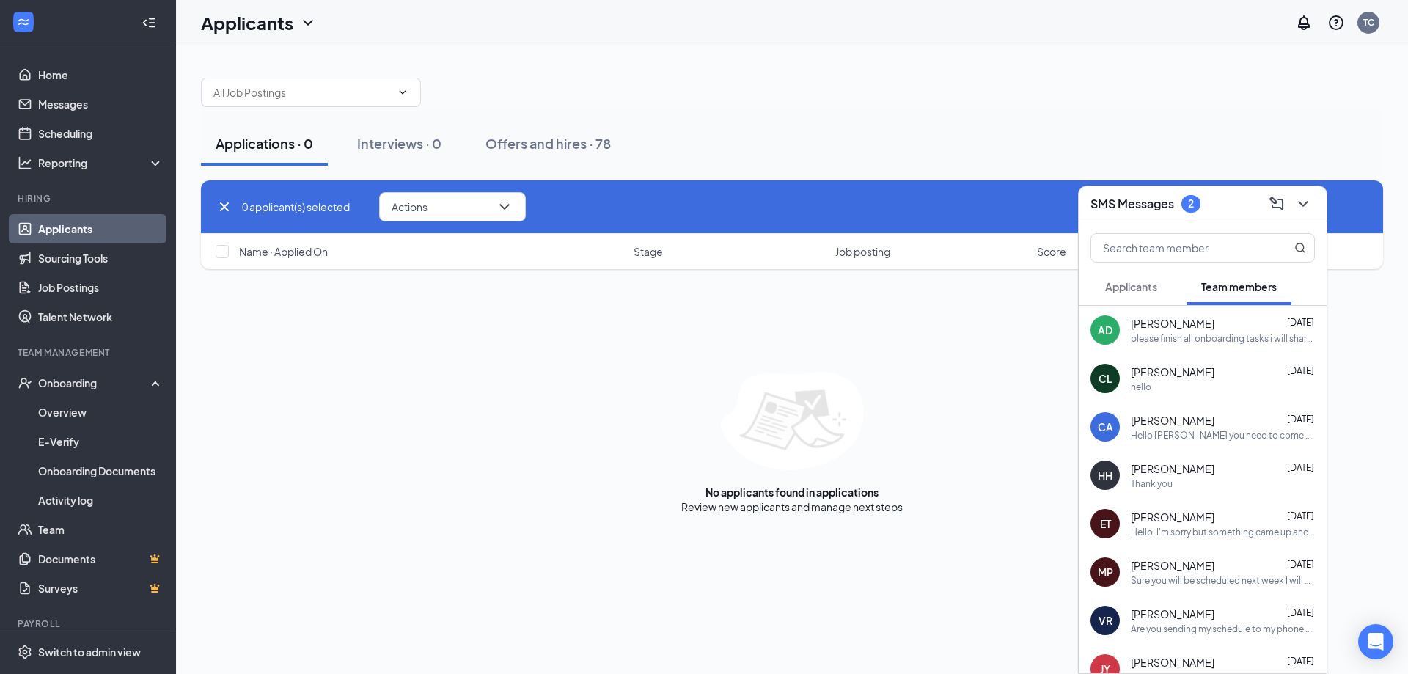
click at [1155, 300] on button "Applicants" at bounding box center [1131, 286] width 81 height 37
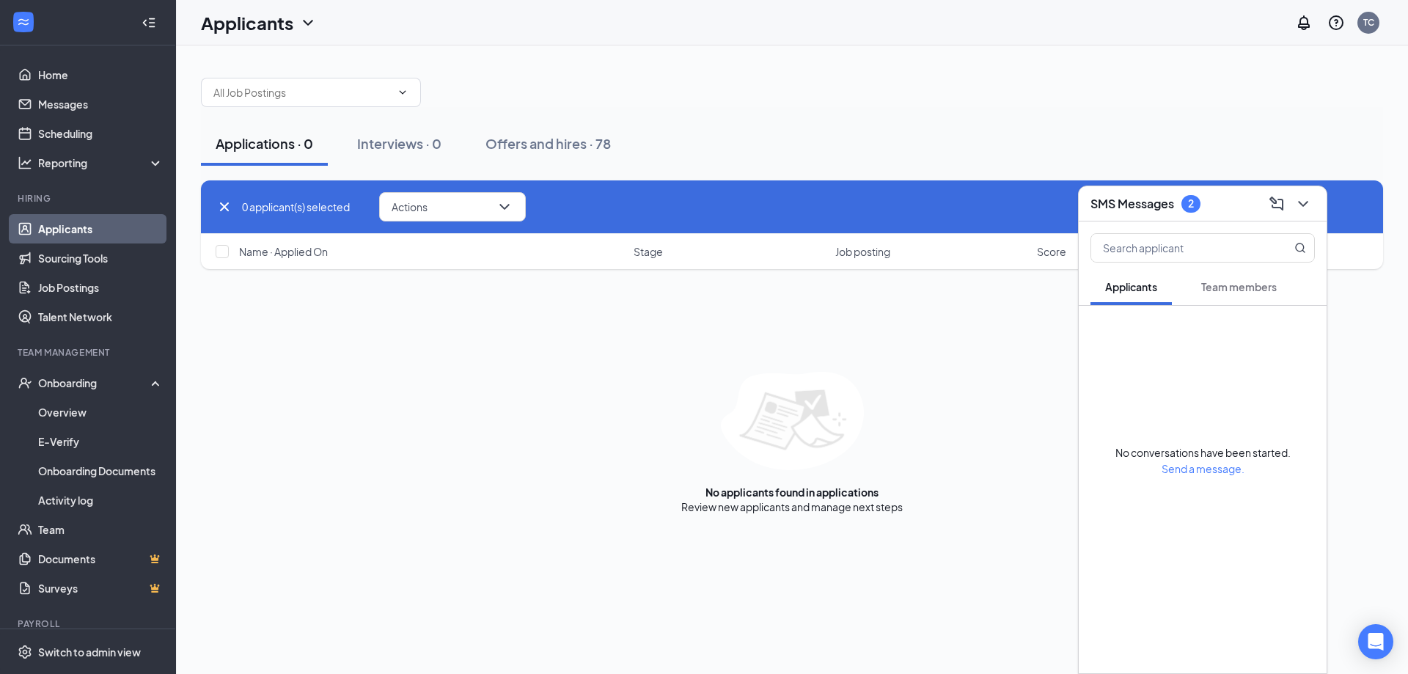
click at [1228, 284] on span "Team members" at bounding box center [1239, 286] width 76 height 13
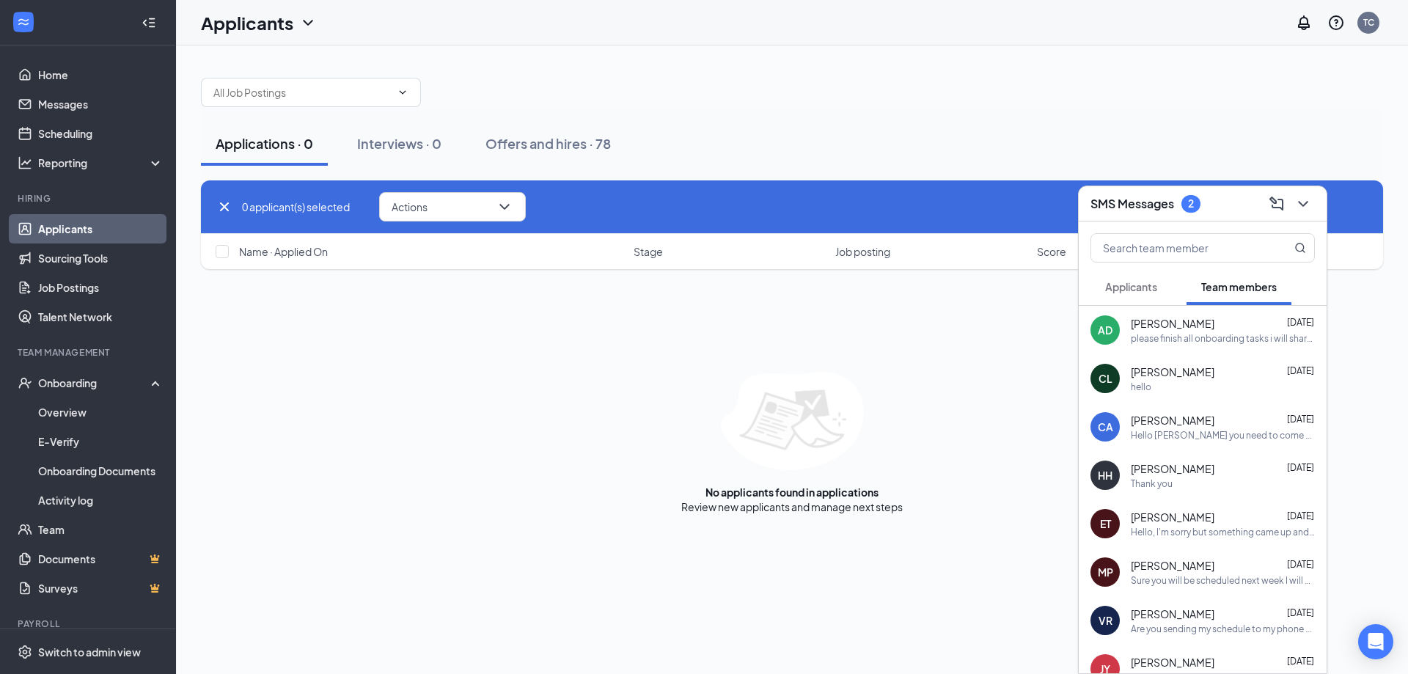
click at [1137, 292] on span "Applicants" at bounding box center [1131, 286] width 52 height 13
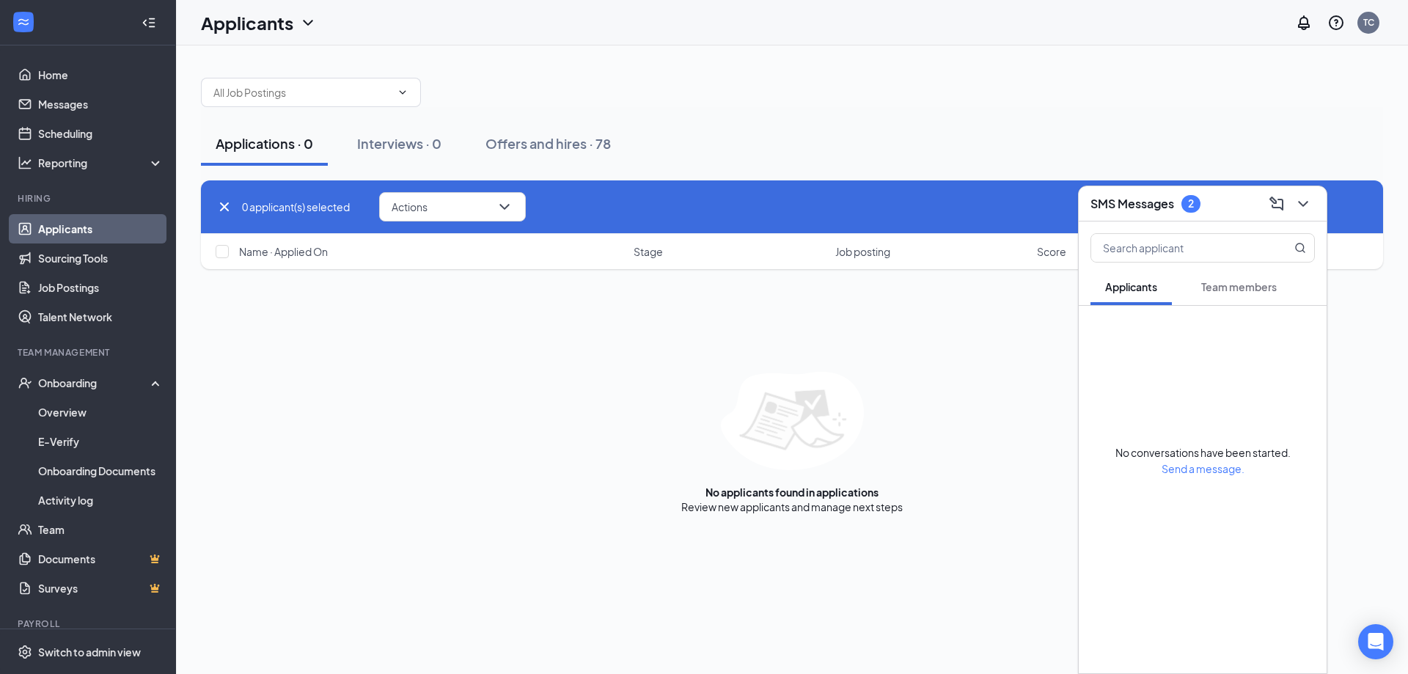
click at [1137, 288] on span "Applicants" at bounding box center [1131, 286] width 52 height 13
click at [959, 288] on div "0 applicant(s) selected Actions Send SMS Send email Move to stage Move to anoth…" at bounding box center [792, 347] width 1182 height 334
click at [1300, 204] on icon "ChevronDown" at bounding box center [1304, 204] width 18 height 18
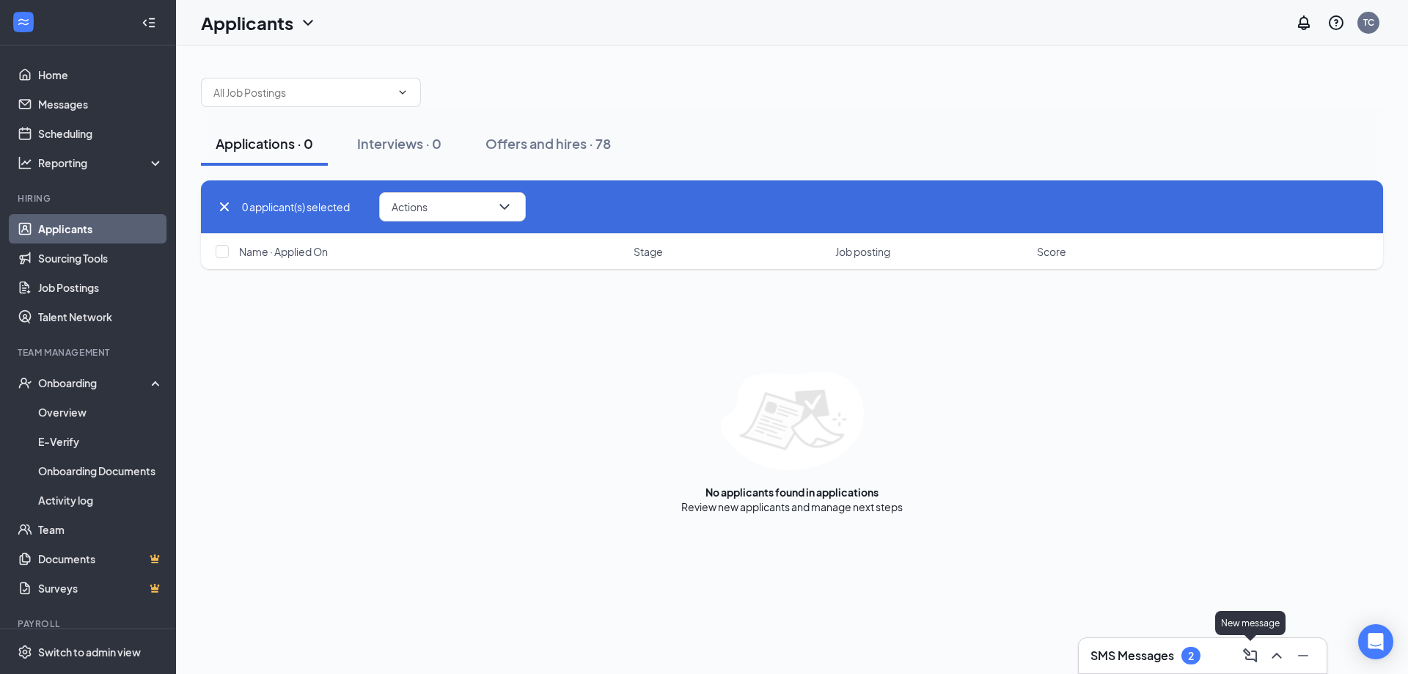
click at [1243, 653] on icon "ComposeMessage" at bounding box center [1251, 656] width 18 height 18
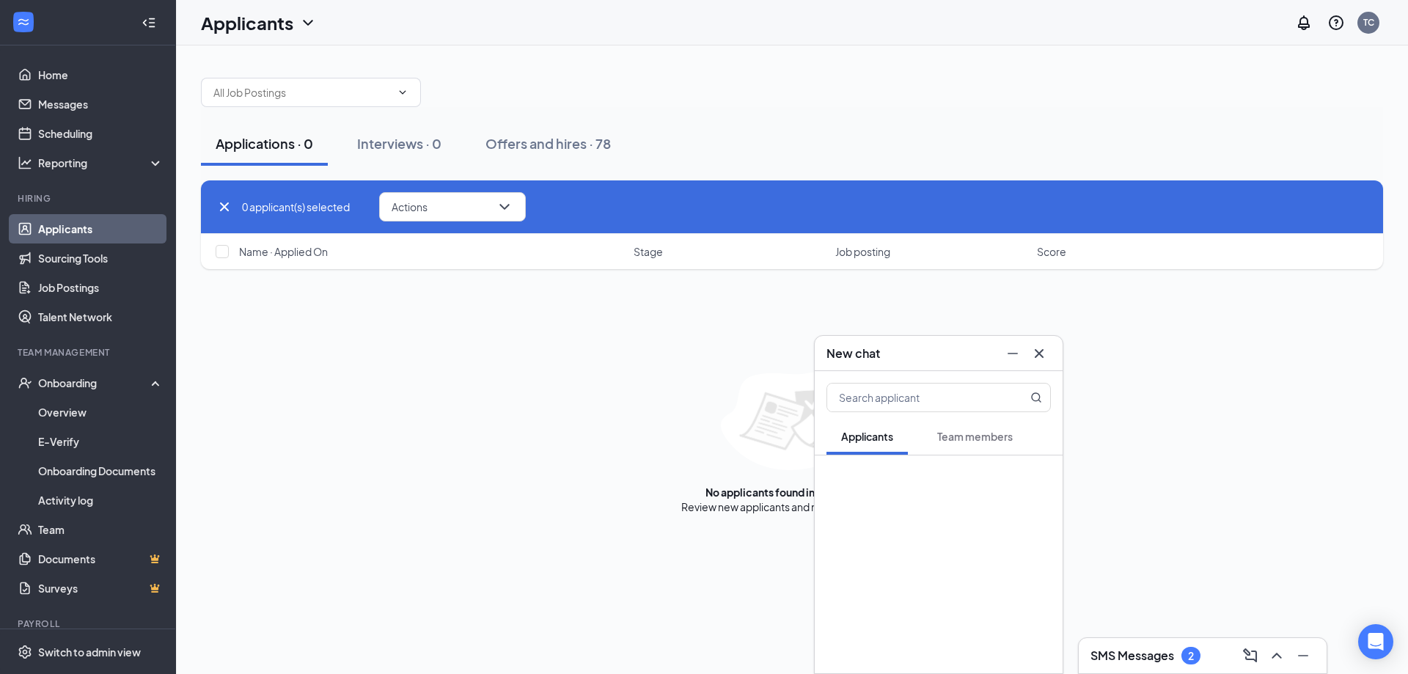
click at [1039, 351] on icon "Cross" at bounding box center [1039, 354] width 18 height 18
click at [1274, 659] on icon "ChevronUp" at bounding box center [1277, 656] width 18 height 18
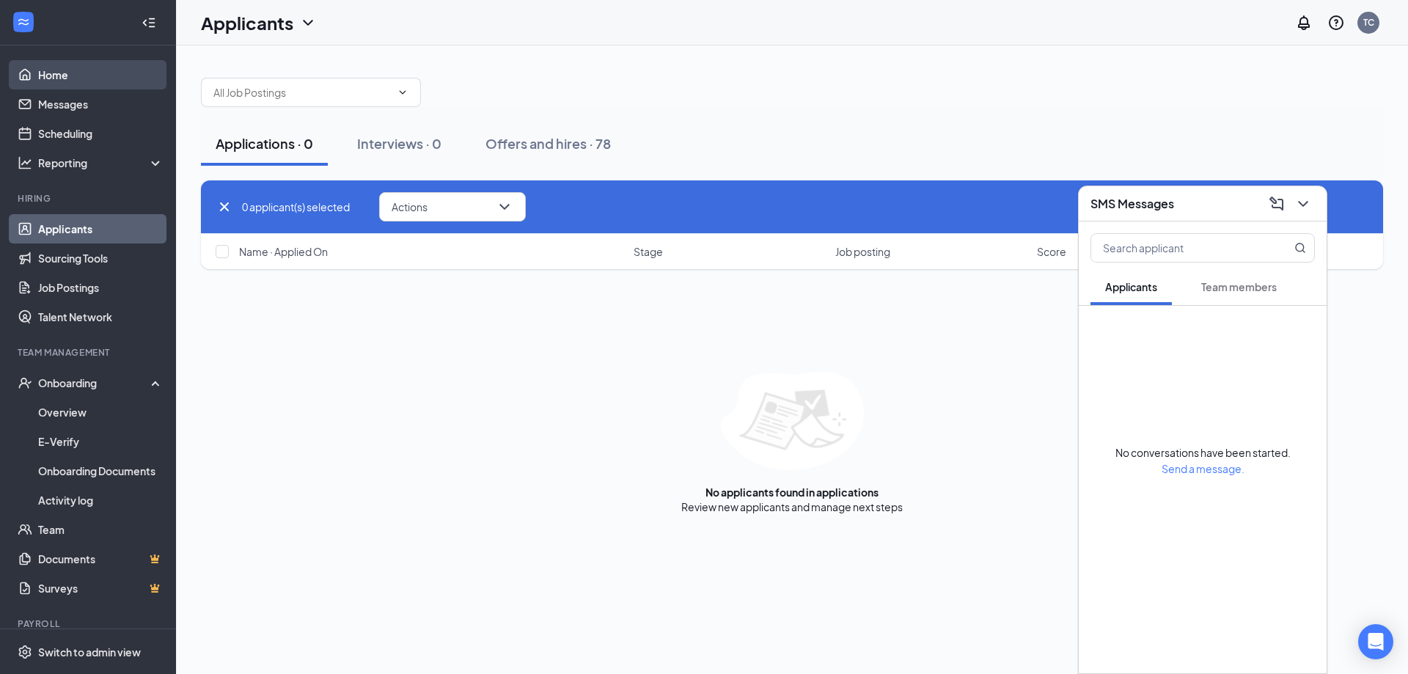
click at [95, 71] on link "Home" at bounding box center [100, 74] width 125 height 29
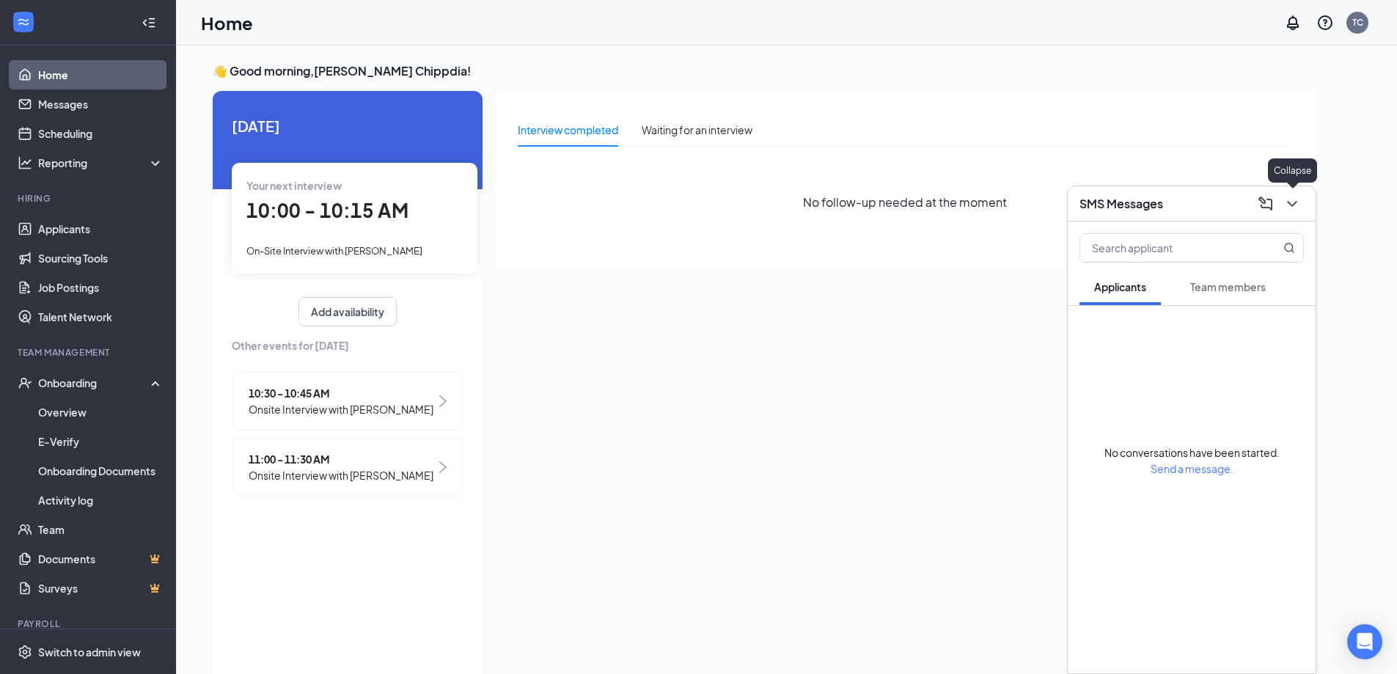
click at [1297, 209] on icon "ChevronDown" at bounding box center [1293, 204] width 18 height 18
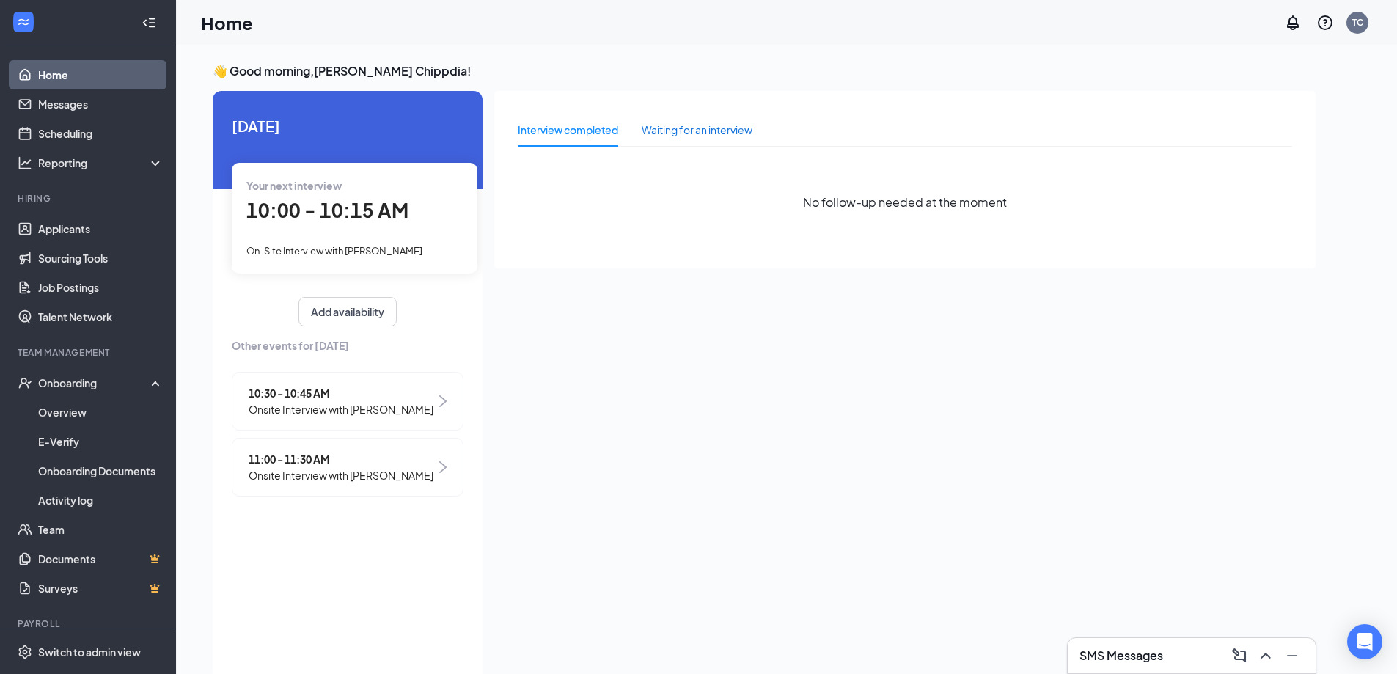
click at [662, 123] on div "Waiting for an interview" at bounding box center [697, 130] width 111 height 16
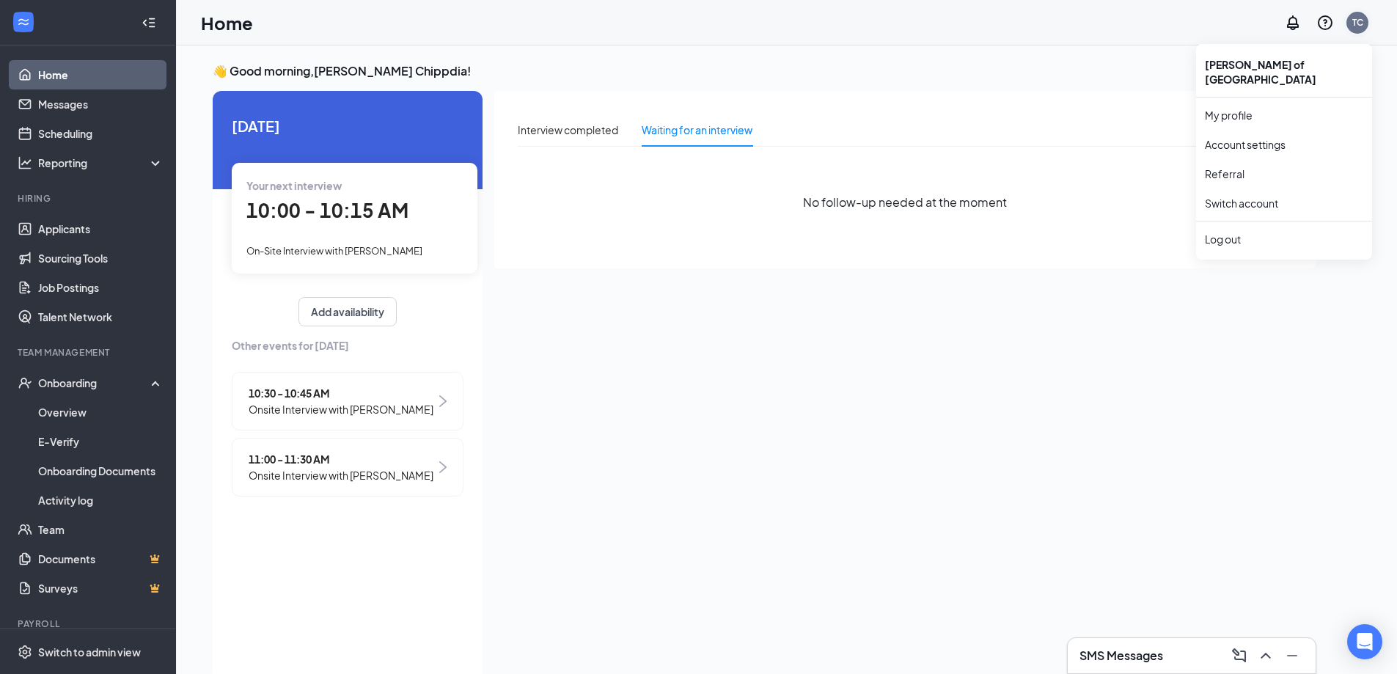
click at [1361, 26] on div "TC" at bounding box center [1357, 22] width 11 height 12
click at [1232, 232] on div "Log out" at bounding box center [1284, 239] width 158 height 15
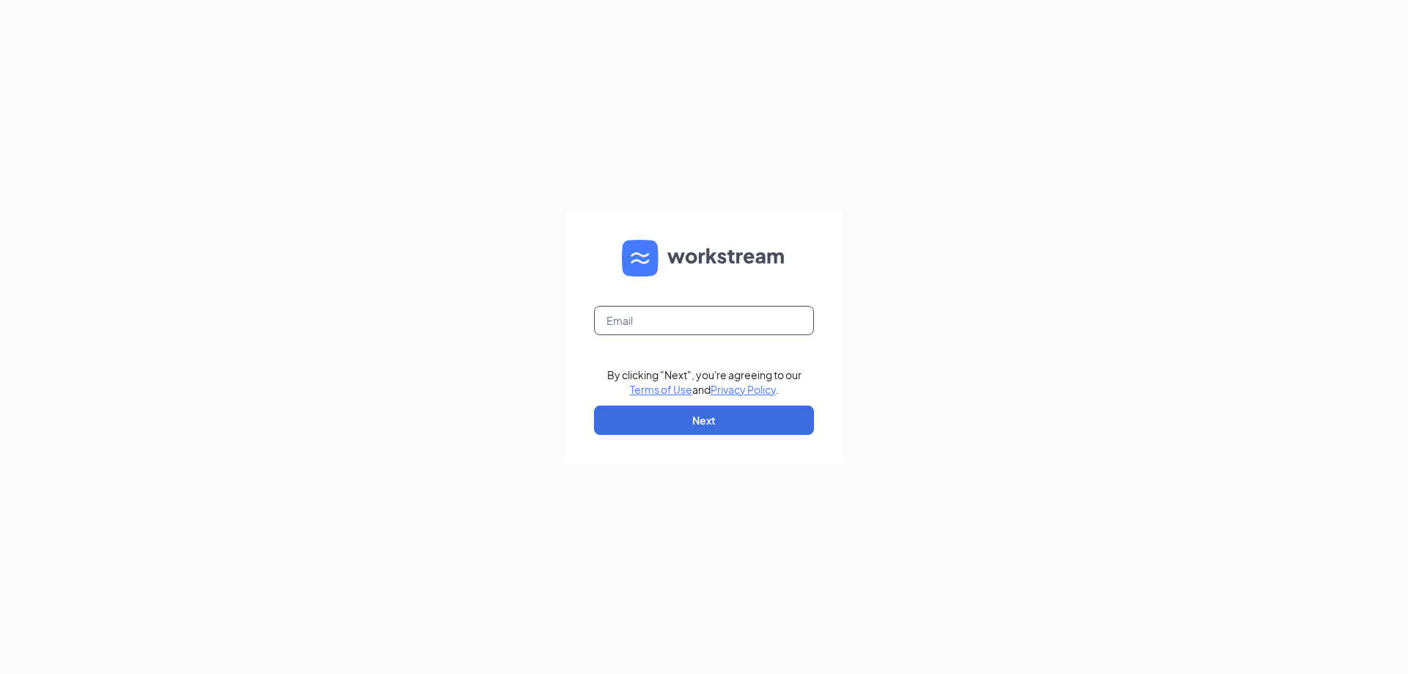
click at [643, 310] on input "text" at bounding box center [704, 320] width 220 height 29
type input "kzafar92@gmail.com"
click at [759, 422] on button "Next" at bounding box center [704, 420] width 220 height 29
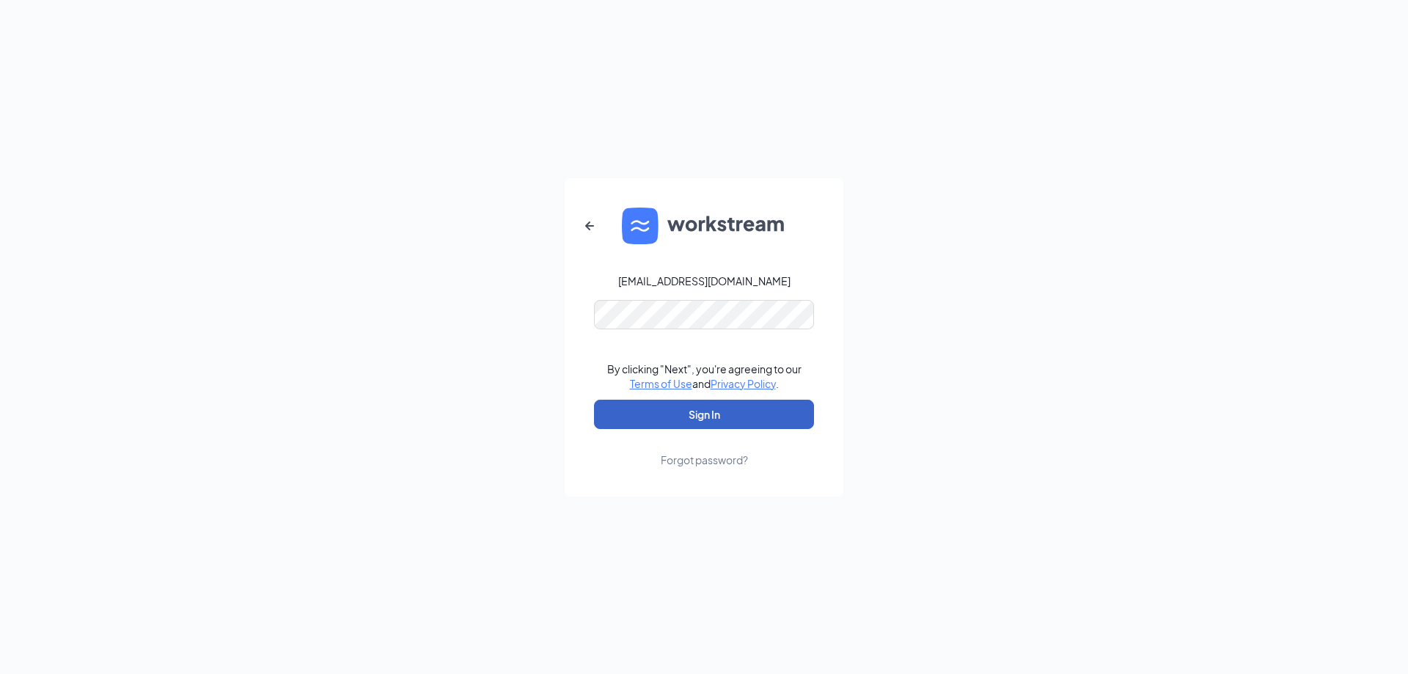
click at [743, 424] on button "Sign In" at bounding box center [704, 414] width 220 height 29
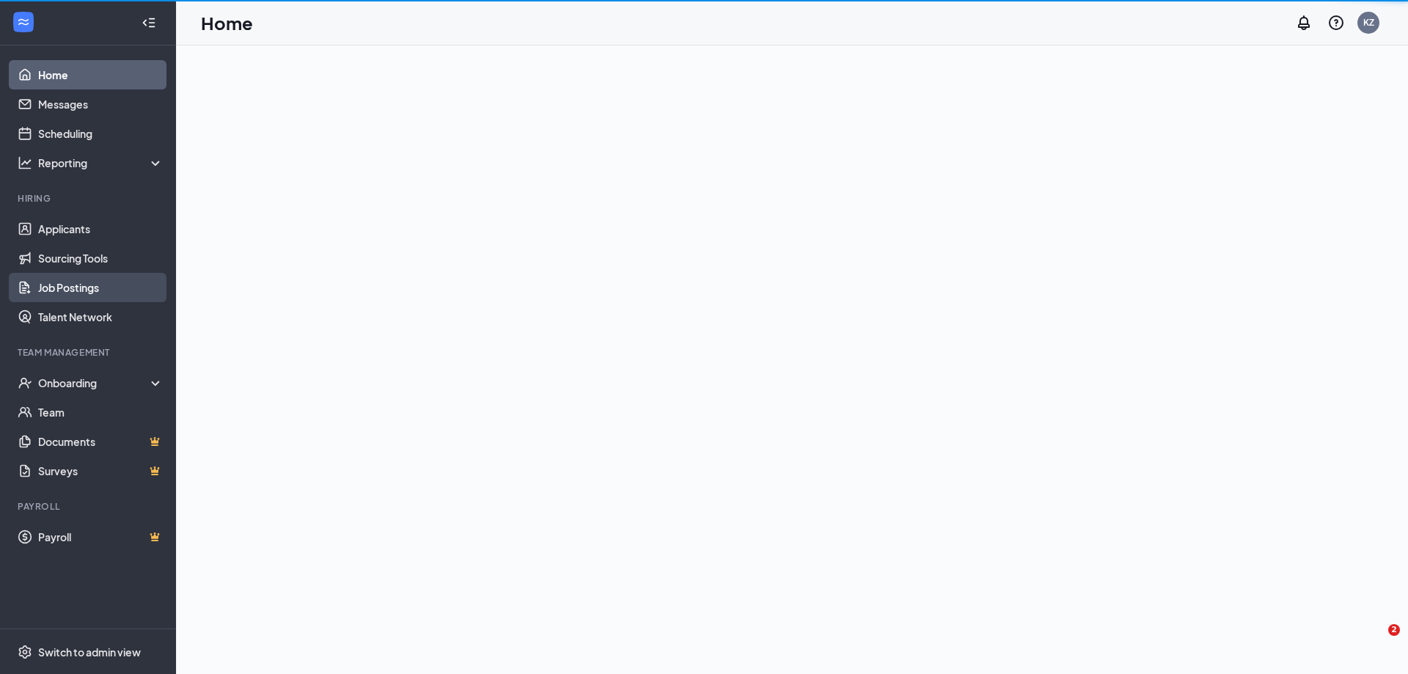
click at [106, 289] on link "Job Postings" at bounding box center [100, 287] width 125 height 29
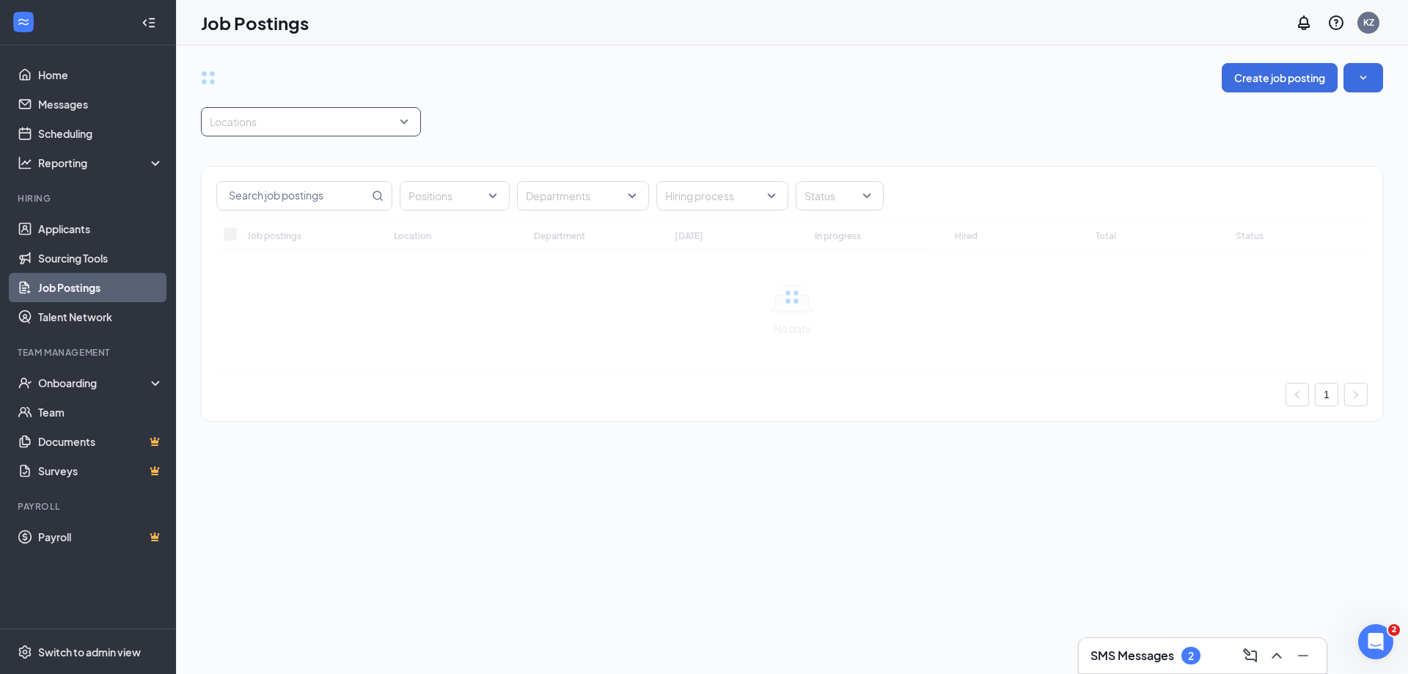
click at [399, 121] on div at bounding box center [304, 121] width 198 height 23
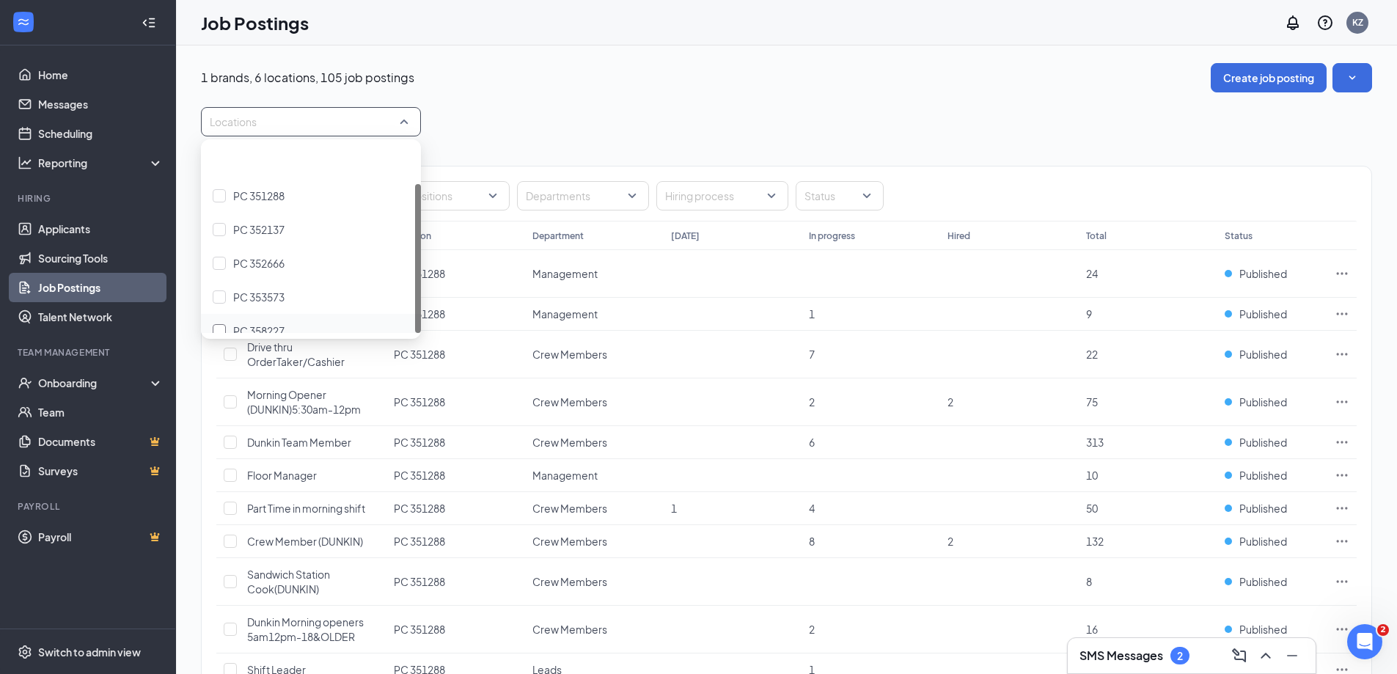
scroll to position [48, 0]
click at [219, 251] on div at bounding box center [219, 248] width 13 height 13
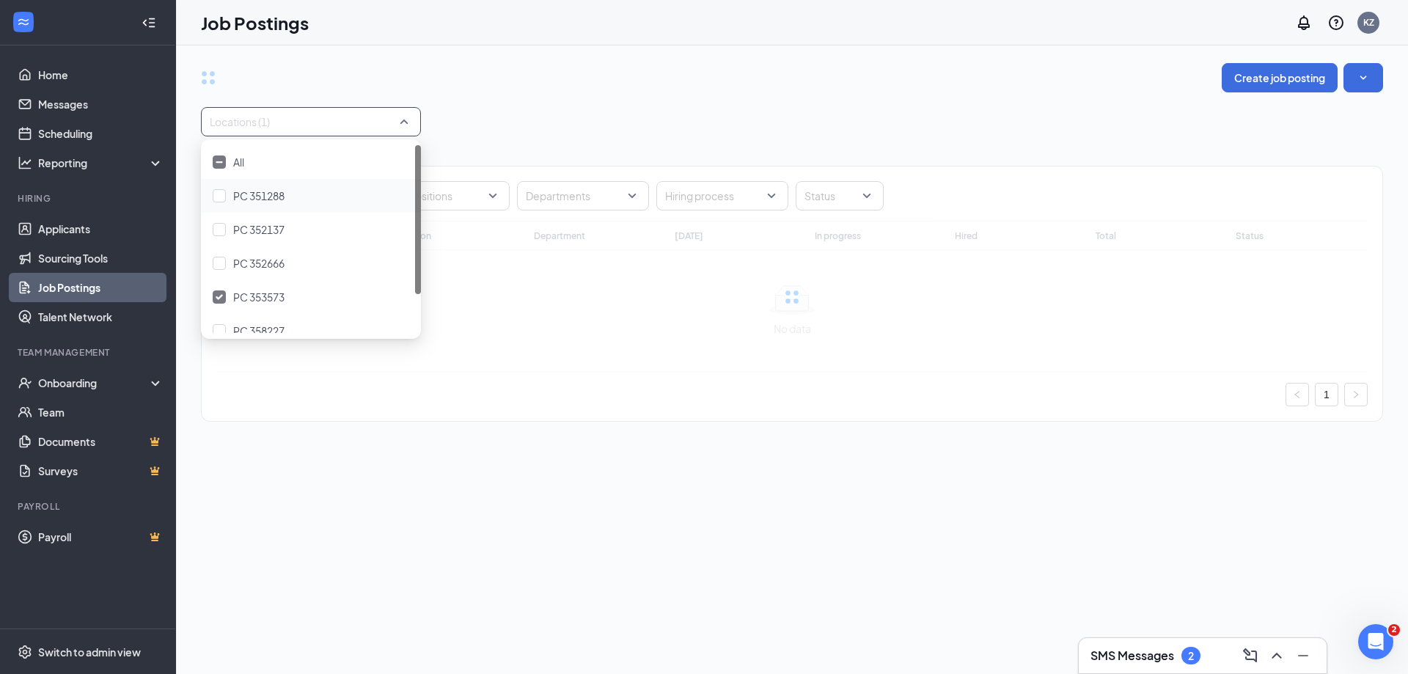
click at [513, 123] on div "Locations (1)" at bounding box center [792, 121] width 1182 height 29
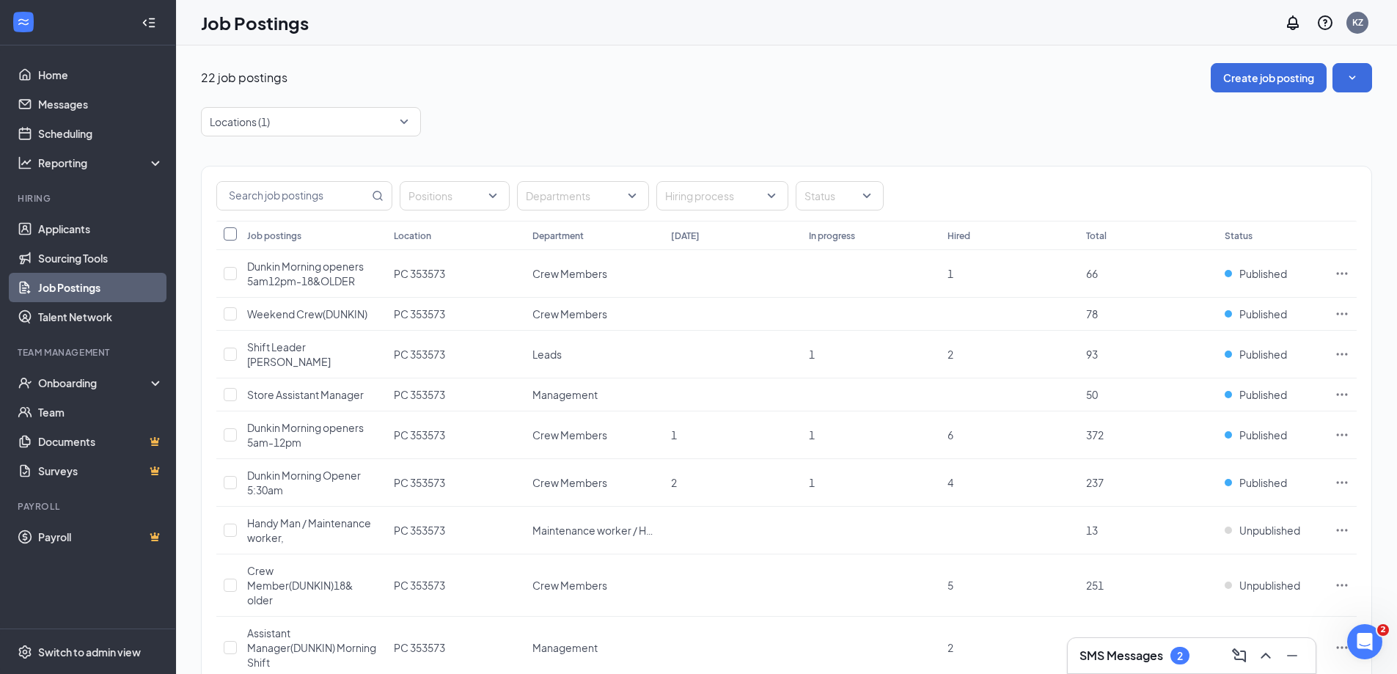
click at [226, 237] on input "Select all" at bounding box center [230, 233] width 13 height 13
checkbox input "true"
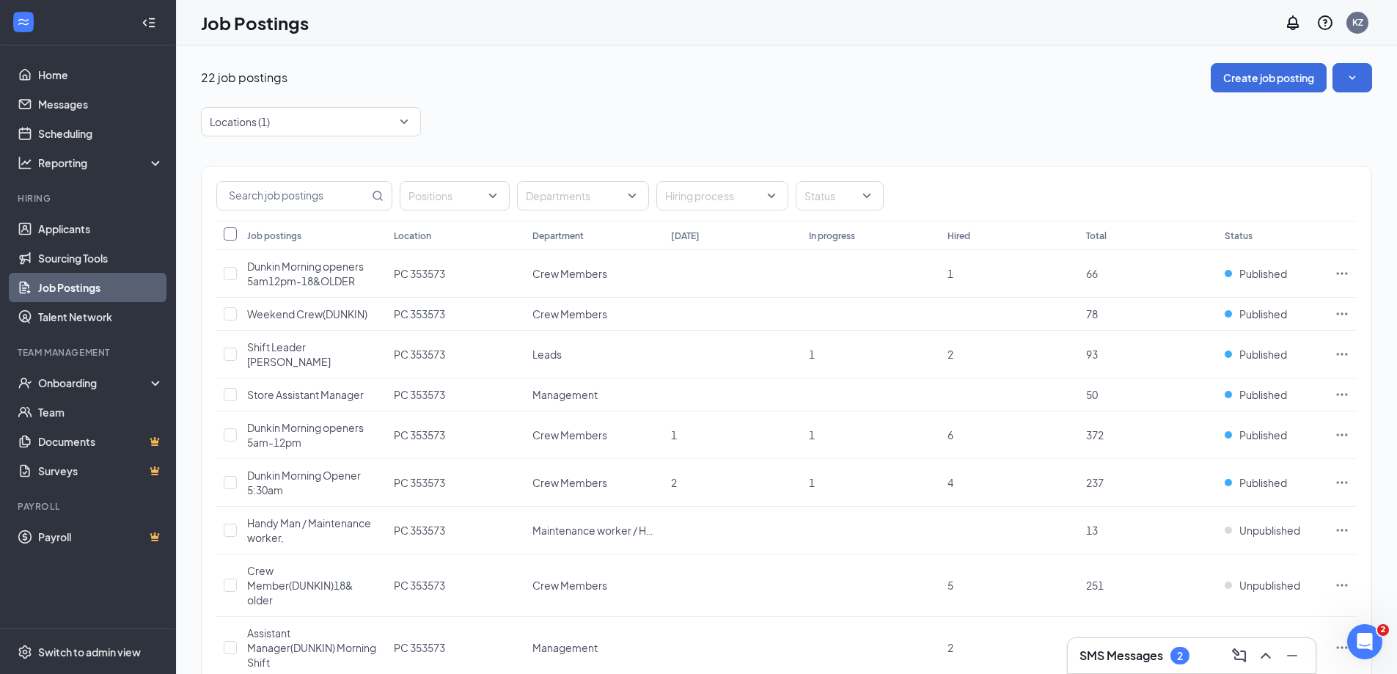
checkbox input "true"
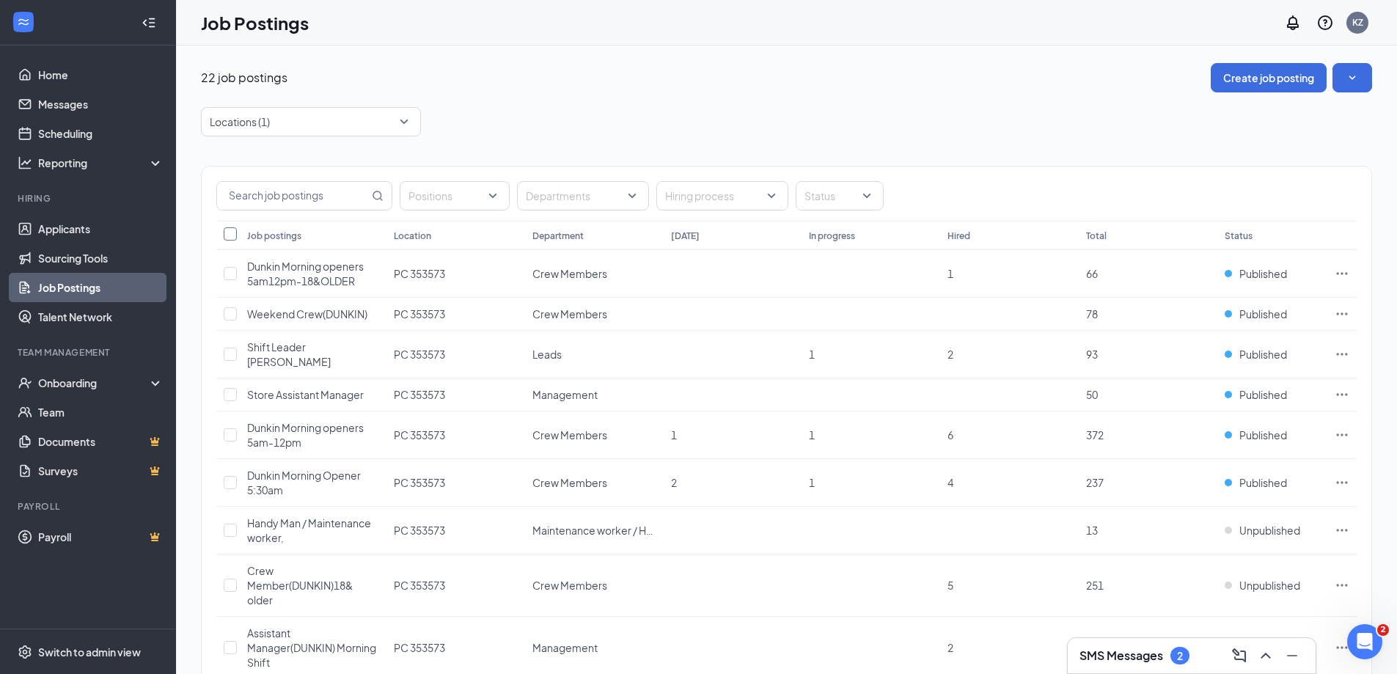
checkbox input "true"
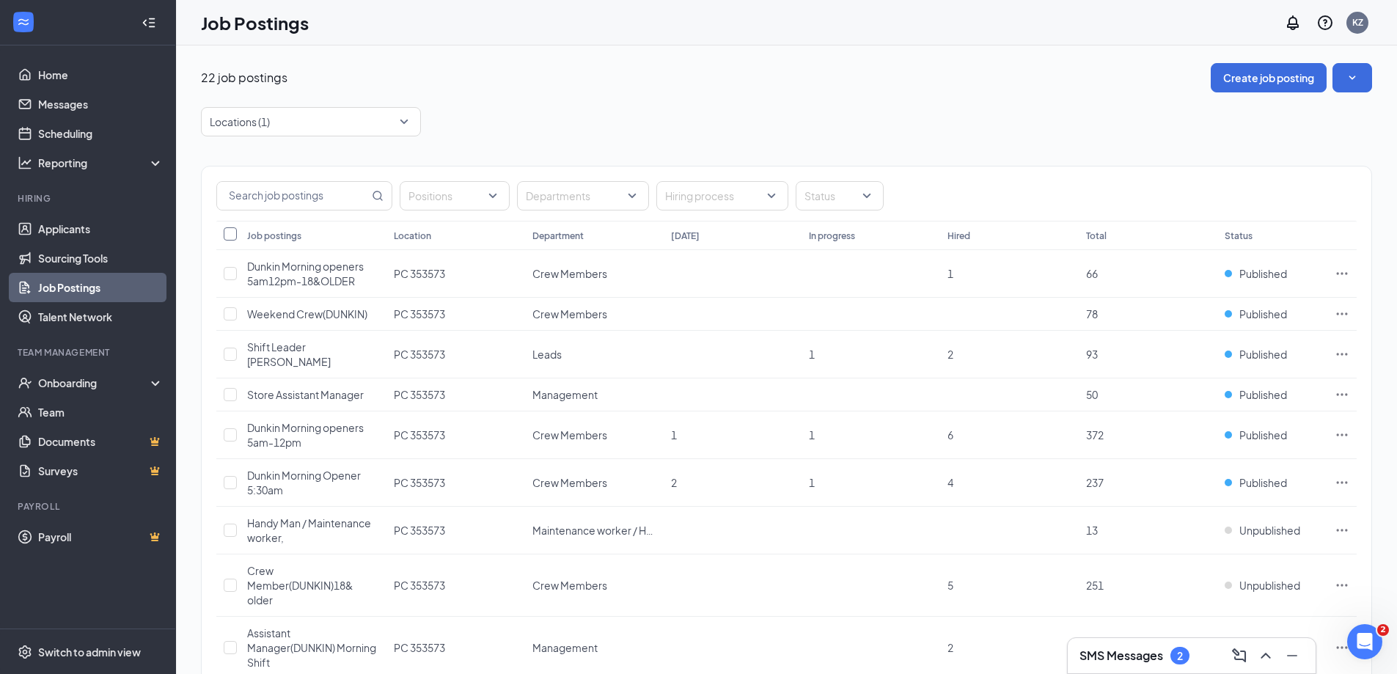
checkbox input "true"
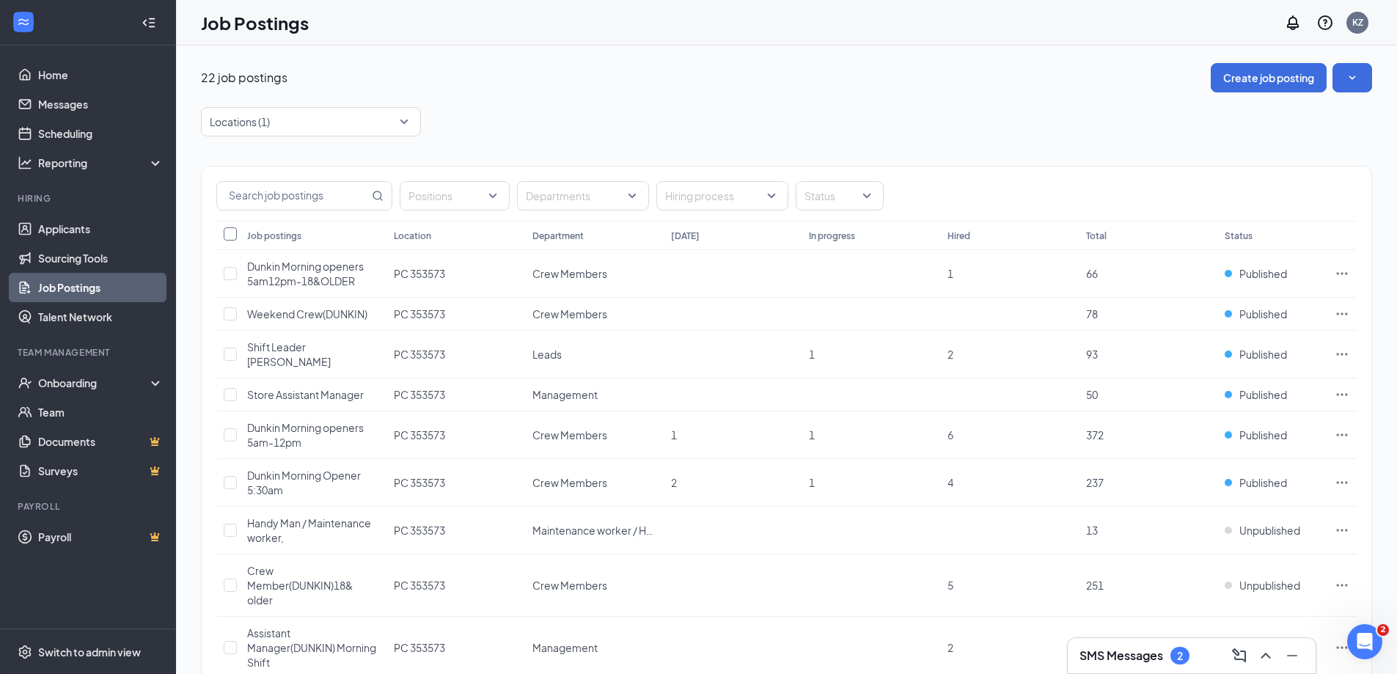
checkbox input "true"
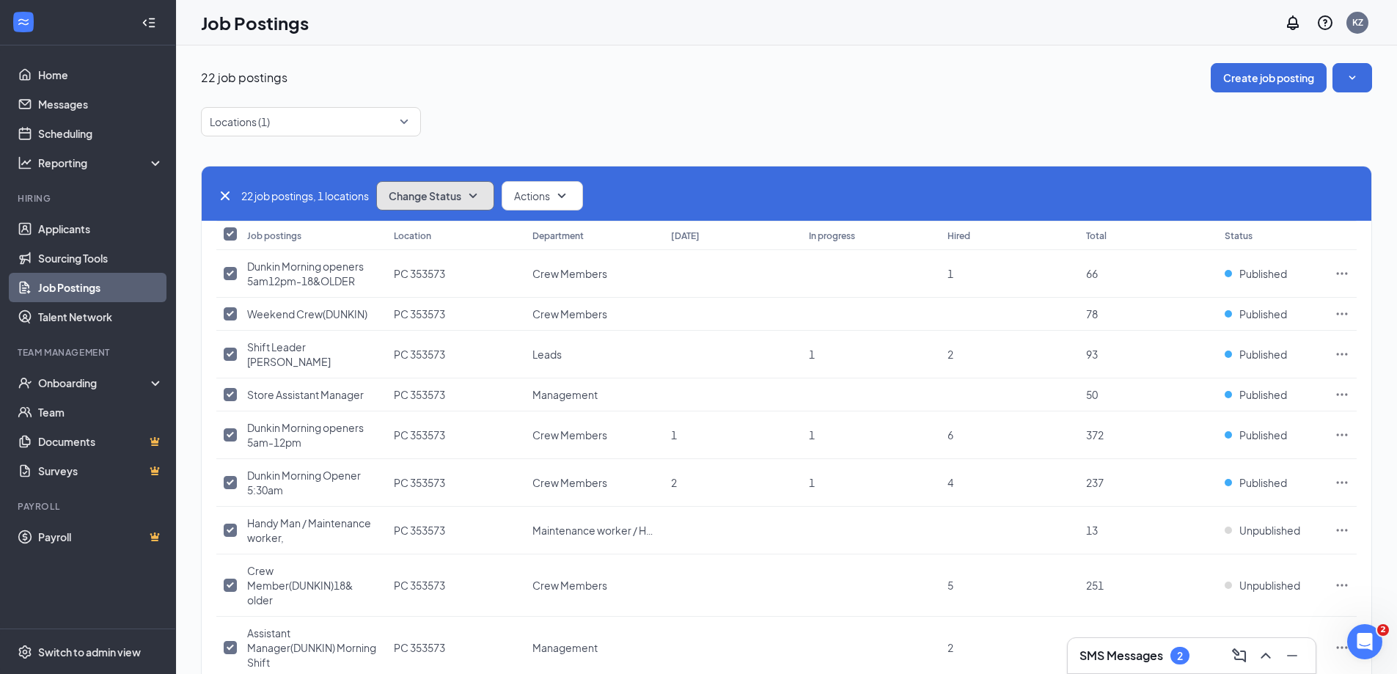
click at [474, 200] on icon "SmallChevronDown" at bounding box center [473, 196] width 18 height 18
click at [435, 298] on div "Link only" at bounding box center [469, 300] width 176 height 32
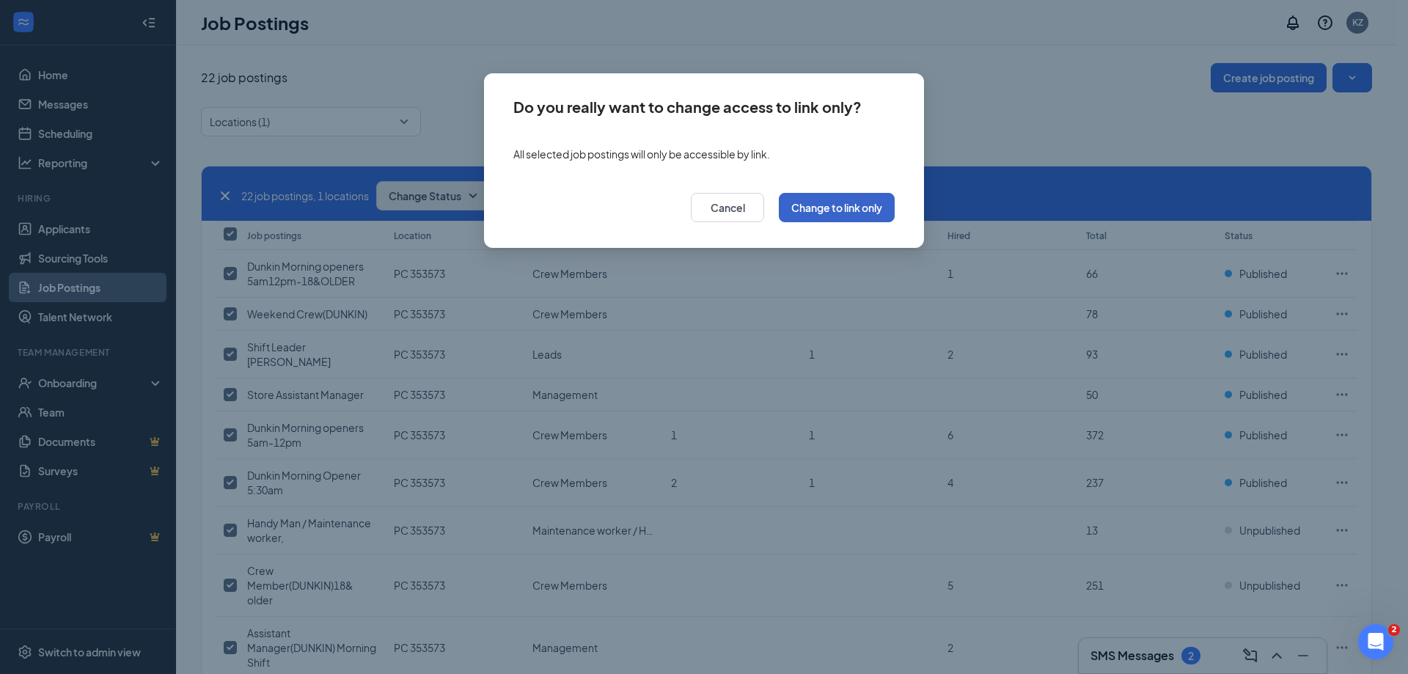
click at [805, 214] on button "Change to link only" at bounding box center [837, 207] width 116 height 29
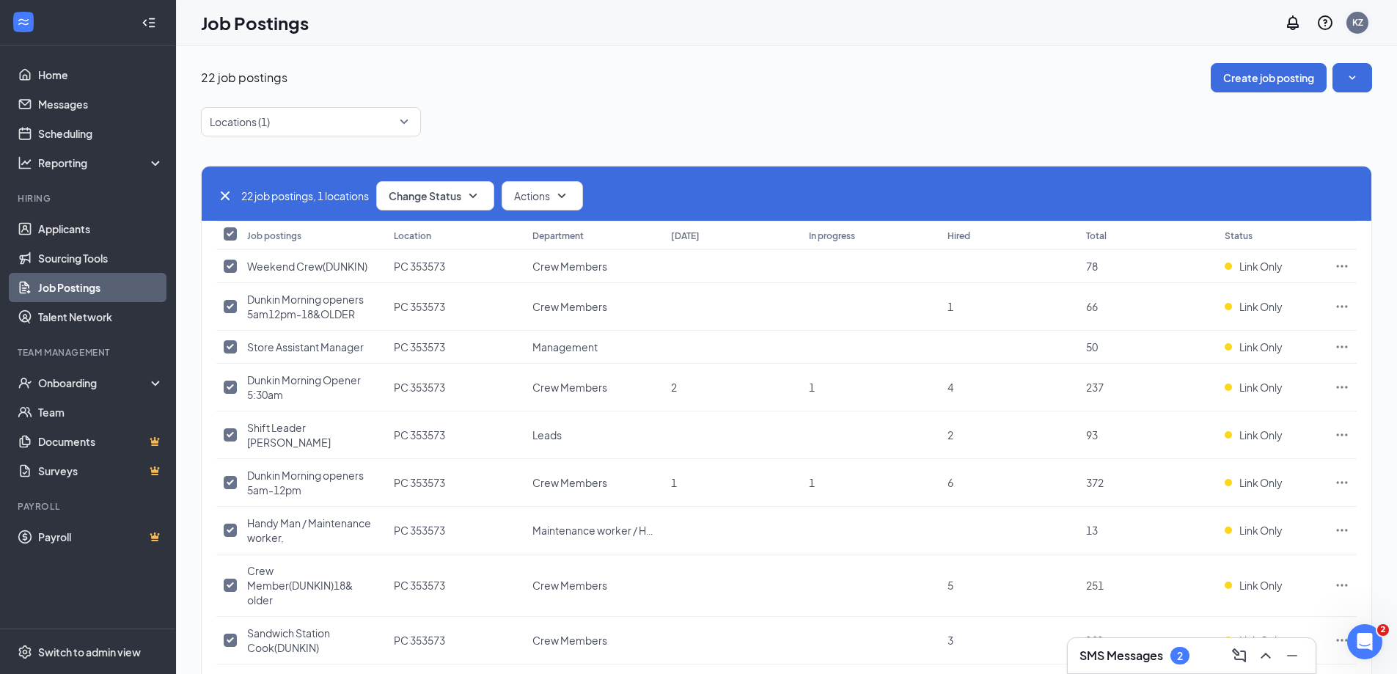
click at [1368, 27] on div "KZ" at bounding box center [1357, 22] width 29 height 29
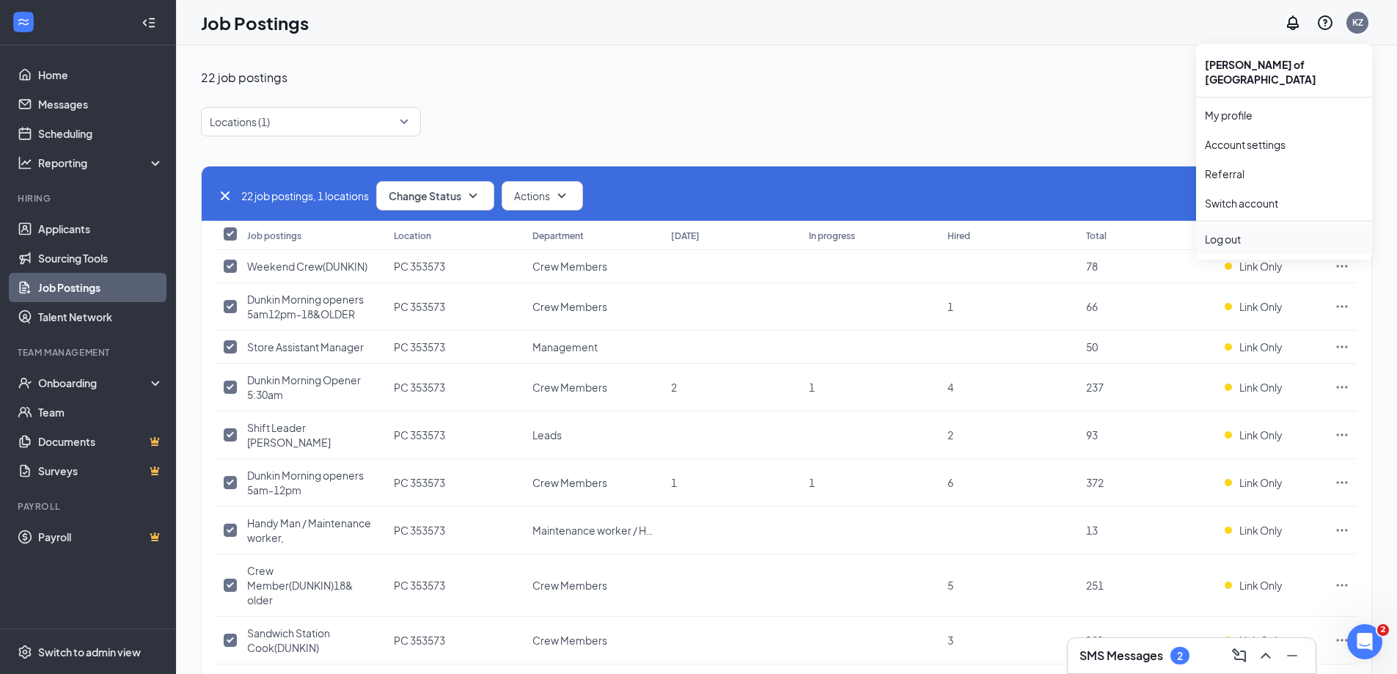
click at [1223, 232] on div "Log out" at bounding box center [1284, 239] width 158 height 15
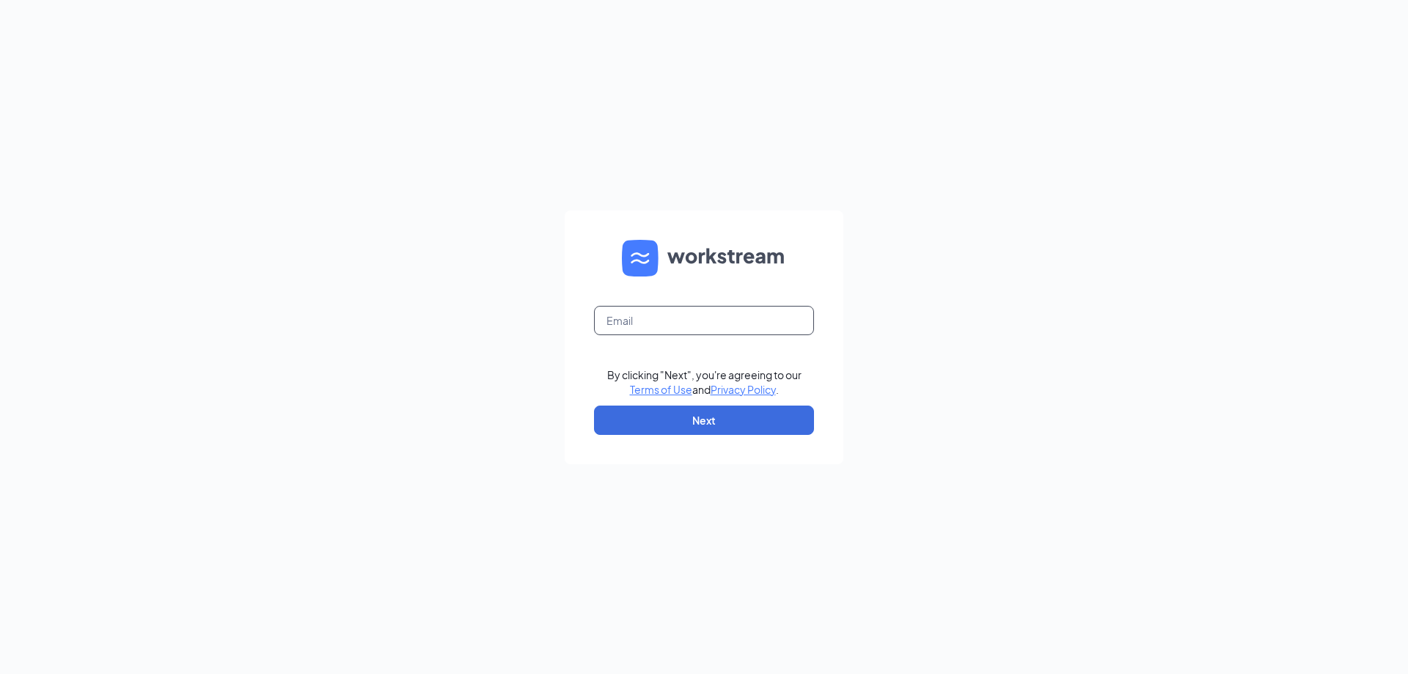
click at [712, 325] on input "text" at bounding box center [704, 320] width 220 height 29
type input "[EMAIL_ADDRESS][DOMAIN_NAME]"
click at [713, 403] on form "[EMAIL_ADDRESS][DOMAIN_NAME] By clicking "Next", you're agreeing to our Terms o…" at bounding box center [704, 337] width 279 height 254
click at [713, 417] on button "Next" at bounding box center [704, 420] width 220 height 29
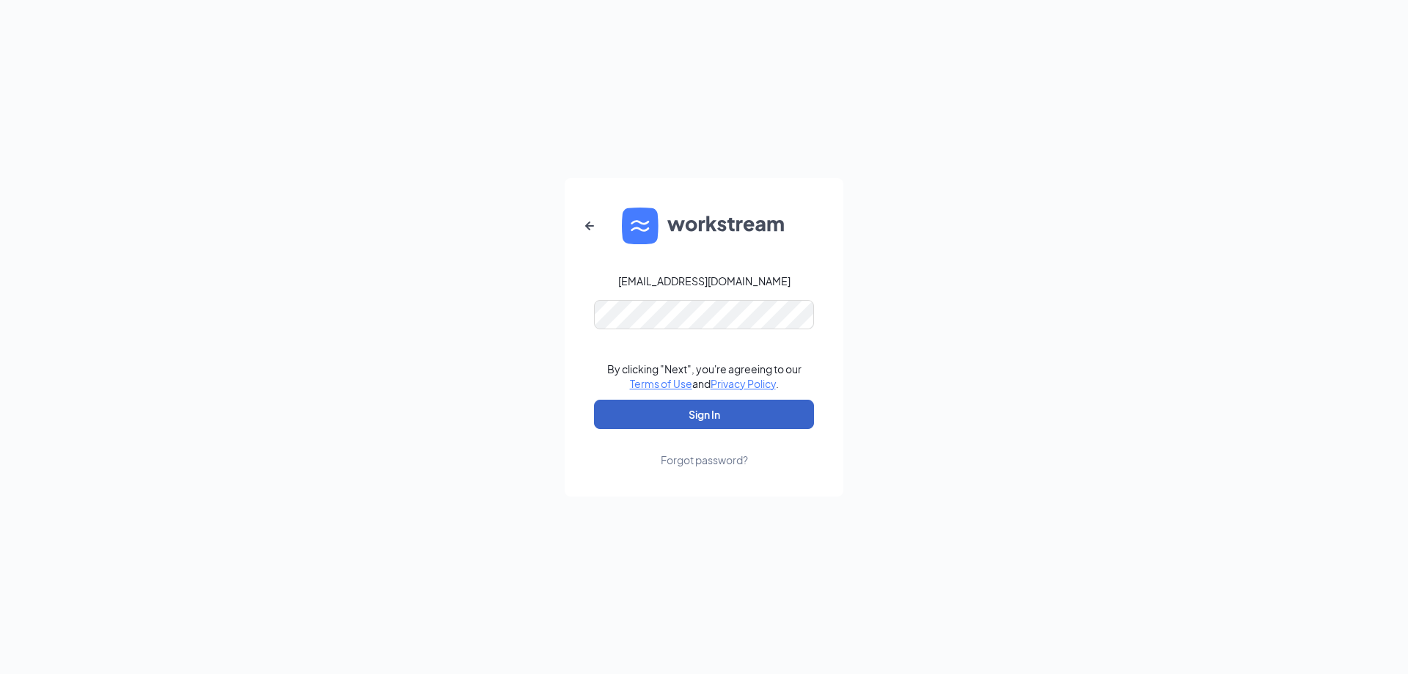
click at [715, 415] on button "Sign In" at bounding box center [704, 414] width 220 height 29
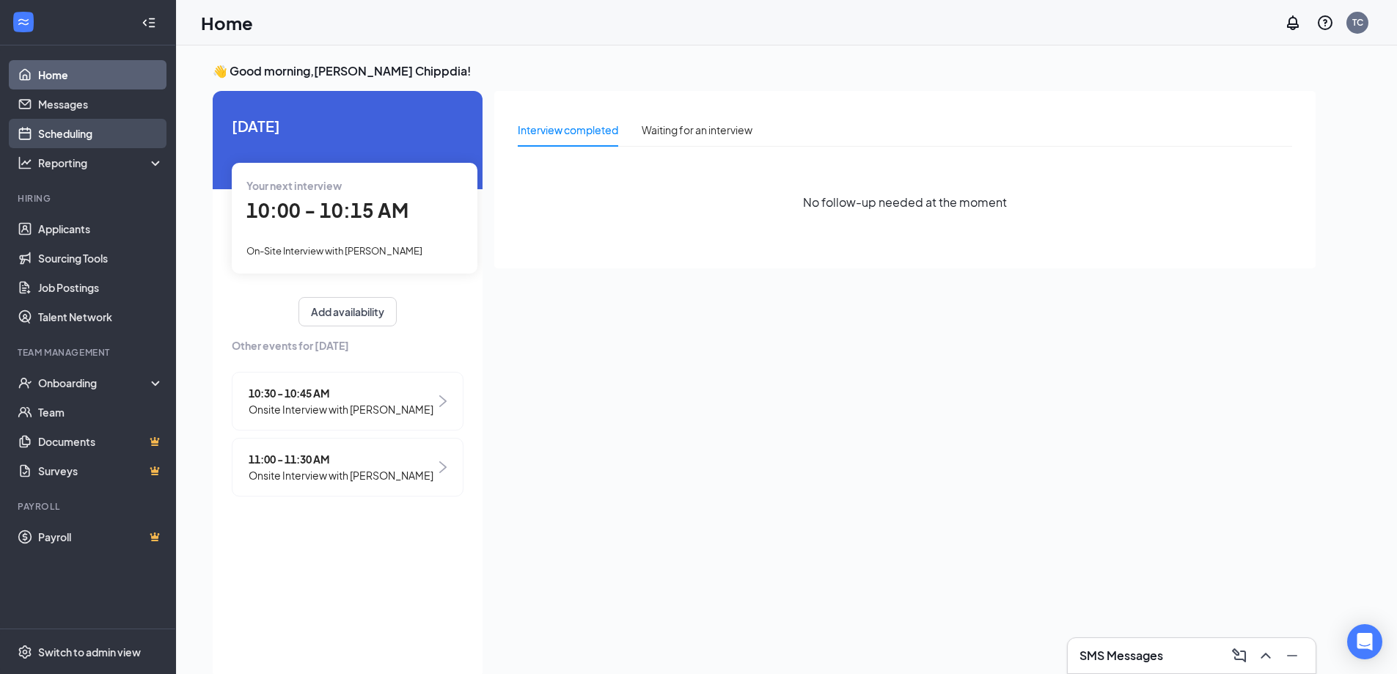
click at [128, 143] on link "Scheduling" at bounding box center [100, 133] width 125 height 29
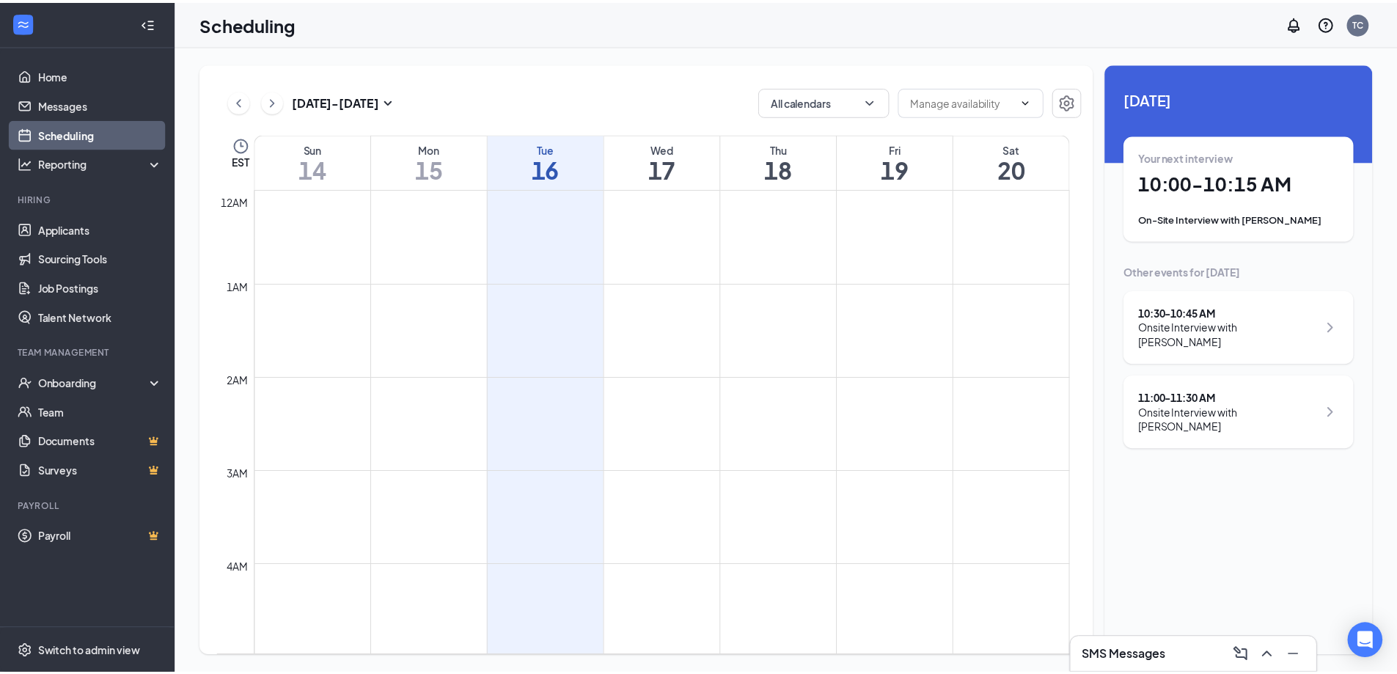
scroll to position [721, 0]
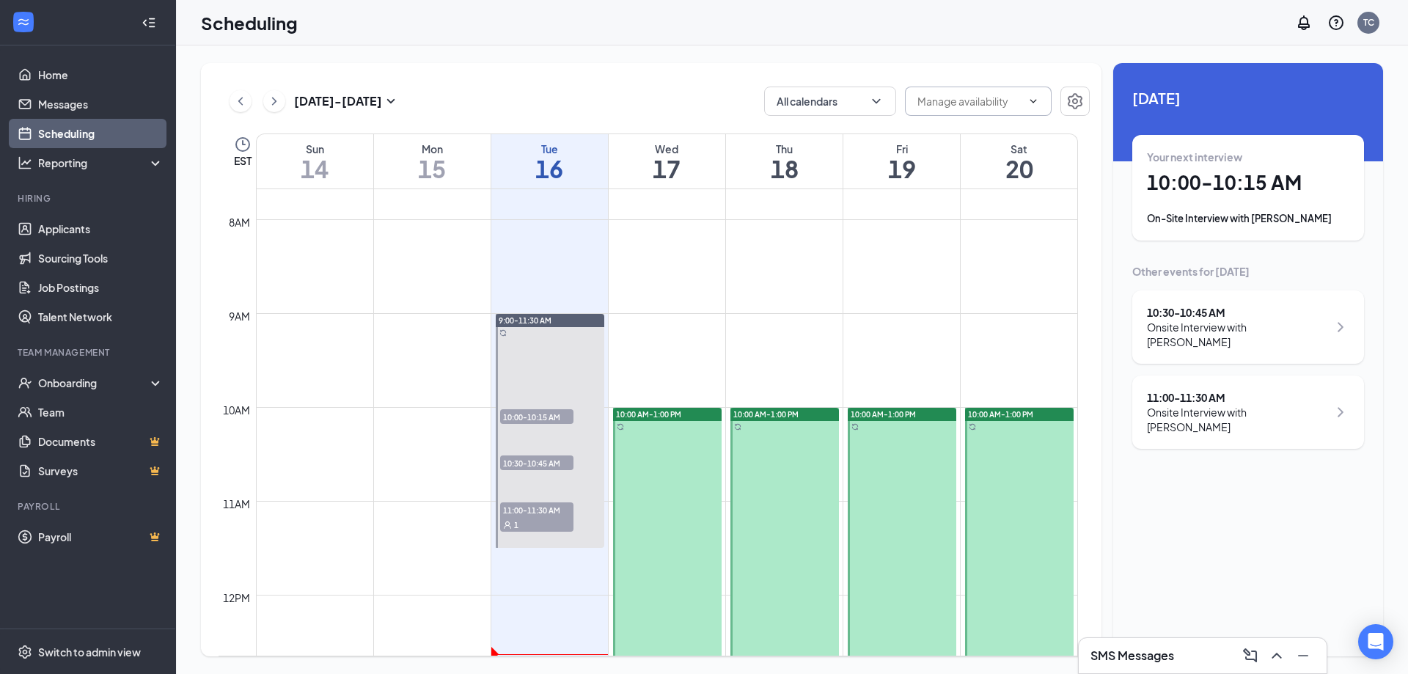
click at [976, 109] on input "text" at bounding box center [970, 101] width 104 height 16
click at [989, 126] on div "Delete all availability" at bounding box center [977, 129] width 96 height 16
type input "Delete all availability"
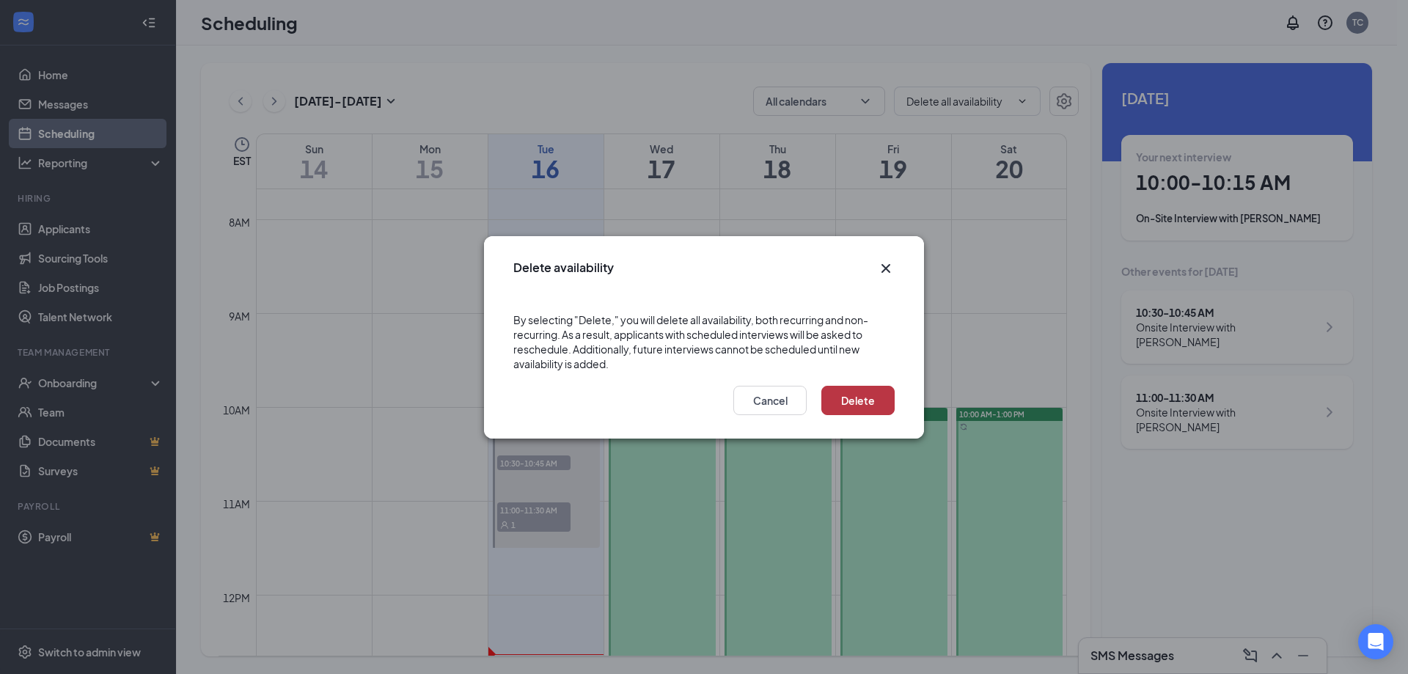
click at [872, 401] on button "Delete" at bounding box center [857, 400] width 73 height 29
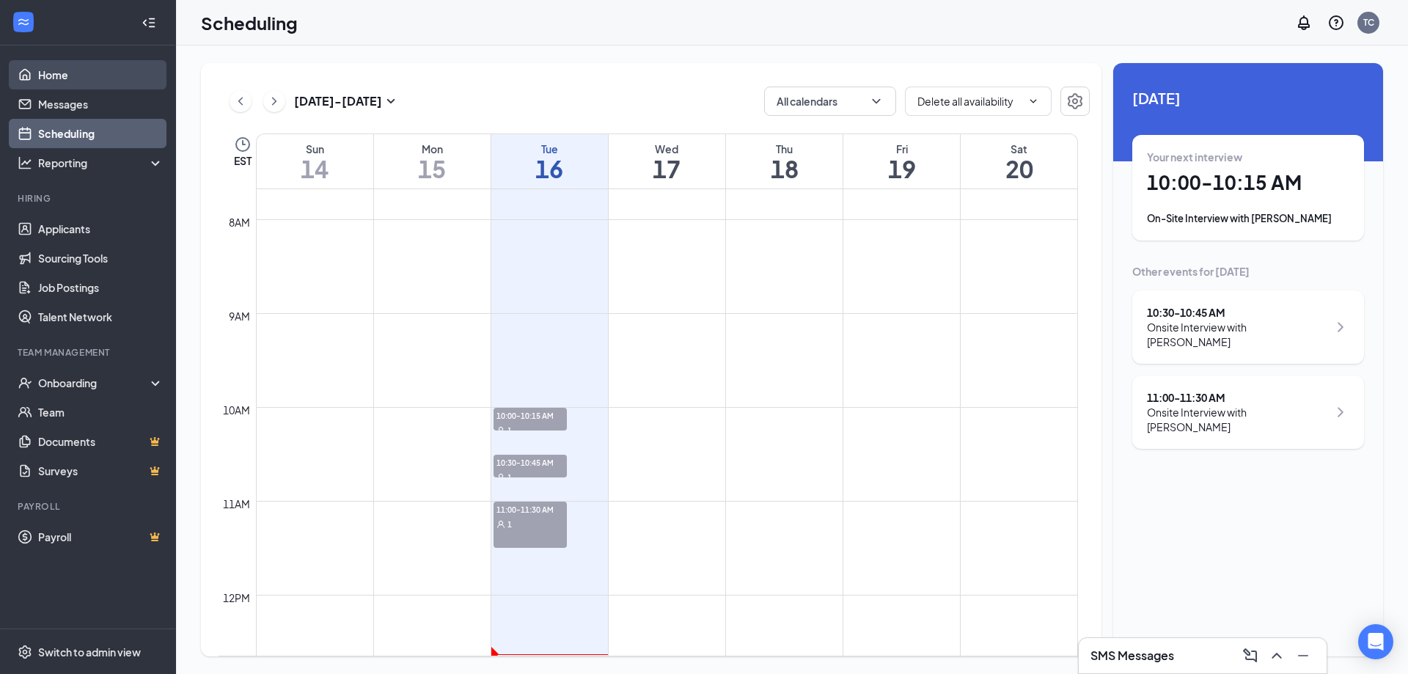
click at [136, 77] on link "Home" at bounding box center [100, 74] width 125 height 29
